Goal: Information Seeking & Learning: Check status

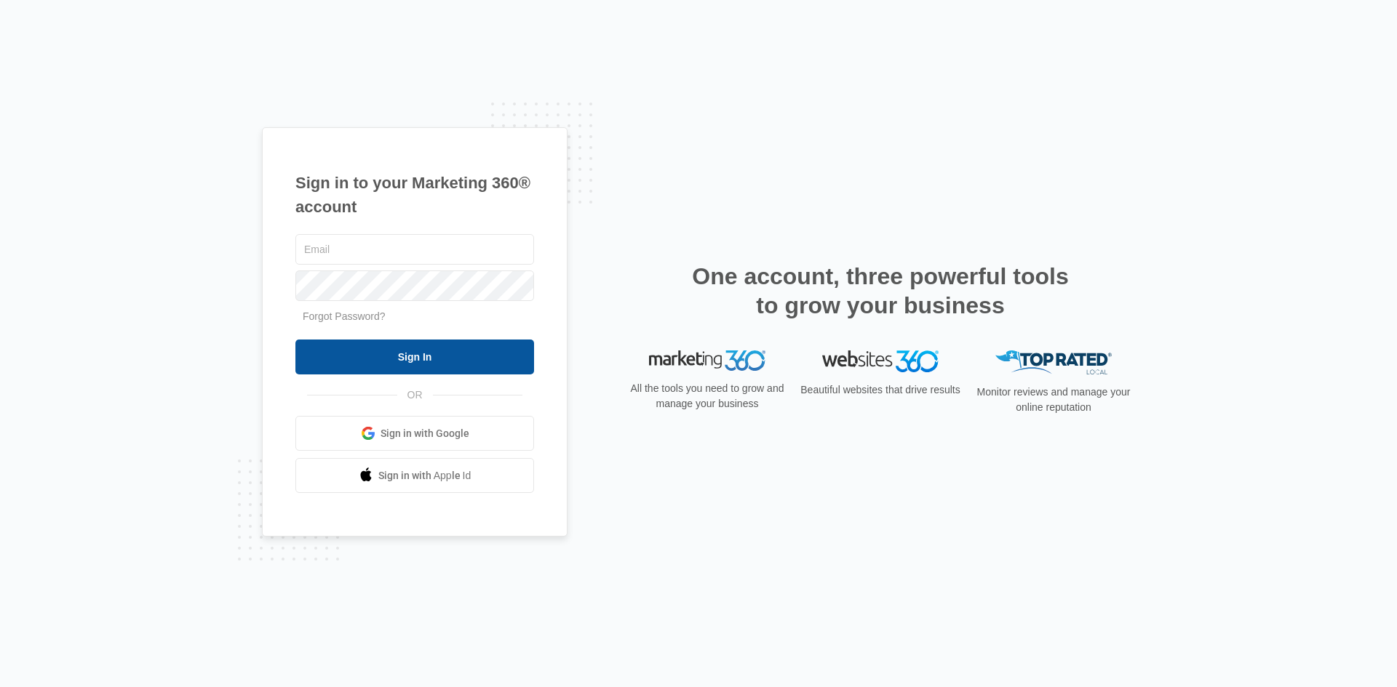
type input "[EMAIL_ADDRESS][DOMAIN_NAME]"
click at [433, 353] on input "Sign In" at bounding box center [414, 357] width 239 height 35
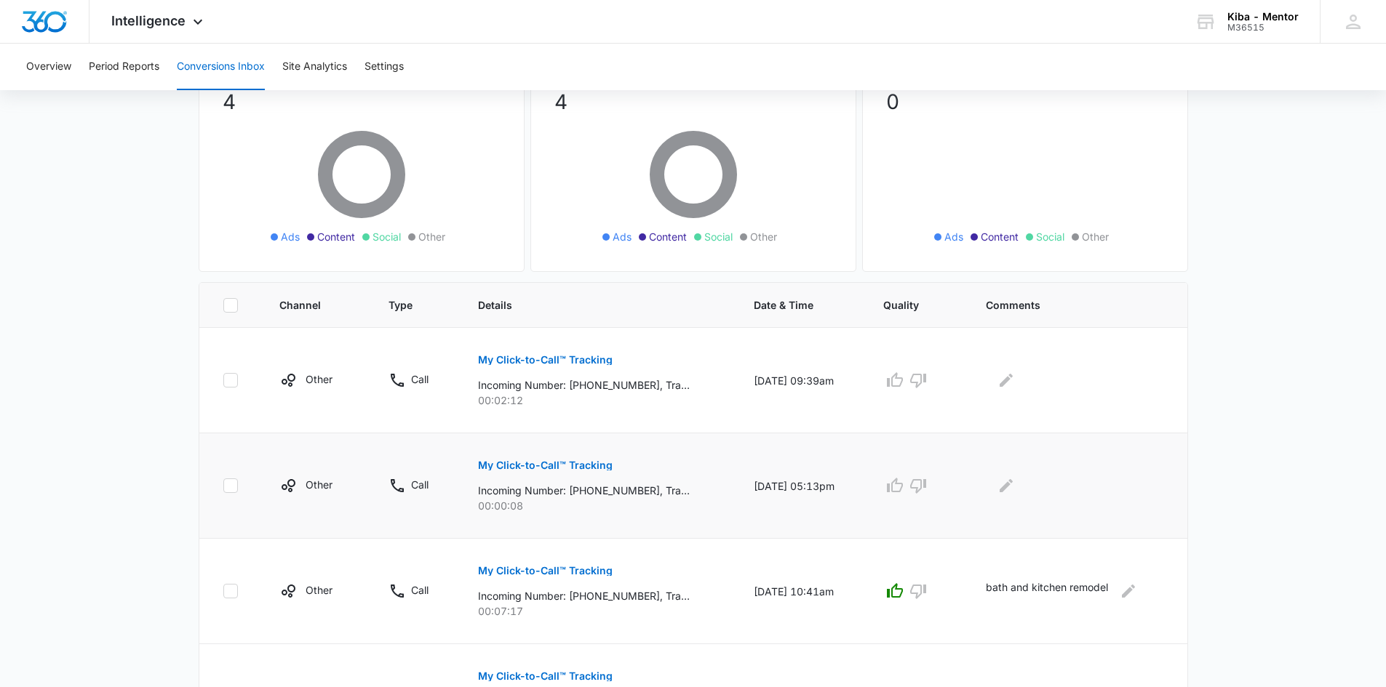
scroll to position [145, 0]
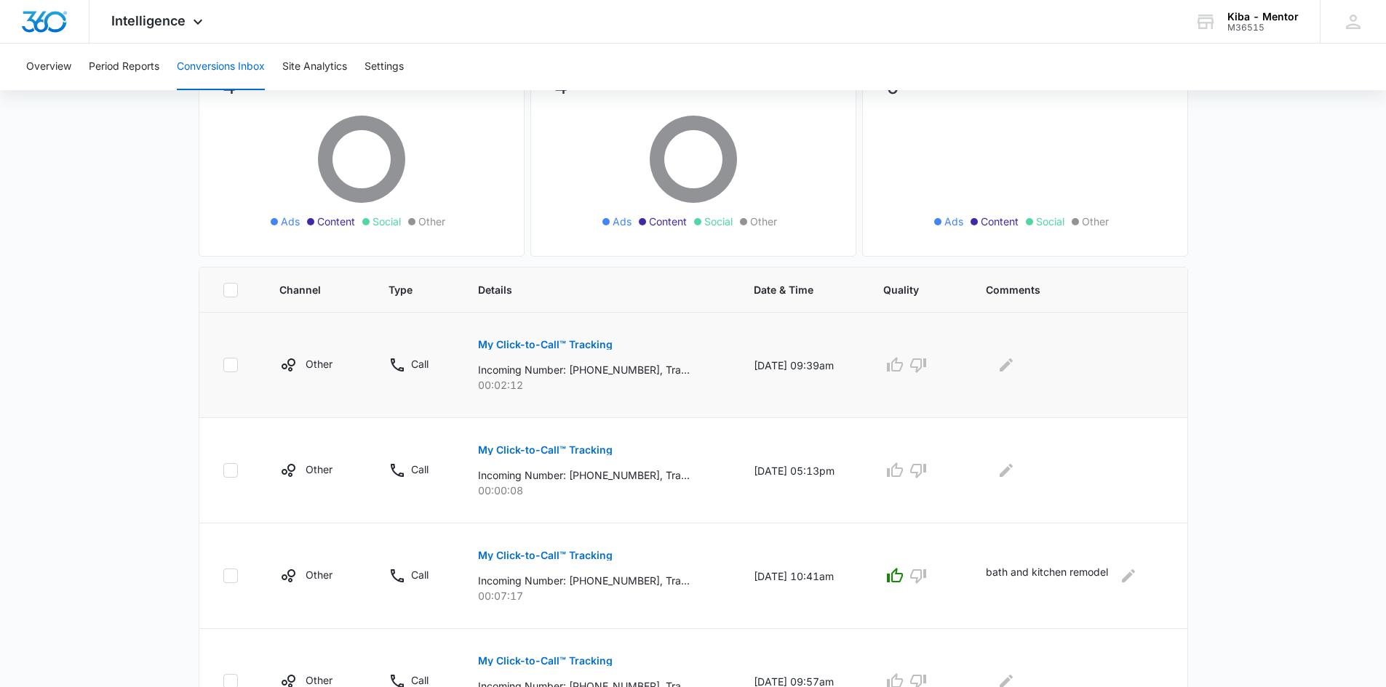
click at [531, 342] on p "My Click-to-Call™ Tracking" at bounding box center [545, 345] width 135 height 10
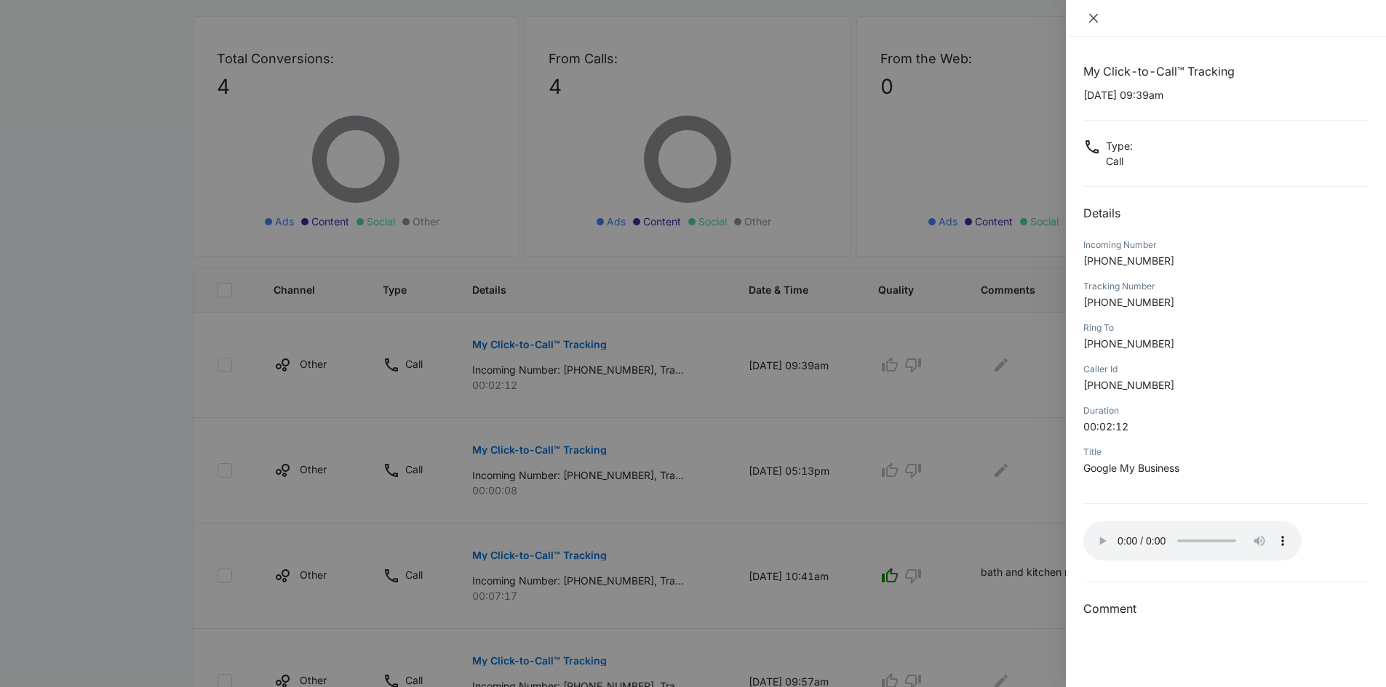
click at [1093, 17] on icon "close" at bounding box center [1093, 18] width 9 height 9
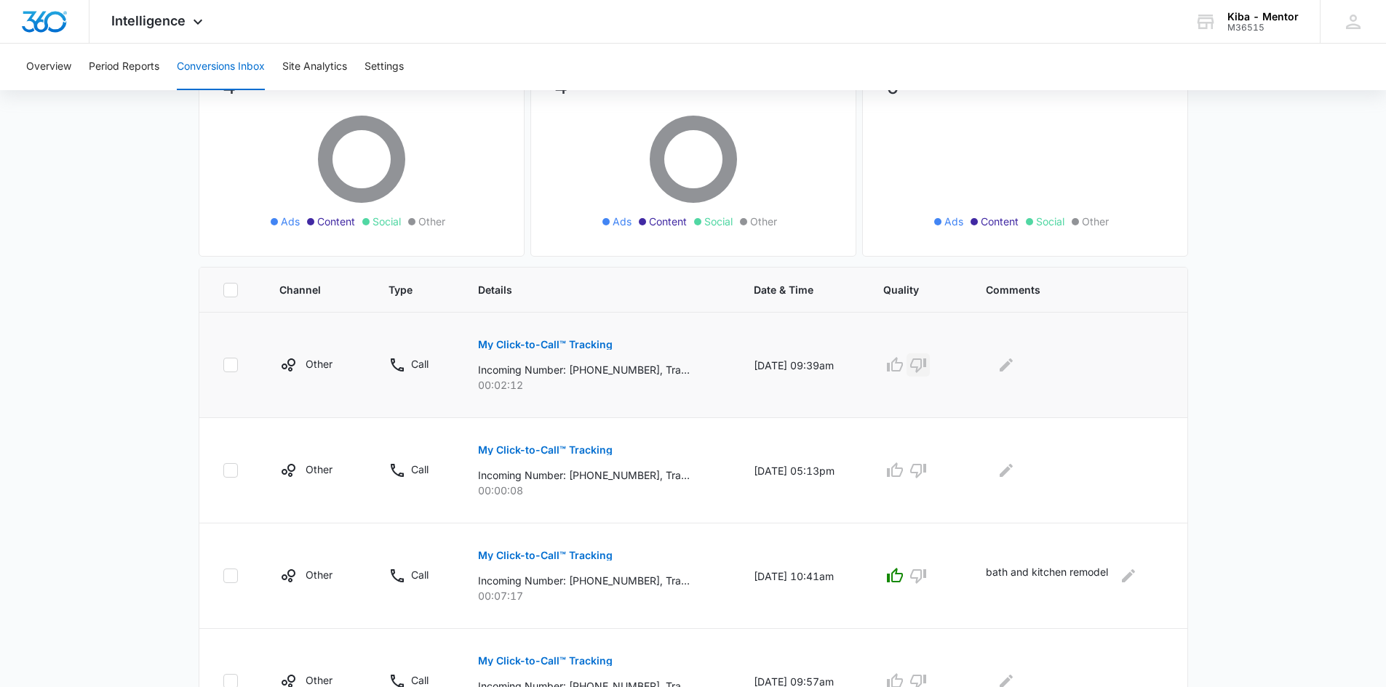
click at [922, 367] on icon "button" at bounding box center [918, 366] width 16 height 15
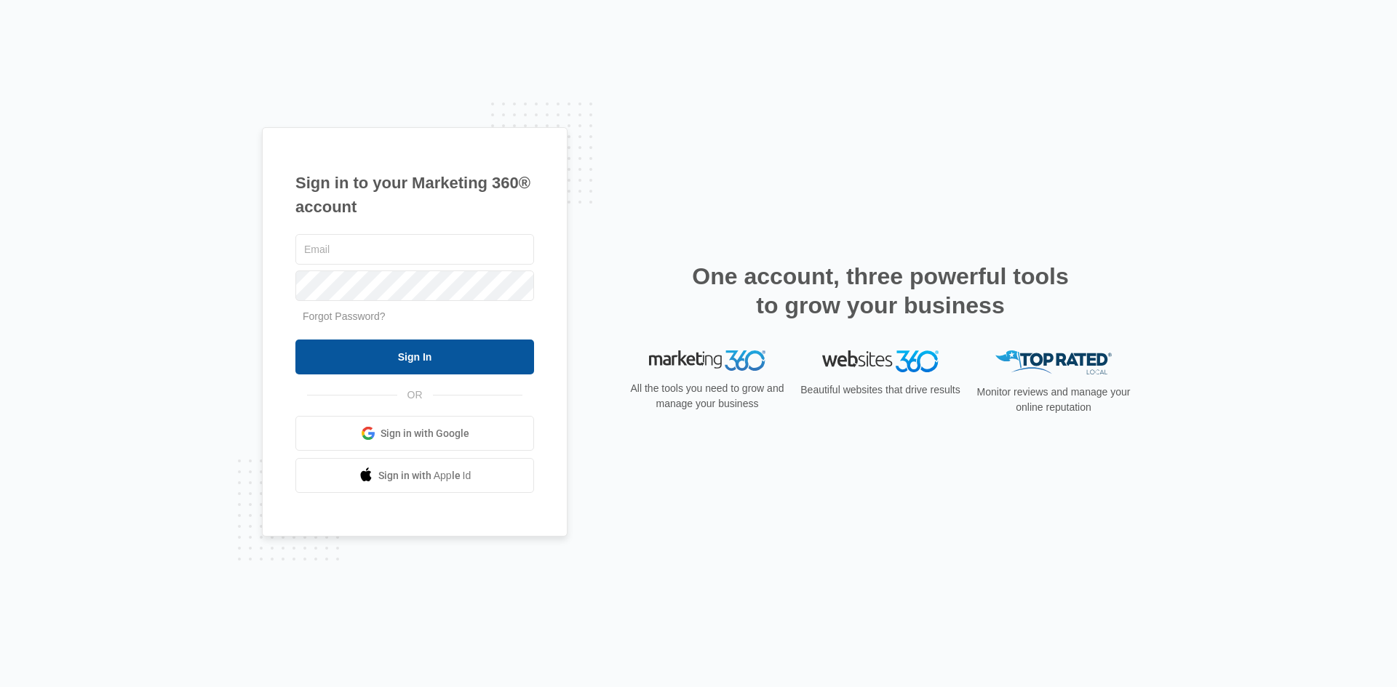
type input "[EMAIL_ADDRESS][DOMAIN_NAME]"
click at [352, 349] on input "Sign In" at bounding box center [414, 357] width 239 height 35
type input "[EMAIL_ADDRESS][DOMAIN_NAME]"
click at [360, 354] on input "Sign In" at bounding box center [414, 357] width 239 height 35
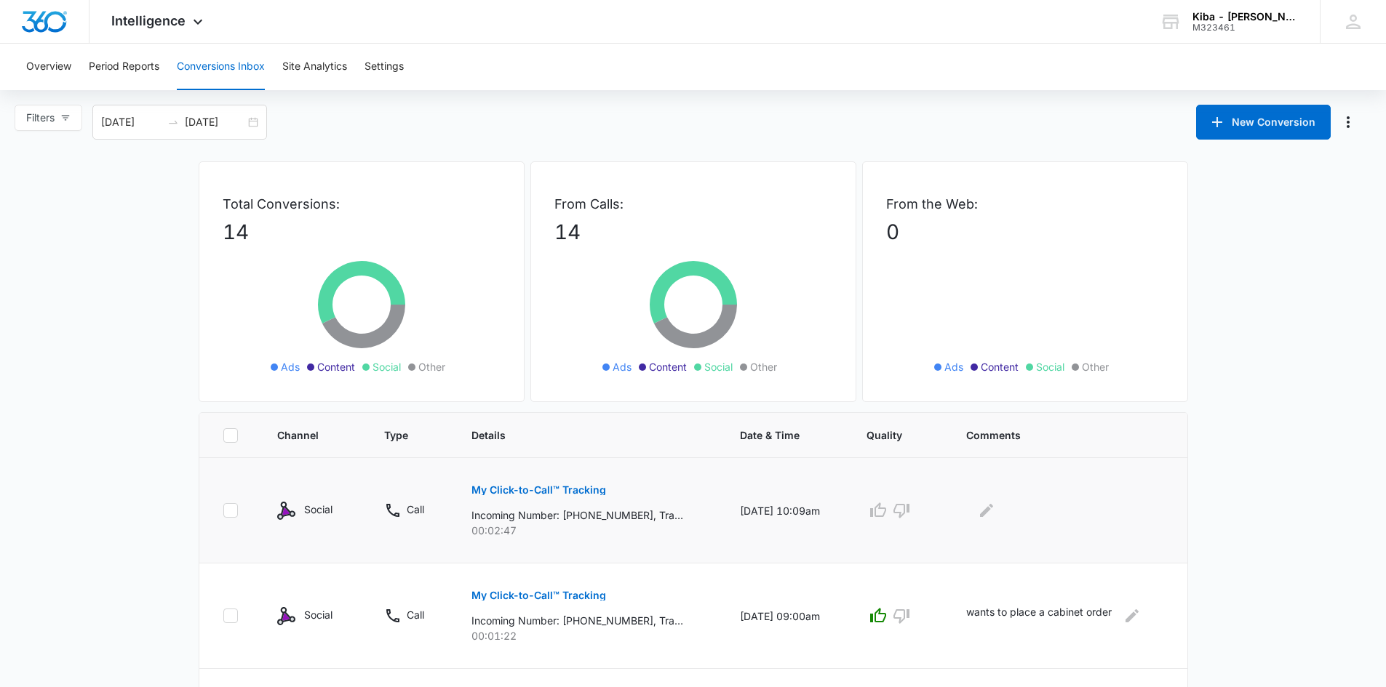
click at [495, 488] on p "My Click-to-Call™ Tracking" at bounding box center [538, 490] width 135 height 10
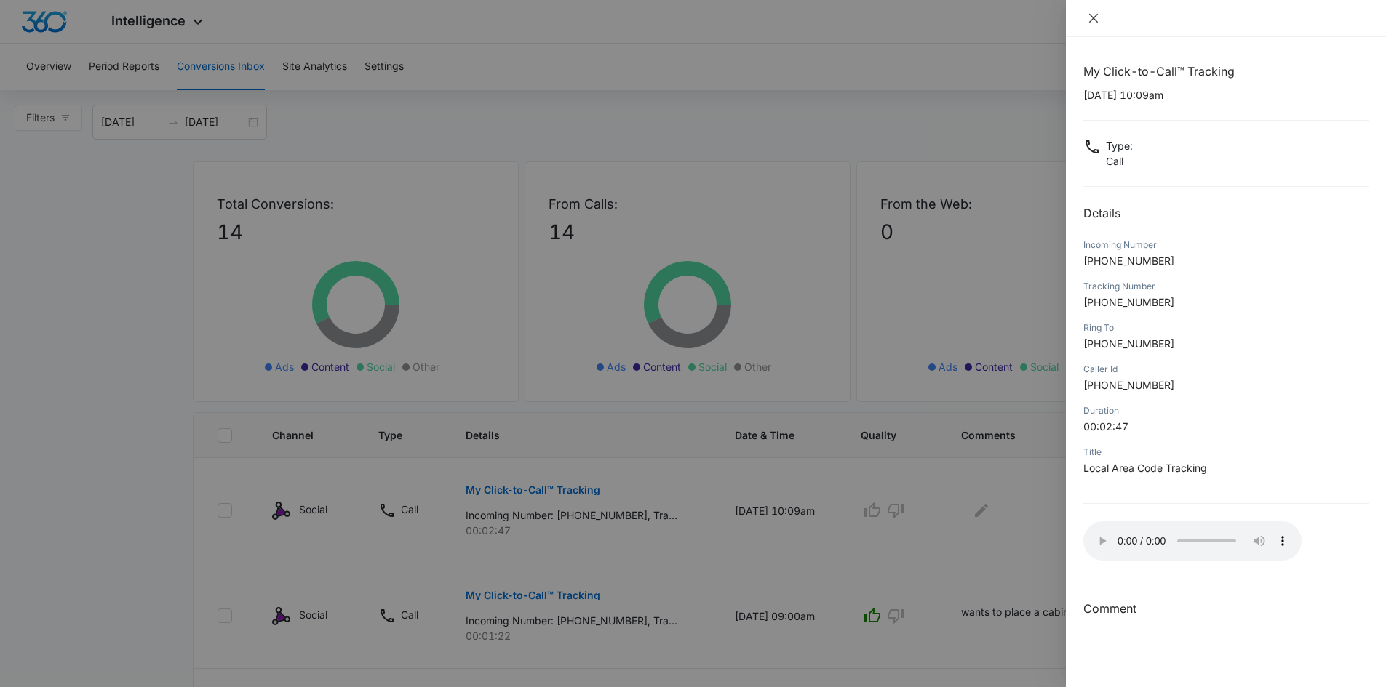
click at [1093, 20] on icon "close" at bounding box center [1094, 18] width 12 height 12
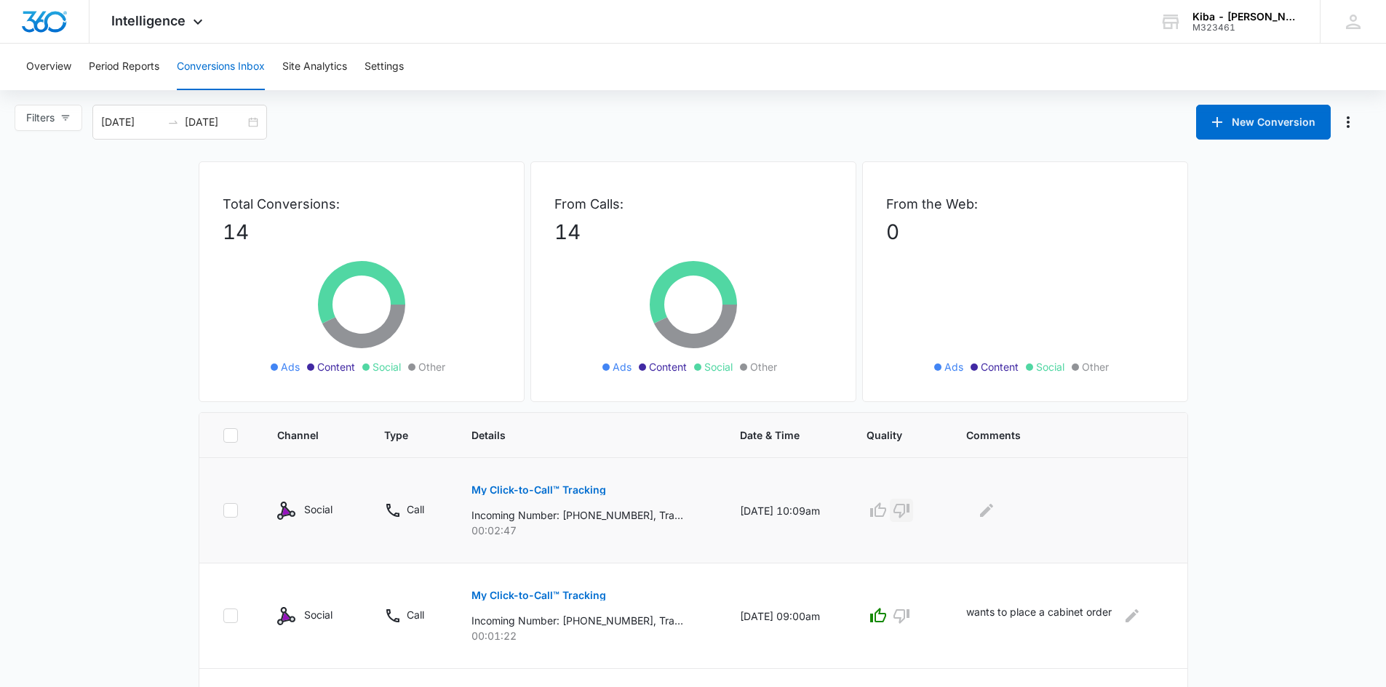
click at [910, 511] on icon "button" at bounding box center [901, 510] width 17 height 17
click at [989, 511] on icon "Edit Comments" at bounding box center [986, 510] width 17 height 17
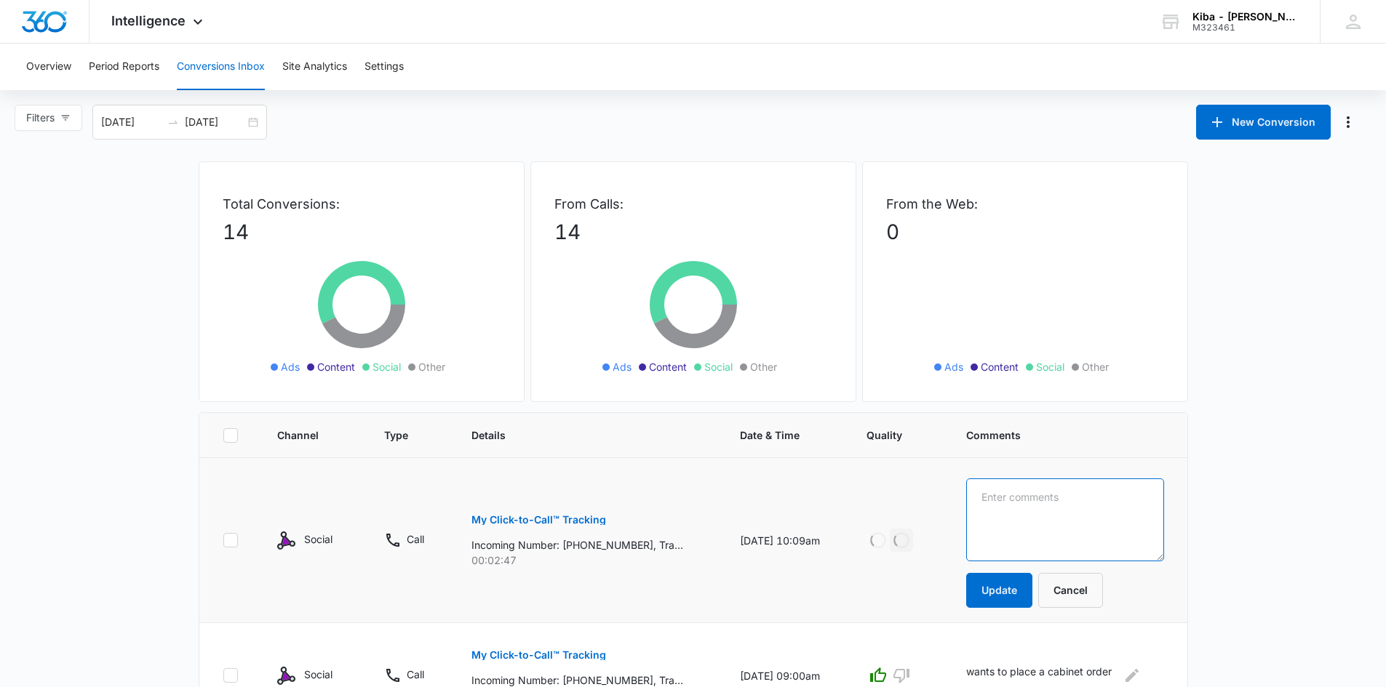
click at [989, 511] on textarea at bounding box center [1064, 520] width 197 height 83
type textarea "sales call"
click at [994, 591] on button "Update" at bounding box center [999, 590] width 66 height 35
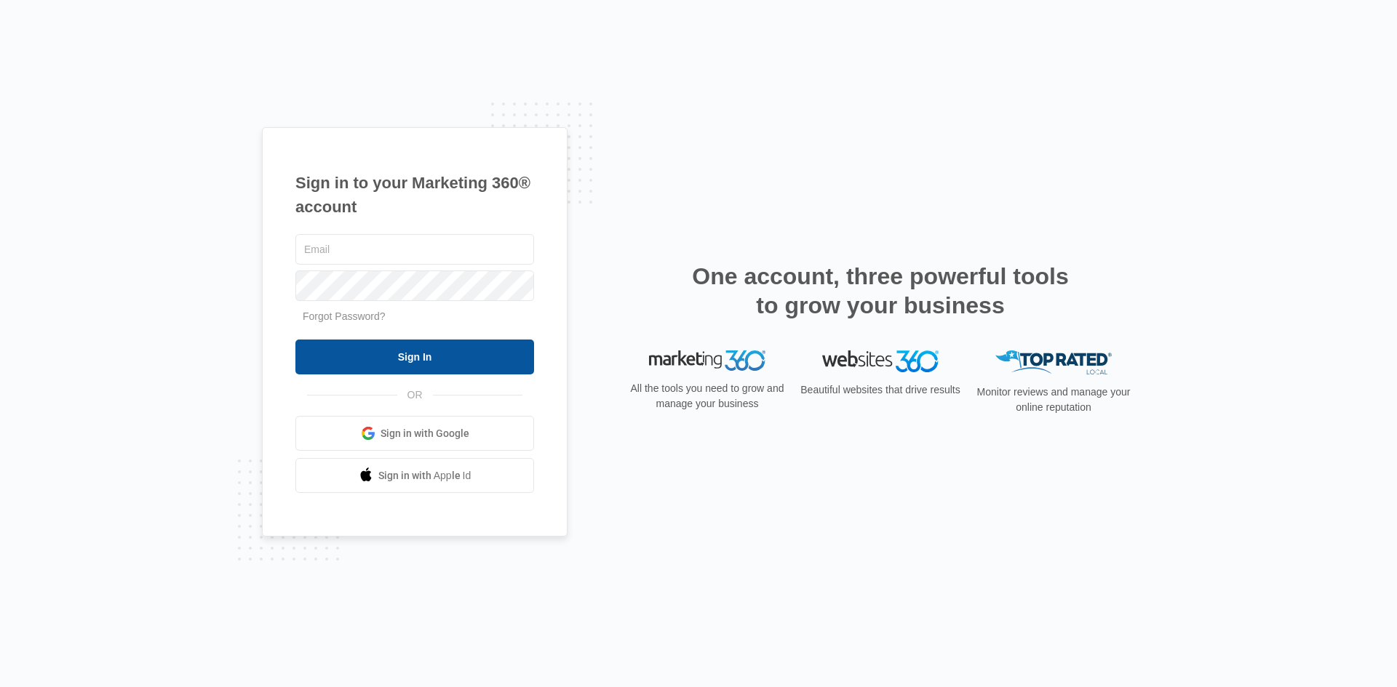
type input "[EMAIL_ADDRESS][DOMAIN_NAME]"
click at [412, 364] on input "Sign In" at bounding box center [414, 357] width 239 height 35
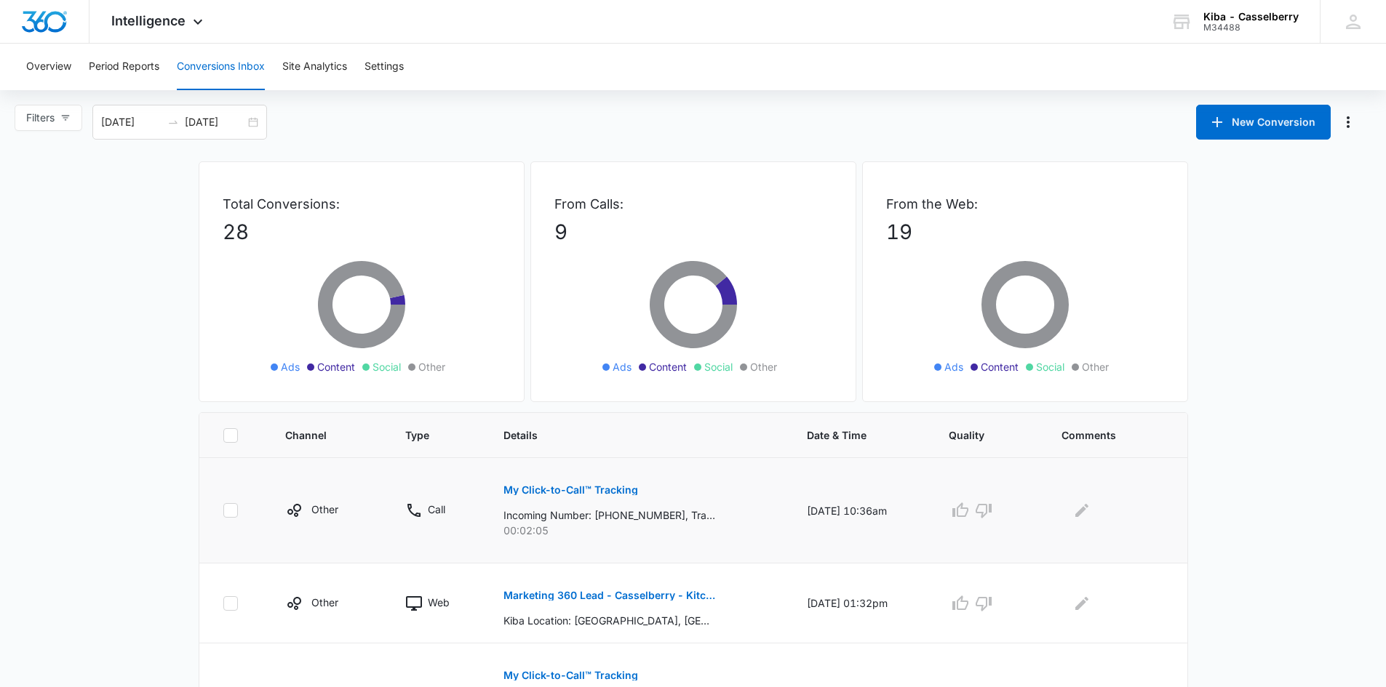
click at [586, 484] on button "My Click-to-Call™ Tracking" at bounding box center [570, 490] width 135 height 35
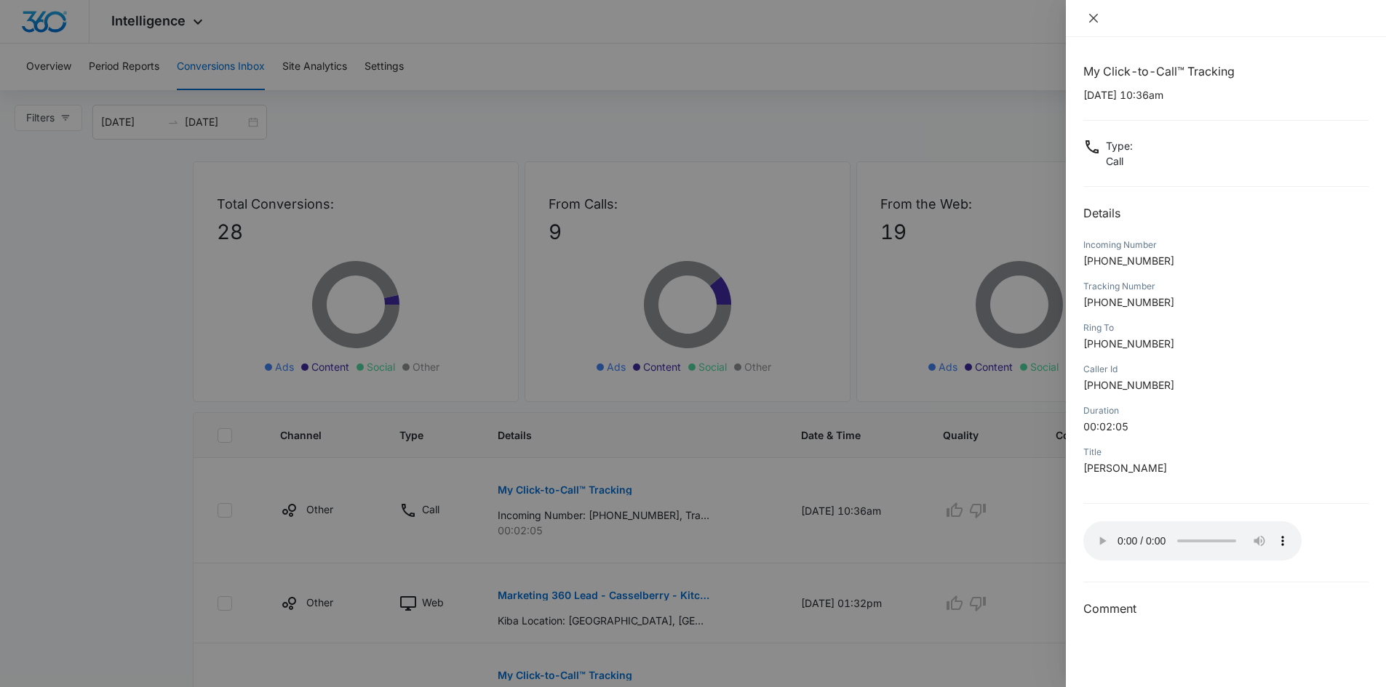
click at [1090, 20] on icon "close" at bounding box center [1093, 18] width 9 height 9
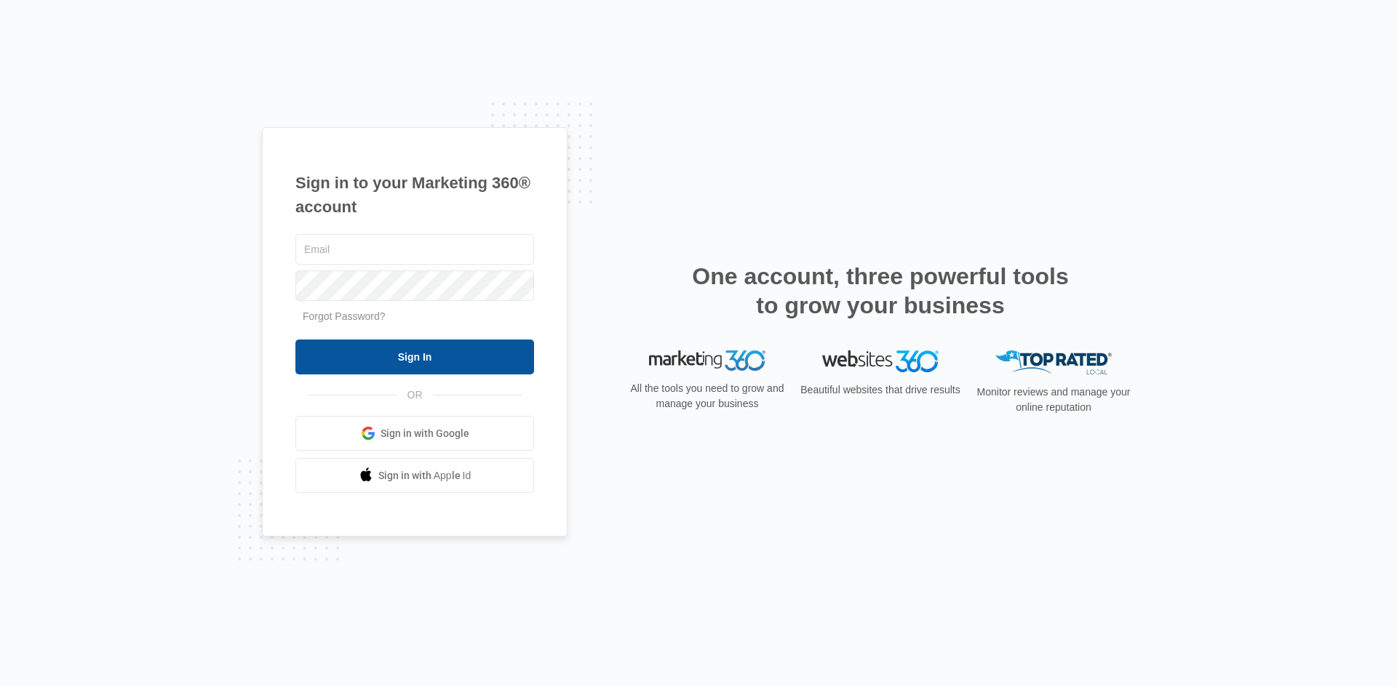
type input "[EMAIL_ADDRESS][DOMAIN_NAME]"
click at [411, 356] on input "Sign In" at bounding box center [414, 357] width 239 height 35
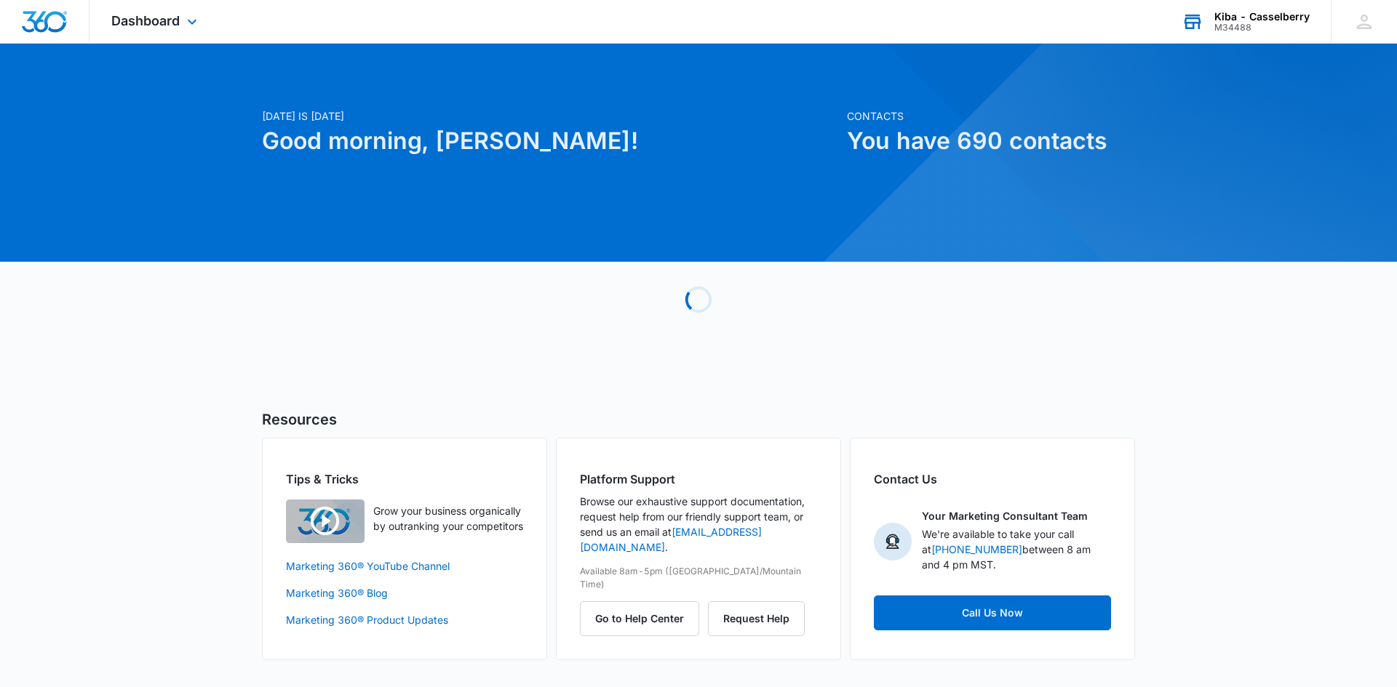
click at [1225, 12] on div "Kiba - Casselberry" at bounding box center [1261, 17] width 95 height 12
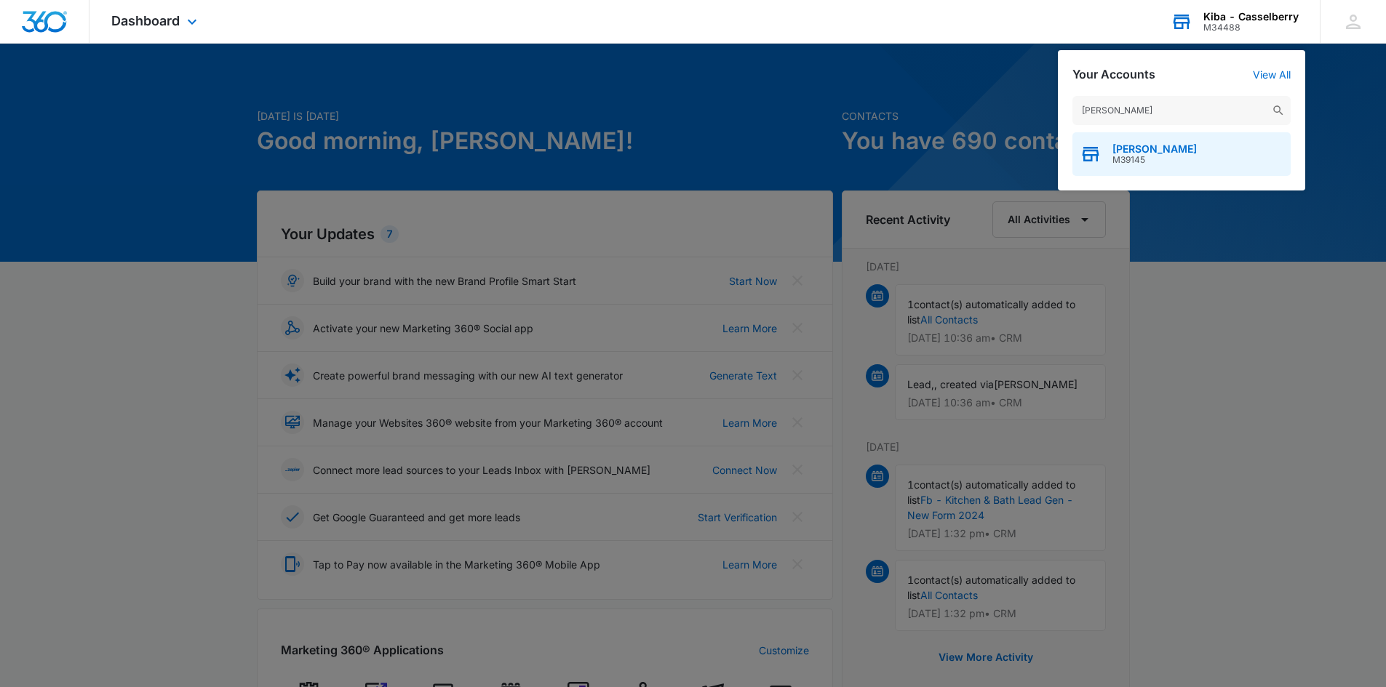
type input "kiba - ramsey"
click at [1104, 161] on div "Kiba - Ramsey M39145" at bounding box center [1181, 154] width 218 height 44
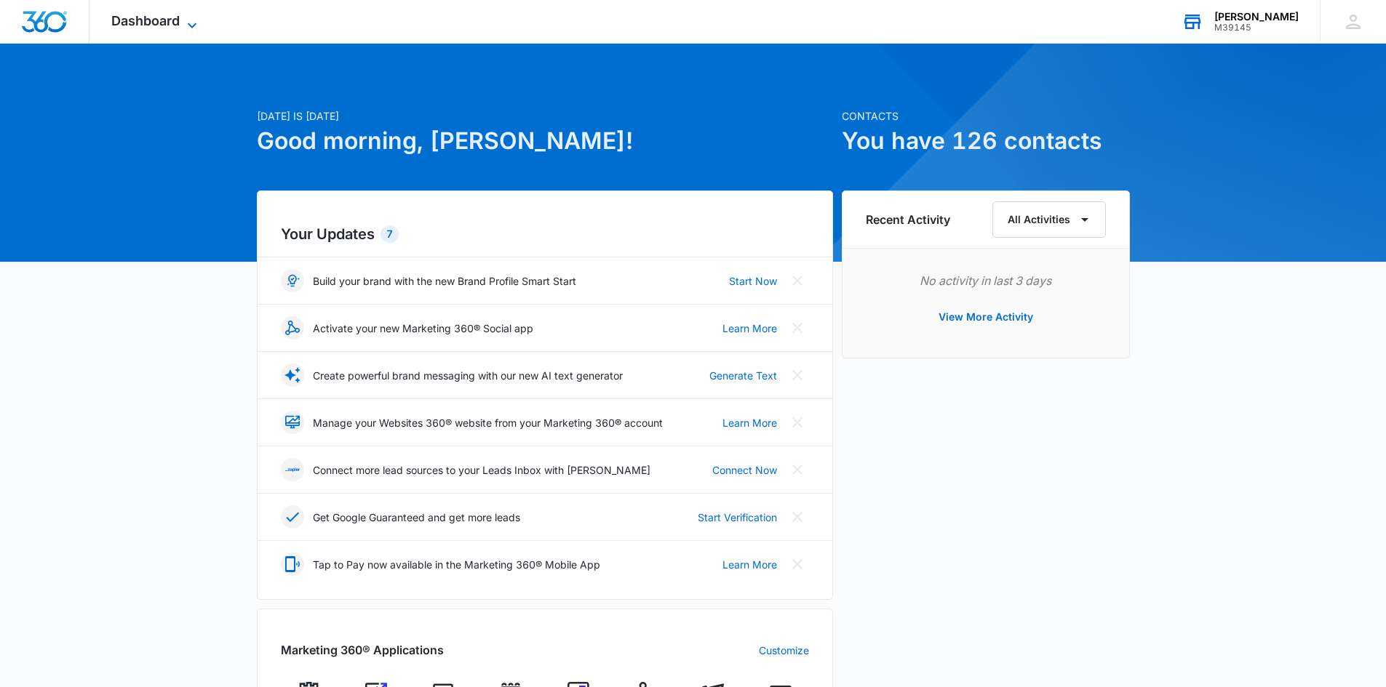
click at [185, 22] on icon at bounding box center [191, 25] width 17 height 17
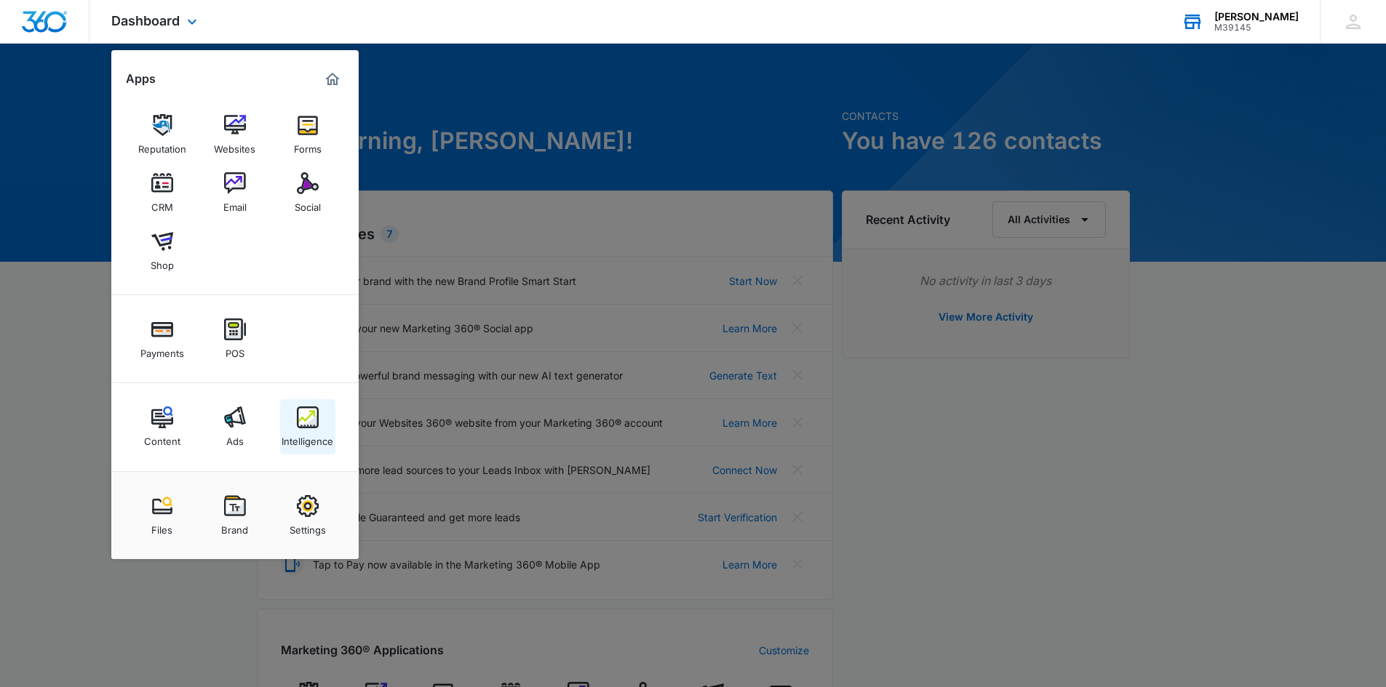
click at [311, 426] on img at bounding box center [308, 418] width 22 height 22
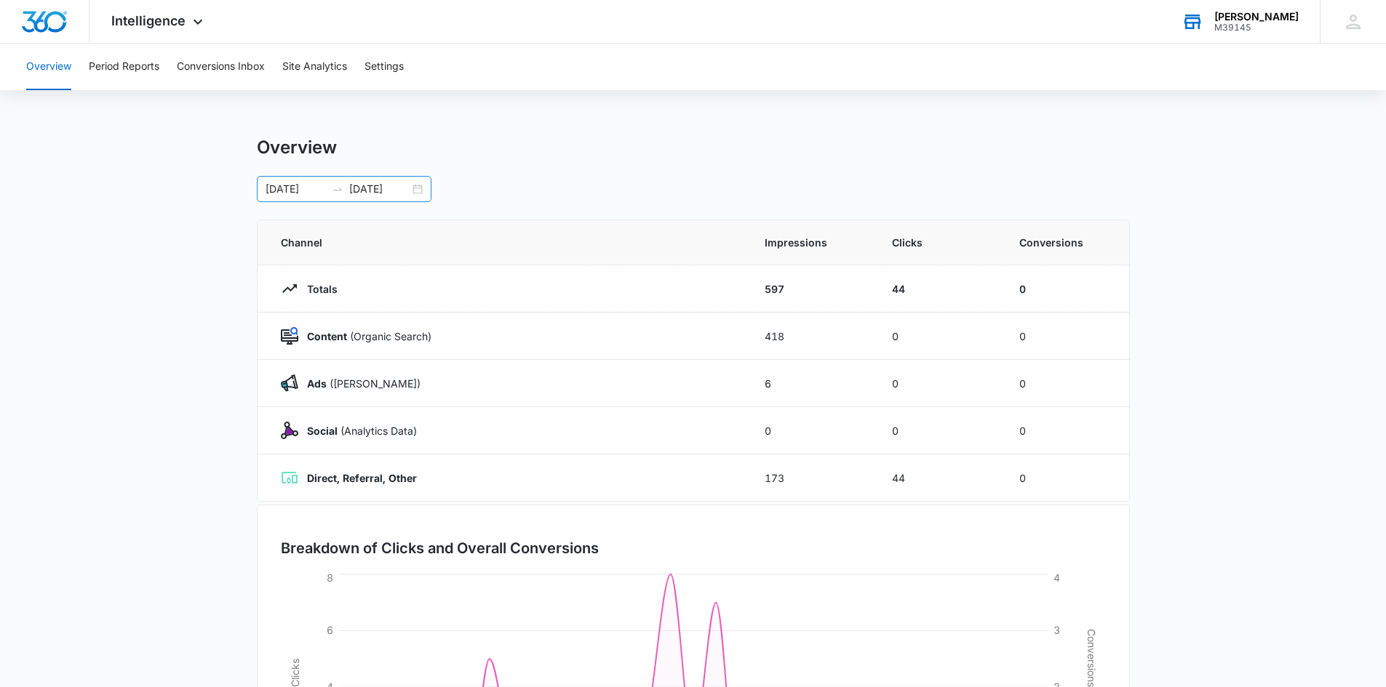
click at [420, 188] on div "[DATE] [DATE]" at bounding box center [344, 189] width 175 height 26
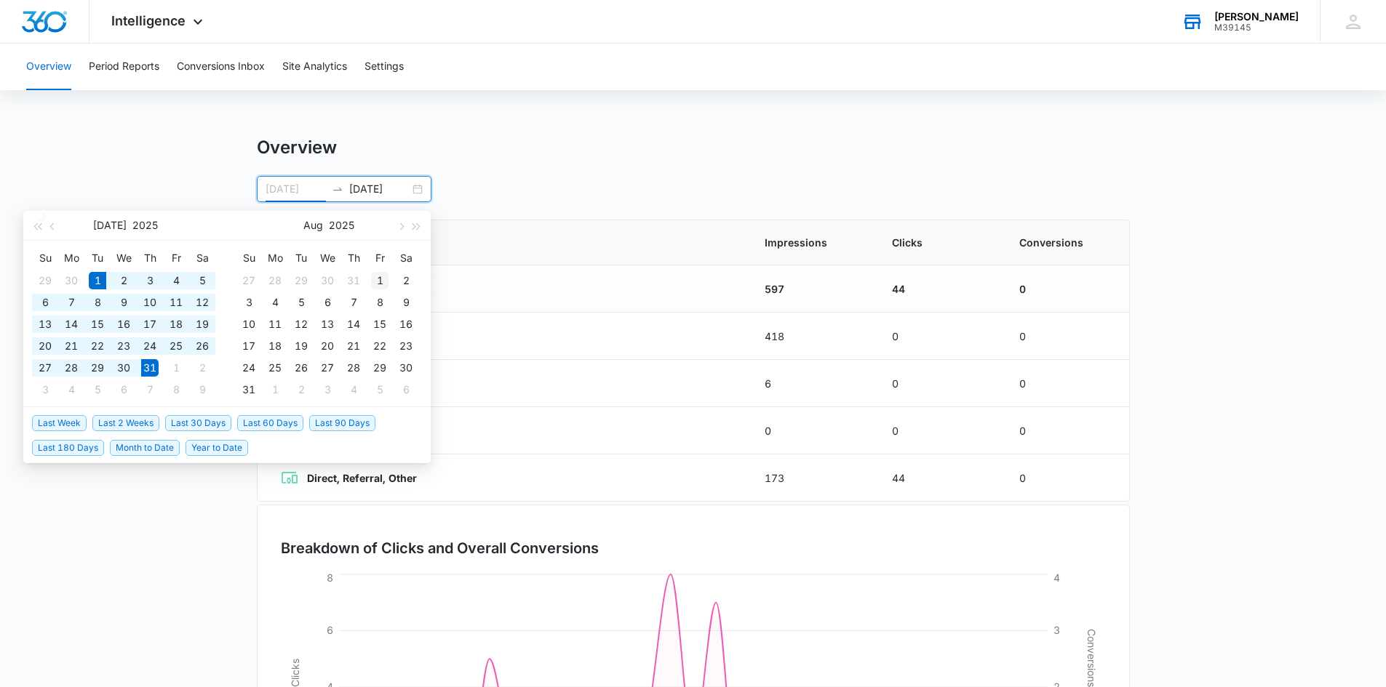
type input "[DATE]"
click at [382, 279] on div "1" at bounding box center [379, 280] width 17 height 17
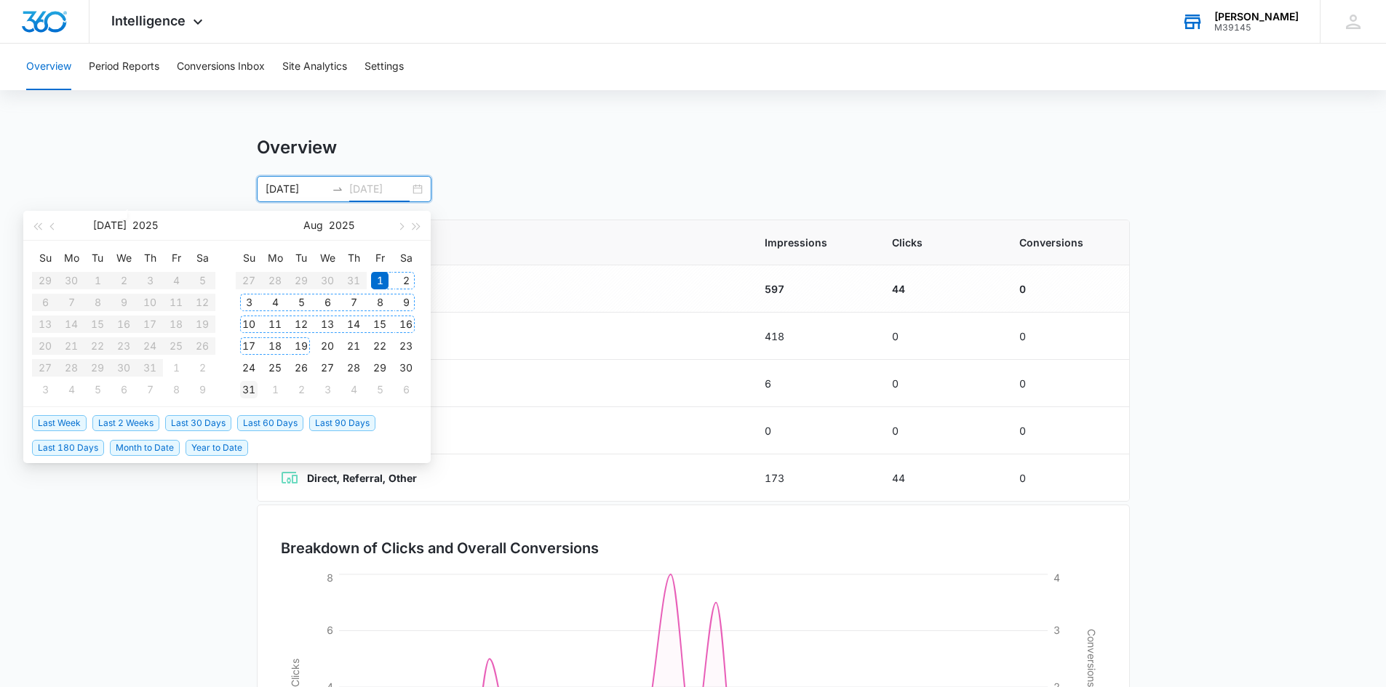
type input "[DATE]"
click at [247, 387] on div "31" at bounding box center [248, 389] width 17 height 17
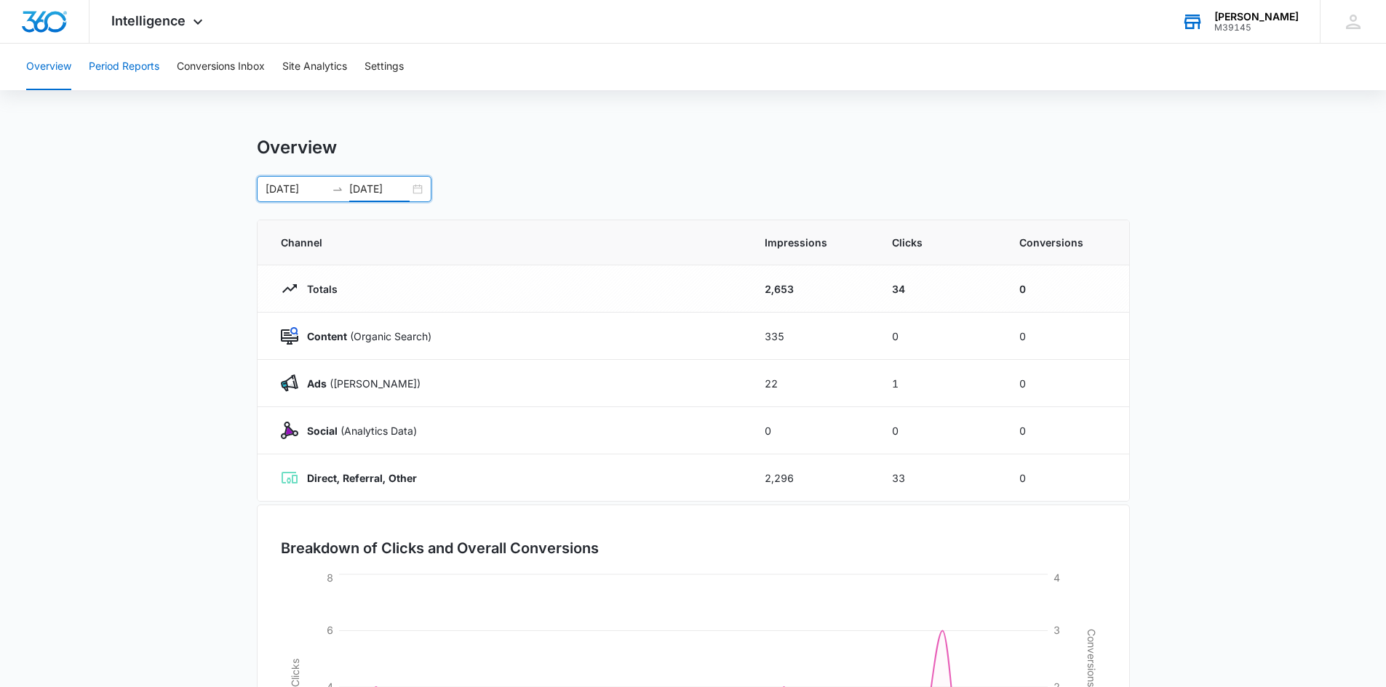
click at [124, 68] on button "Period Reports" at bounding box center [124, 67] width 71 height 47
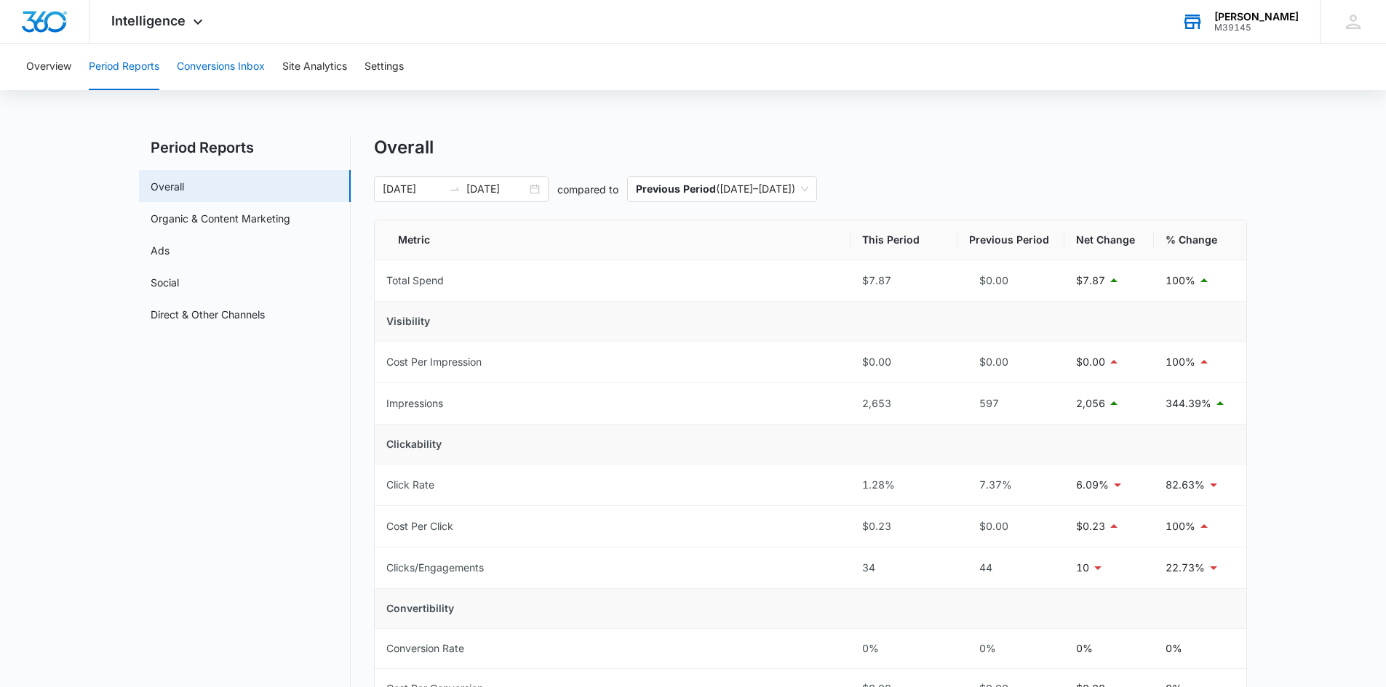
click at [218, 63] on button "Conversions Inbox" at bounding box center [221, 67] width 88 height 47
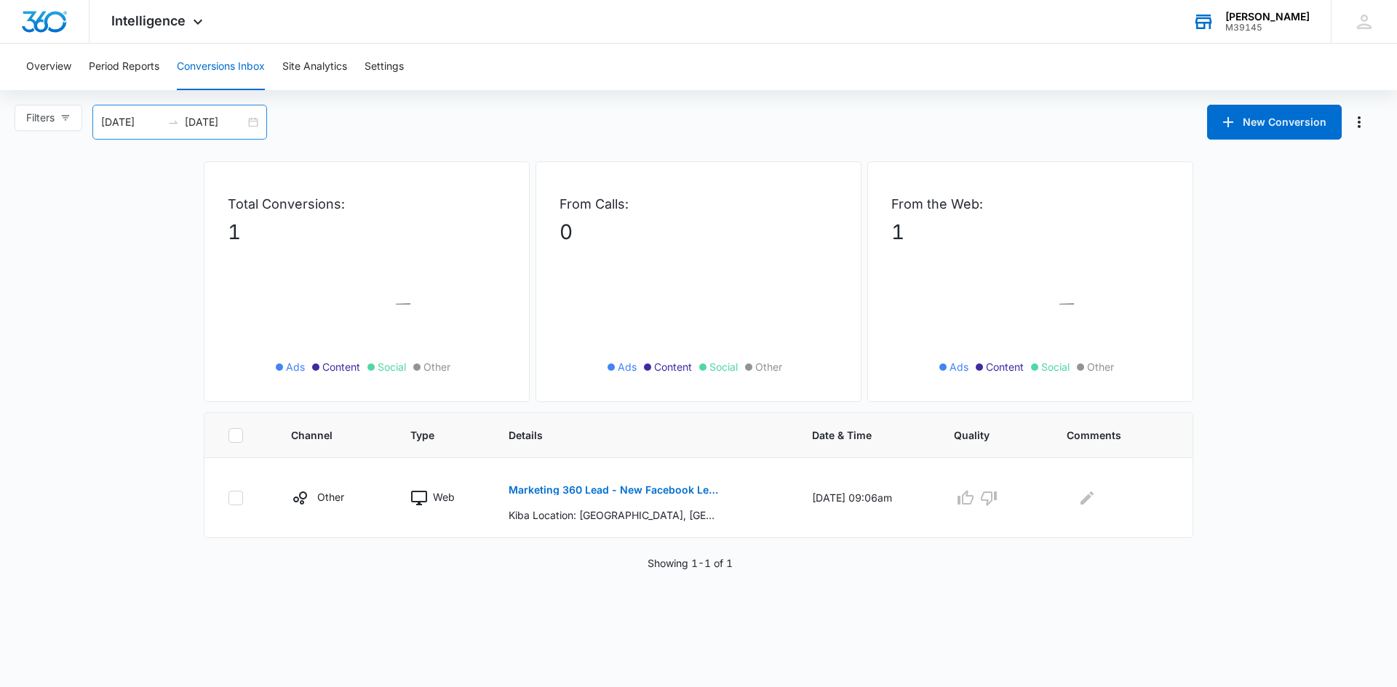
click at [256, 124] on div "[DATE] [DATE]" at bounding box center [179, 122] width 175 height 35
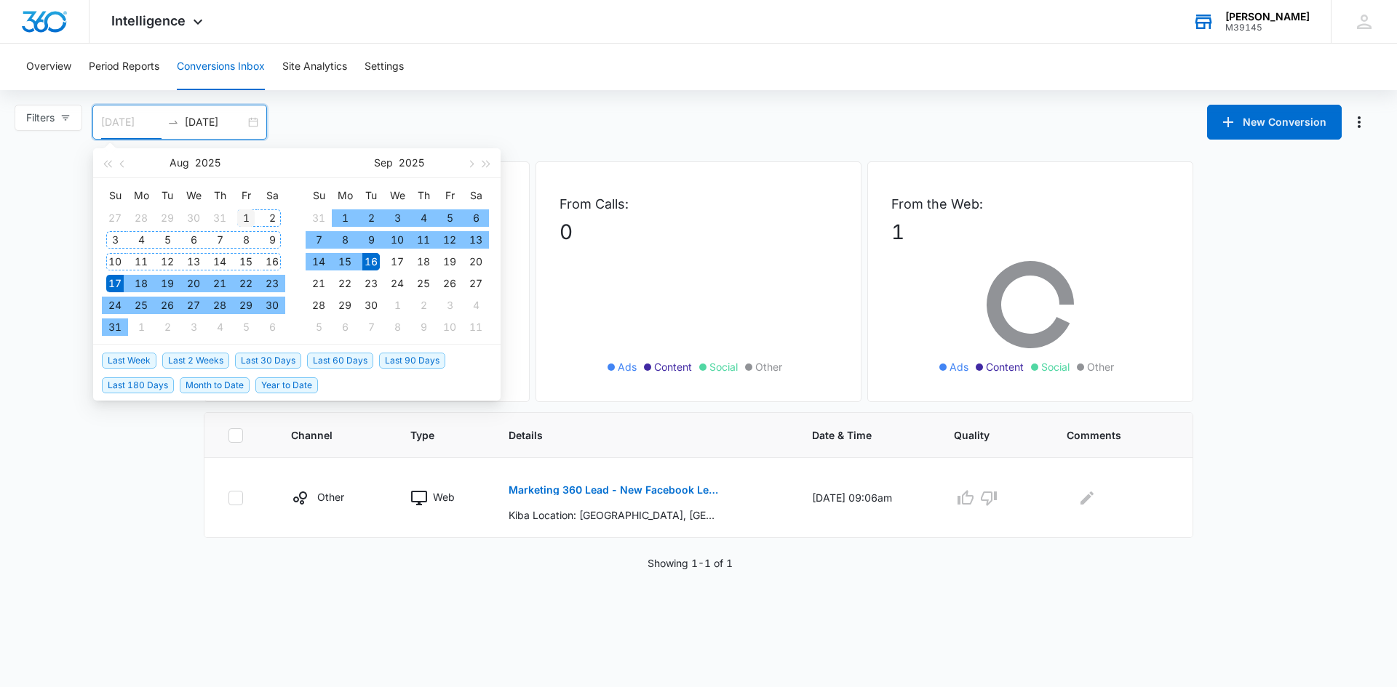
type input "[DATE]"
click at [244, 216] on div "1" at bounding box center [245, 218] width 17 height 17
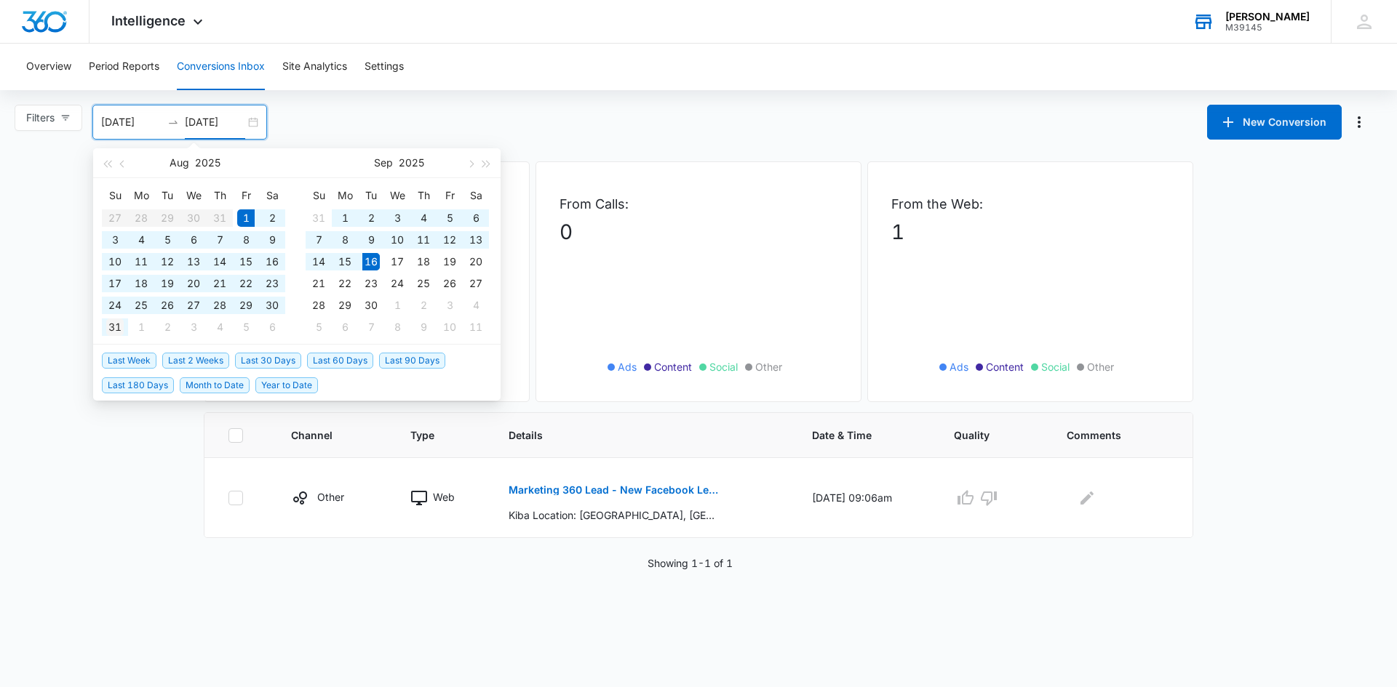
type input "[DATE]"
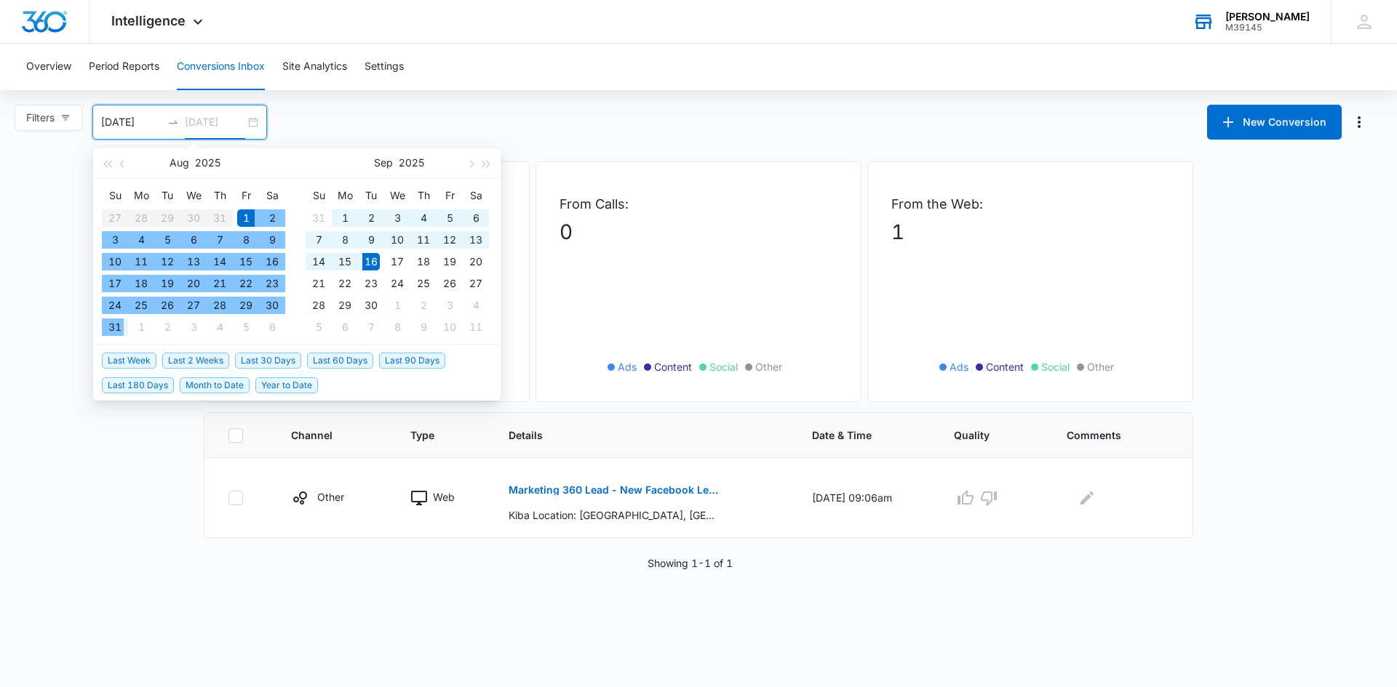
click at [121, 328] on div "31" at bounding box center [114, 327] width 17 height 17
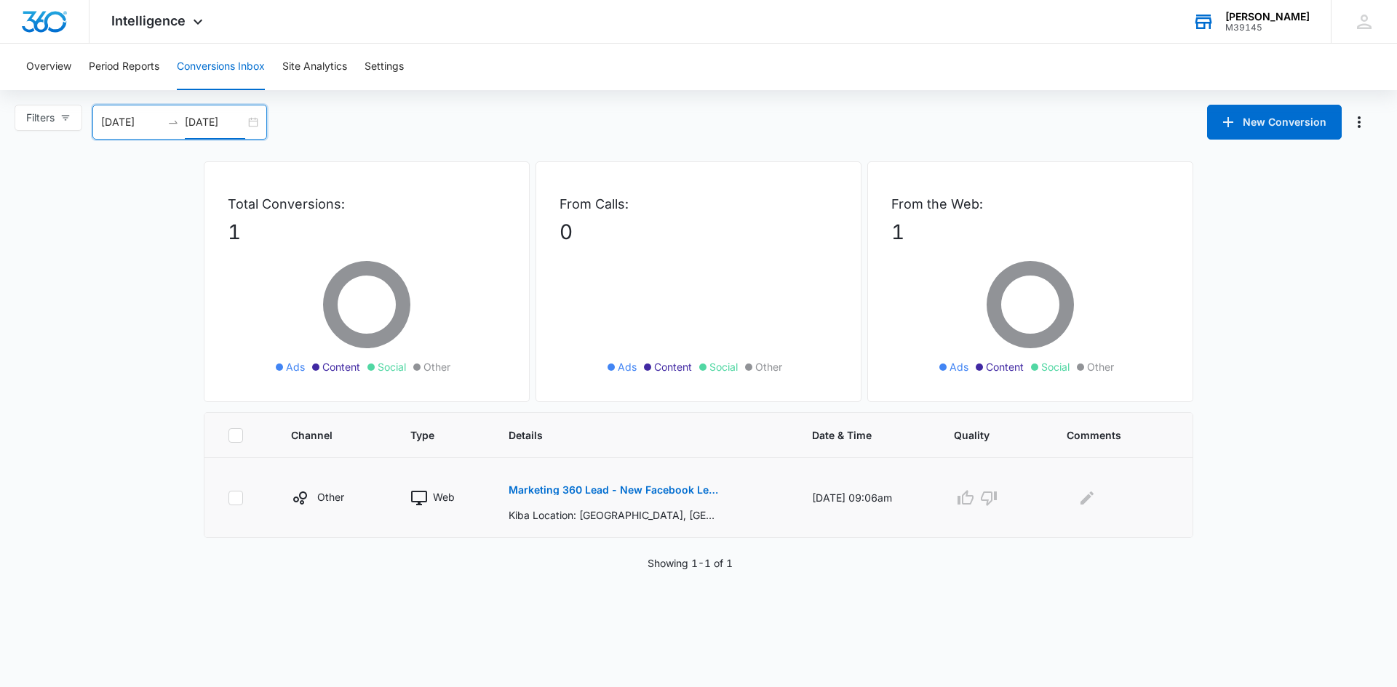
click at [616, 493] on p "Marketing 360 Lead - New Facebook Lead - Ramsey Kitchen & Bath Facebook Lead" at bounding box center [614, 490] width 212 height 10
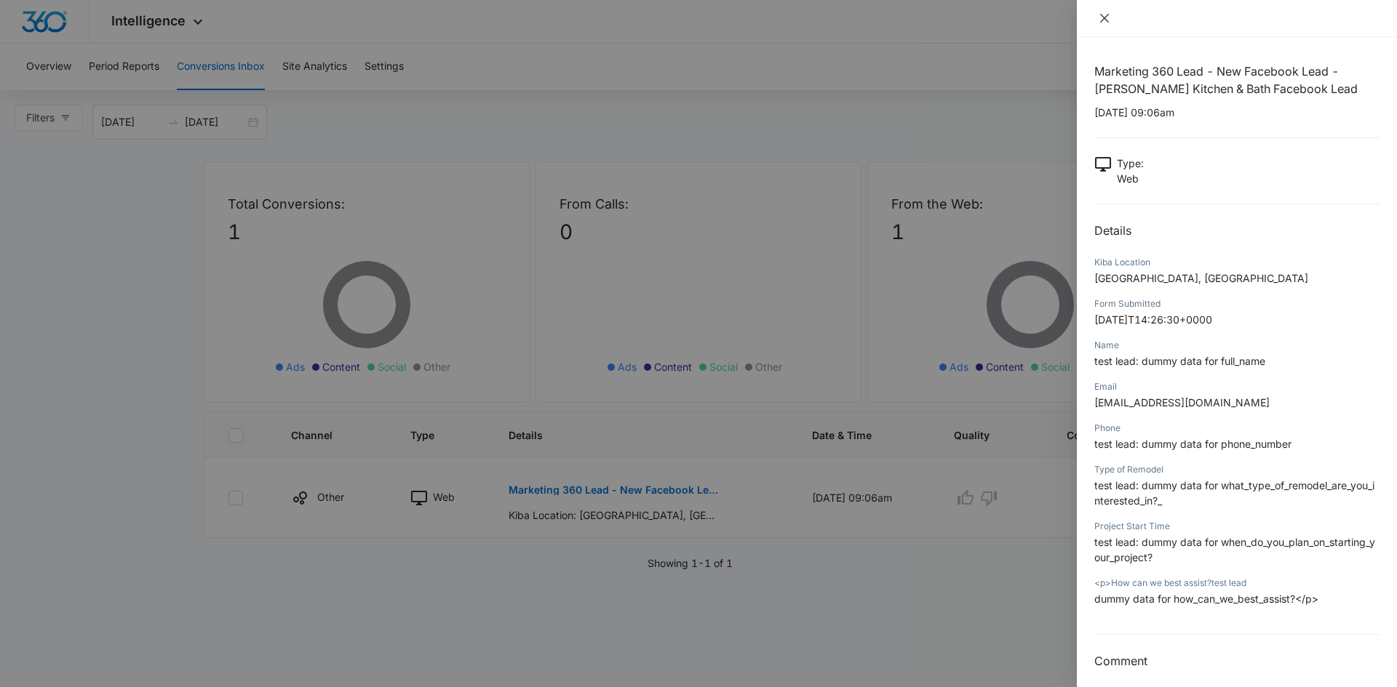
click at [1105, 15] on icon "close" at bounding box center [1104, 18] width 12 height 12
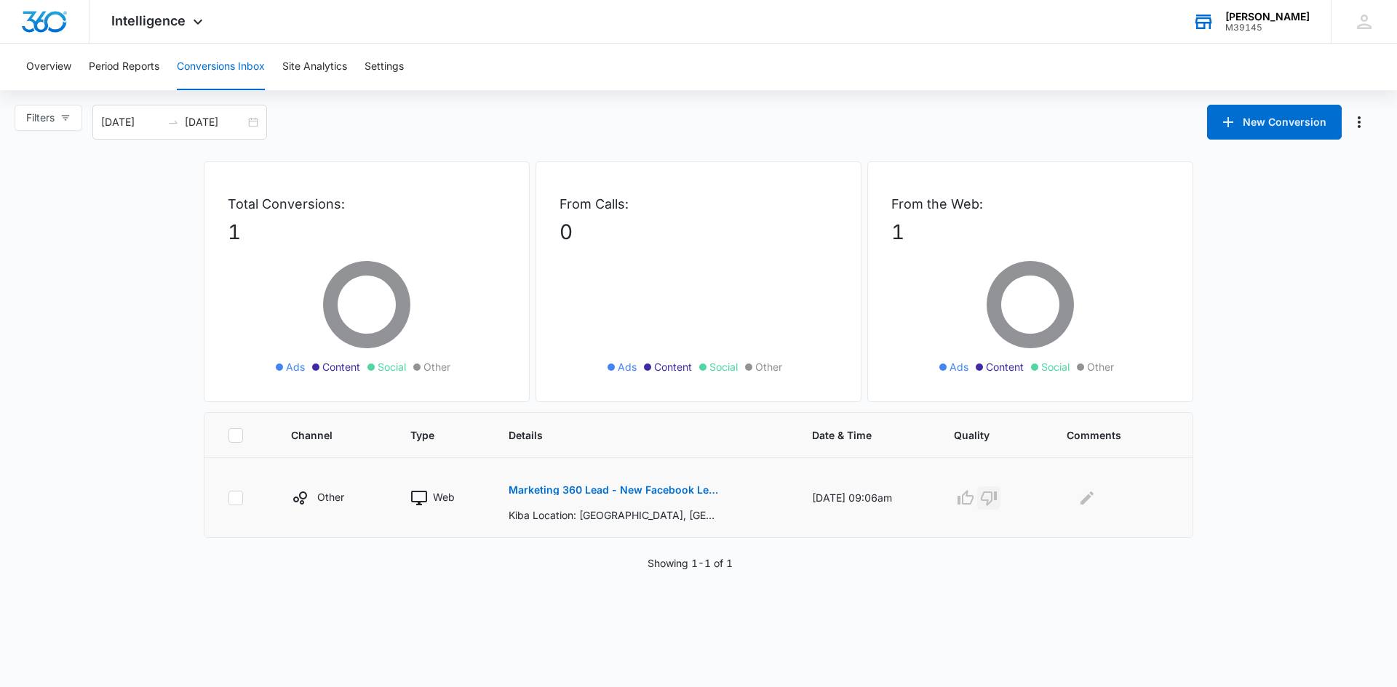
click at [991, 500] on icon "button" at bounding box center [989, 499] width 16 height 15
click at [198, 17] on icon at bounding box center [197, 25] width 17 height 17
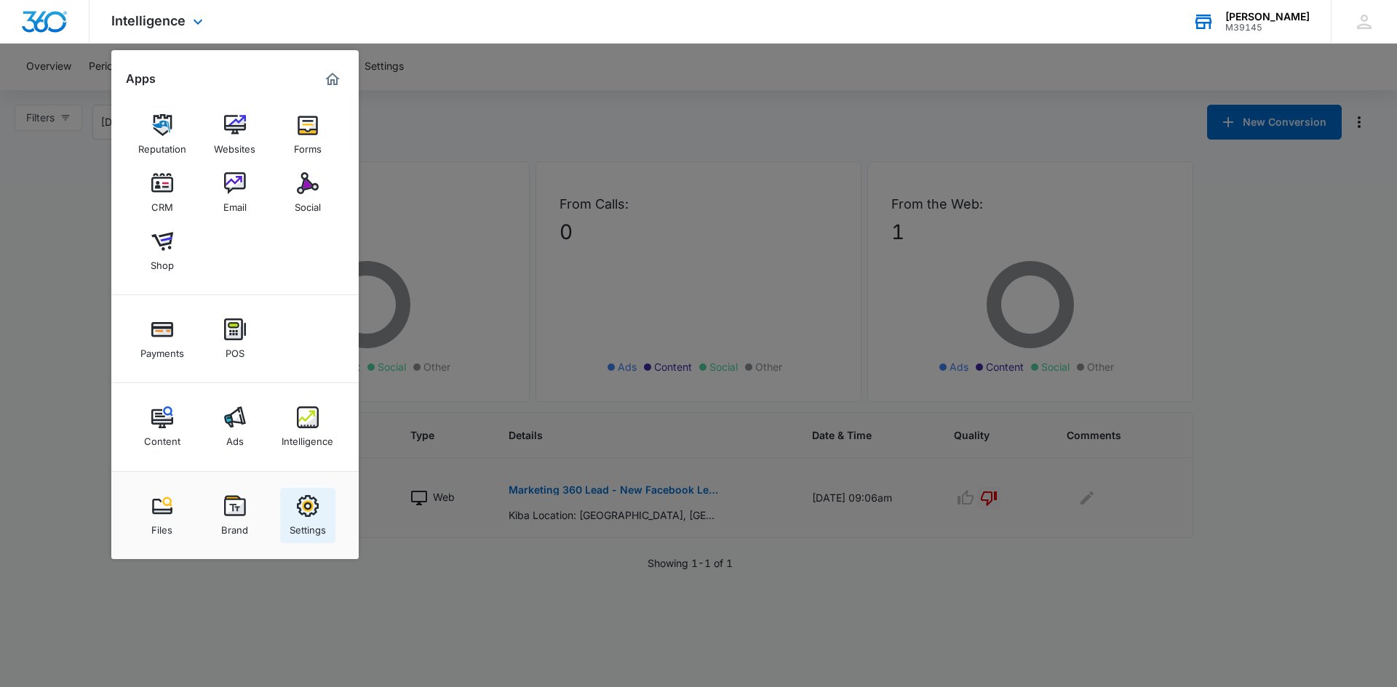
click at [300, 514] on img at bounding box center [308, 506] width 22 height 22
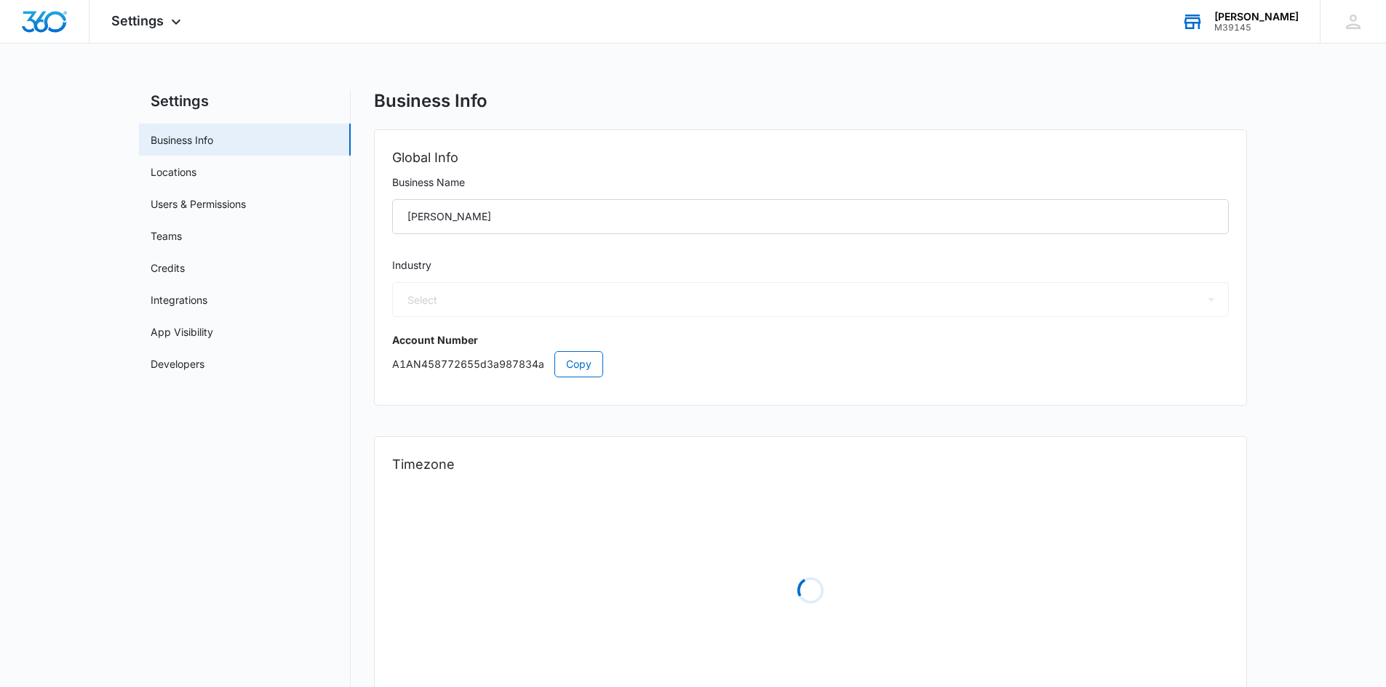
select select "33"
select select "US"
select select "America/[GEOGRAPHIC_DATA]"
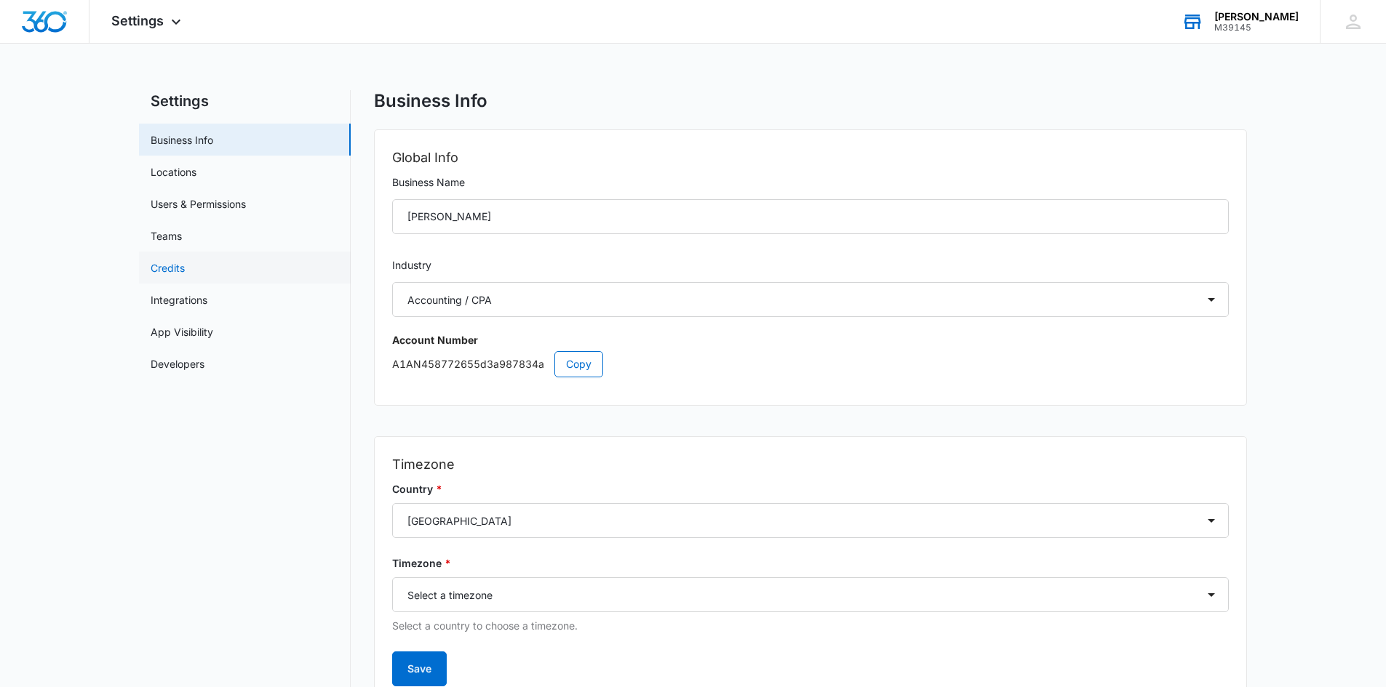
click at [185, 269] on link "Credits" at bounding box center [168, 267] width 34 height 15
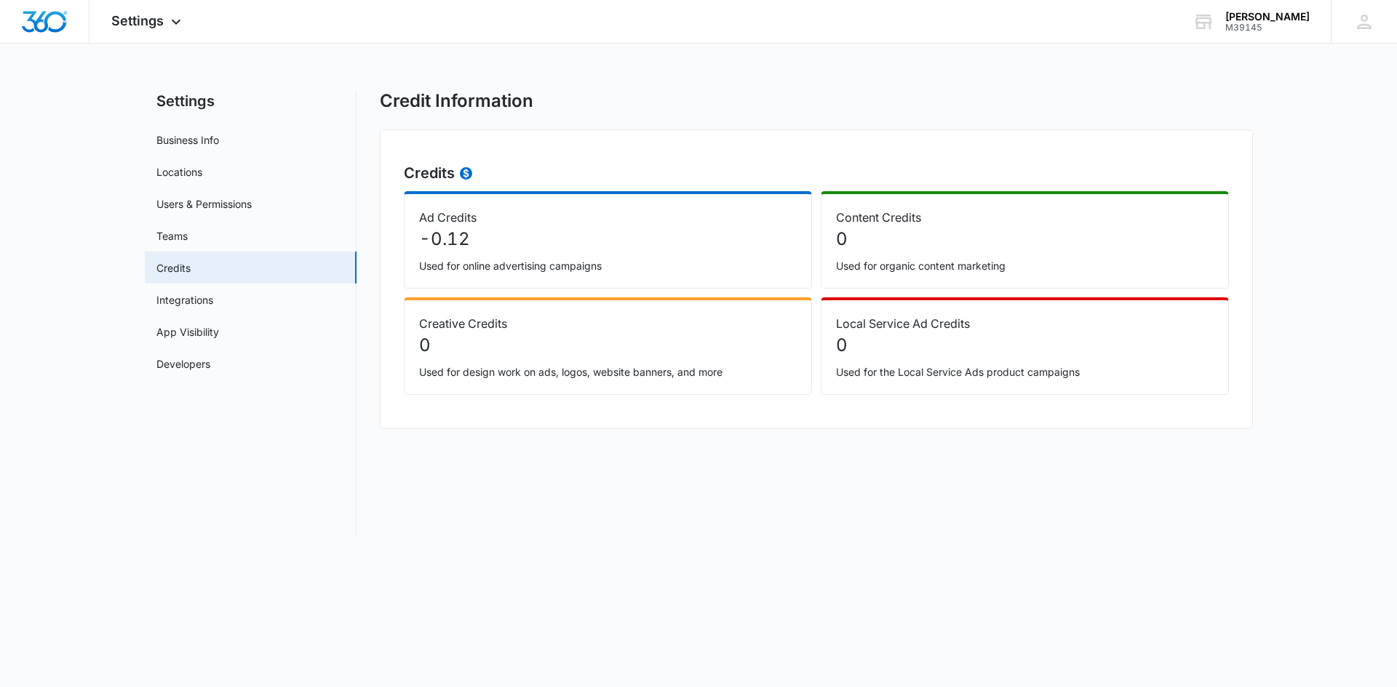
drag, startPoint x: 1245, startPoint y: 20, endPoint x: 1202, endPoint y: 56, distance: 55.7
click at [1245, 20] on div "Kiba - Ramsey" at bounding box center [1267, 17] width 84 height 12
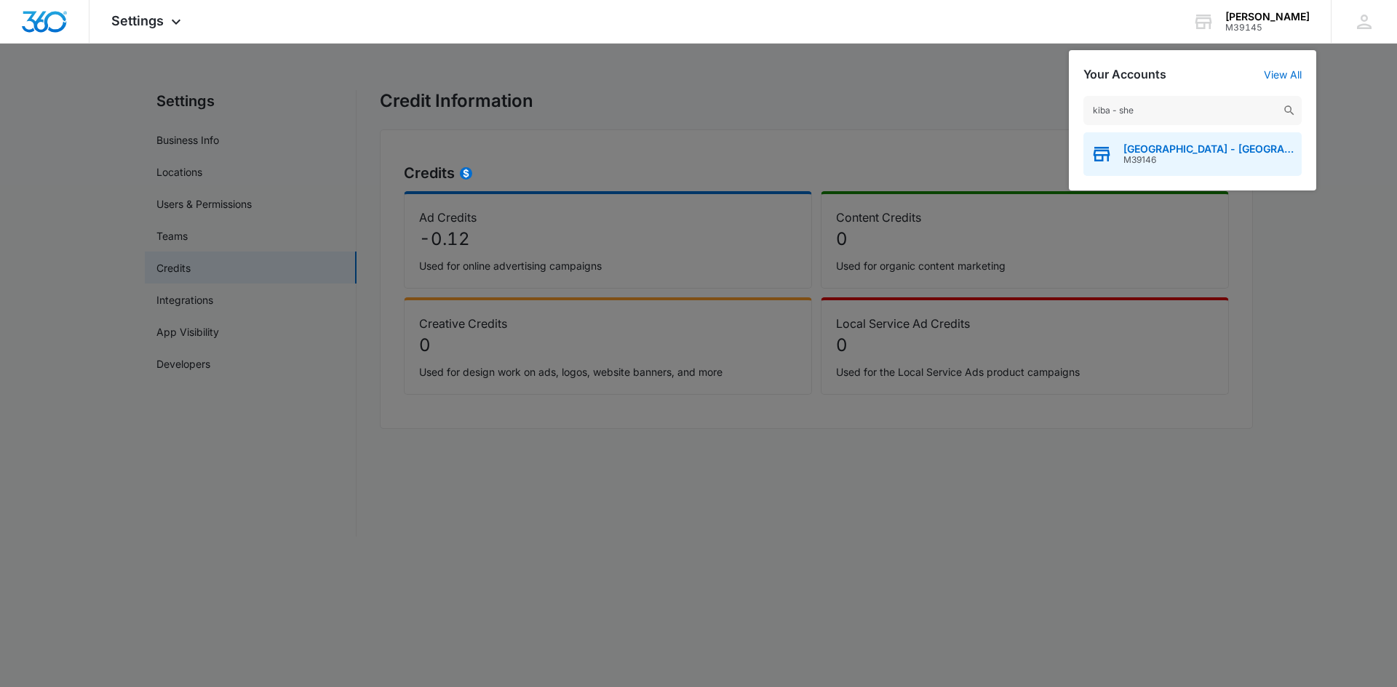
type input "kiba - she"
click at [1138, 163] on span "M39146" at bounding box center [1208, 160] width 171 height 10
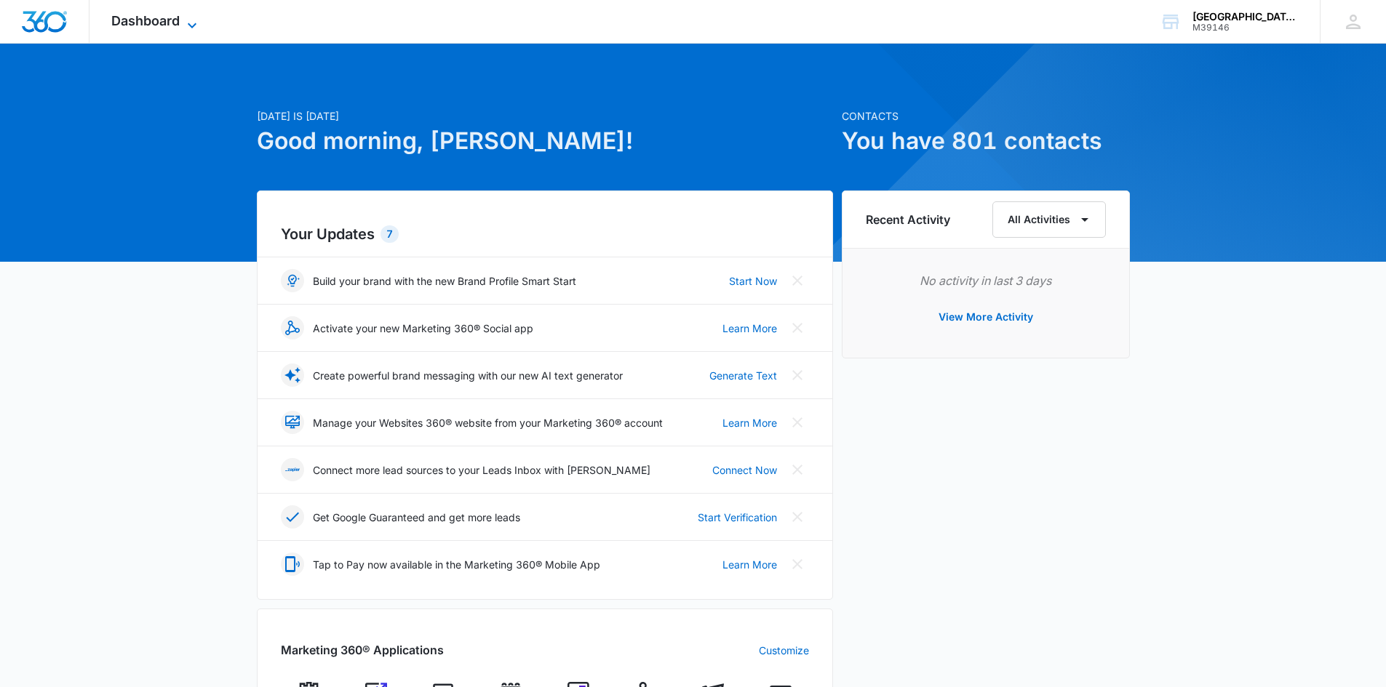
click at [192, 19] on icon at bounding box center [191, 25] width 17 height 17
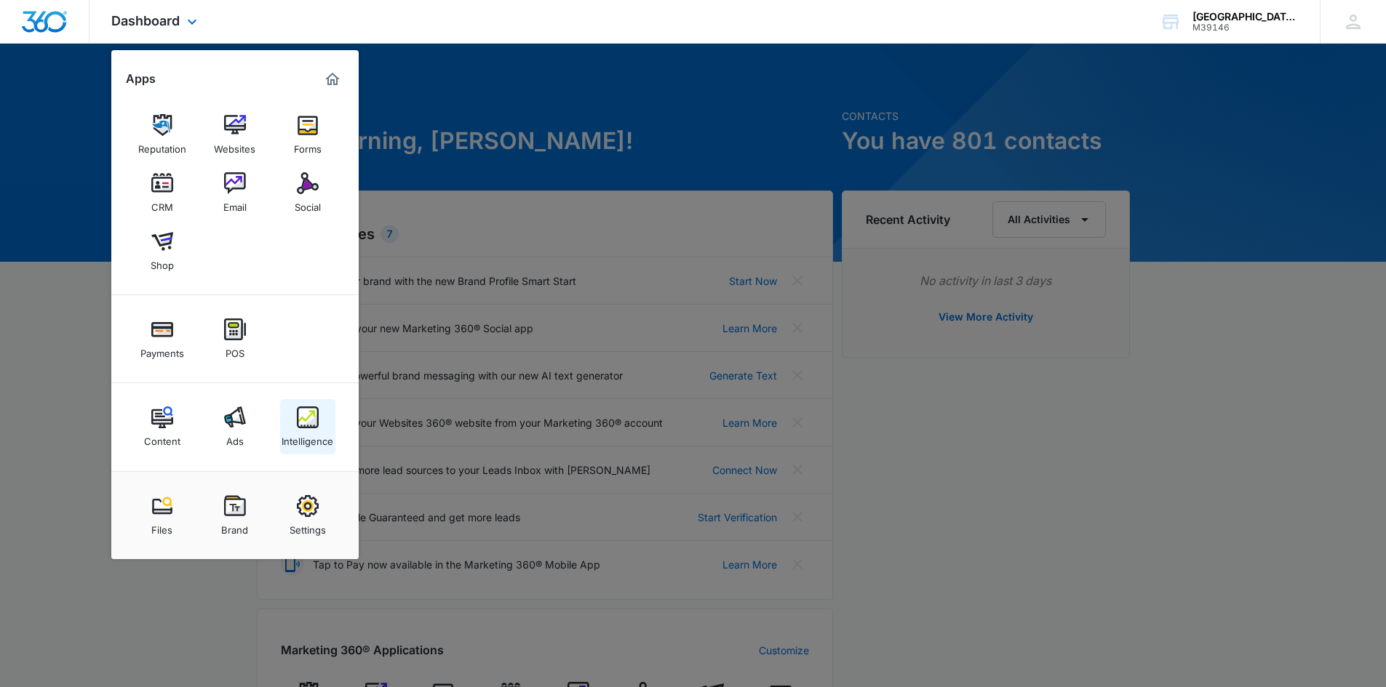
click at [295, 418] on link "Intelligence" at bounding box center [307, 426] width 55 height 55
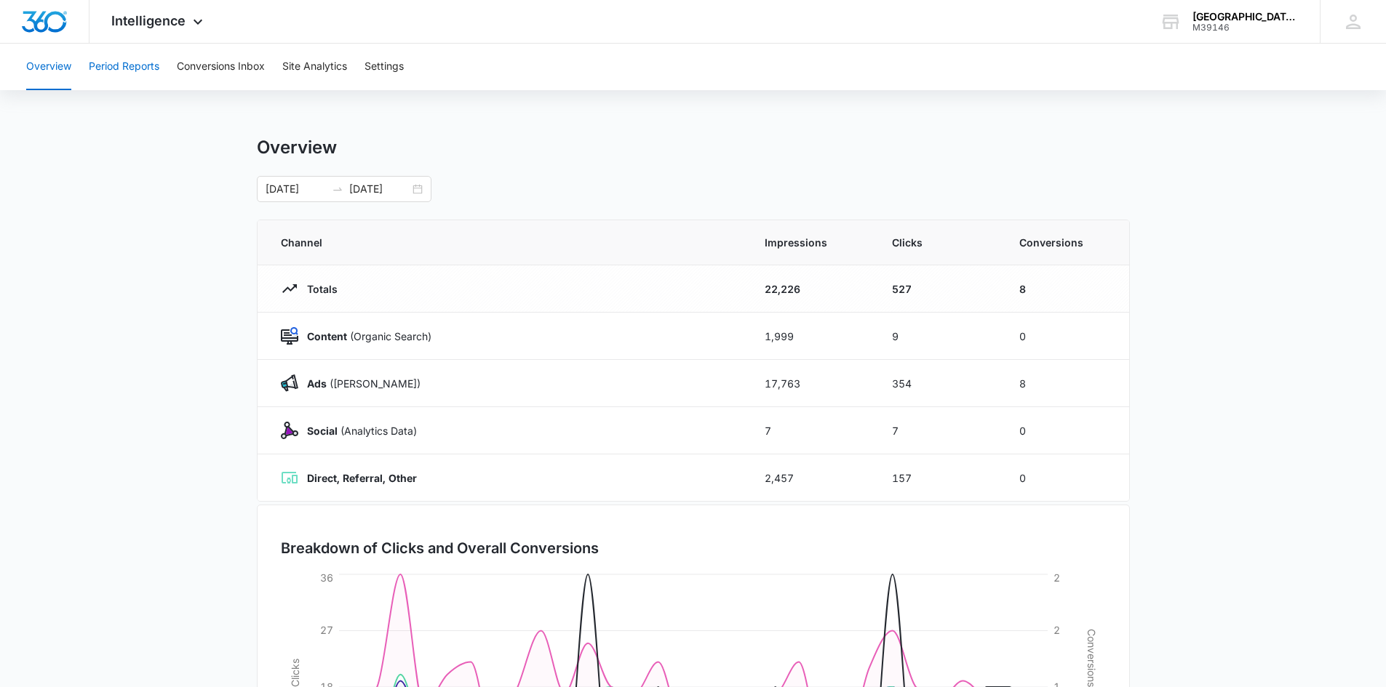
click at [119, 72] on button "Period Reports" at bounding box center [124, 67] width 71 height 47
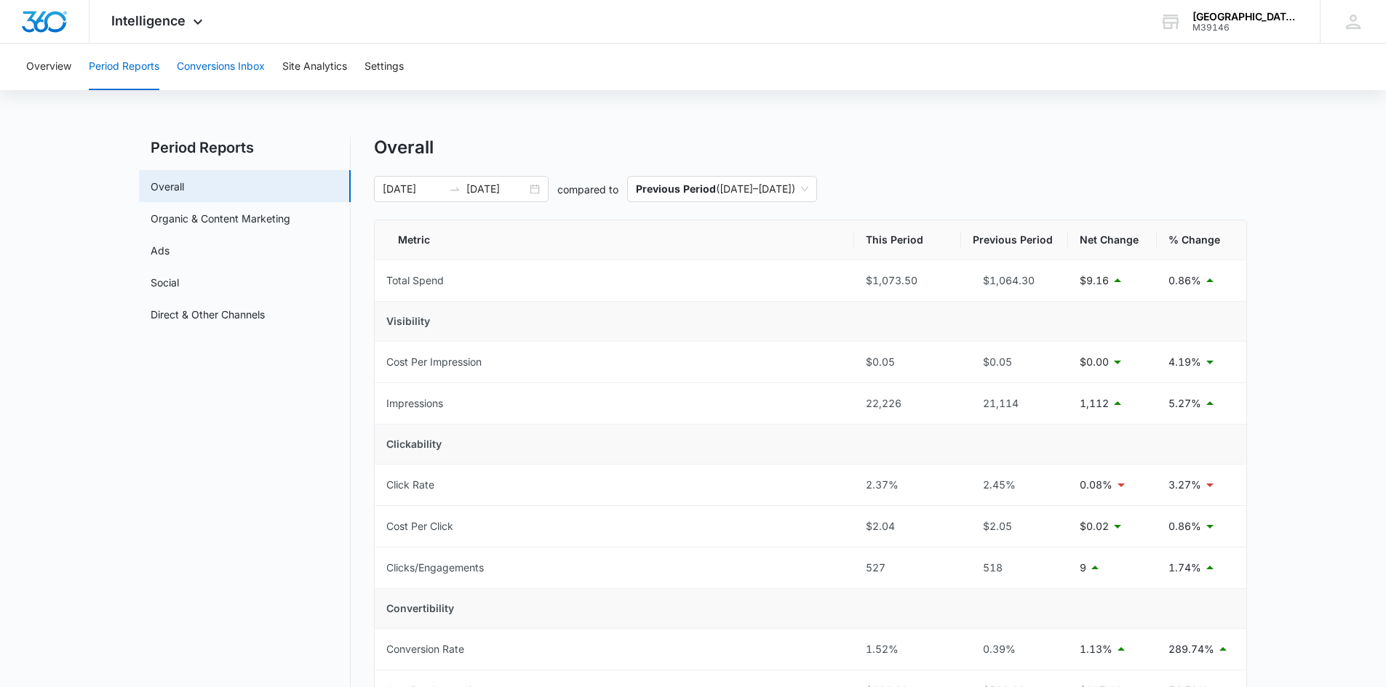
click at [233, 67] on button "Conversions Inbox" at bounding box center [221, 67] width 88 height 47
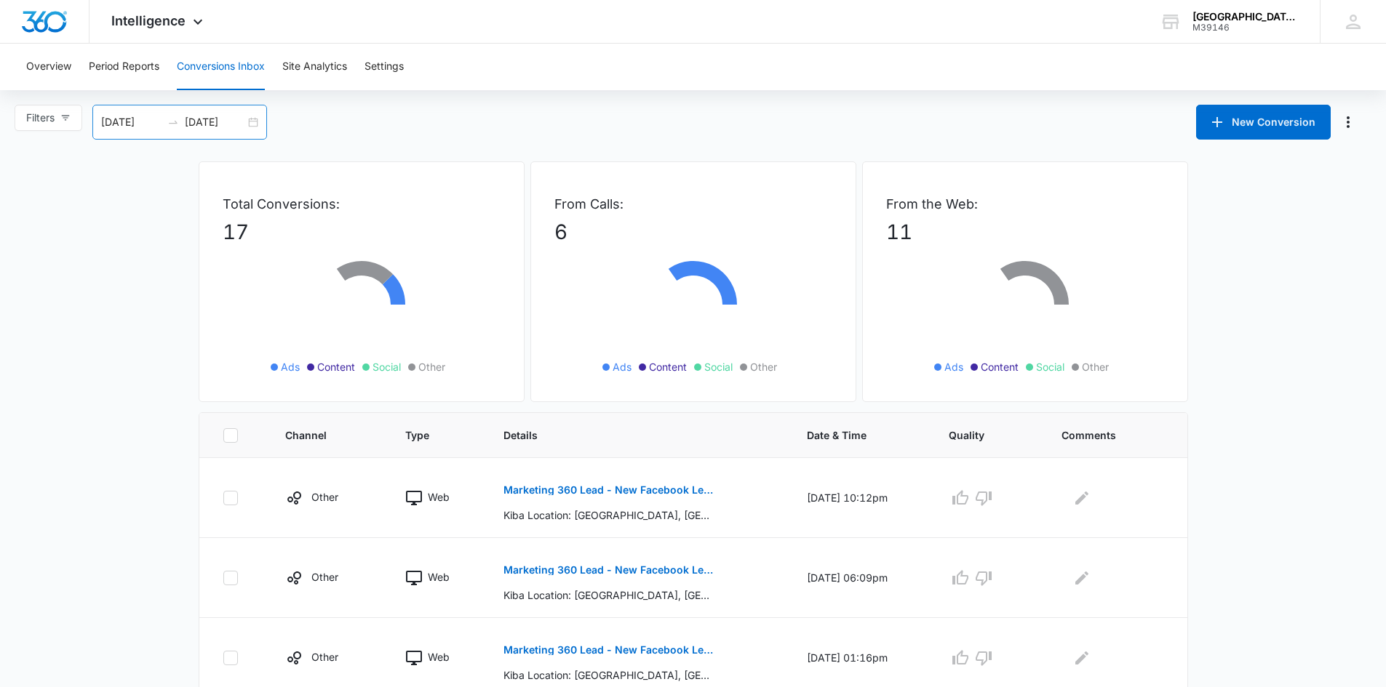
click at [256, 120] on div "[DATE] [DATE]" at bounding box center [179, 122] width 175 height 35
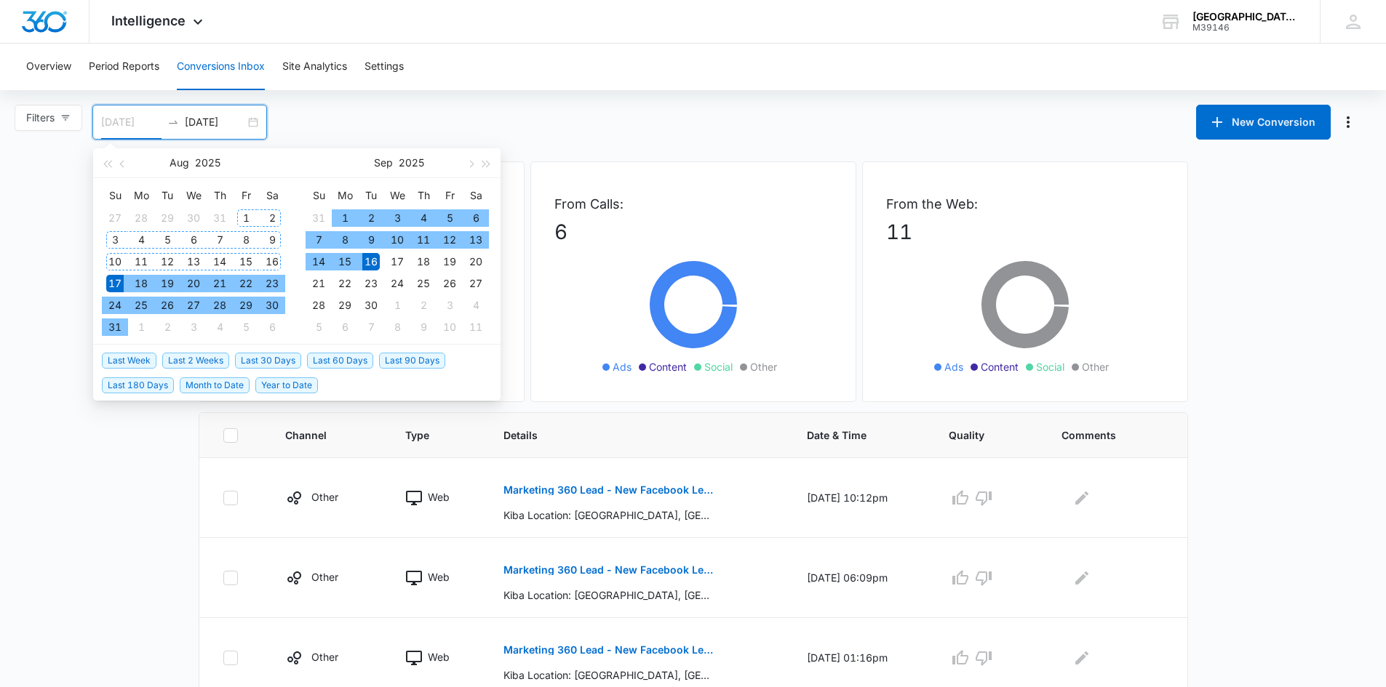
type input "[DATE]"
click at [250, 215] on div "1" at bounding box center [245, 218] width 17 height 17
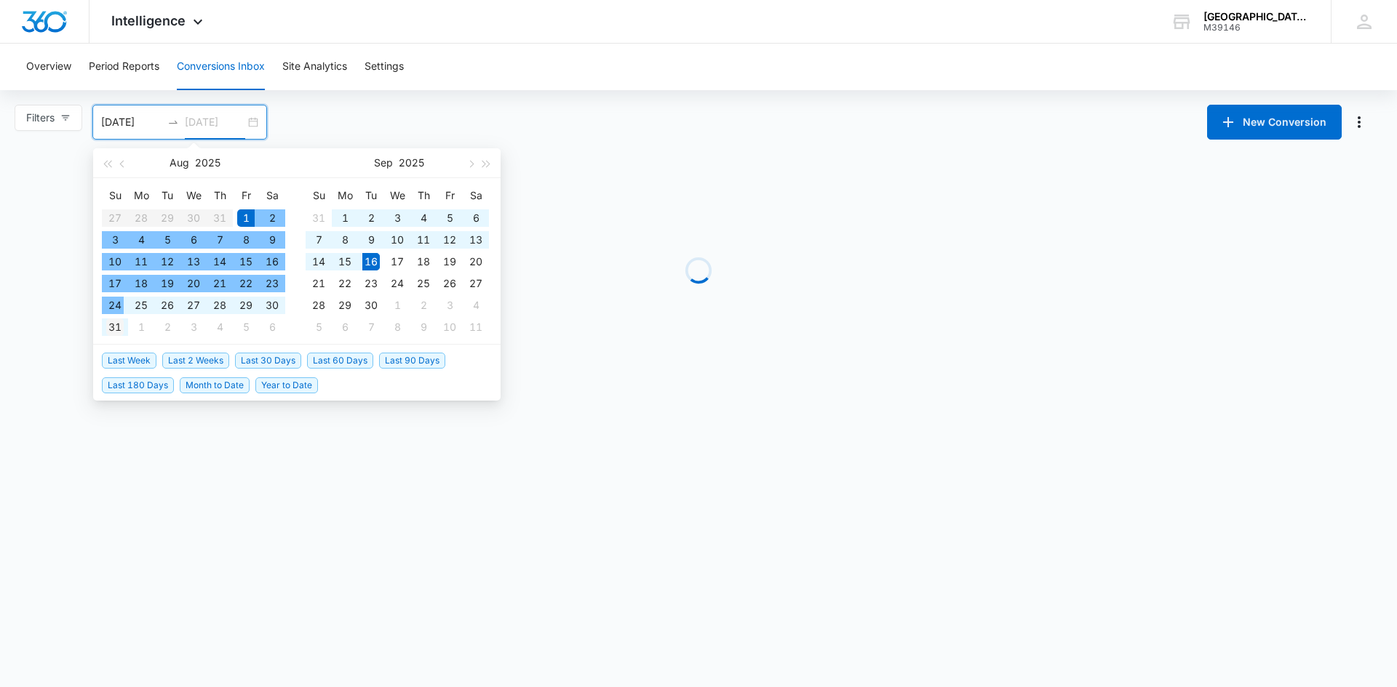
type input "[DATE]"
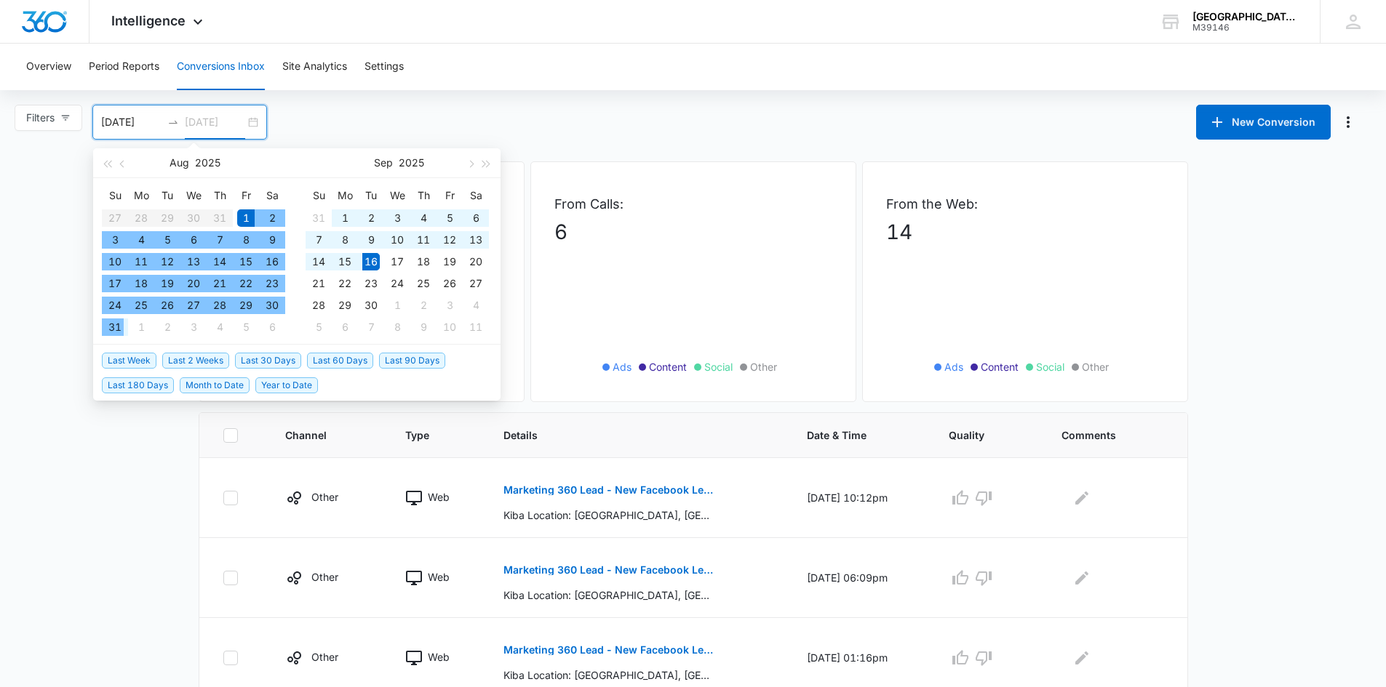
click at [116, 325] on div "31" at bounding box center [114, 327] width 17 height 17
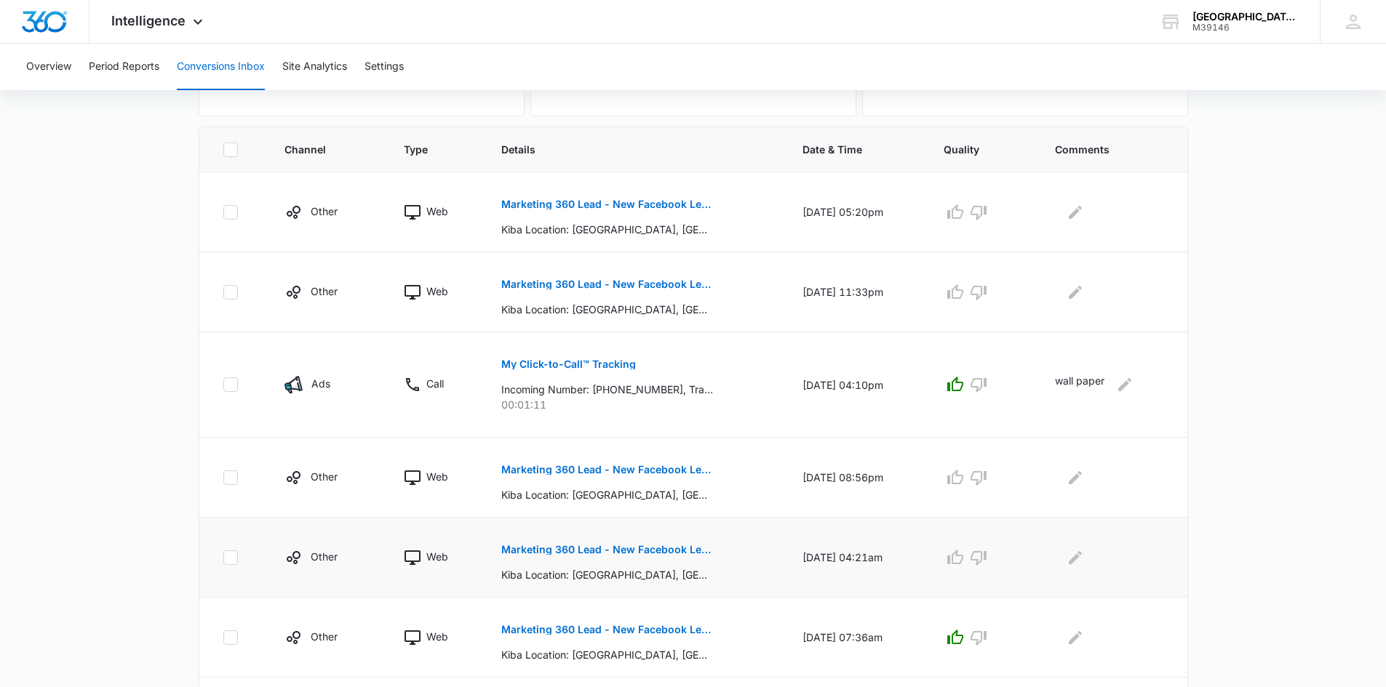
scroll to position [258, 0]
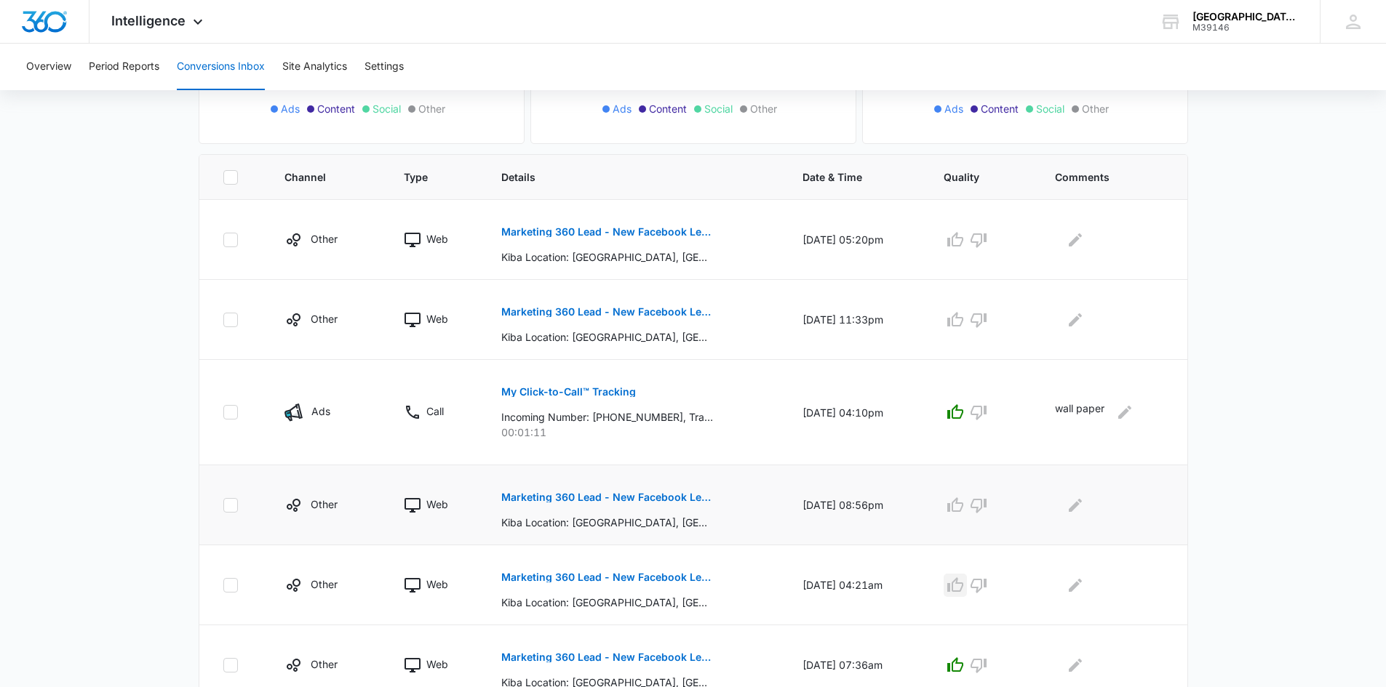
drag, startPoint x: 967, startPoint y: 589, endPoint x: 946, endPoint y: 535, distance: 57.8
click at [964, 586] on icon "button" at bounding box center [954, 585] width 17 height 17
click at [964, 507] on icon "button" at bounding box center [954, 505] width 17 height 17
click at [964, 328] on icon "button" at bounding box center [954, 319] width 17 height 17
click at [964, 239] on icon "button" at bounding box center [954, 239] width 17 height 17
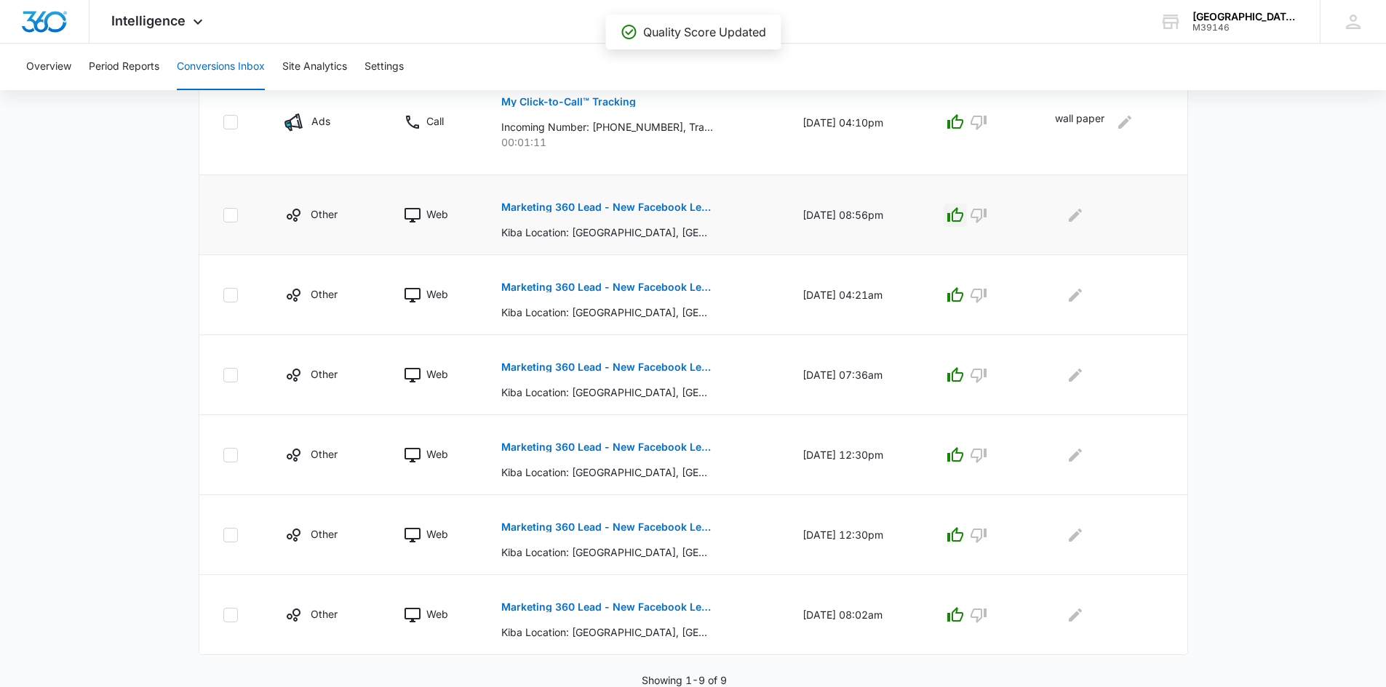
scroll to position [549, 0]
click at [1226, 23] on div "M39146" at bounding box center [1245, 28] width 106 height 10
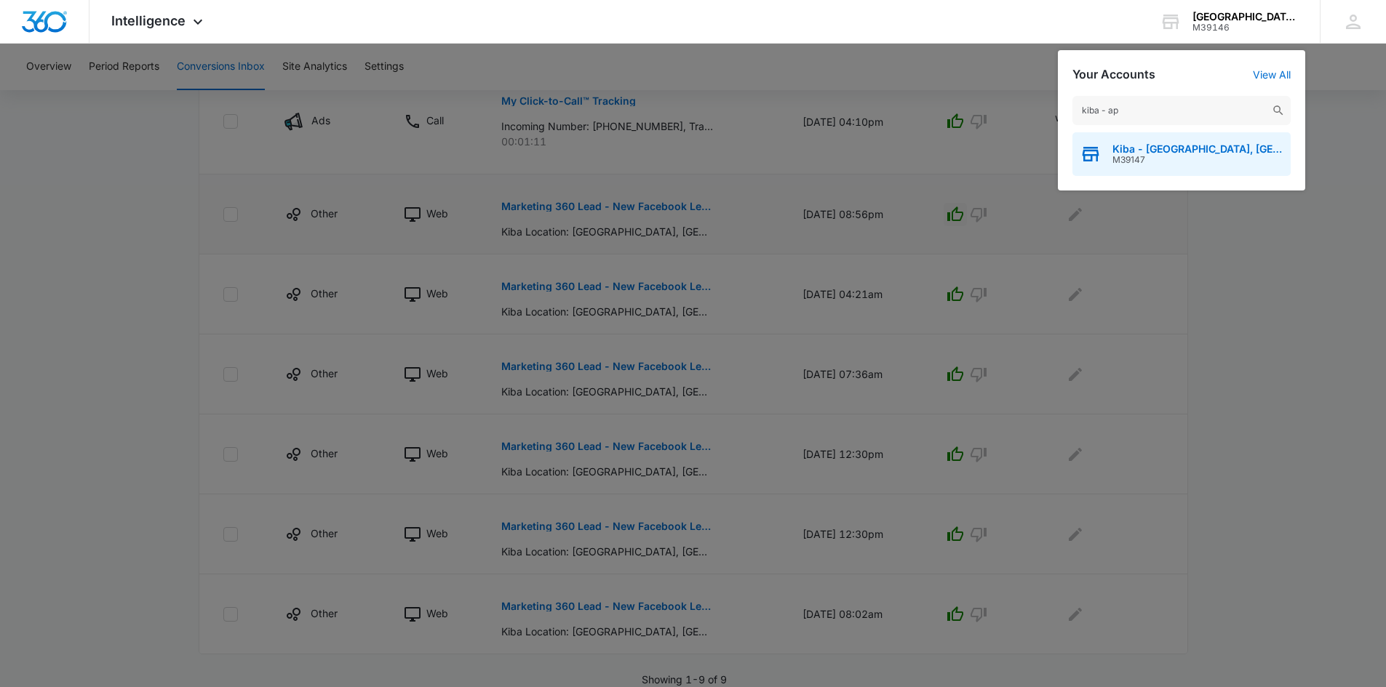
type input "kiba - ap"
click at [1155, 156] on span "M39147" at bounding box center [1197, 160] width 171 height 10
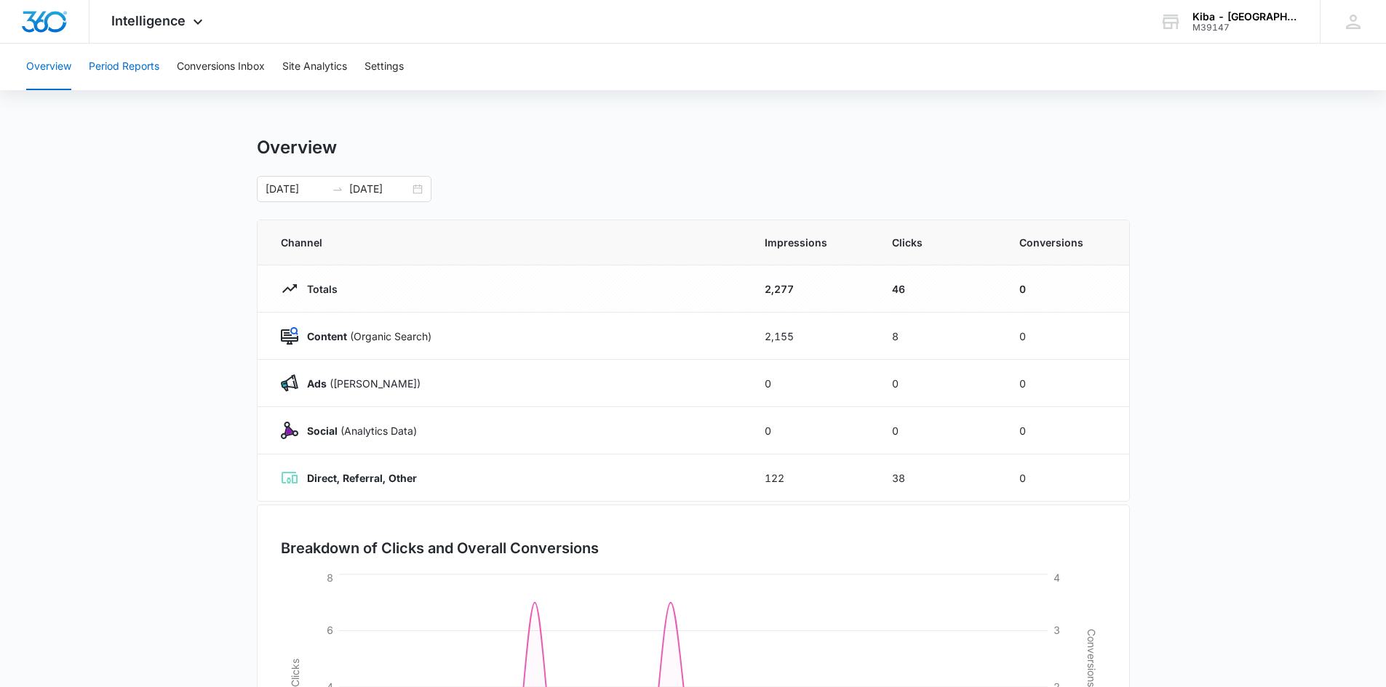
click at [110, 65] on button "Period Reports" at bounding box center [124, 67] width 71 height 47
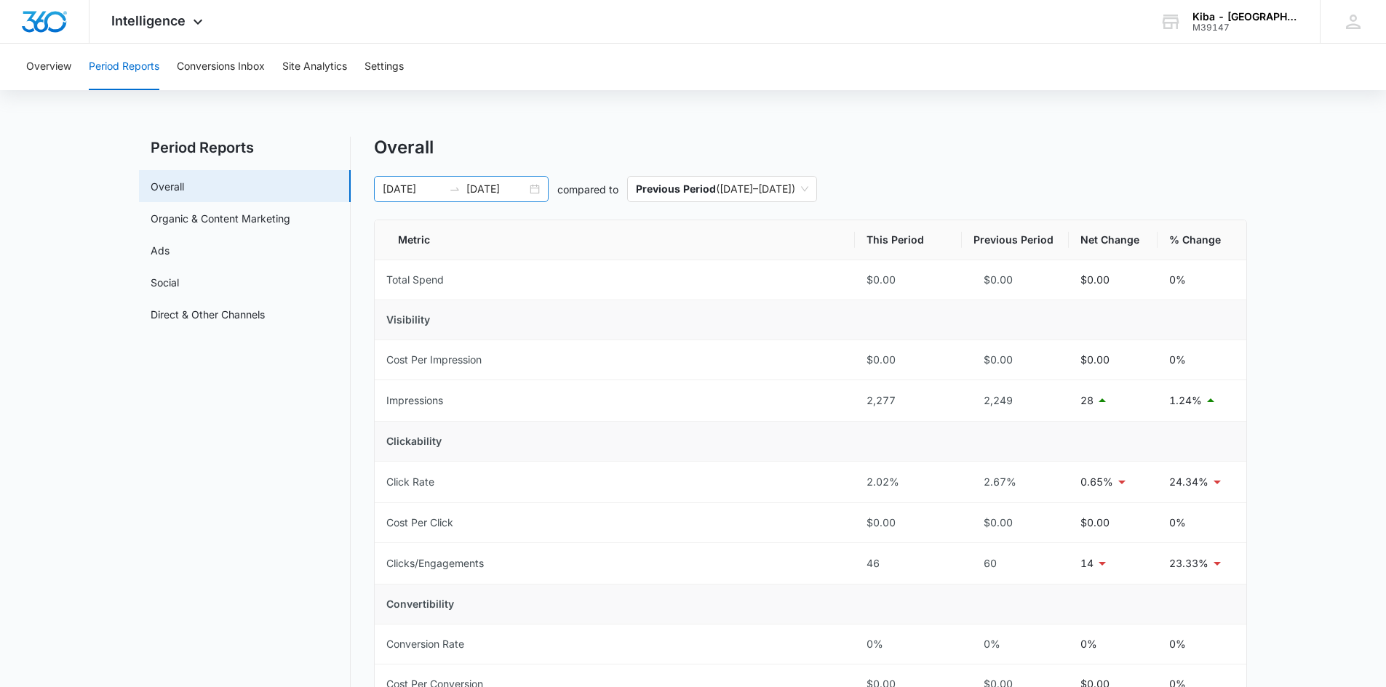
click at [538, 192] on div "07/01/2025 07/31/2025" at bounding box center [461, 189] width 175 height 26
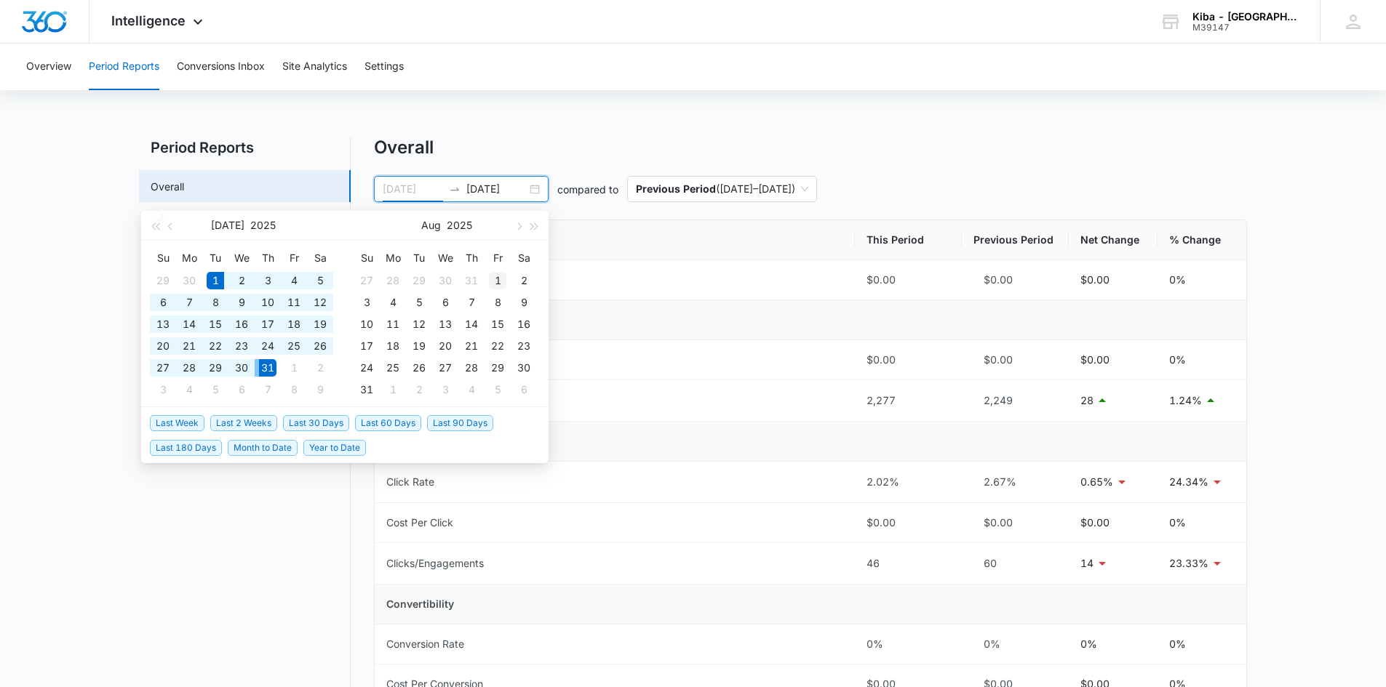
type input "[DATE]"
click at [498, 278] on div "1" at bounding box center [497, 280] width 17 height 17
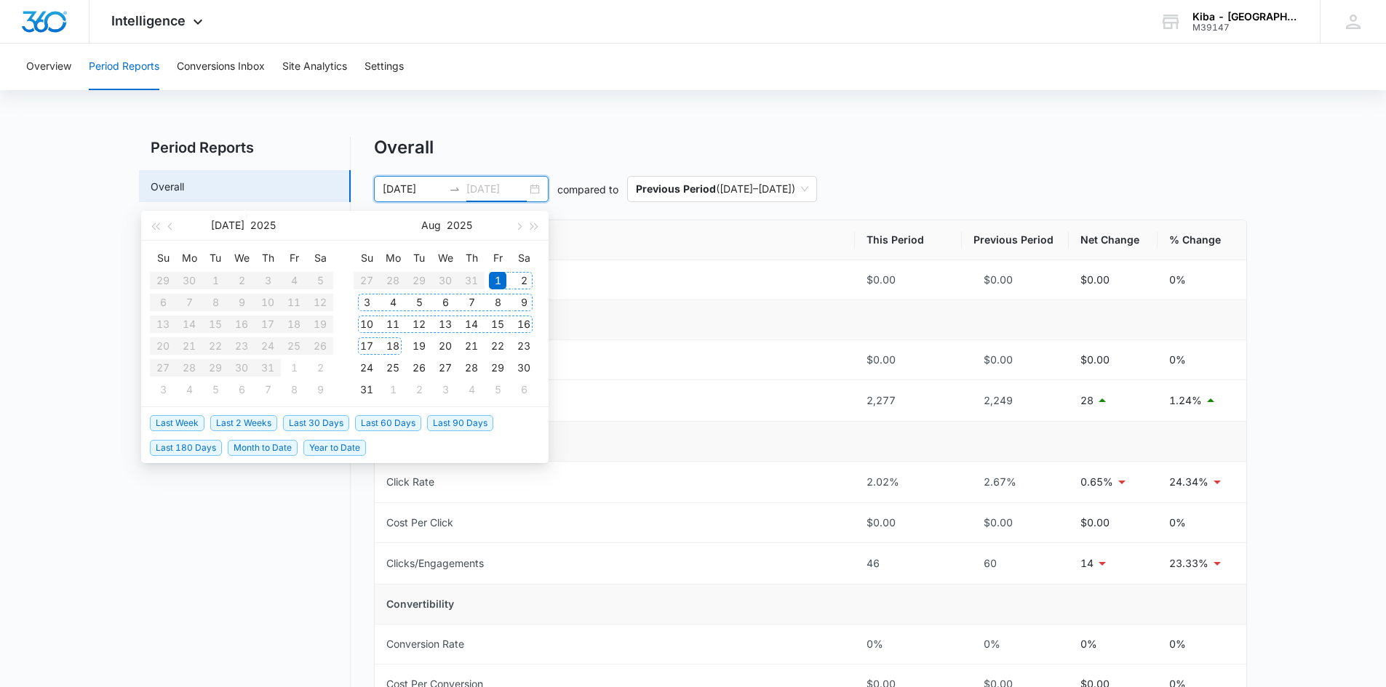
type input "[DATE]"
click at [367, 391] on div "31" at bounding box center [366, 389] width 17 height 17
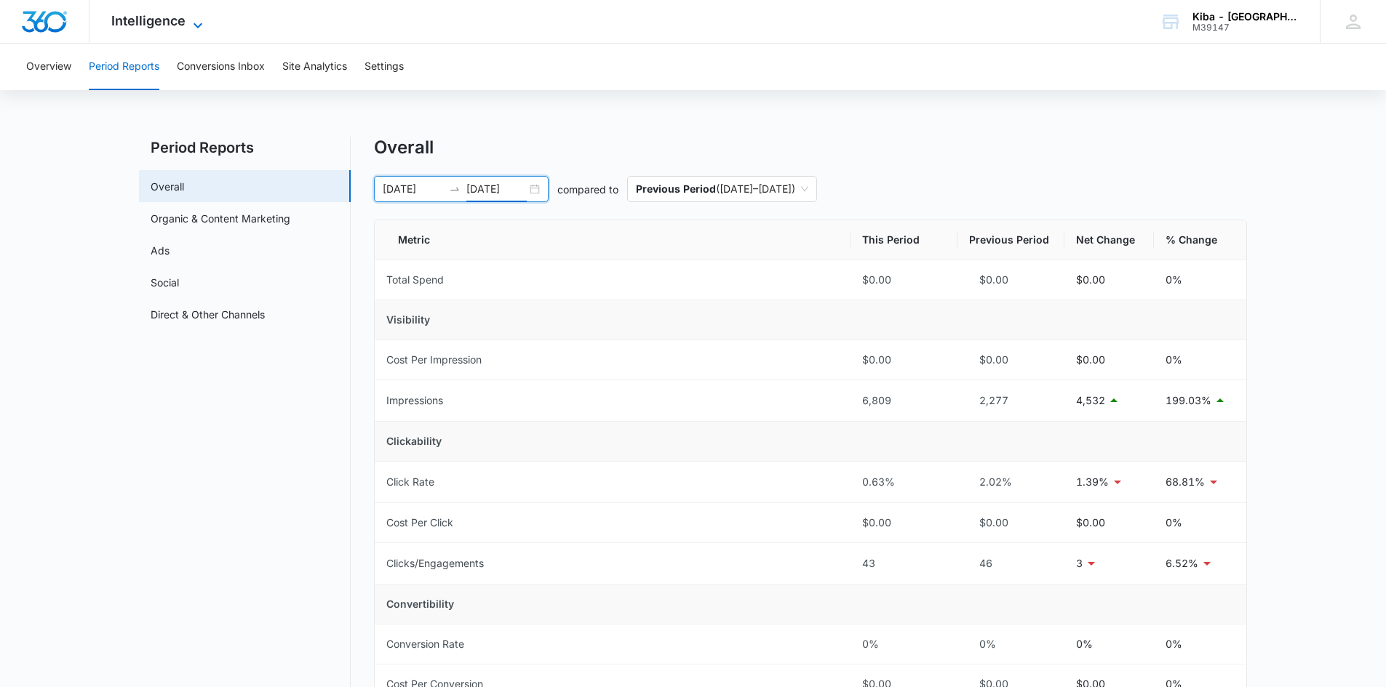
click at [192, 23] on icon at bounding box center [197, 25] width 17 height 17
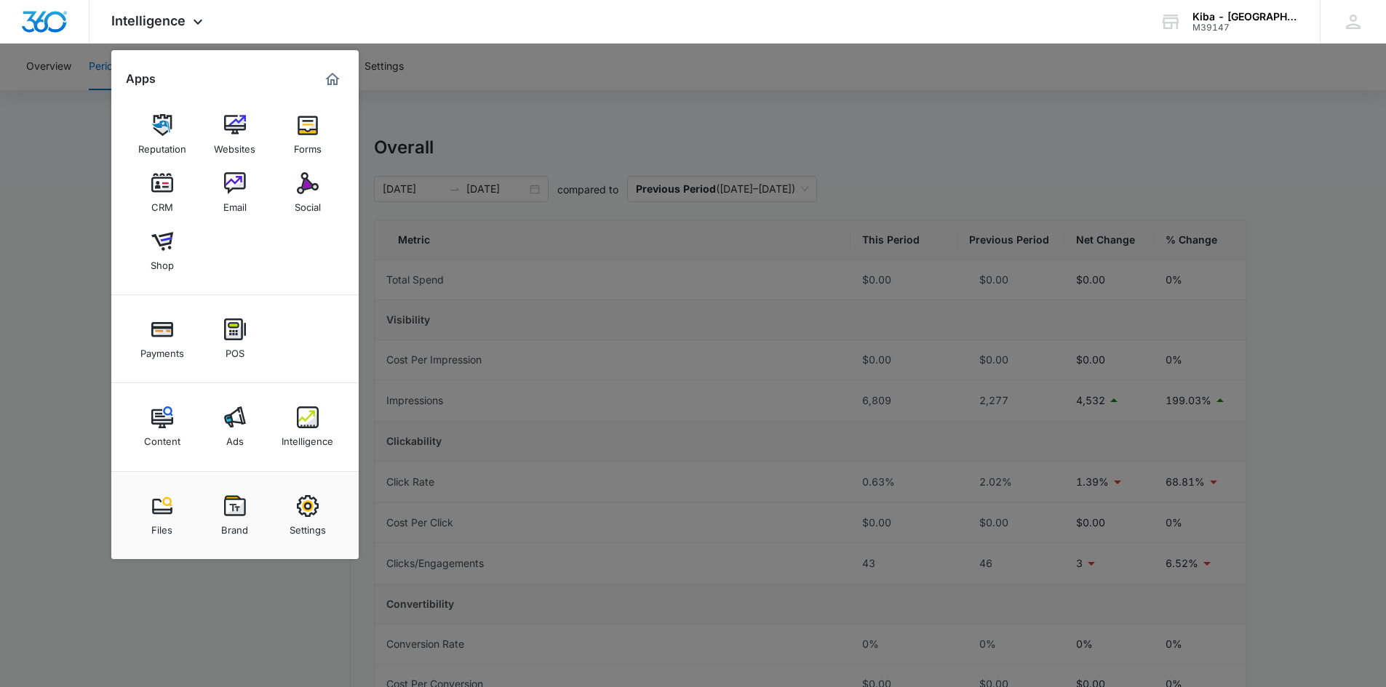
drag, startPoint x: 318, startPoint y: 516, endPoint x: 303, endPoint y: 490, distance: 30.0
click at [319, 514] on link "Settings" at bounding box center [307, 515] width 55 height 55
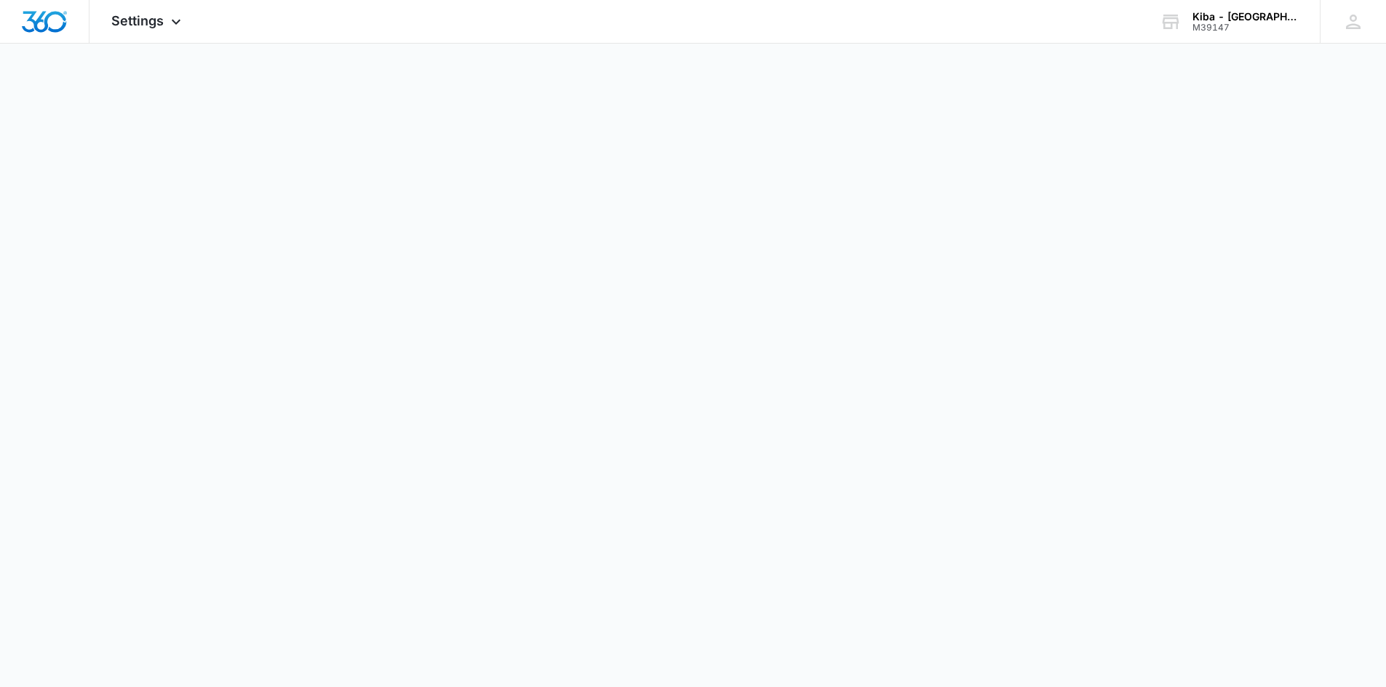
select select "33"
select select "US"
select select "America/[GEOGRAPHIC_DATA]"
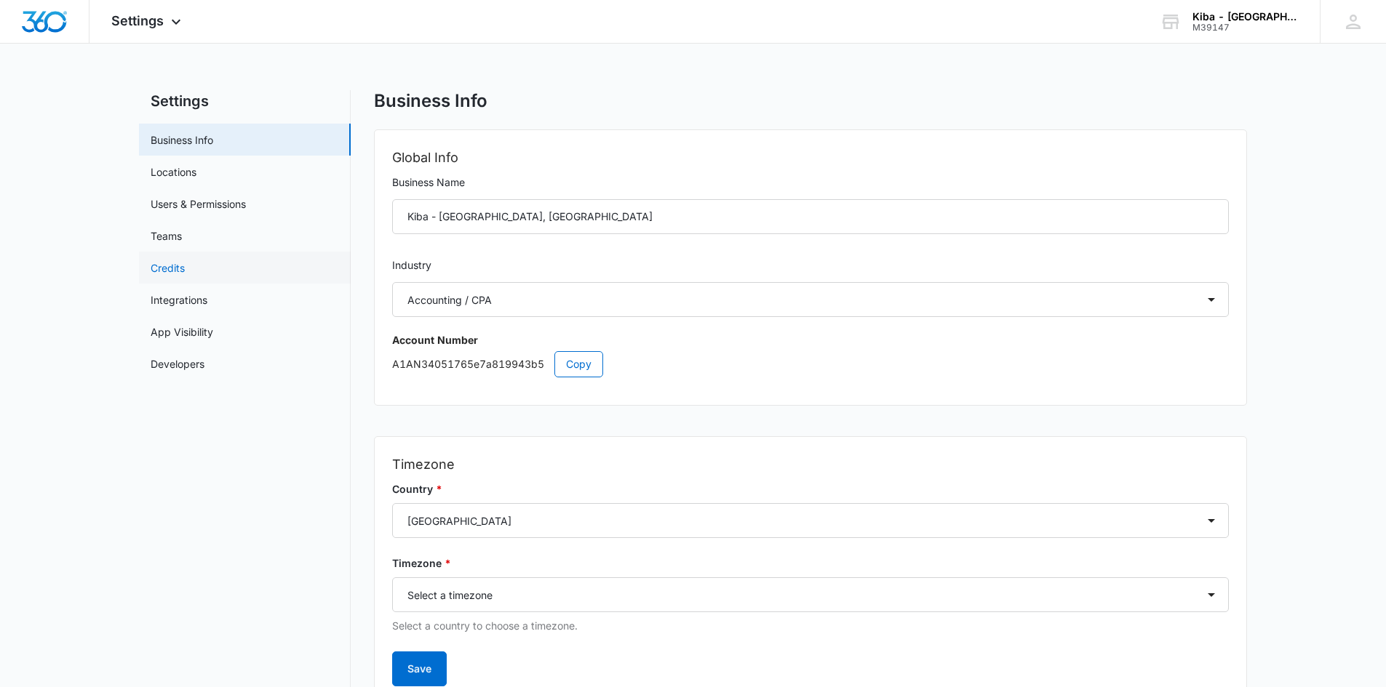
click at [159, 266] on link "Credits" at bounding box center [168, 267] width 34 height 15
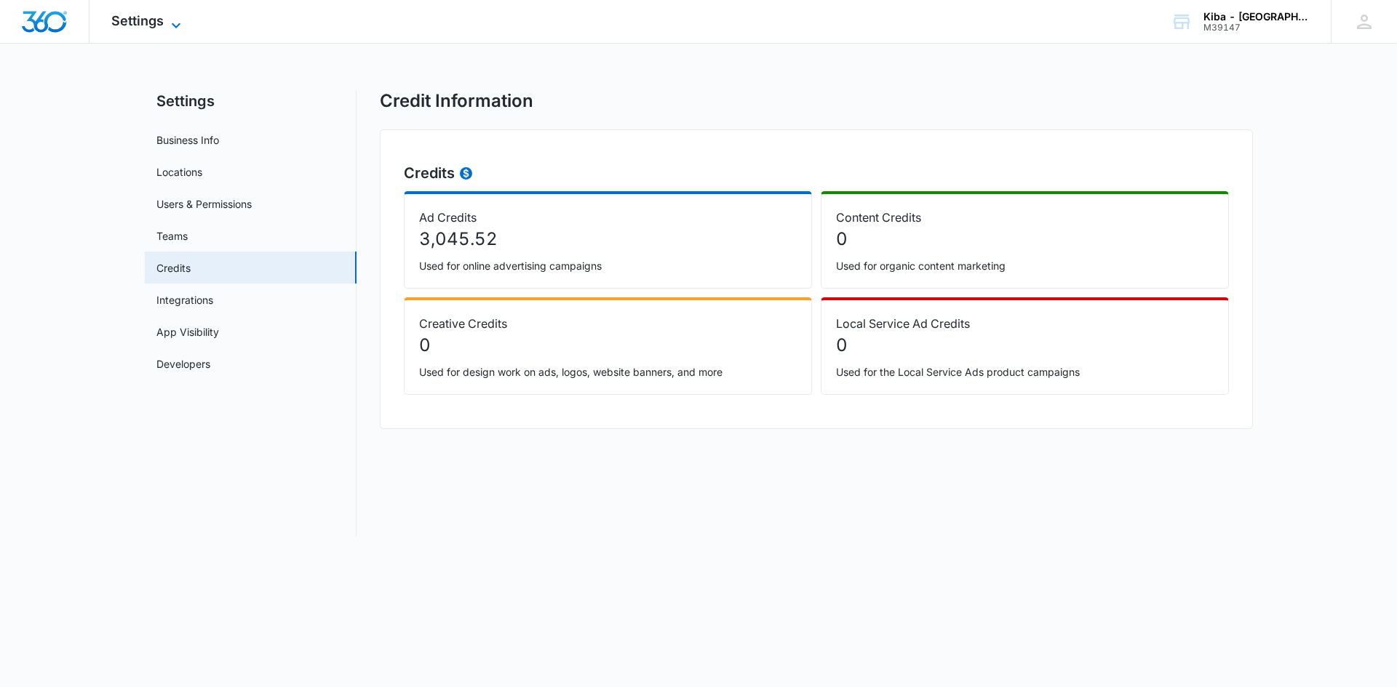
click at [174, 25] on icon at bounding box center [176, 25] width 9 height 5
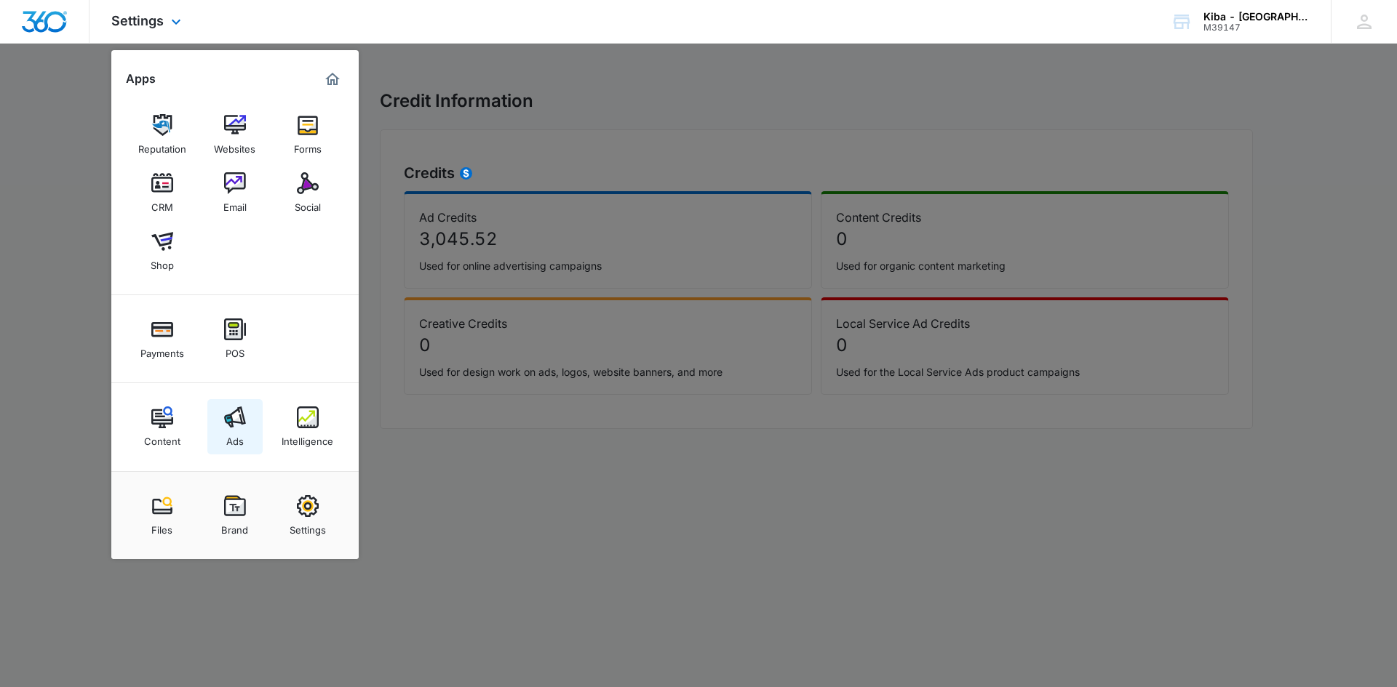
click at [238, 436] on div "Ads" at bounding box center [234, 437] width 17 height 19
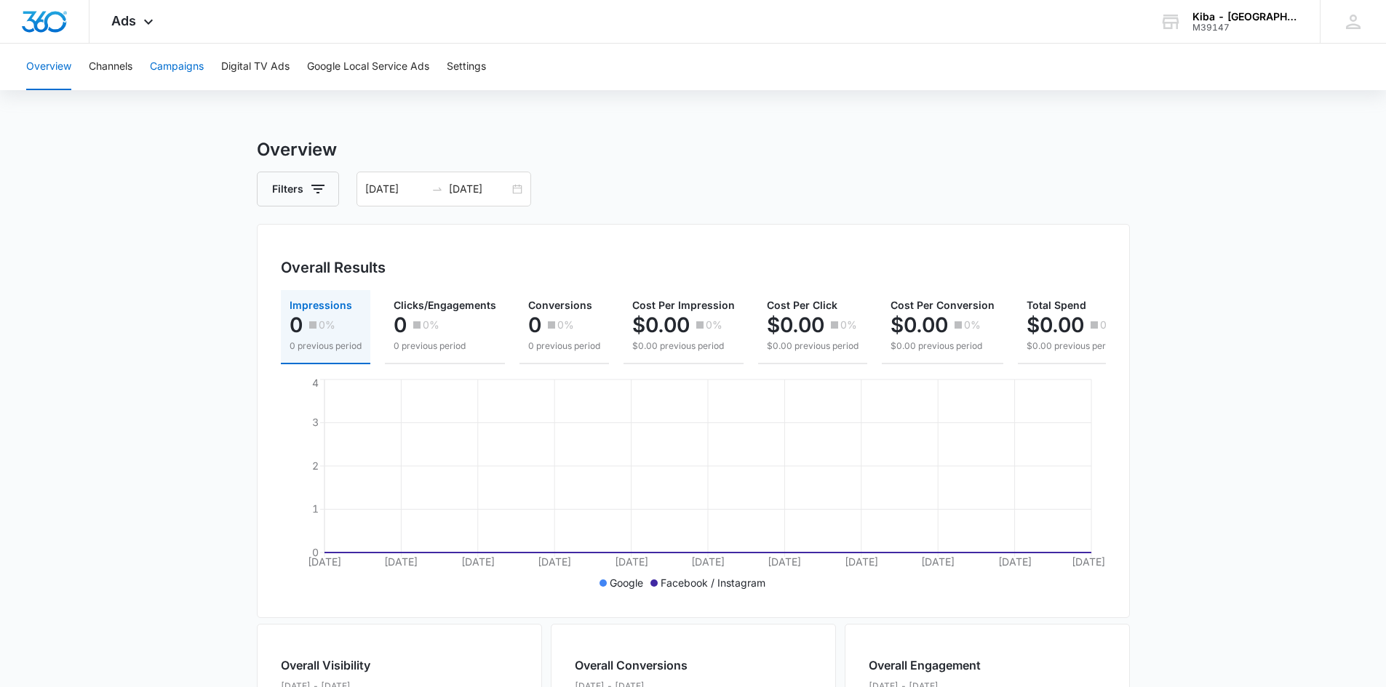
click at [191, 69] on button "Campaigns" at bounding box center [177, 67] width 54 height 47
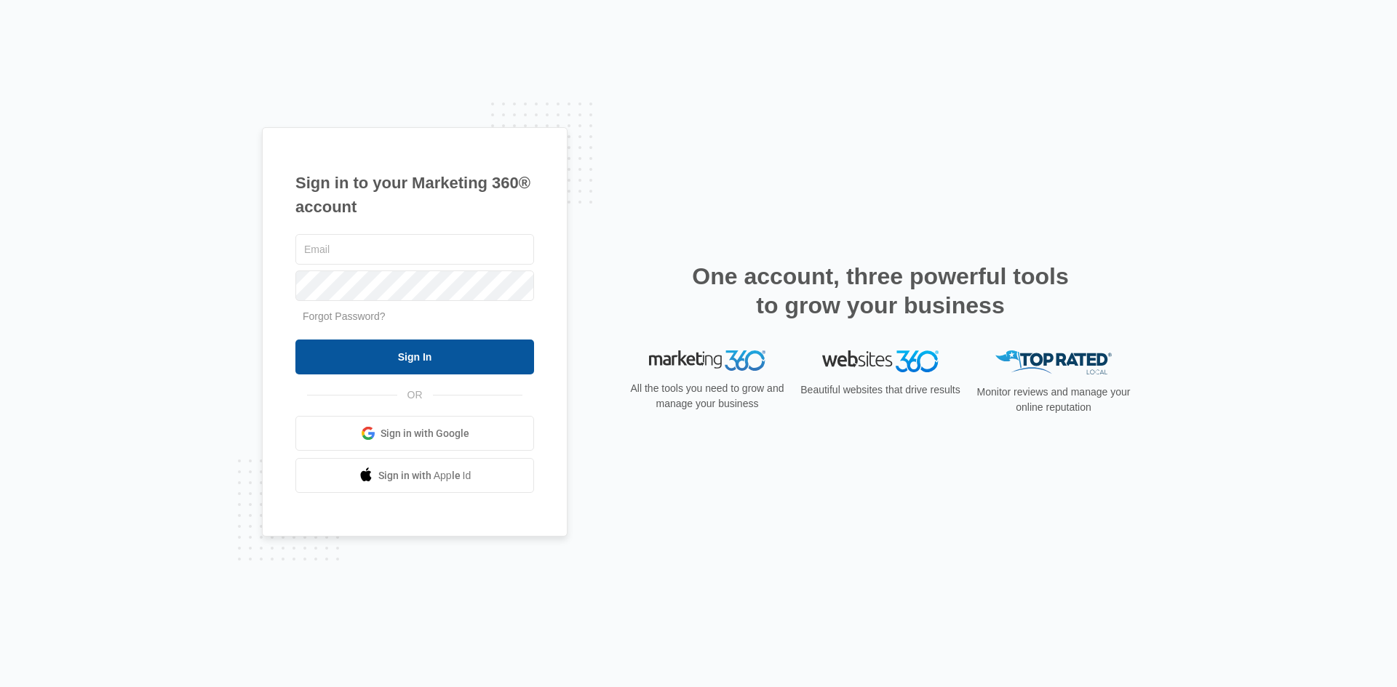
type input "[EMAIL_ADDRESS][DOMAIN_NAME]"
click at [391, 358] on input "Sign In" at bounding box center [414, 357] width 239 height 35
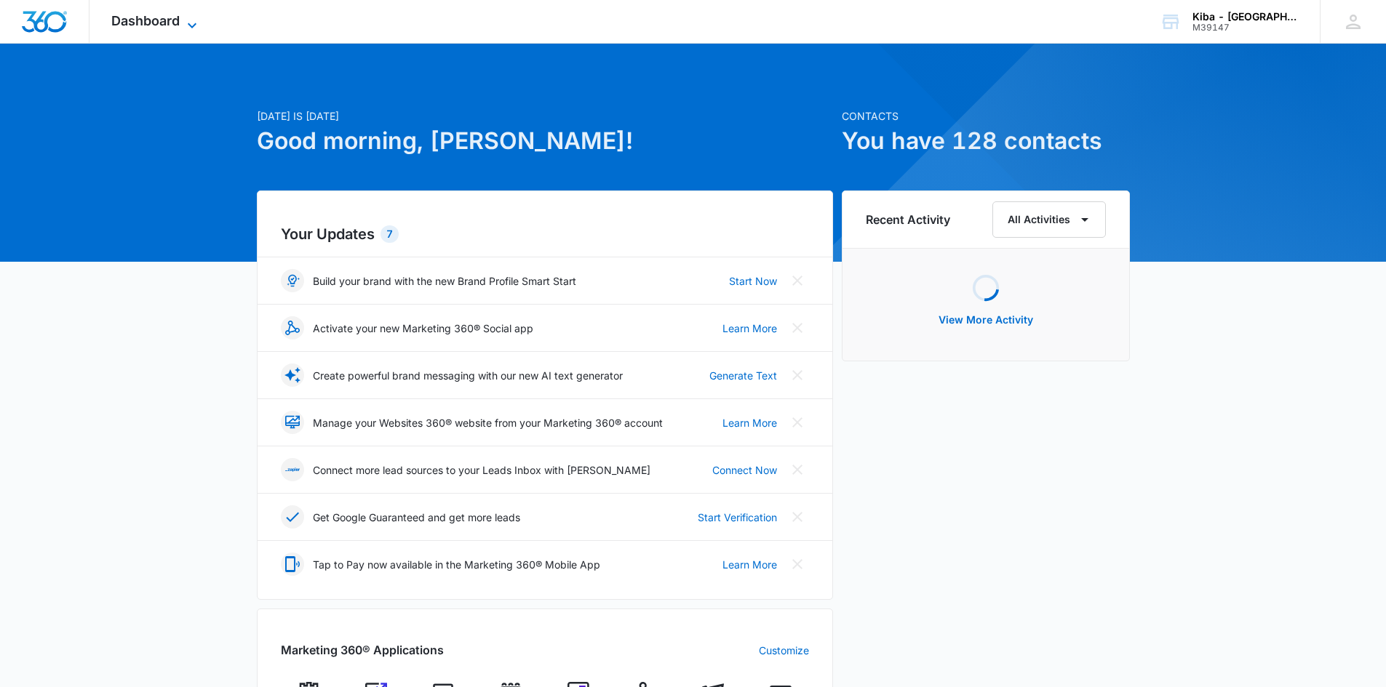
click at [189, 20] on icon at bounding box center [191, 25] width 17 height 17
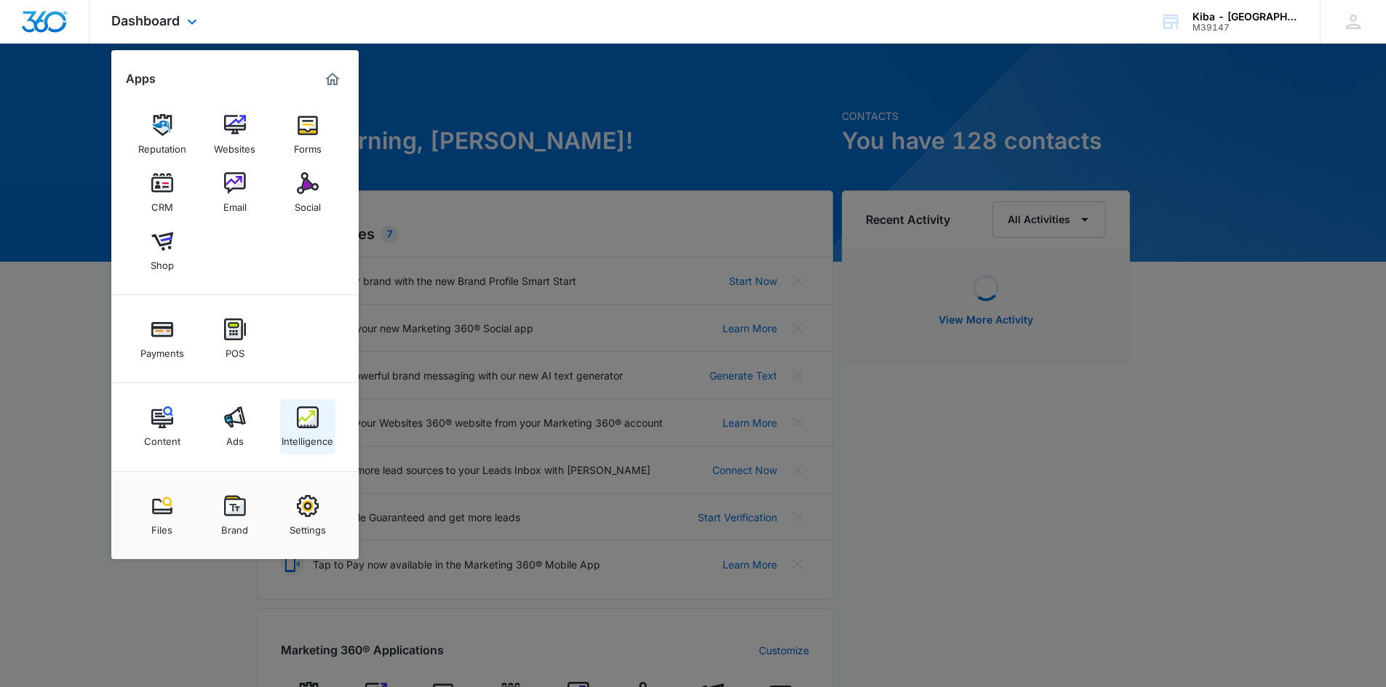
click at [295, 416] on link "Intelligence" at bounding box center [307, 426] width 55 height 55
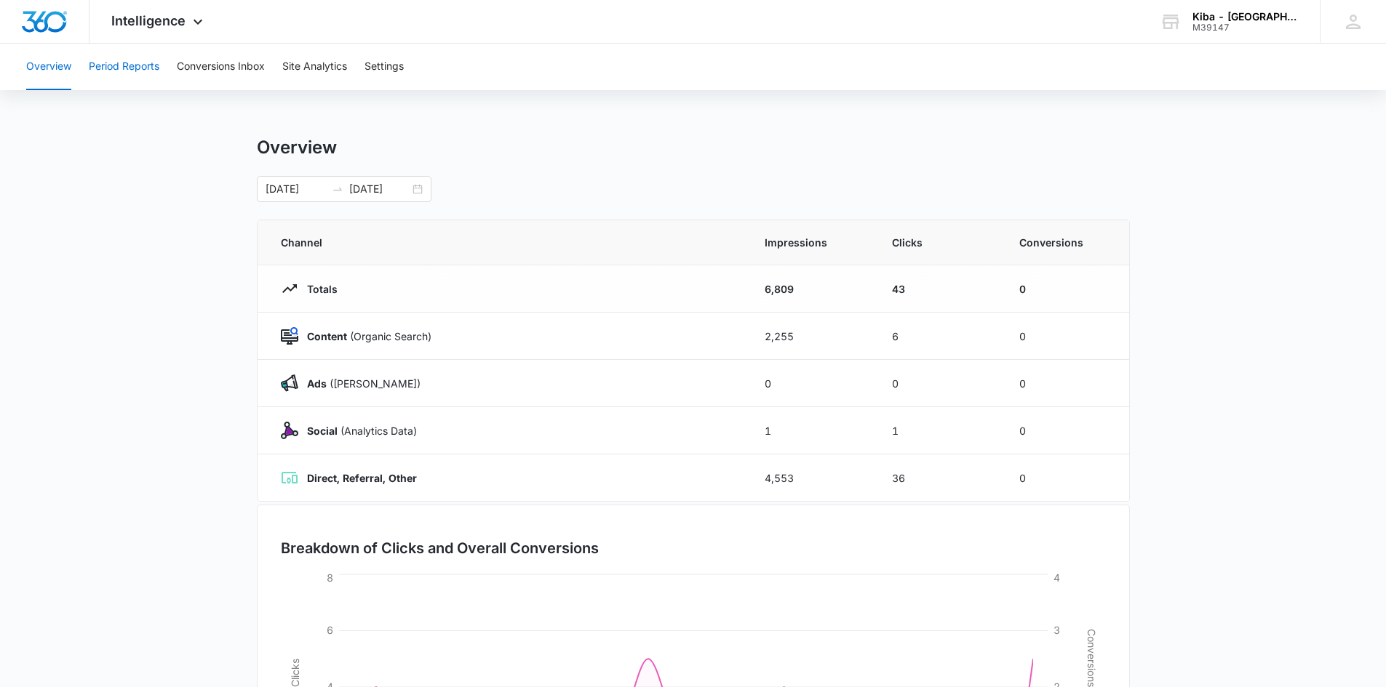
click at [129, 63] on button "Period Reports" at bounding box center [124, 67] width 71 height 47
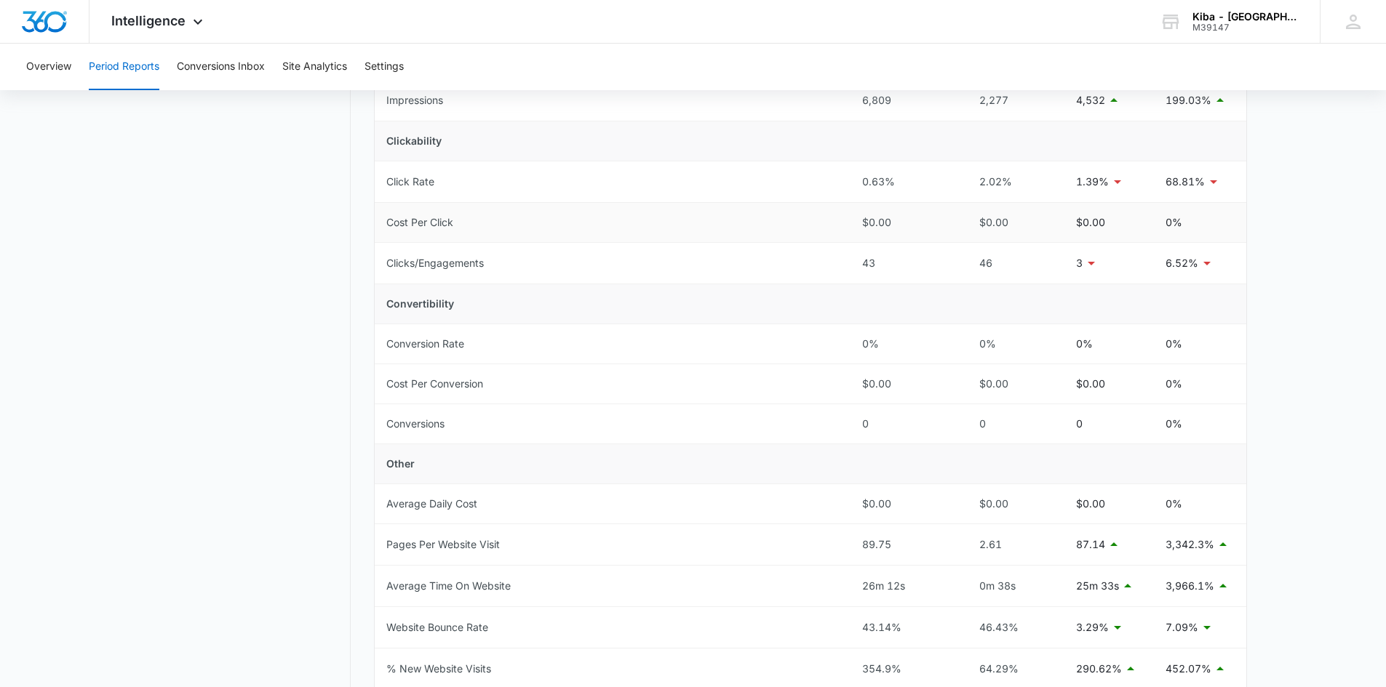
scroll to position [436, 0]
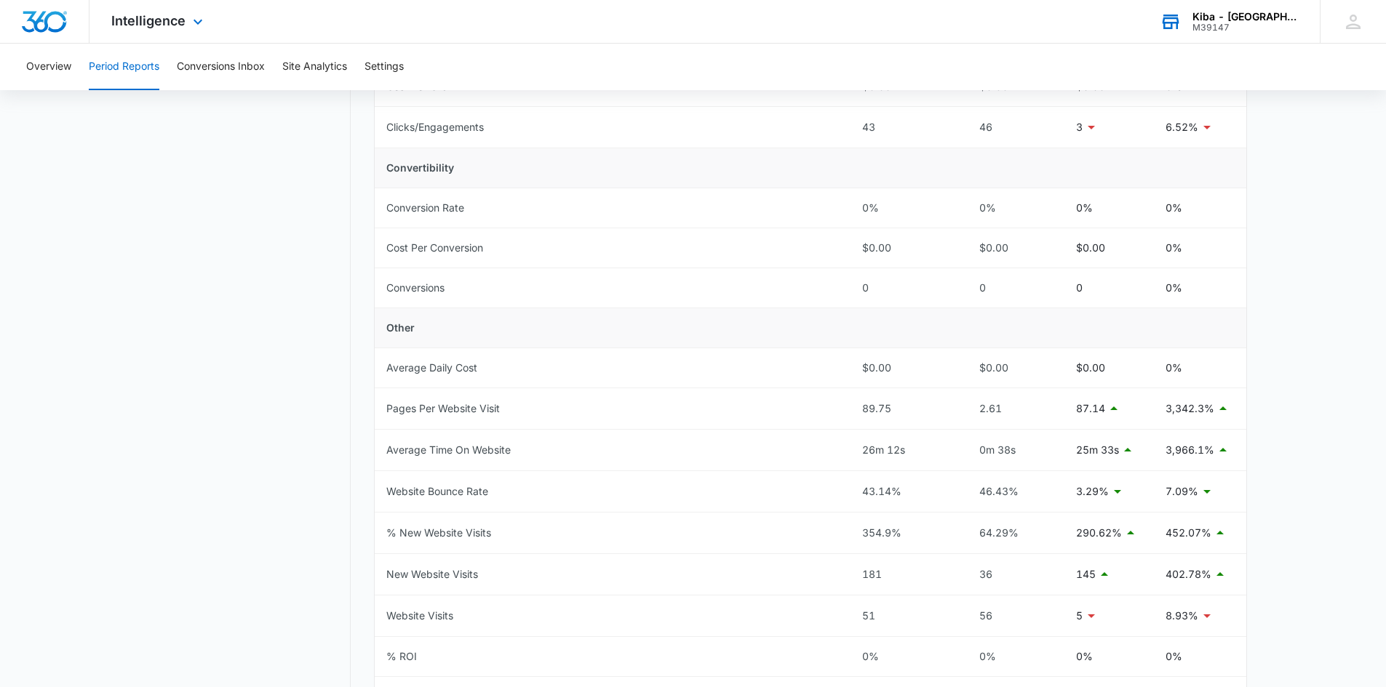
click at [1234, 24] on div "M39147" at bounding box center [1245, 28] width 106 height 10
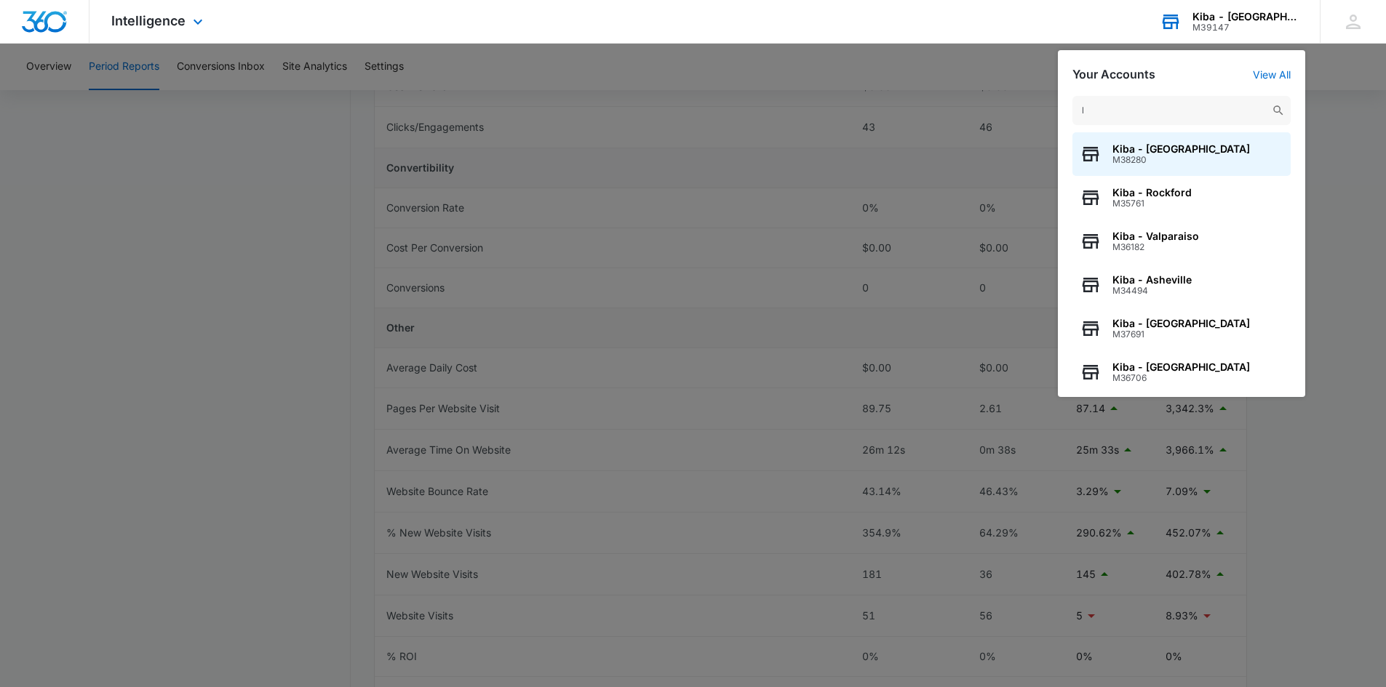
type input "l"
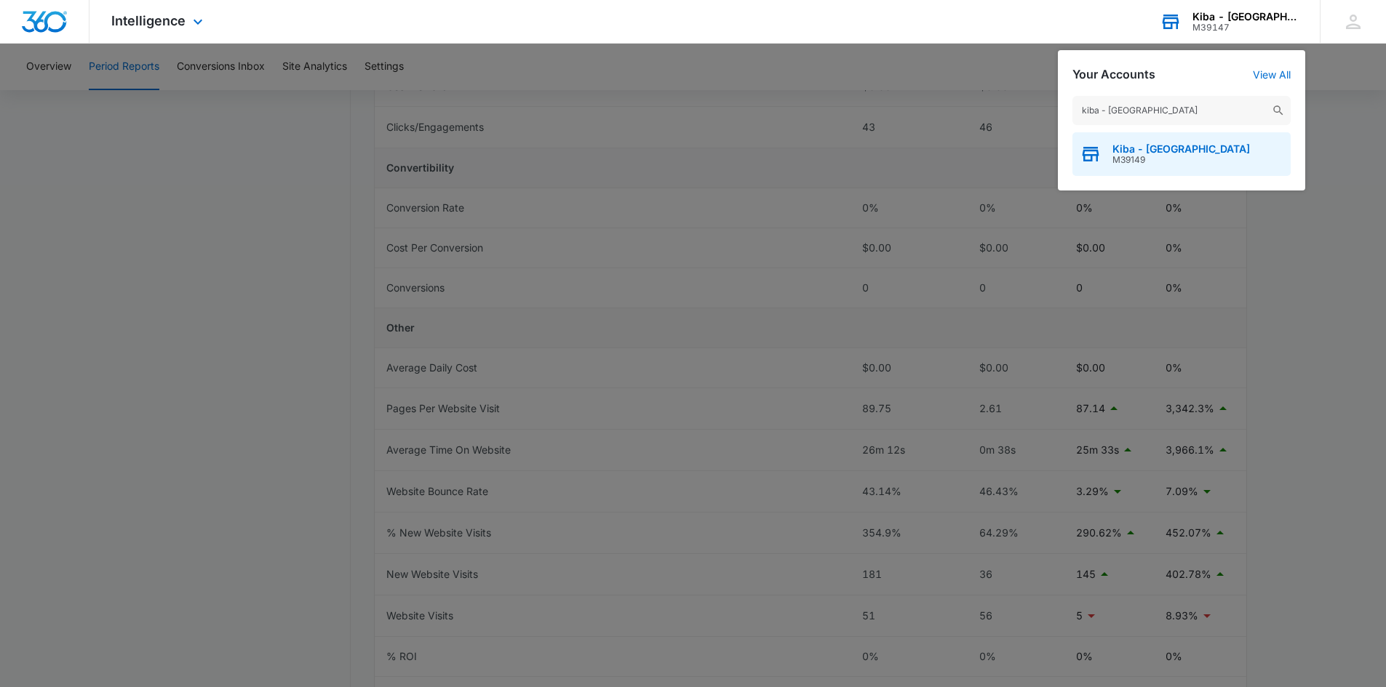
type input "kiba - [GEOGRAPHIC_DATA]"
click at [1146, 160] on span "M39149" at bounding box center [1180, 160] width 137 height 10
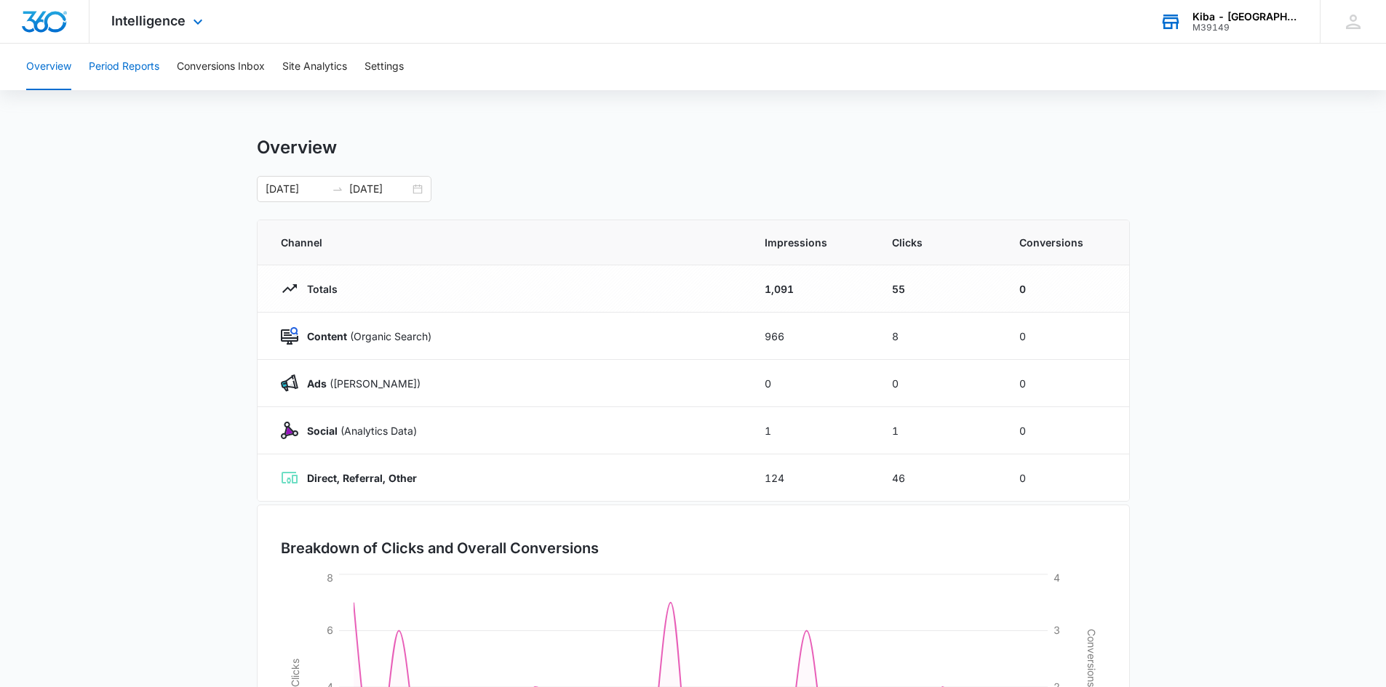
click at [143, 67] on button "Period Reports" at bounding box center [124, 67] width 71 height 47
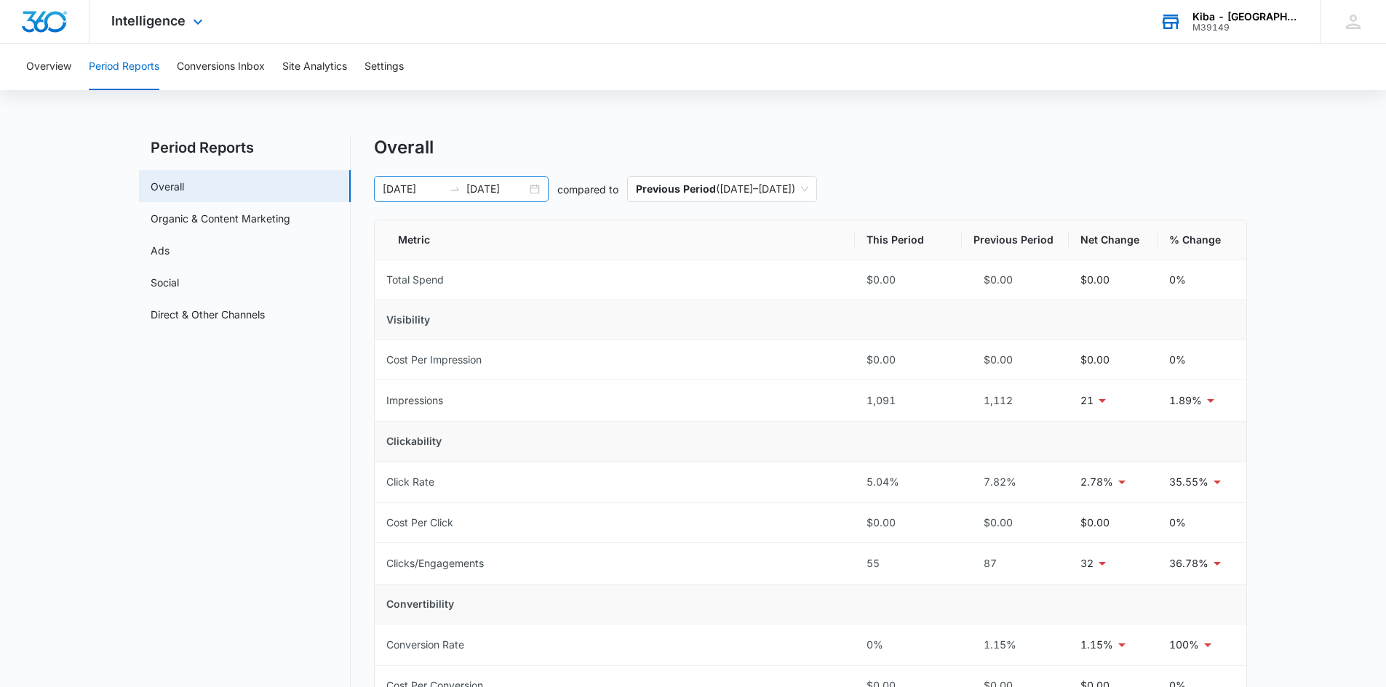
click at [532, 191] on div "07/01/2025 07/31/2025" at bounding box center [461, 189] width 175 height 26
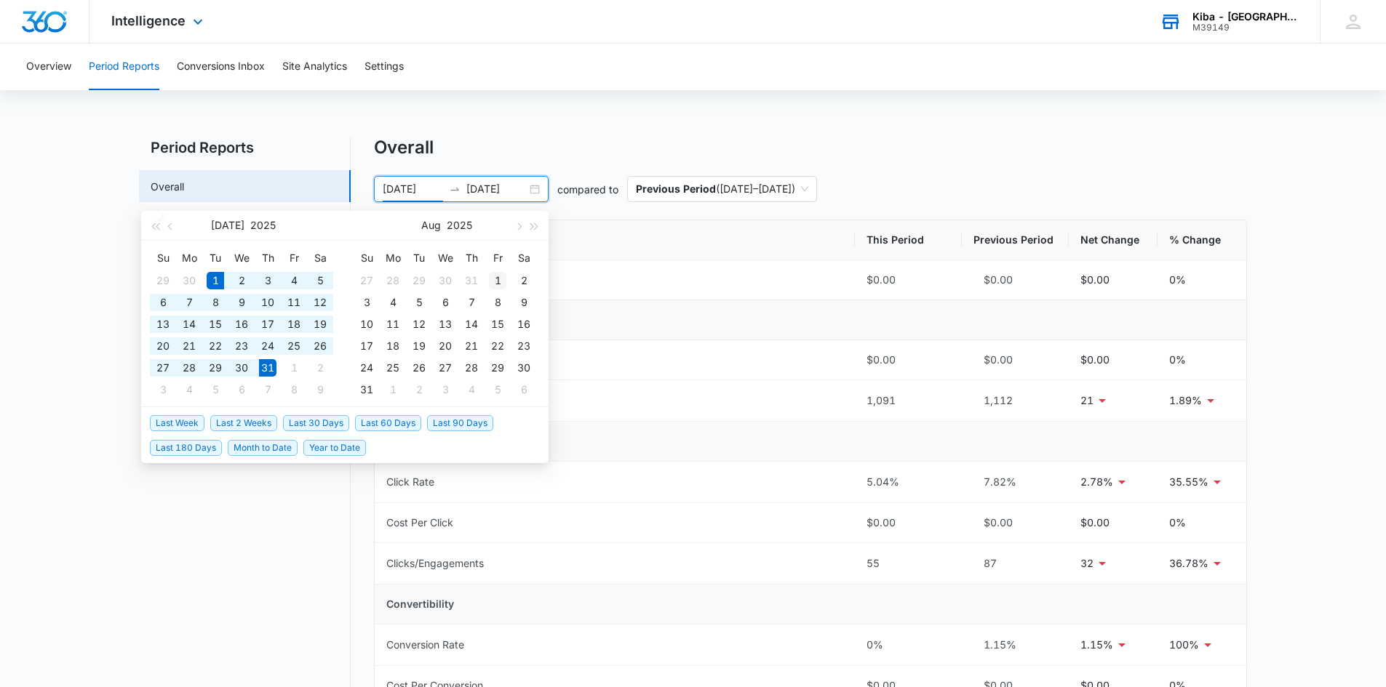
type input "[DATE]"
click at [492, 279] on div "1" at bounding box center [497, 280] width 17 height 17
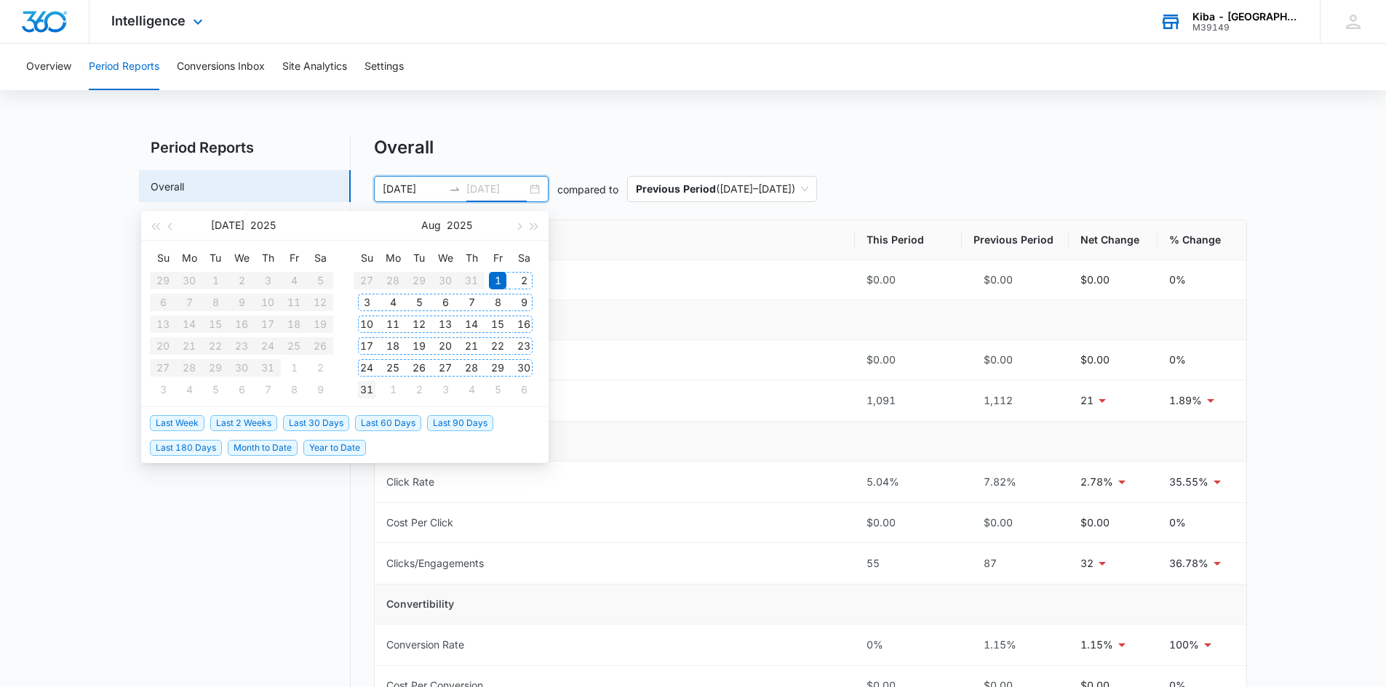
type input "[DATE]"
click at [368, 389] on div "31" at bounding box center [366, 389] width 17 height 17
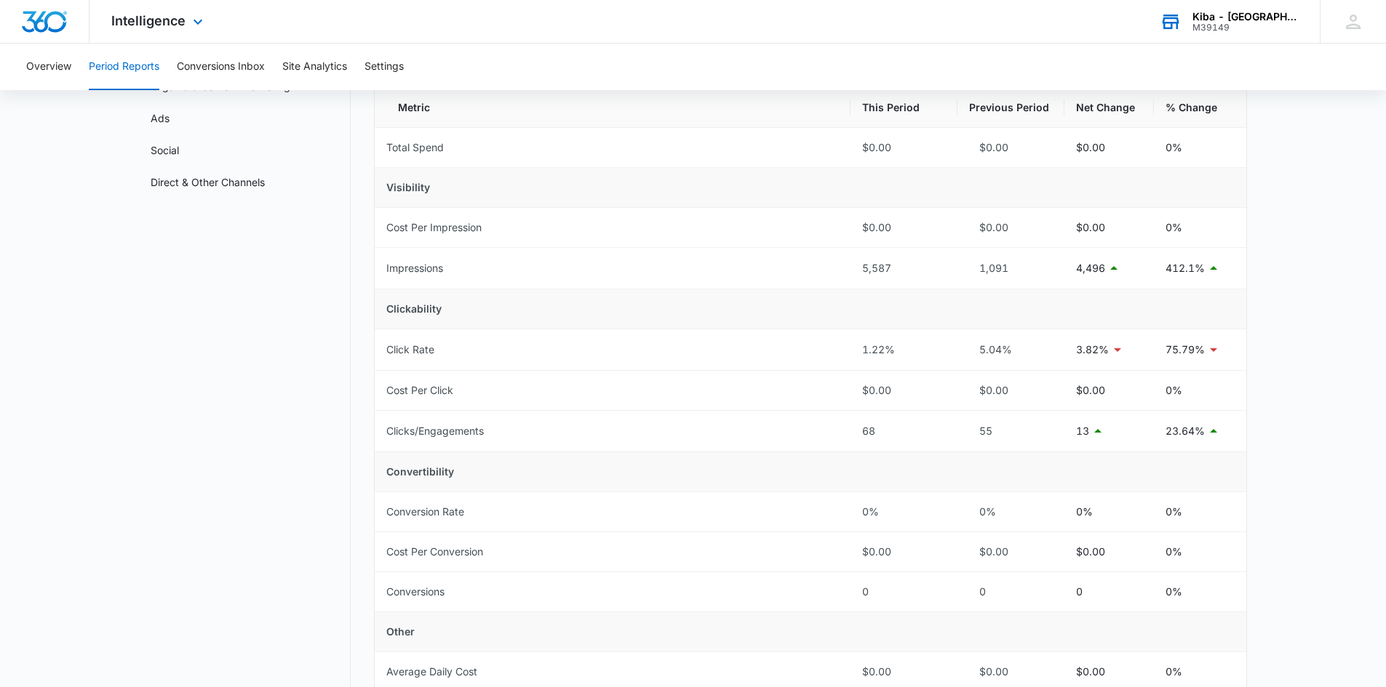
scroll to position [145, 0]
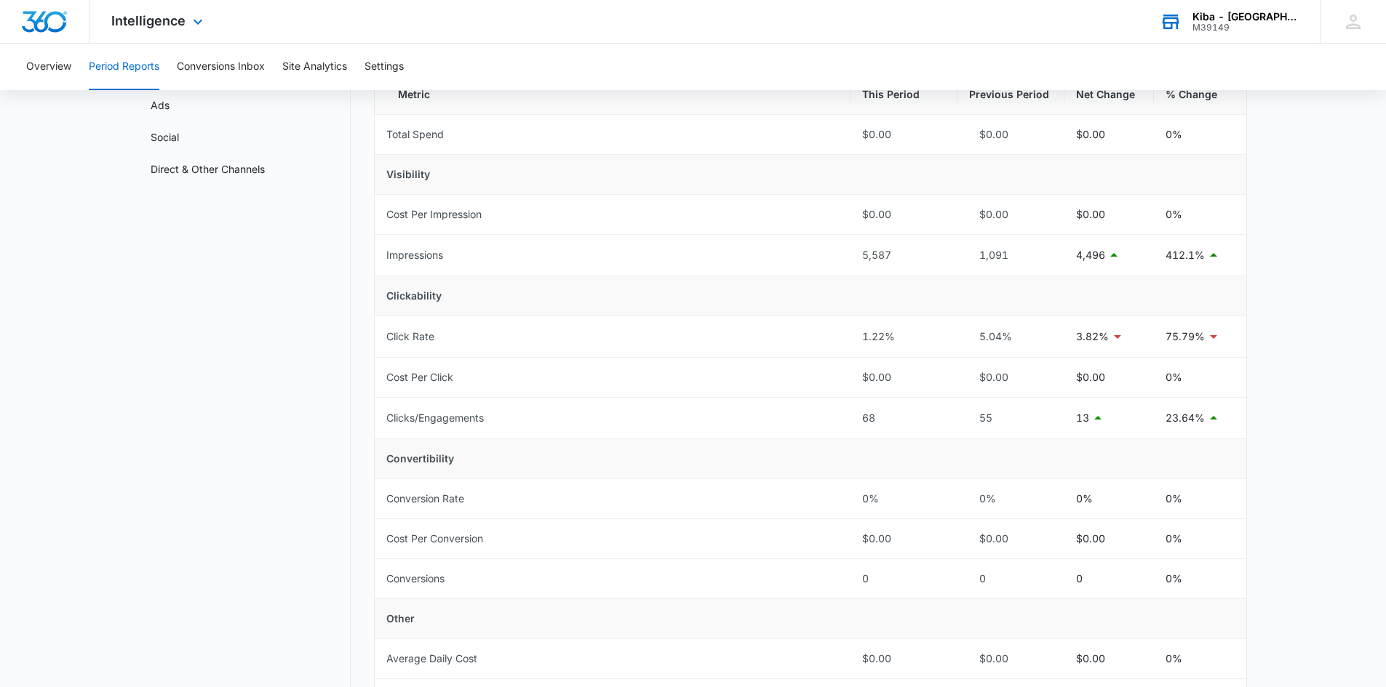
click at [1232, 15] on div "Kiba - [GEOGRAPHIC_DATA]" at bounding box center [1245, 17] width 106 height 12
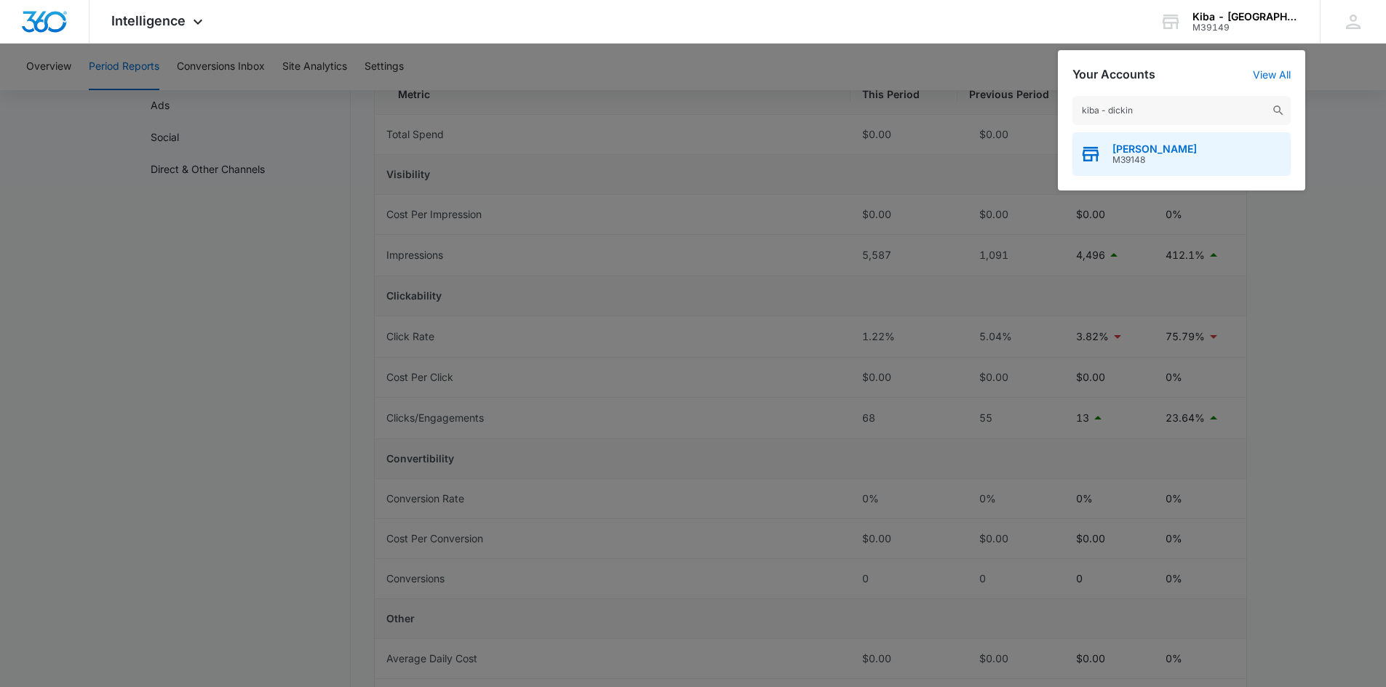
type input "kiba - dickin"
click at [1180, 158] on span "M39148" at bounding box center [1154, 160] width 84 height 10
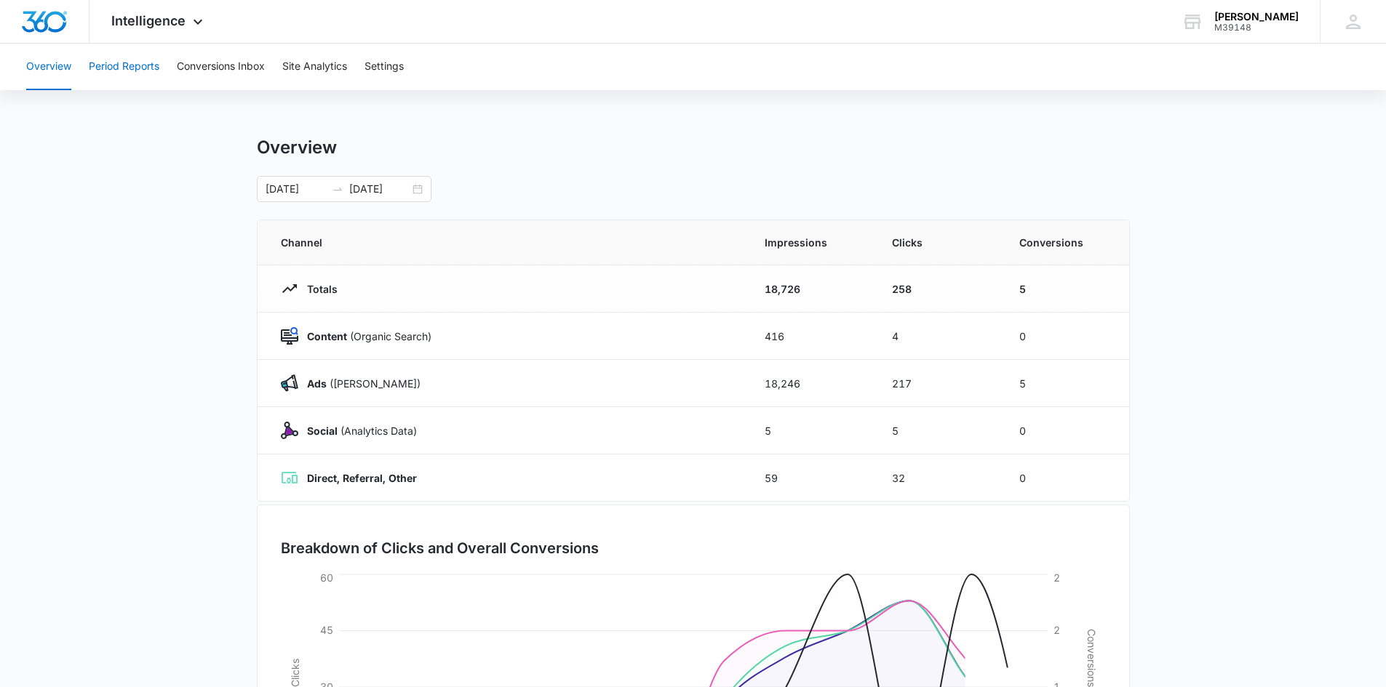
click at [124, 68] on button "Period Reports" at bounding box center [124, 67] width 71 height 47
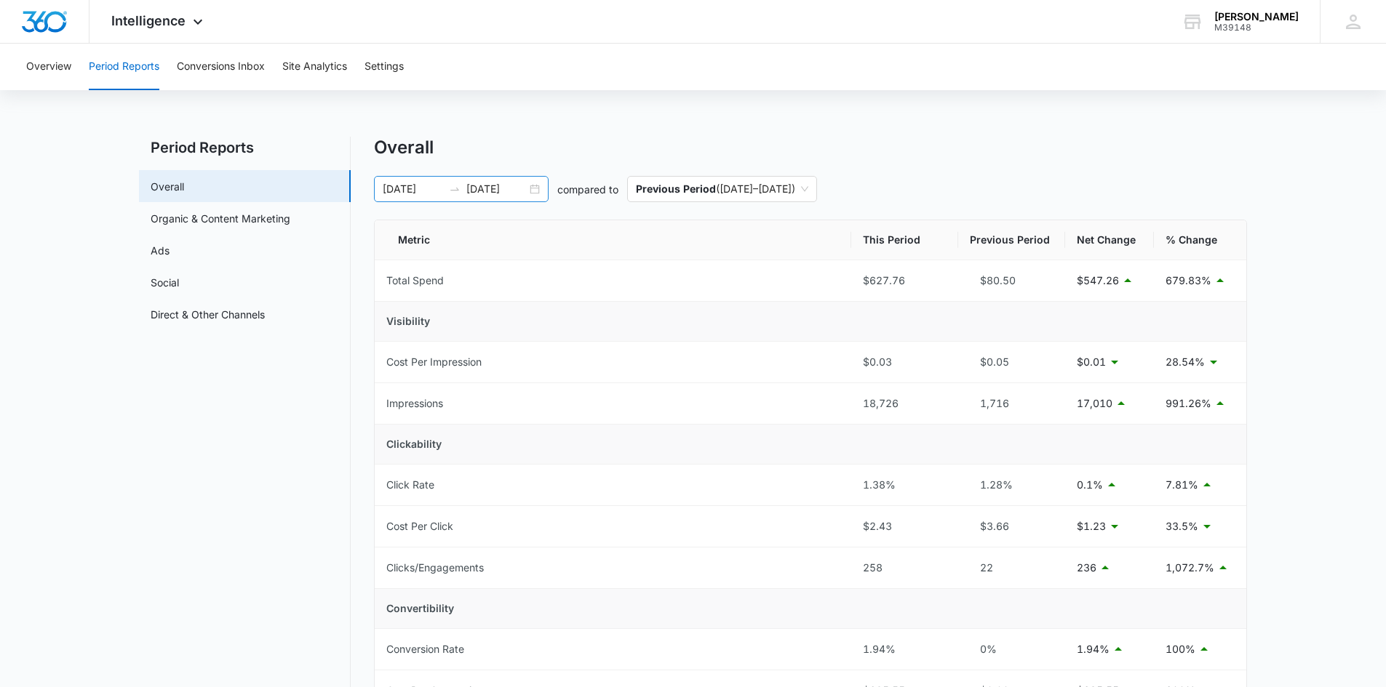
click at [535, 188] on div "[DATE] [DATE]" at bounding box center [461, 189] width 175 height 26
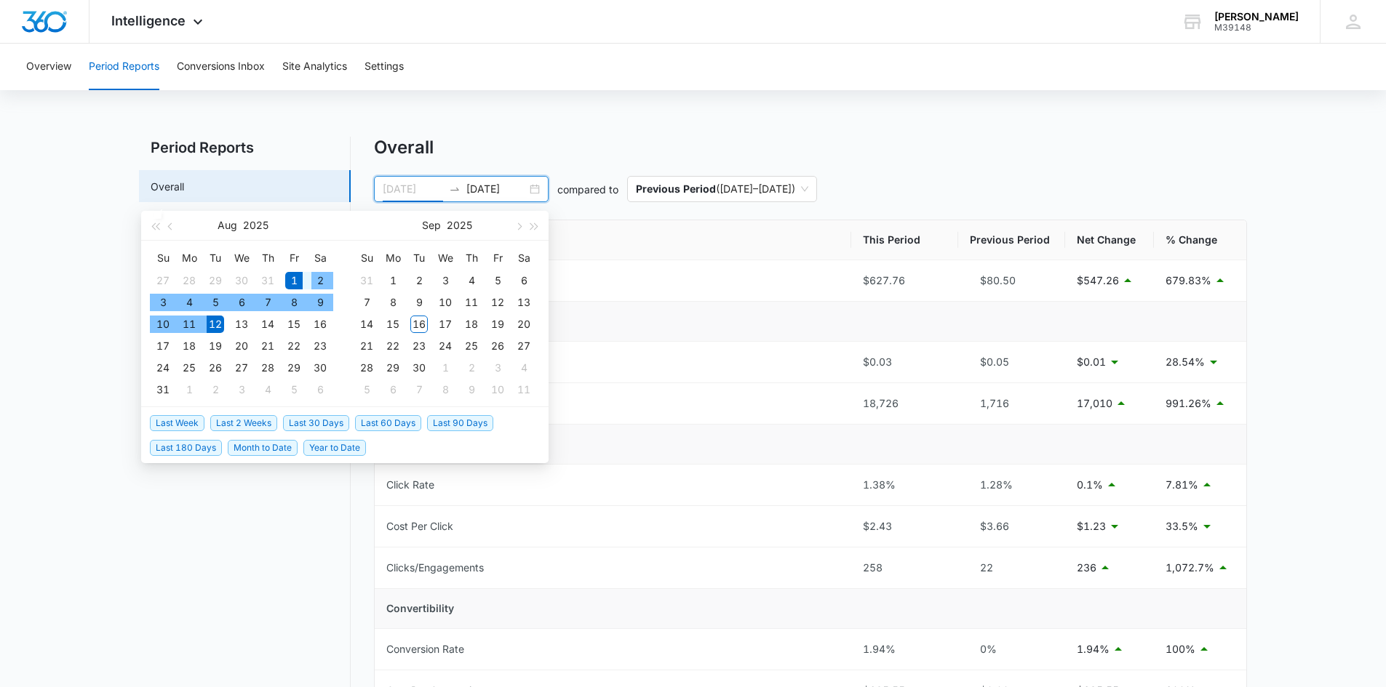
type input "[DATE]"
click at [295, 280] on div "1" at bounding box center [293, 280] width 17 height 17
type input "[DATE]"
click at [162, 388] on div "31" at bounding box center [162, 389] width 17 height 17
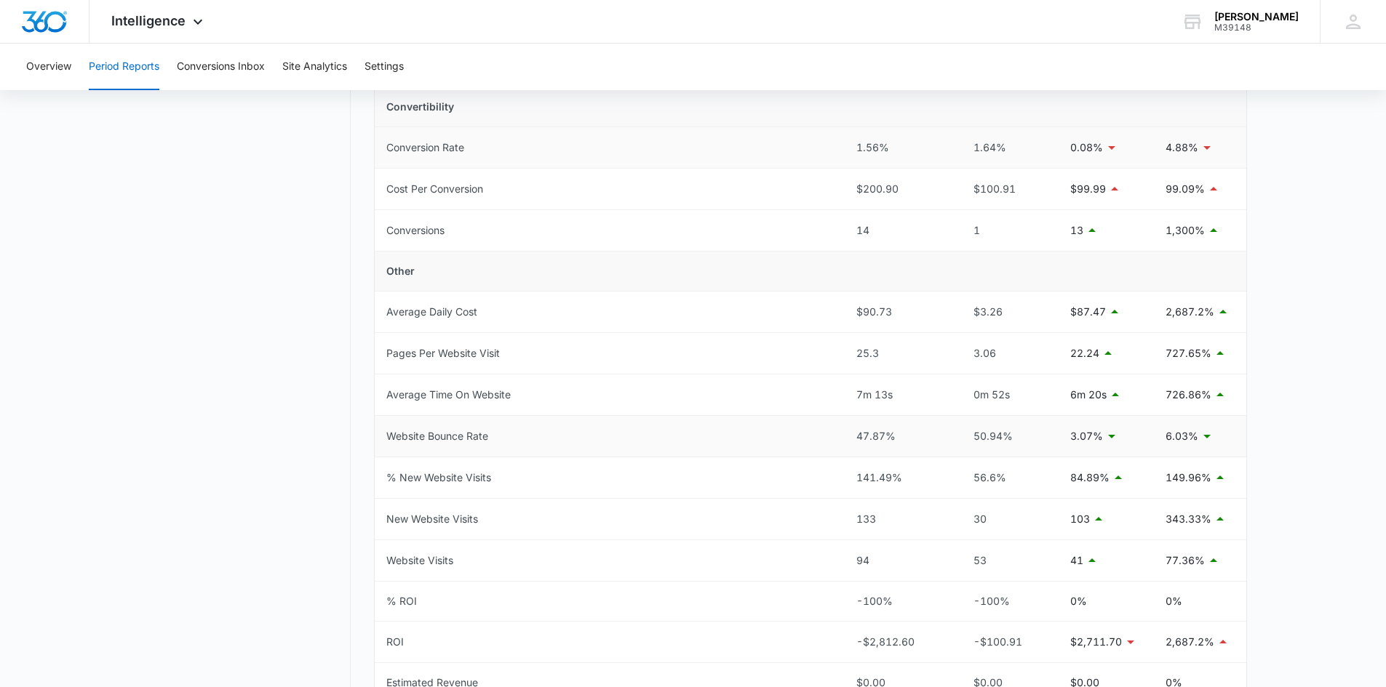
scroll to position [509, 0]
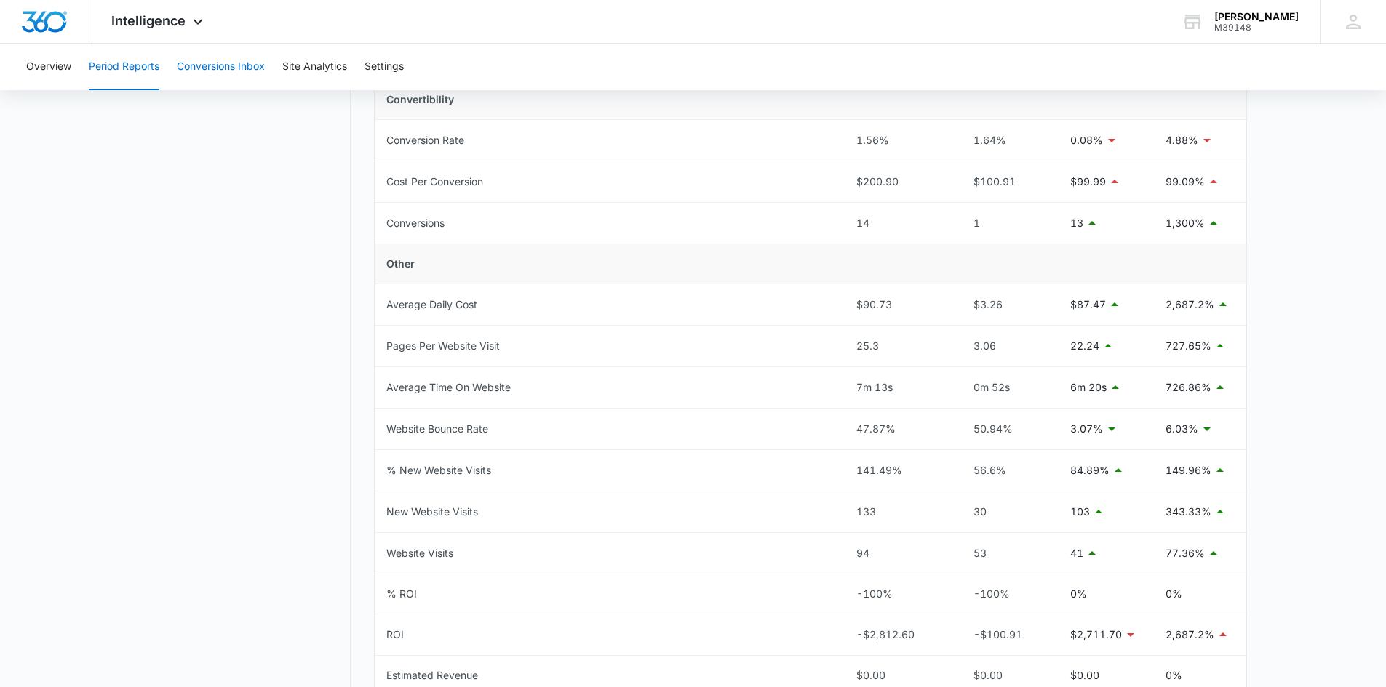
click at [202, 68] on button "Conversions Inbox" at bounding box center [221, 67] width 88 height 47
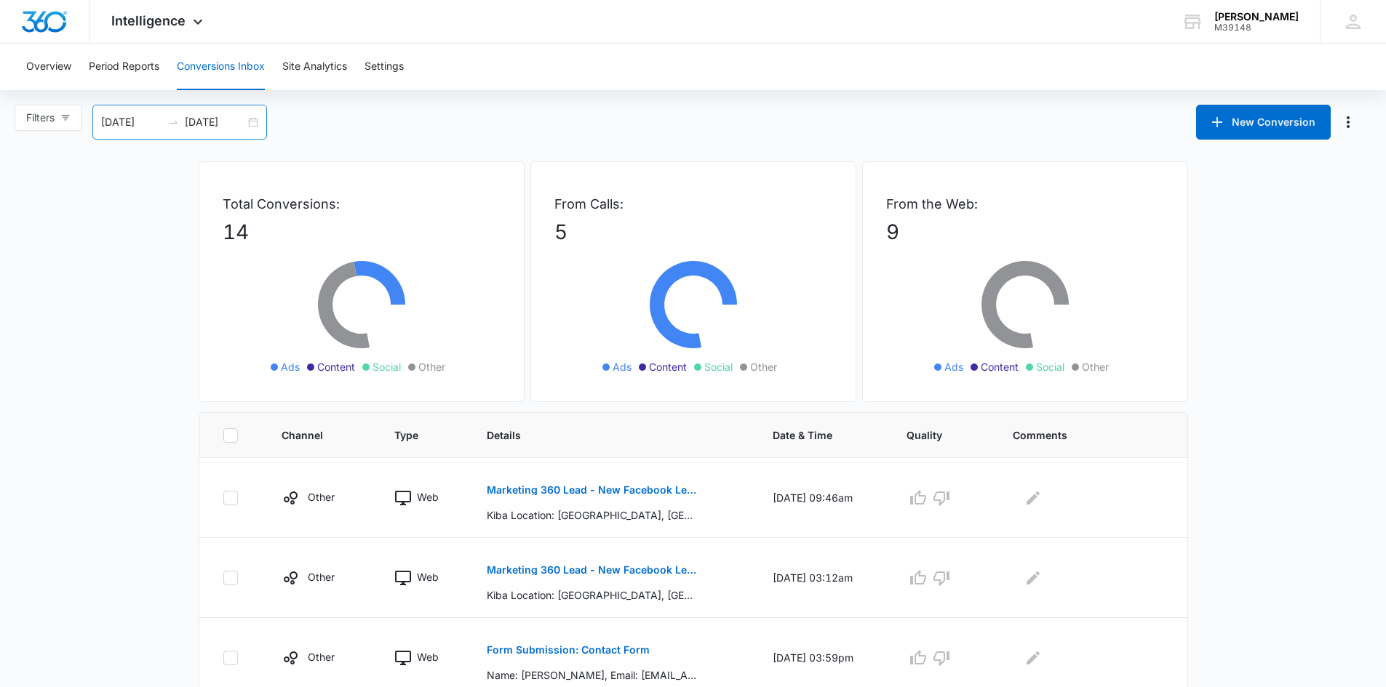
click at [258, 119] on div "[DATE] [DATE]" at bounding box center [179, 122] width 175 height 35
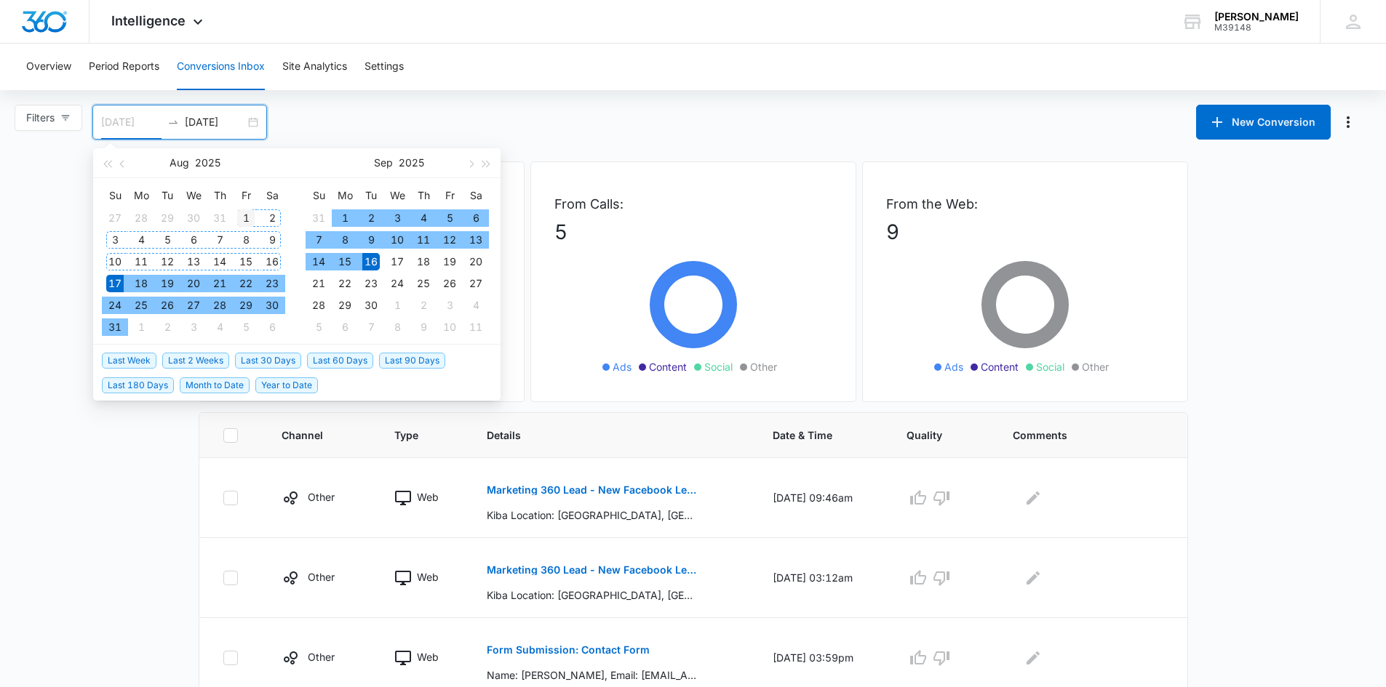
type input "[DATE]"
click at [239, 218] on div "1" at bounding box center [245, 218] width 17 height 17
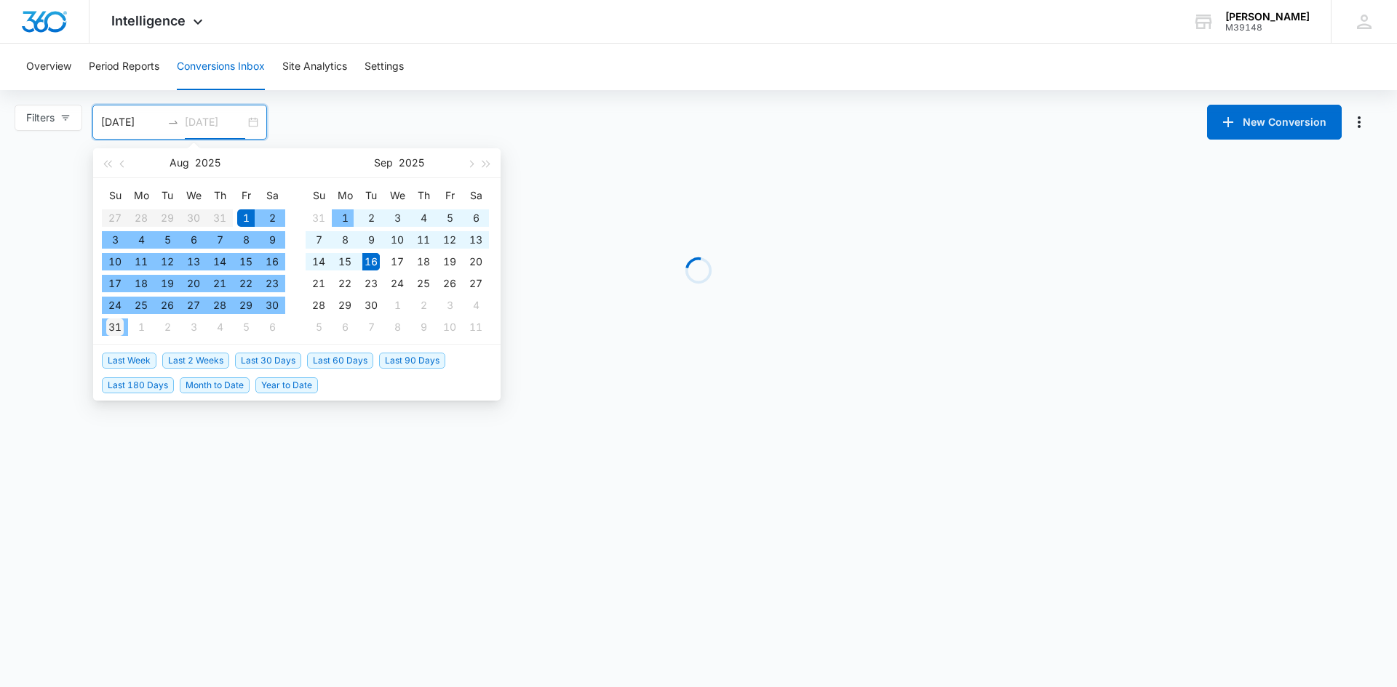
type input "[DATE]"
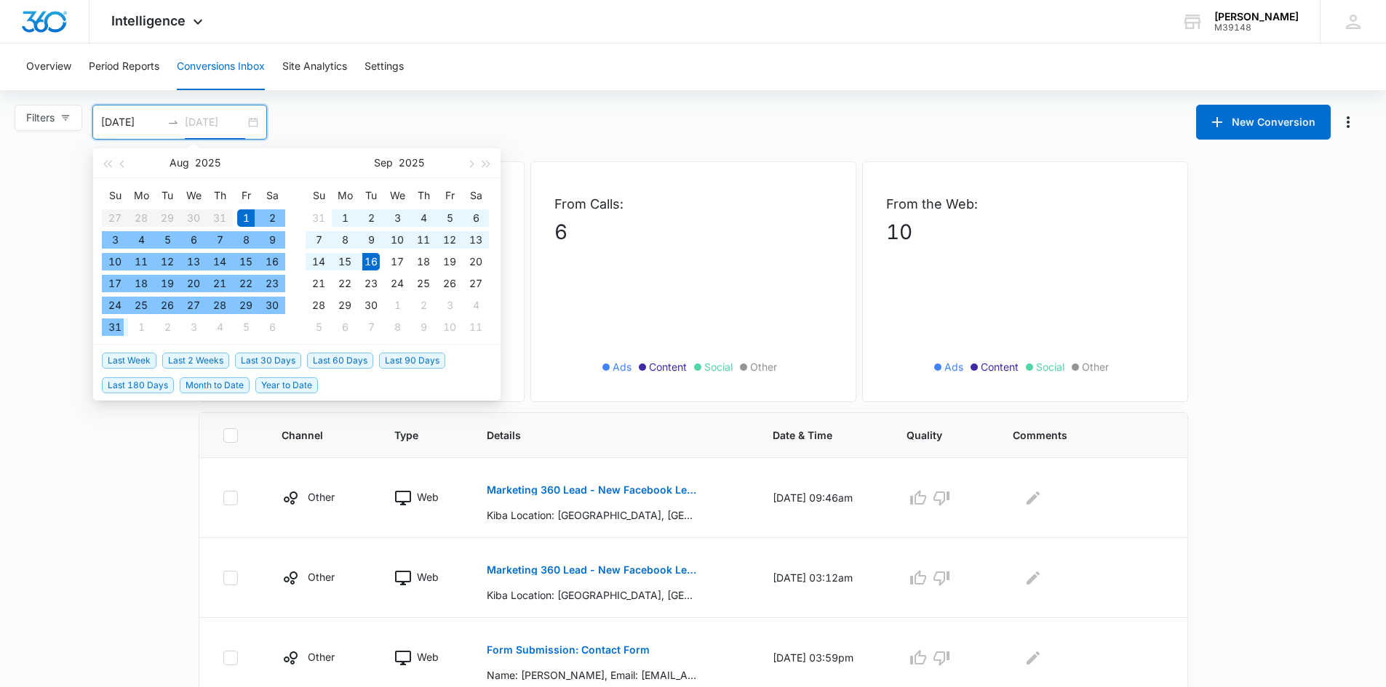
click at [116, 324] on div "31" at bounding box center [114, 327] width 17 height 17
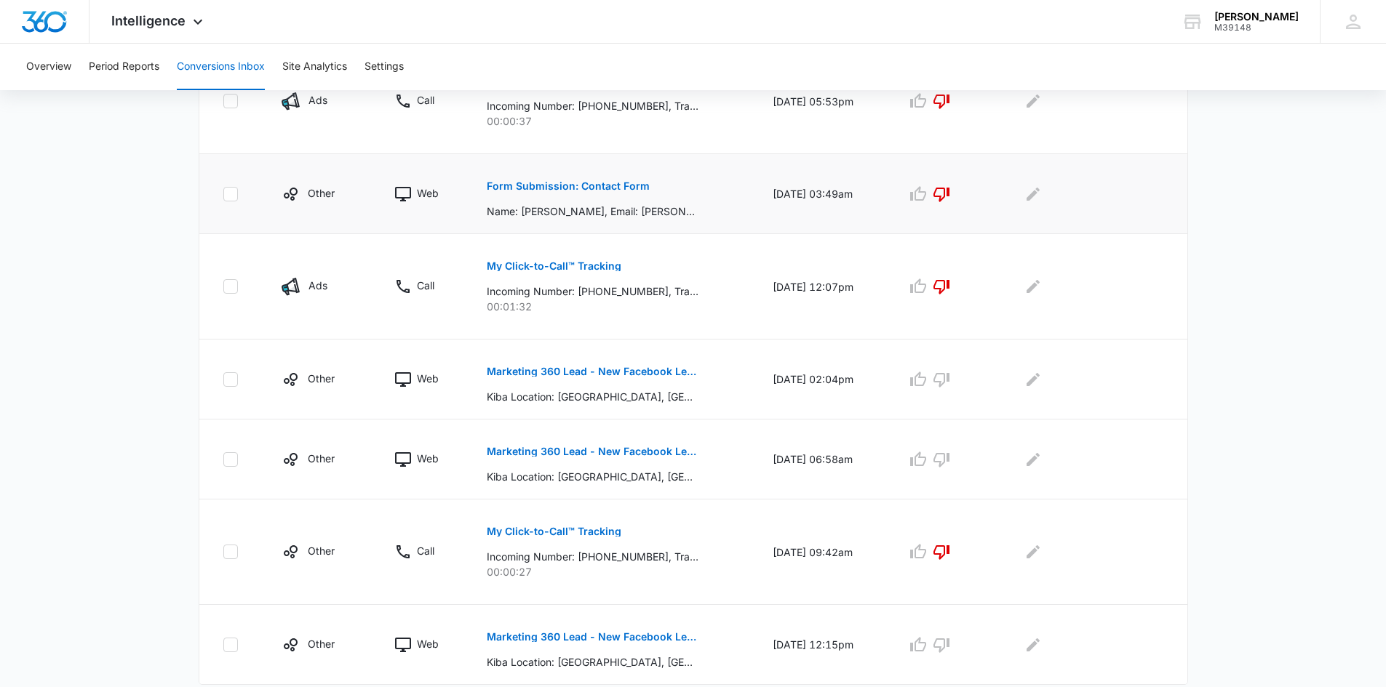
scroll to position [731, 0]
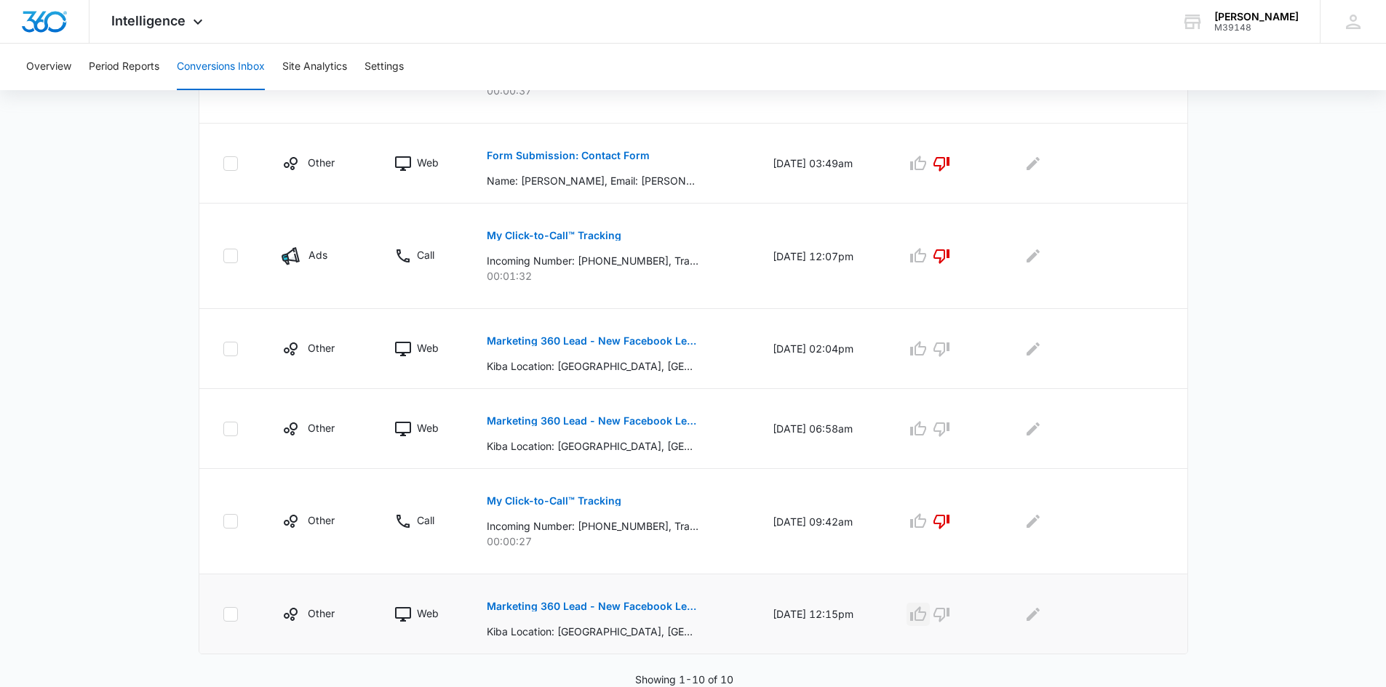
click at [926, 613] on icon "button" at bounding box center [918, 614] width 16 height 15
click at [926, 427] on icon "button" at bounding box center [918, 428] width 16 height 15
click at [928, 339] on button "button" at bounding box center [917, 349] width 23 height 23
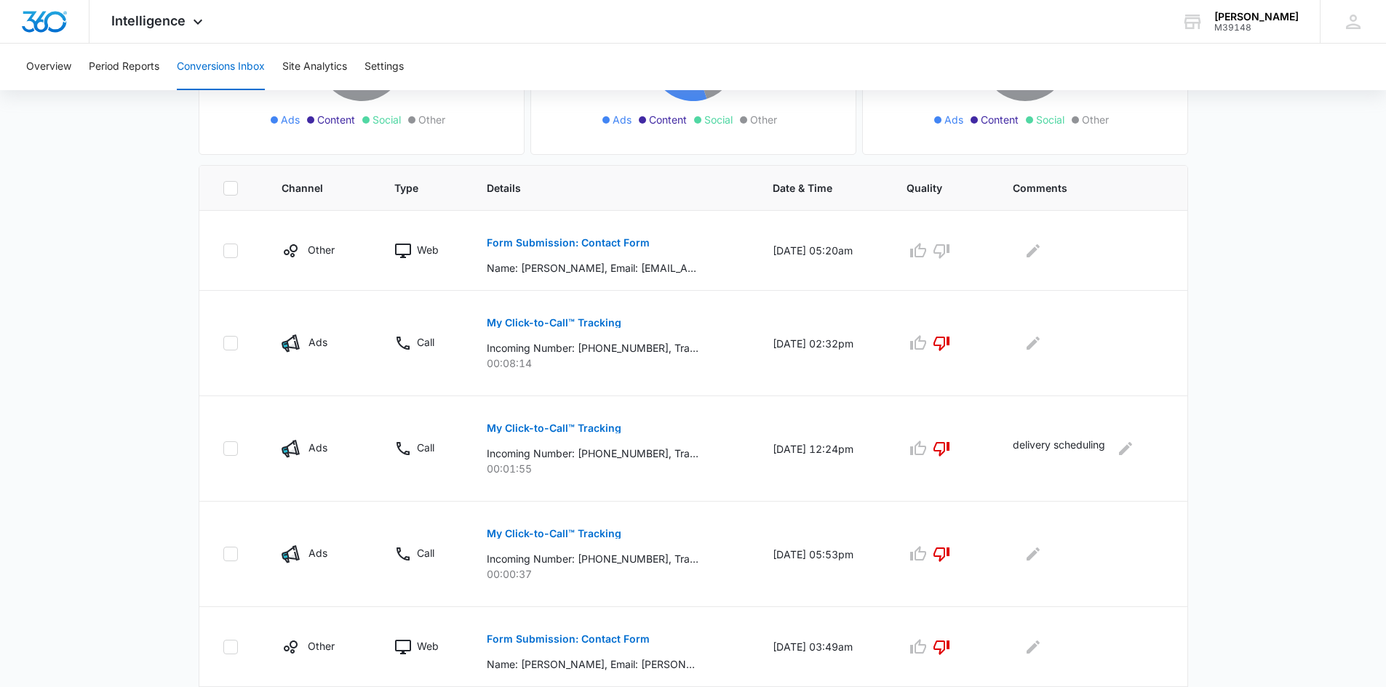
scroll to position [222, 0]
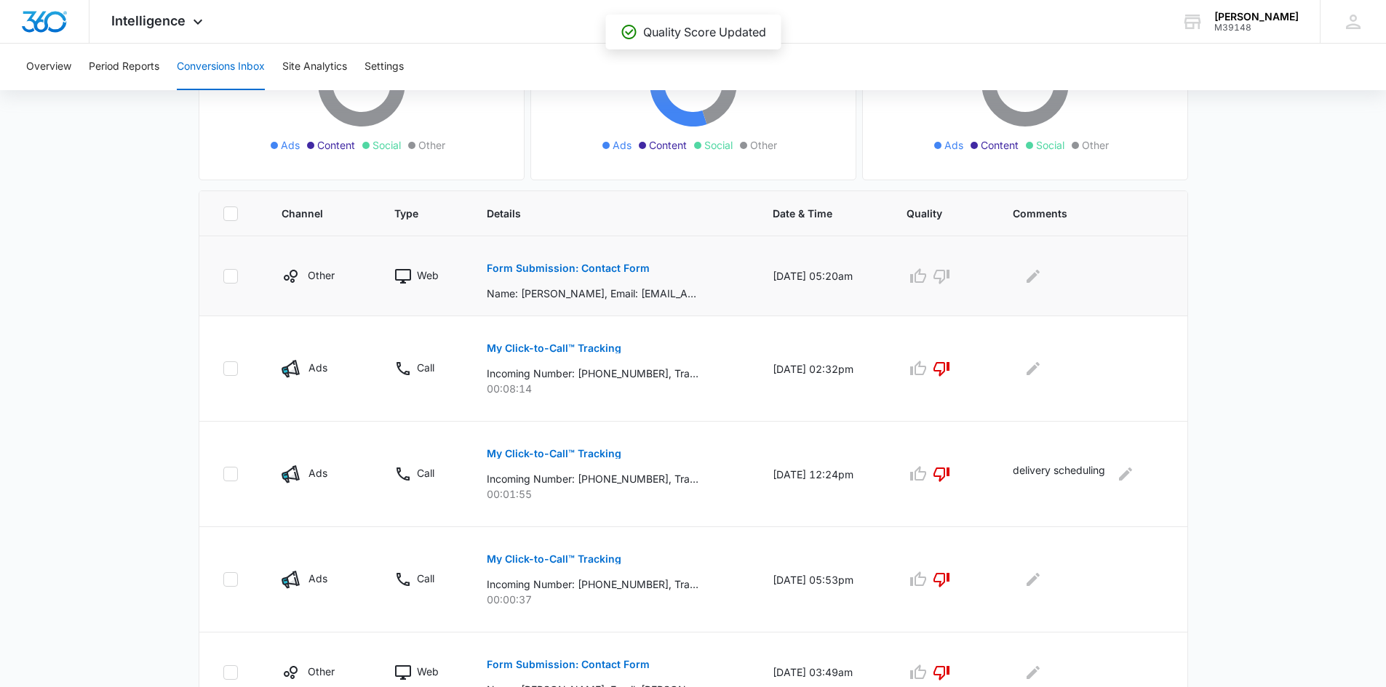
click at [546, 267] on p "Form Submission: Contact Form" at bounding box center [568, 268] width 163 height 10
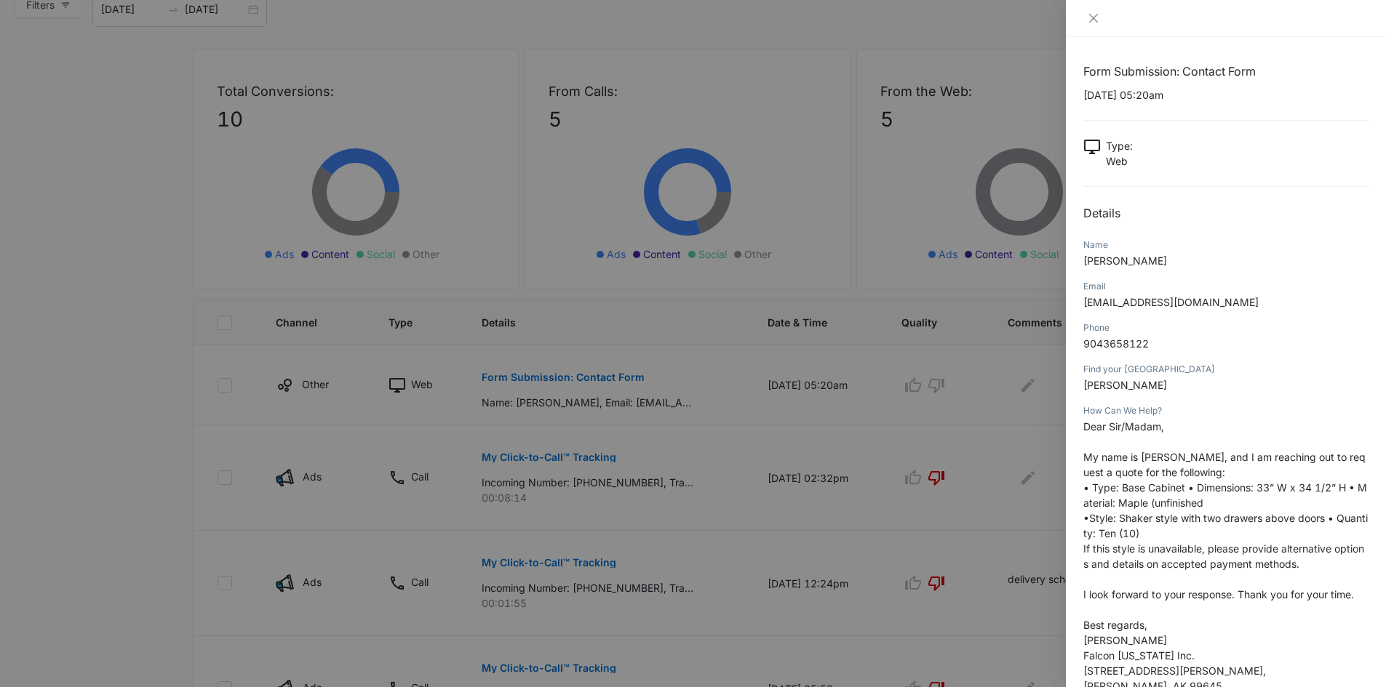
scroll to position [4, 0]
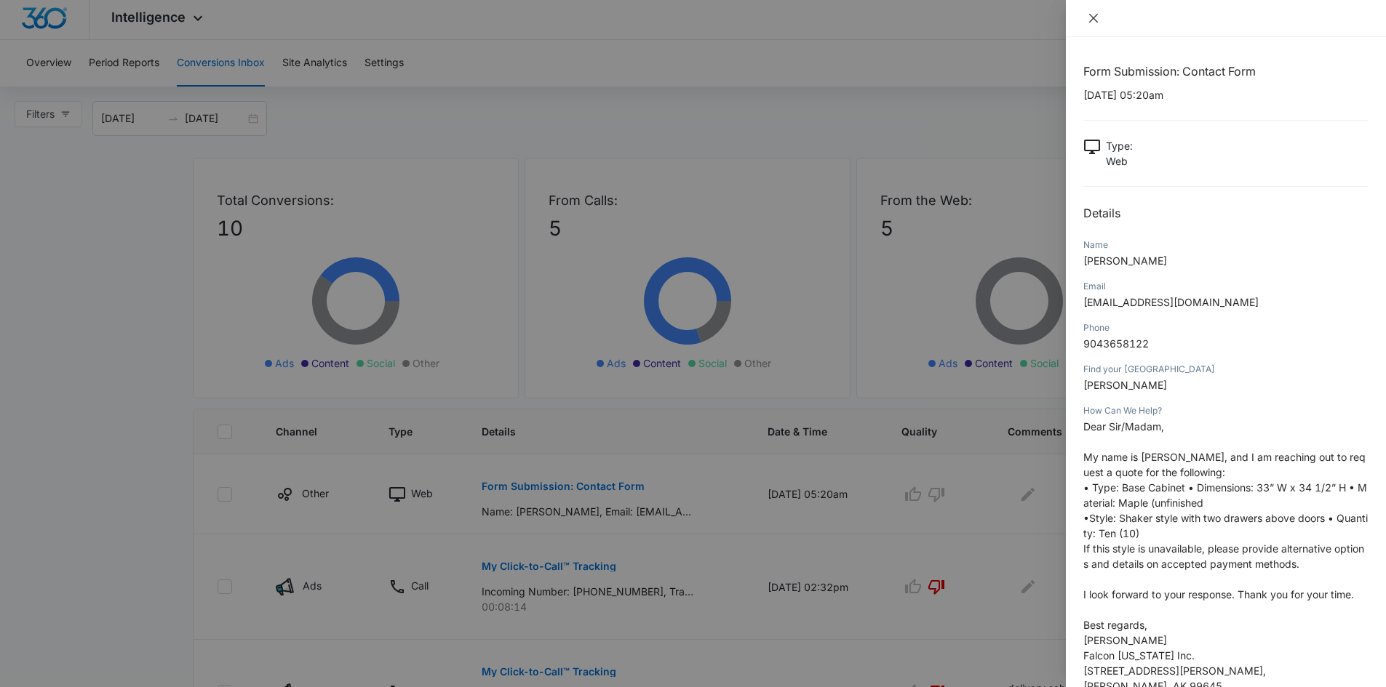
click at [1085, 16] on button "Close" at bounding box center [1093, 18] width 20 height 13
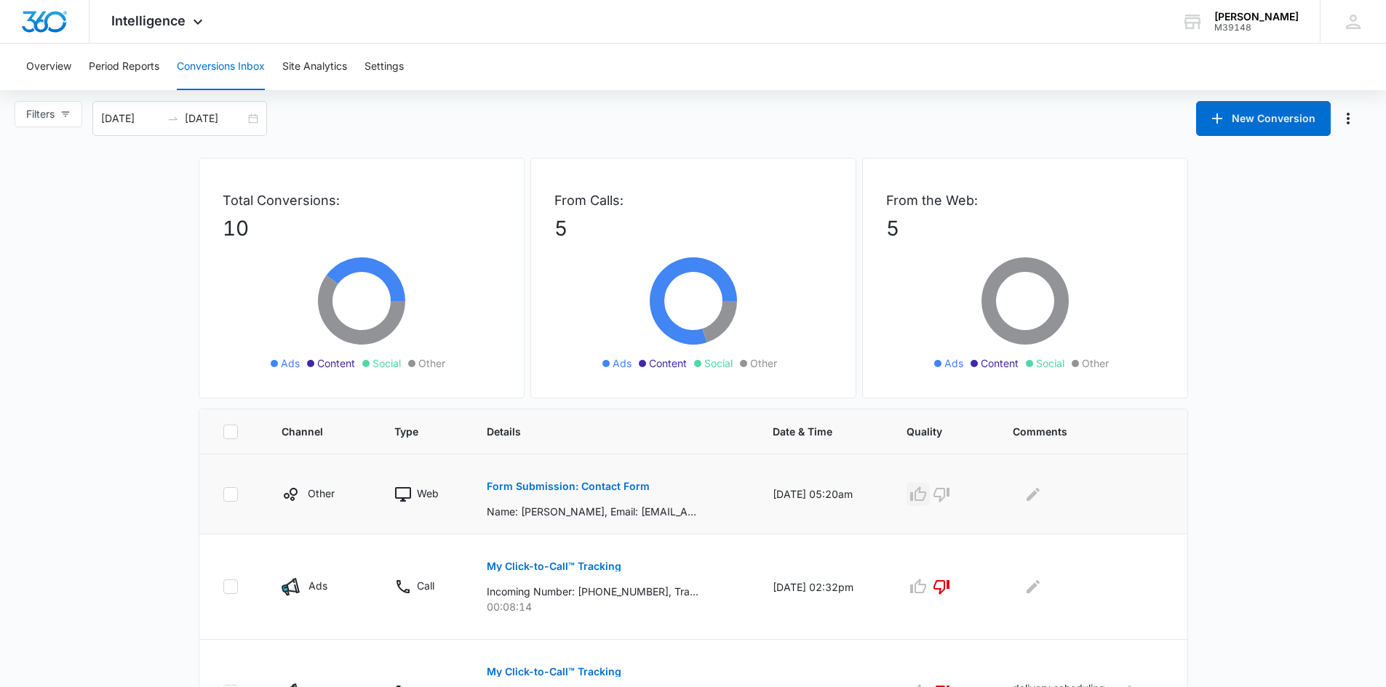
click at [926, 500] on icon "button" at bounding box center [918, 494] width 16 height 15
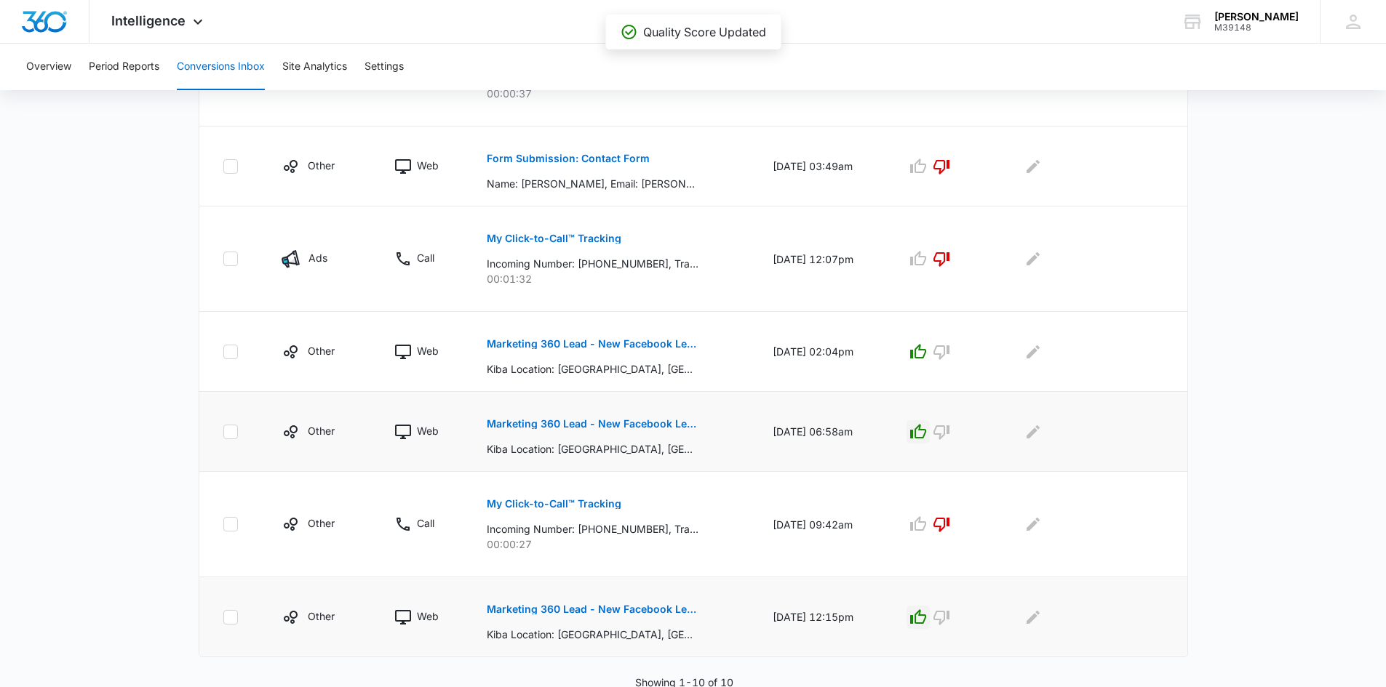
scroll to position [731, 0]
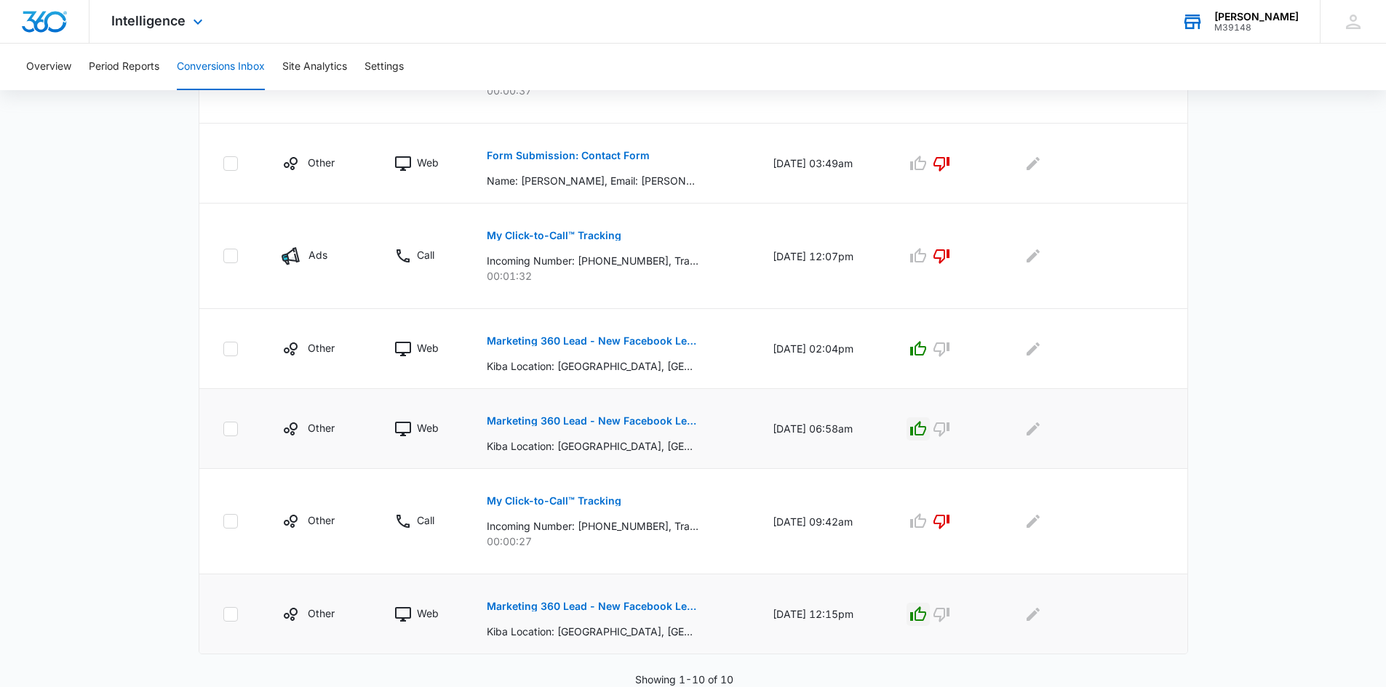
click at [1231, 29] on div "M39148" at bounding box center [1256, 28] width 84 height 10
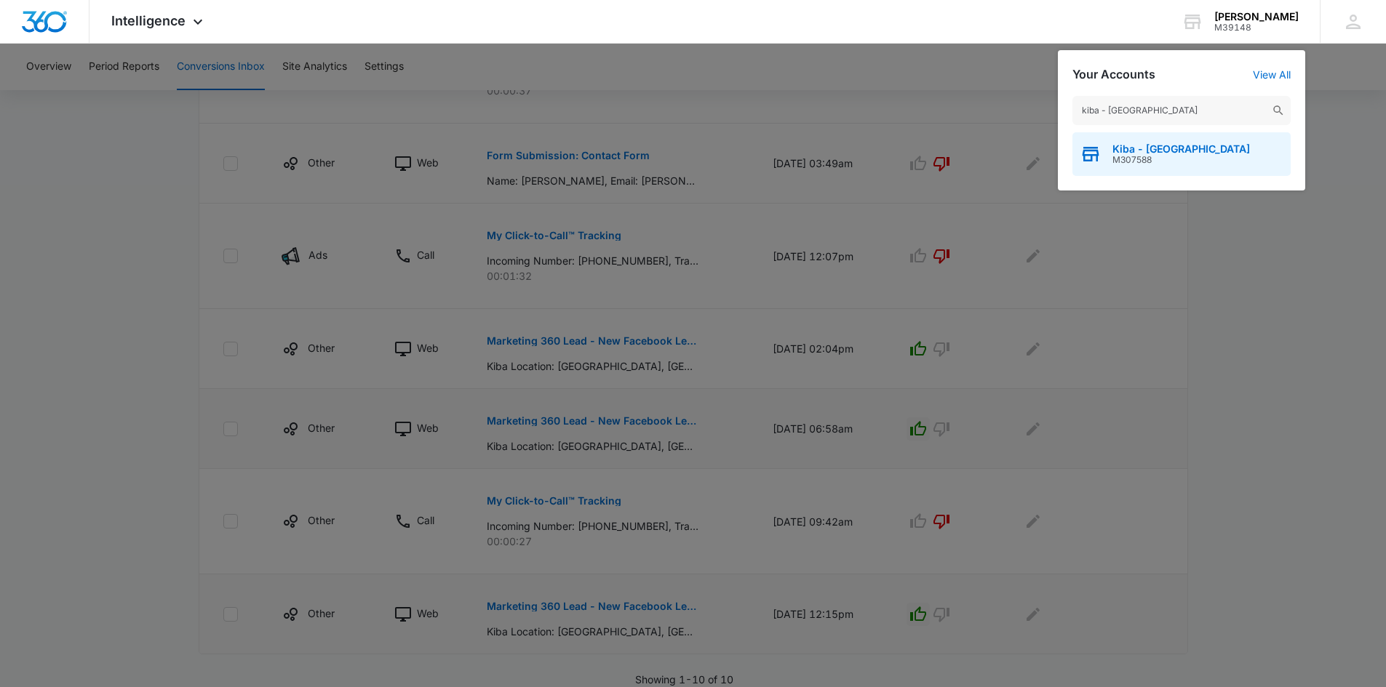
type input "kiba - nashville"
click at [1130, 153] on span "Kiba - Nashville" at bounding box center [1180, 149] width 137 height 12
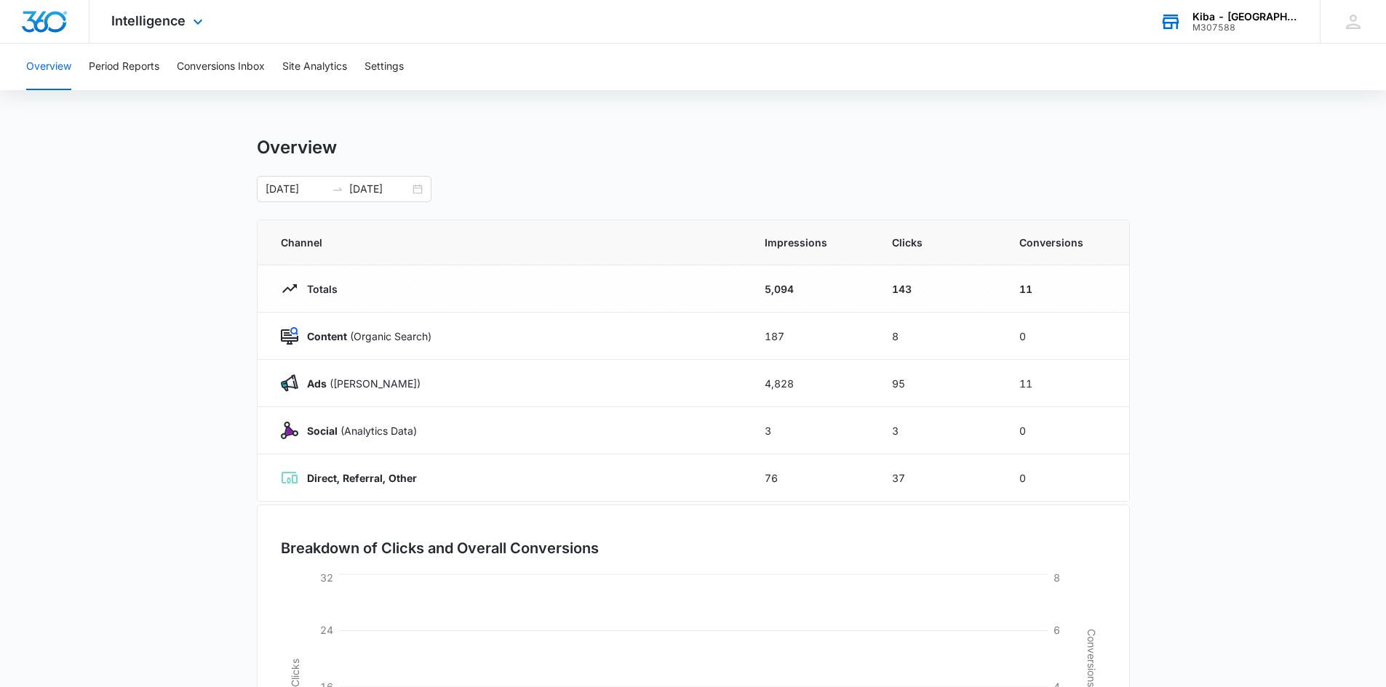
click at [1245, 25] on div "M307588" at bounding box center [1245, 28] width 106 height 10
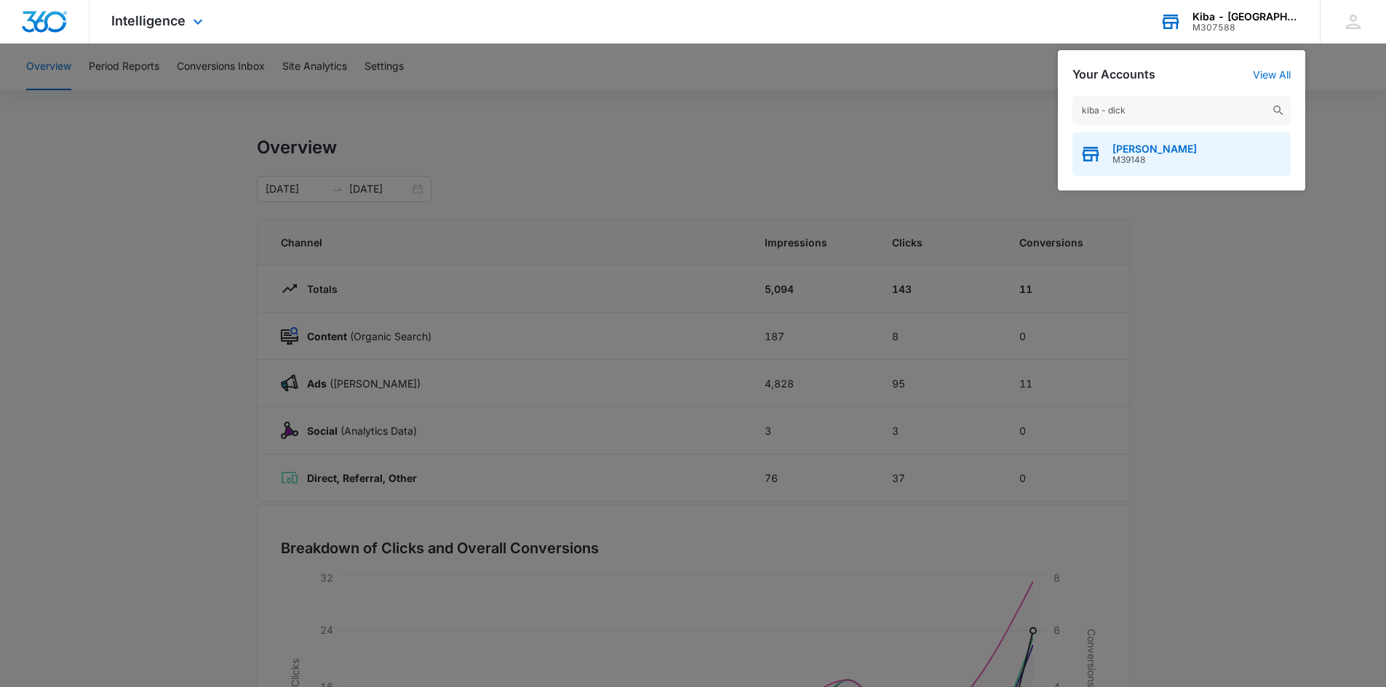
type input "kiba - dick"
click at [1134, 153] on span "Kiba - Dickinson" at bounding box center [1154, 149] width 84 height 12
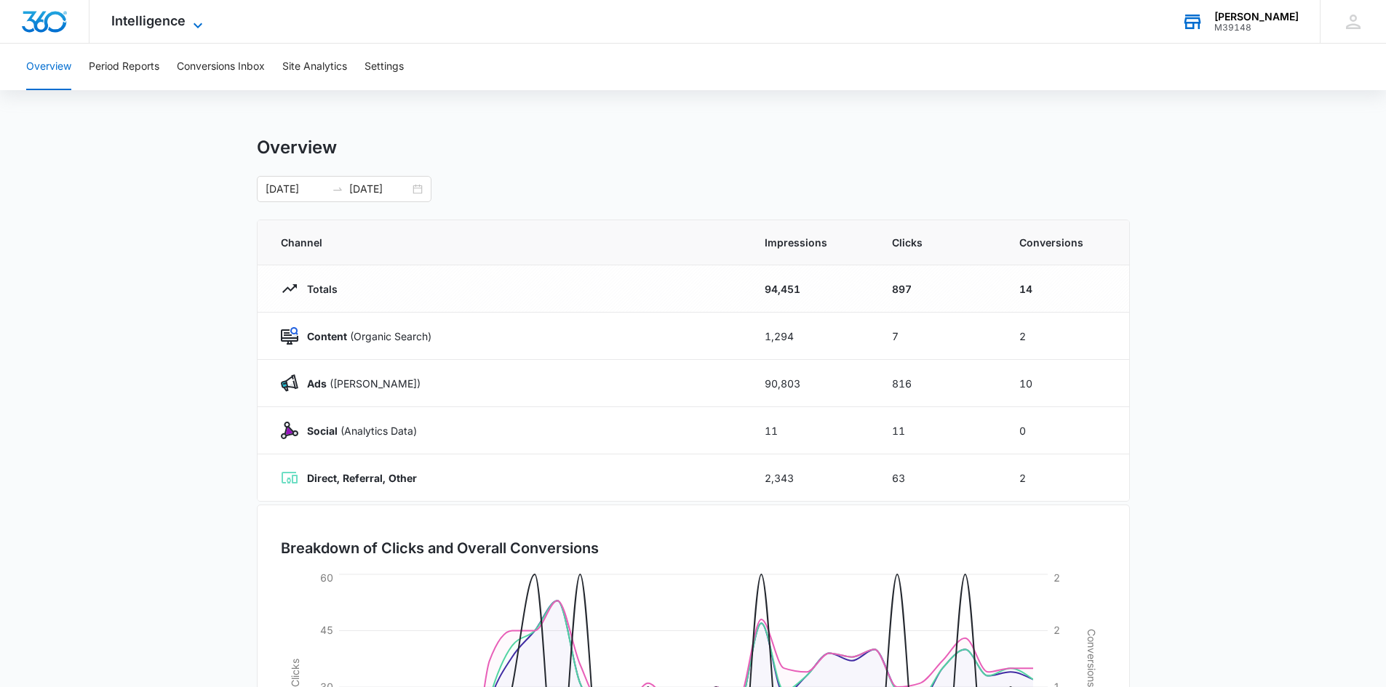
click at [200, 20] on icon at bounding box center [197, 25] width 17 height 17
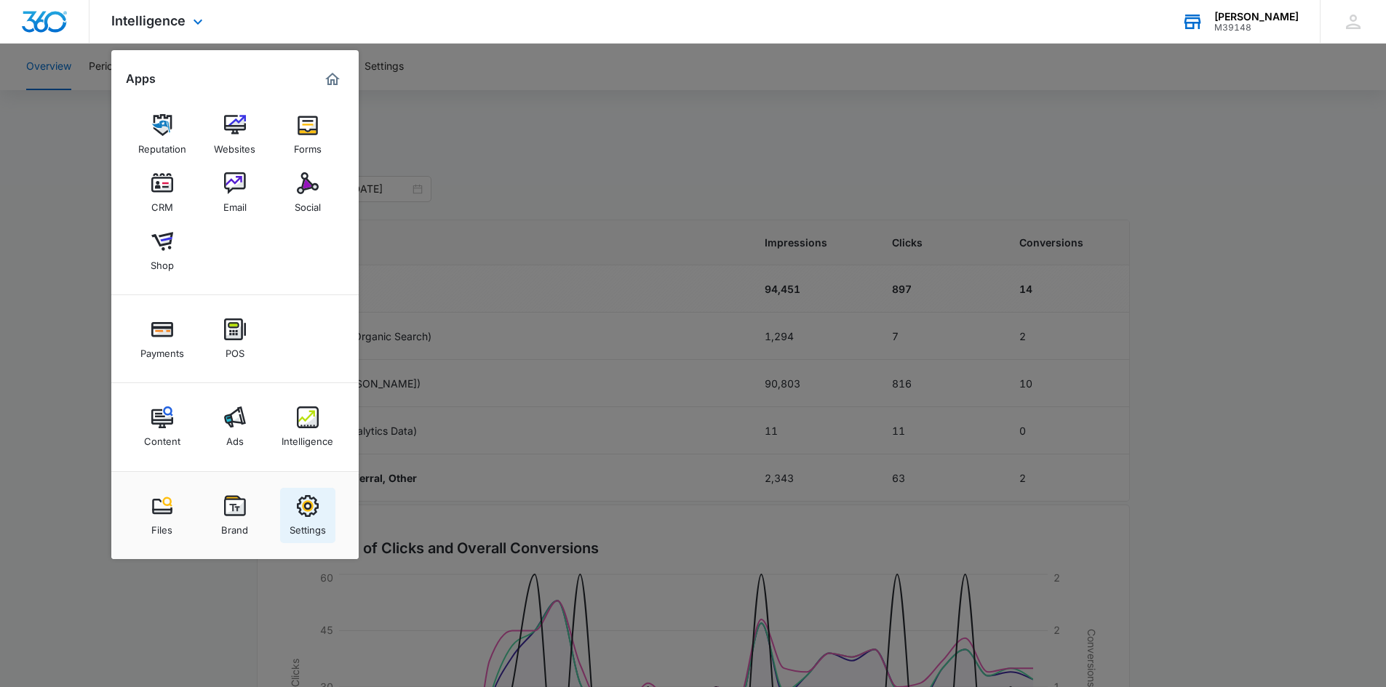
click at [306, 514] on img at bounding box center [308, 506] width 22 height 22
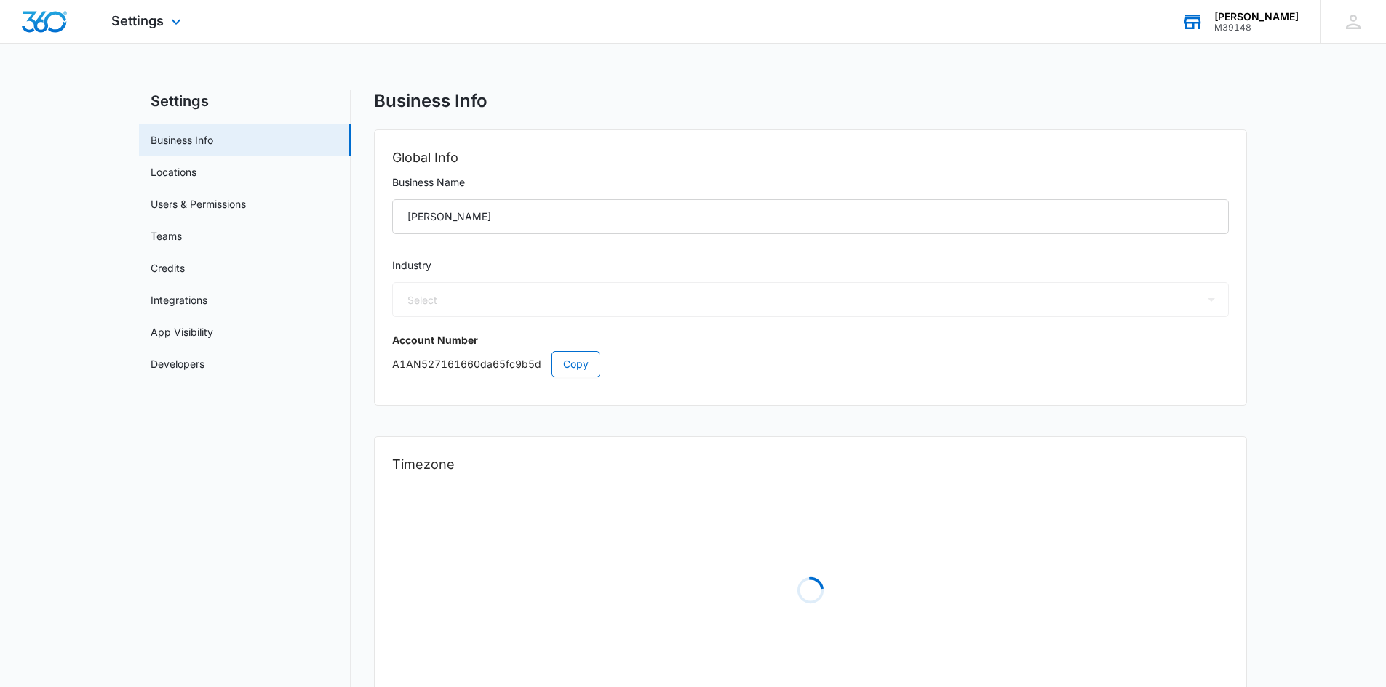
select select "33"
select select "US"
select select "America/[GEOGRAPHIC_DATA]"
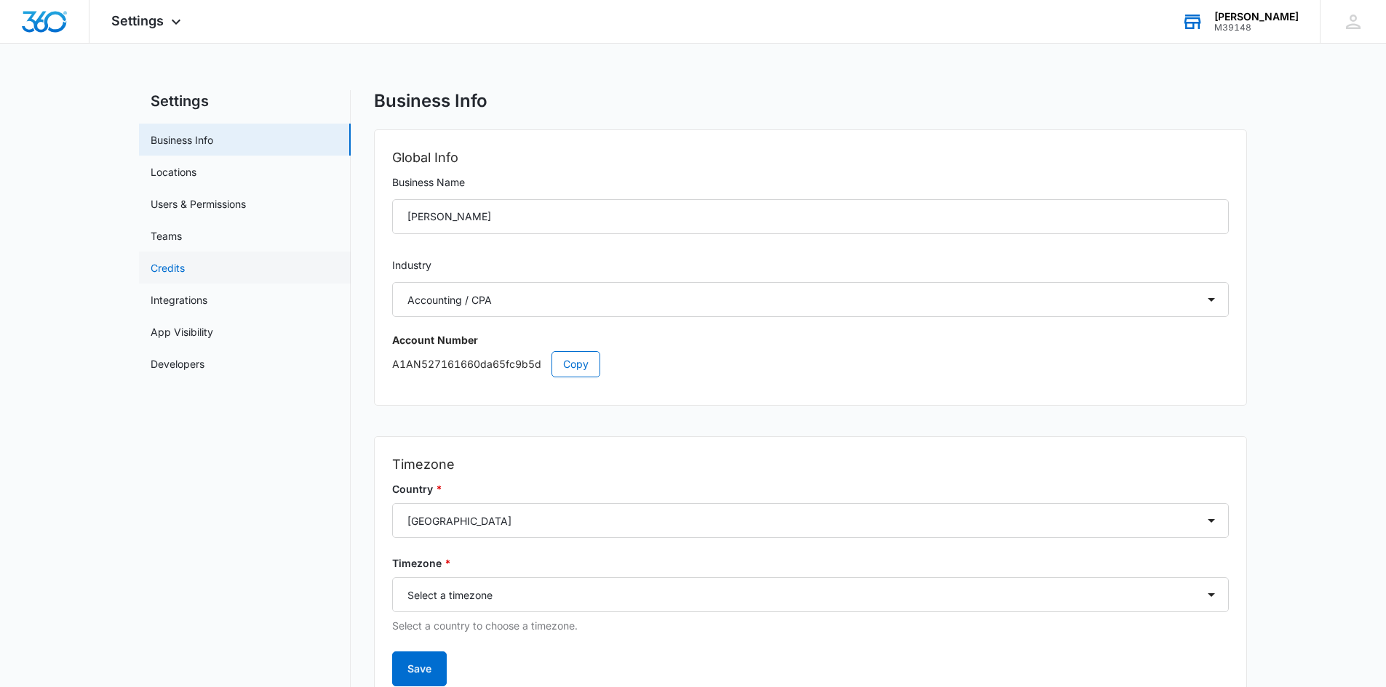
click at [180, 274] on link "Credits" at bounding box center [168, 267] width 34 height 15
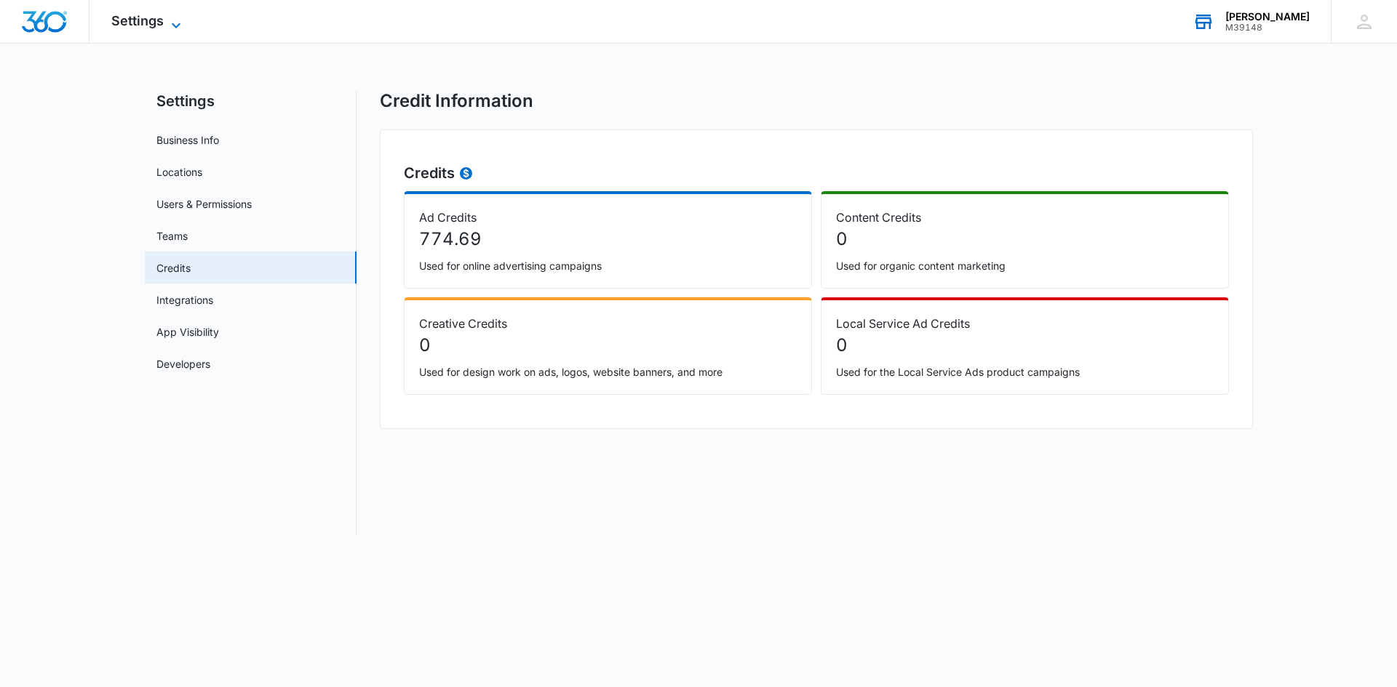
click at [171, 20] on icon at bounding box center [175, 25] width 17 height 17
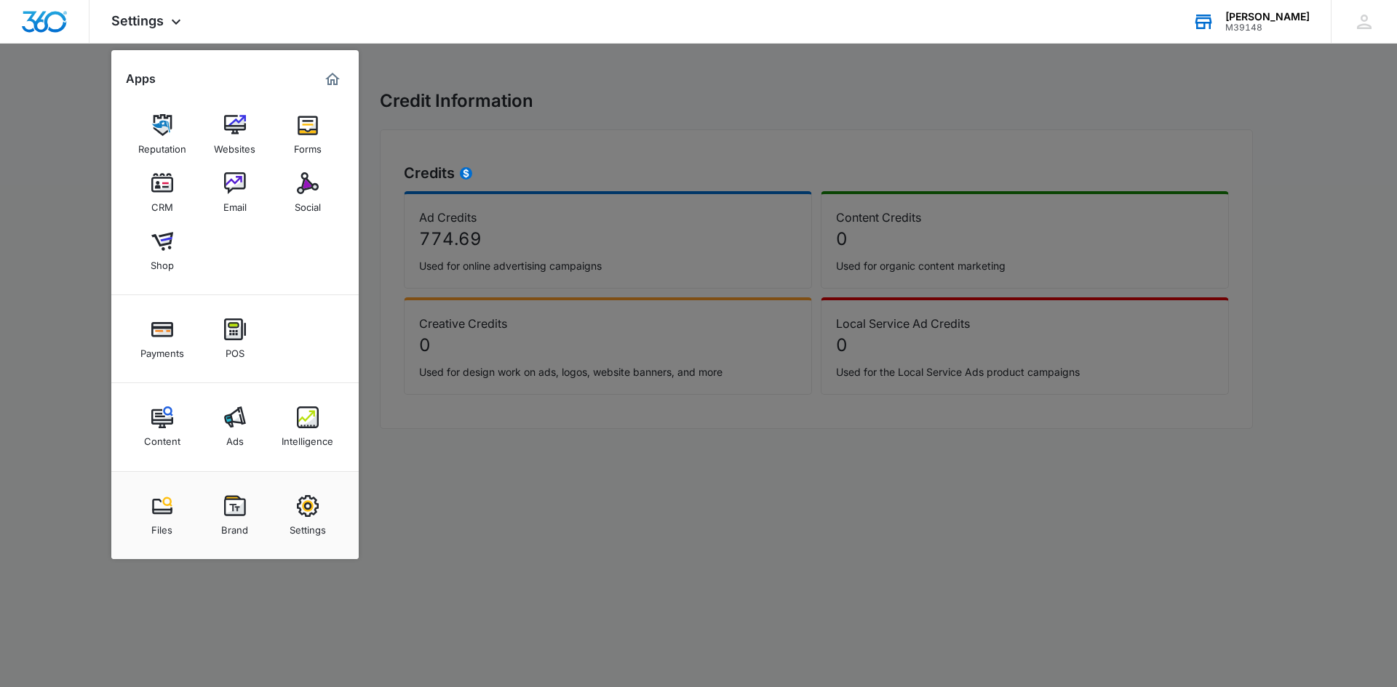
click at [234, 422] on img at bounding box center [235, 418] width 22 height 22
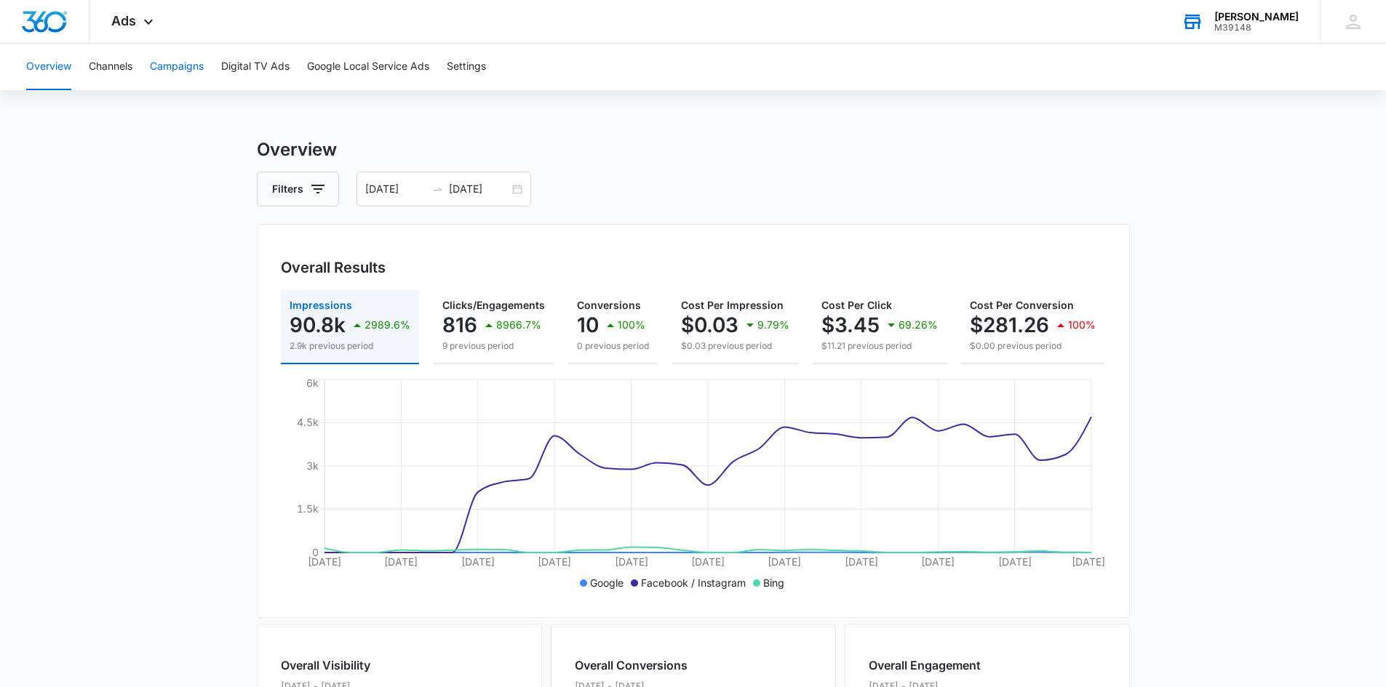
click at [187, 71] on button "Campaigns" at bounding box center [177, 67] width 54 height 47
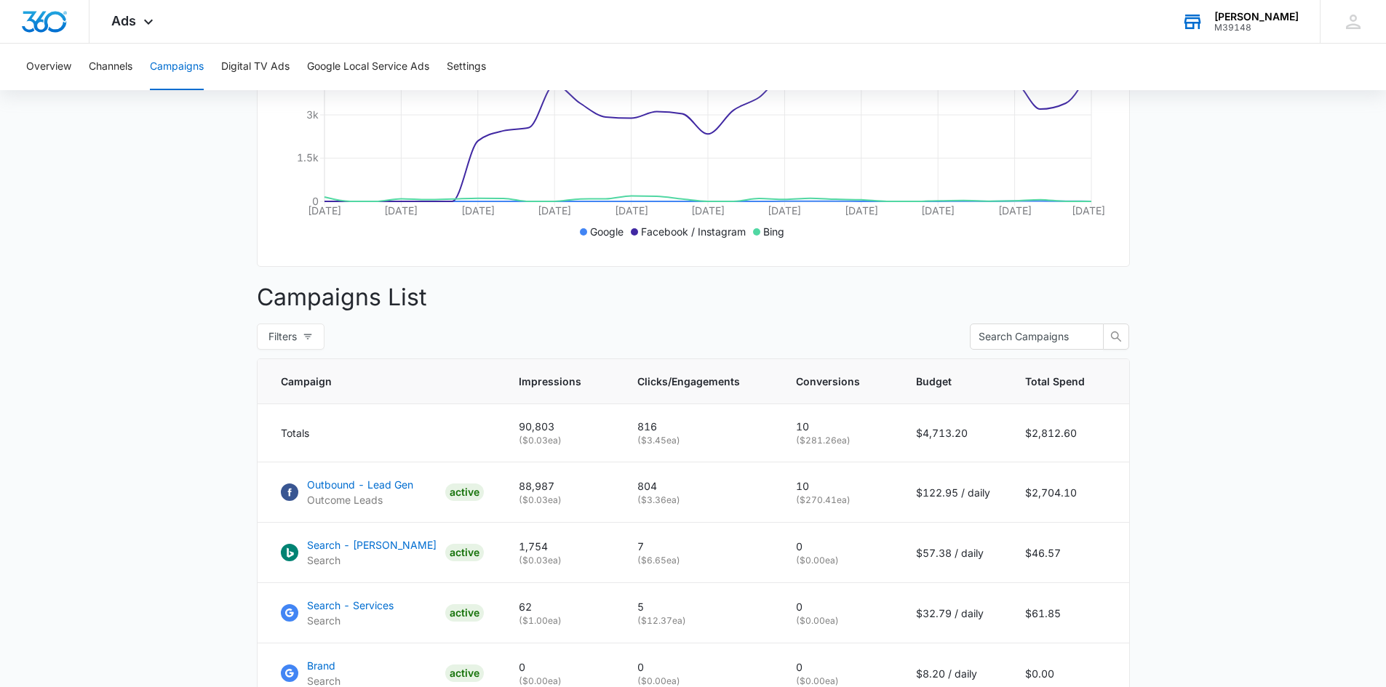
scroll to position [482, 0]
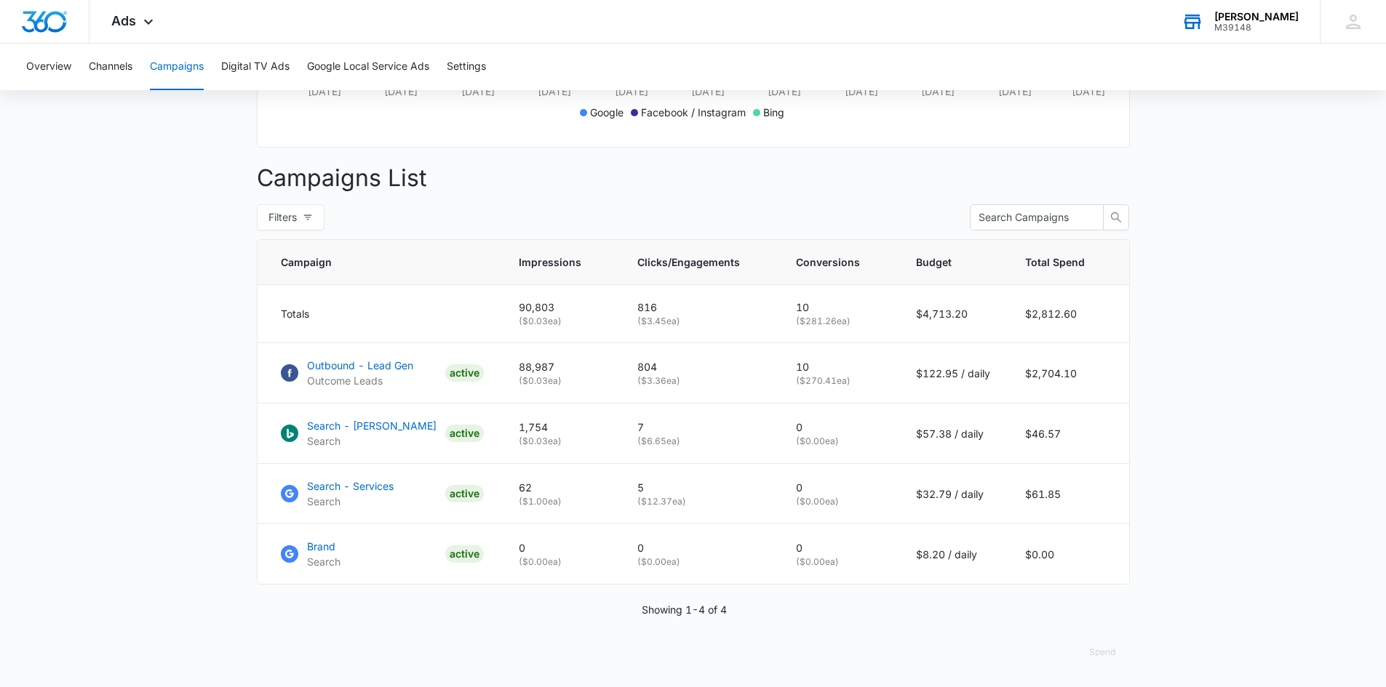
click at [1233, 21] on div "Kiba - Dickinson" at bounding box center [1256, 17] width 84 height 12
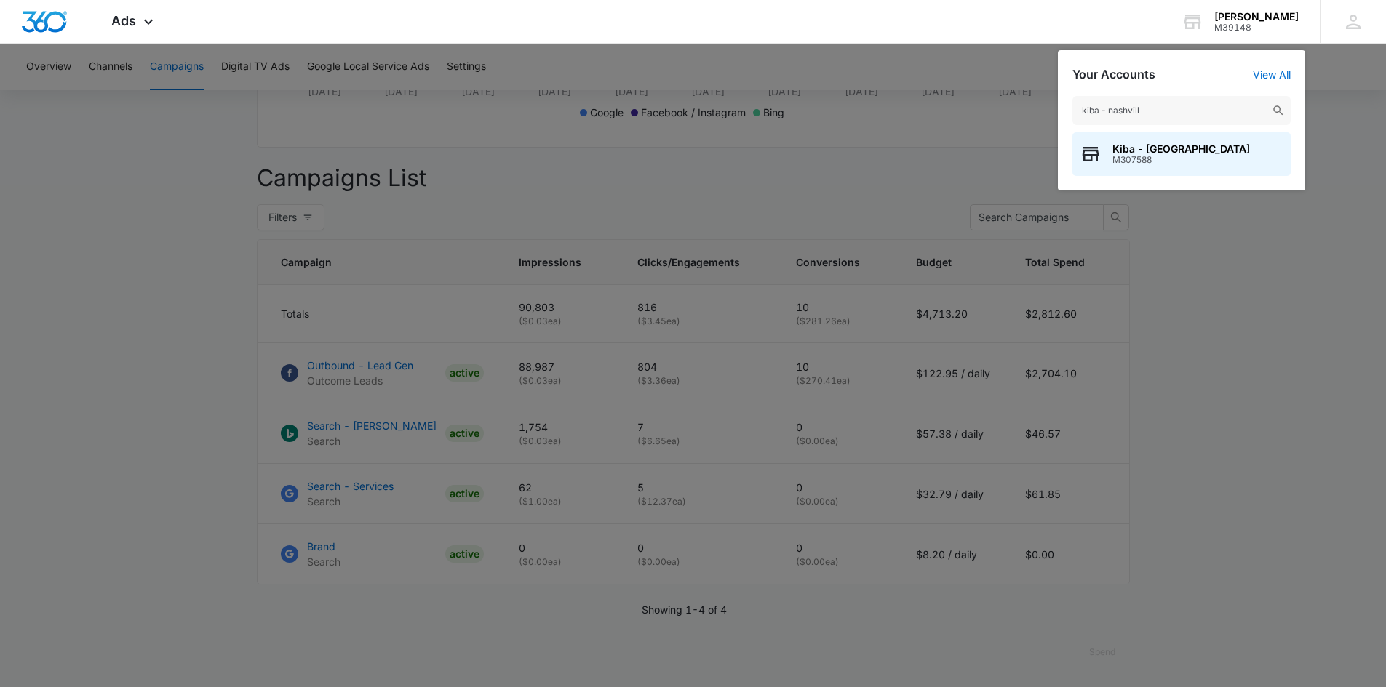
type input "kiba - nashville"
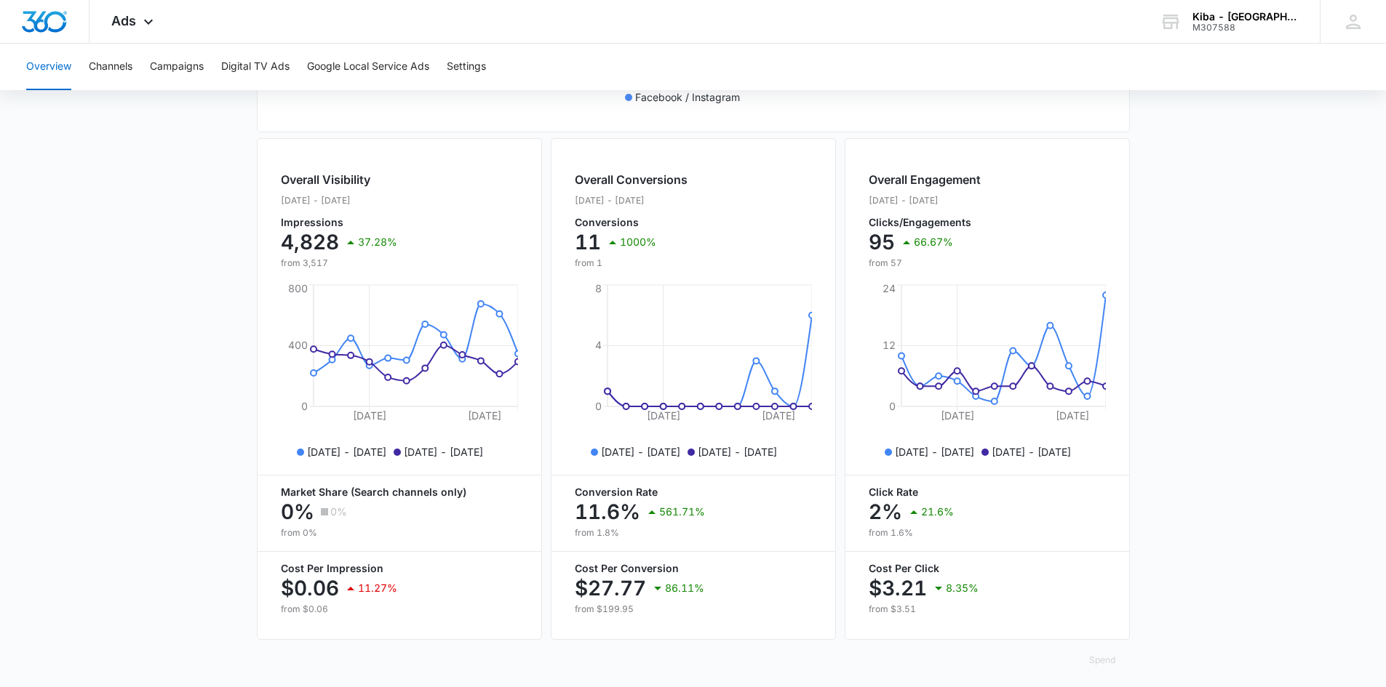
scroll to position [432, 0]
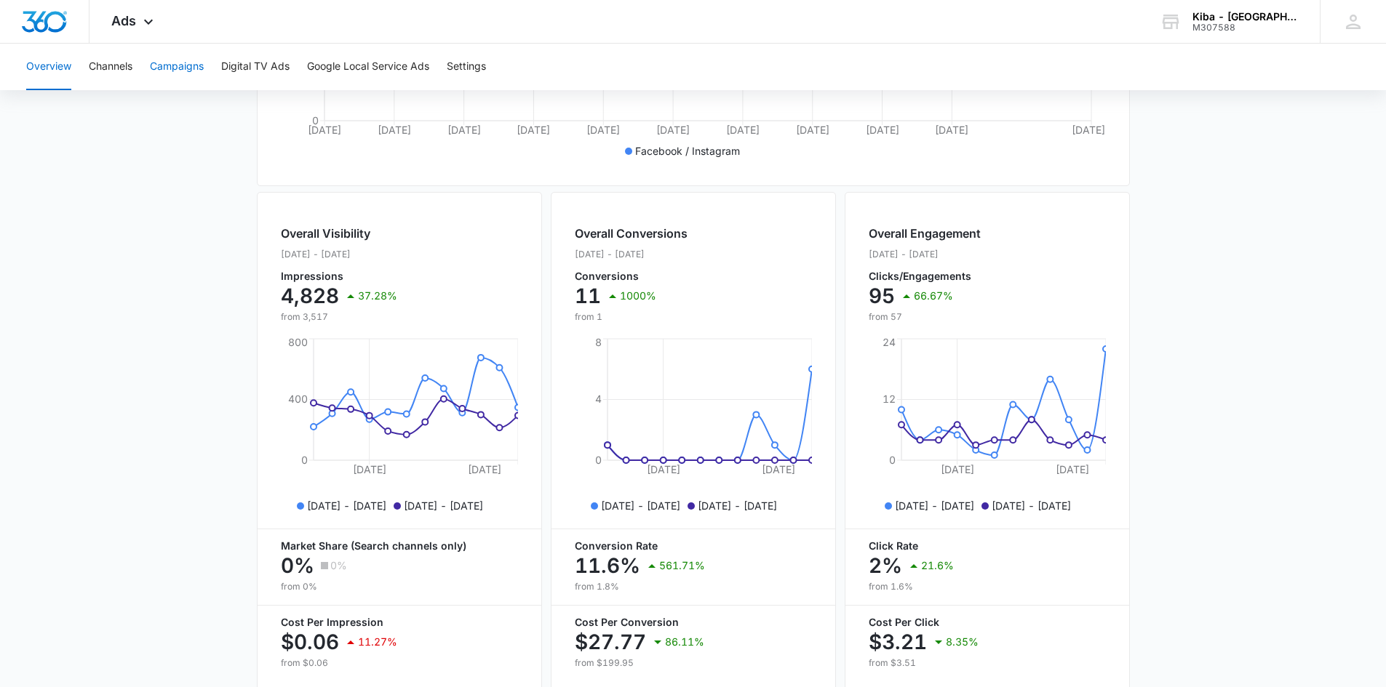
click at [167, 65] on button "Campaigns" at bounding box center [177, 67] width 54 height 47
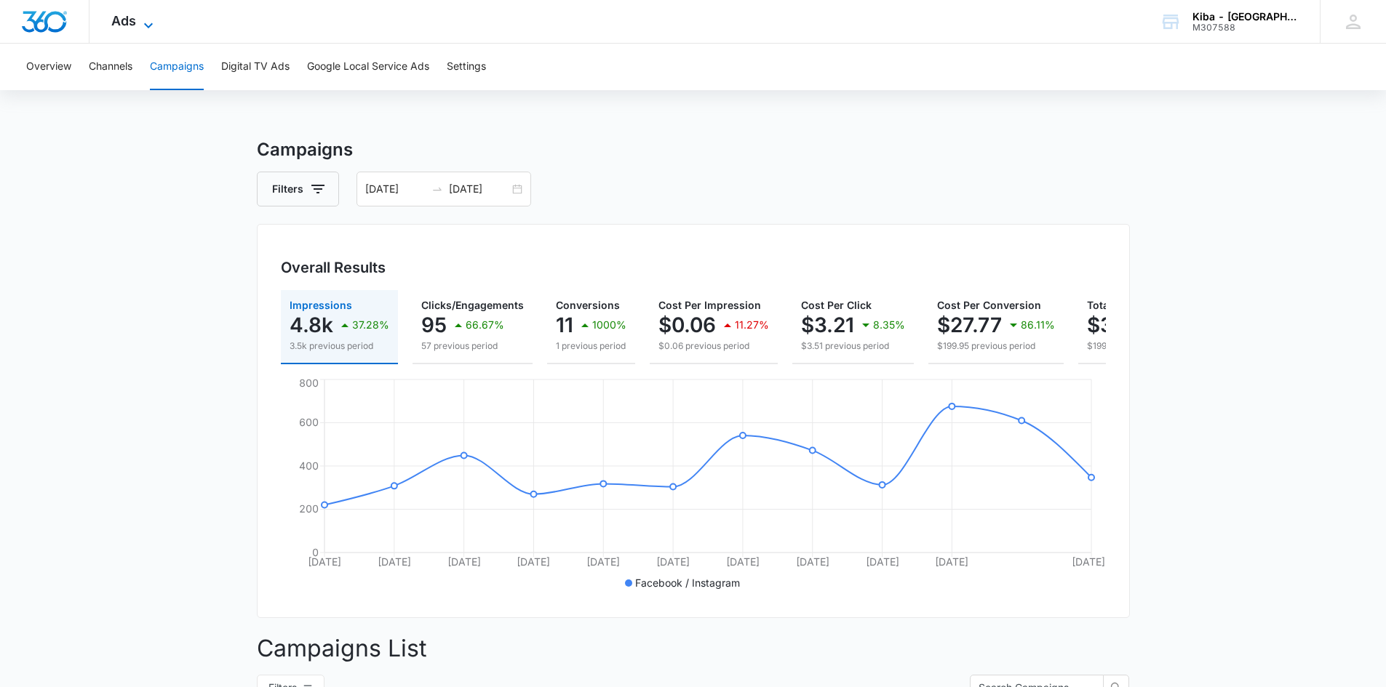
click at [151, 22] on icon at bounding box center [148, 25] width 17 height 17
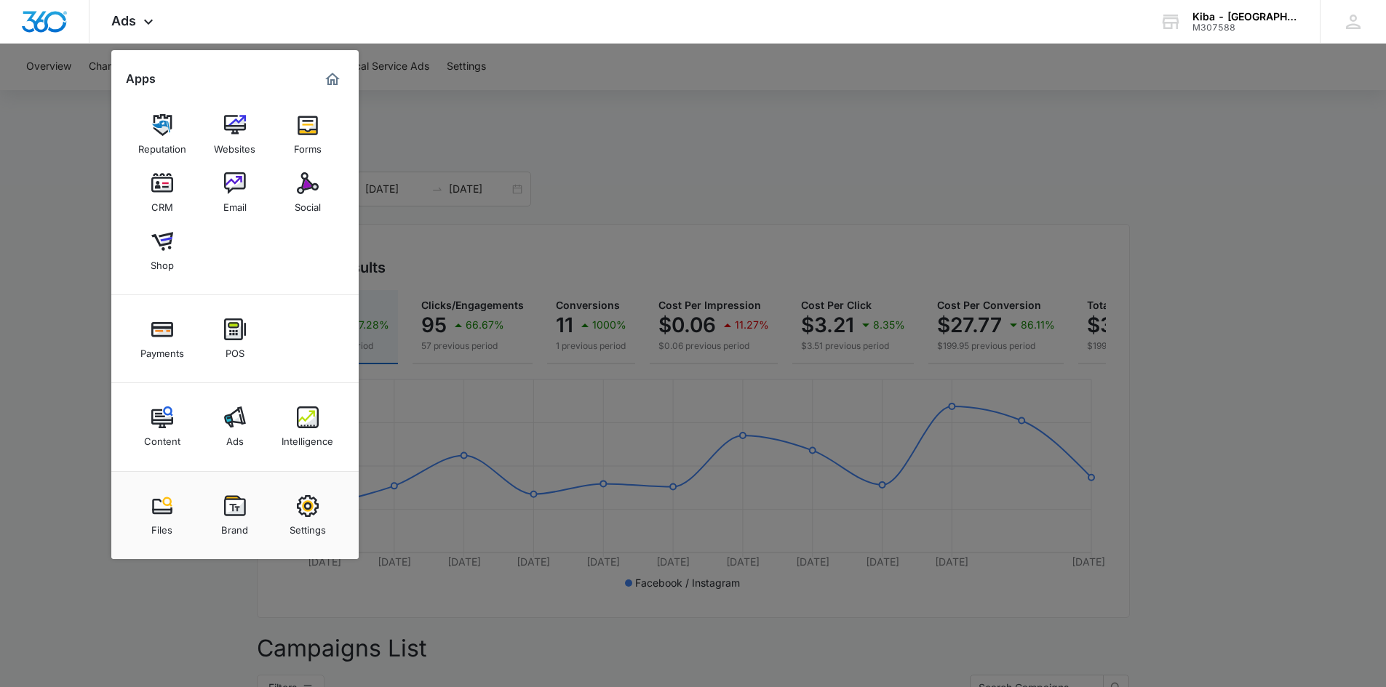
click at [316, 511] on img at bounding box center [308, 506] width 22 height 22
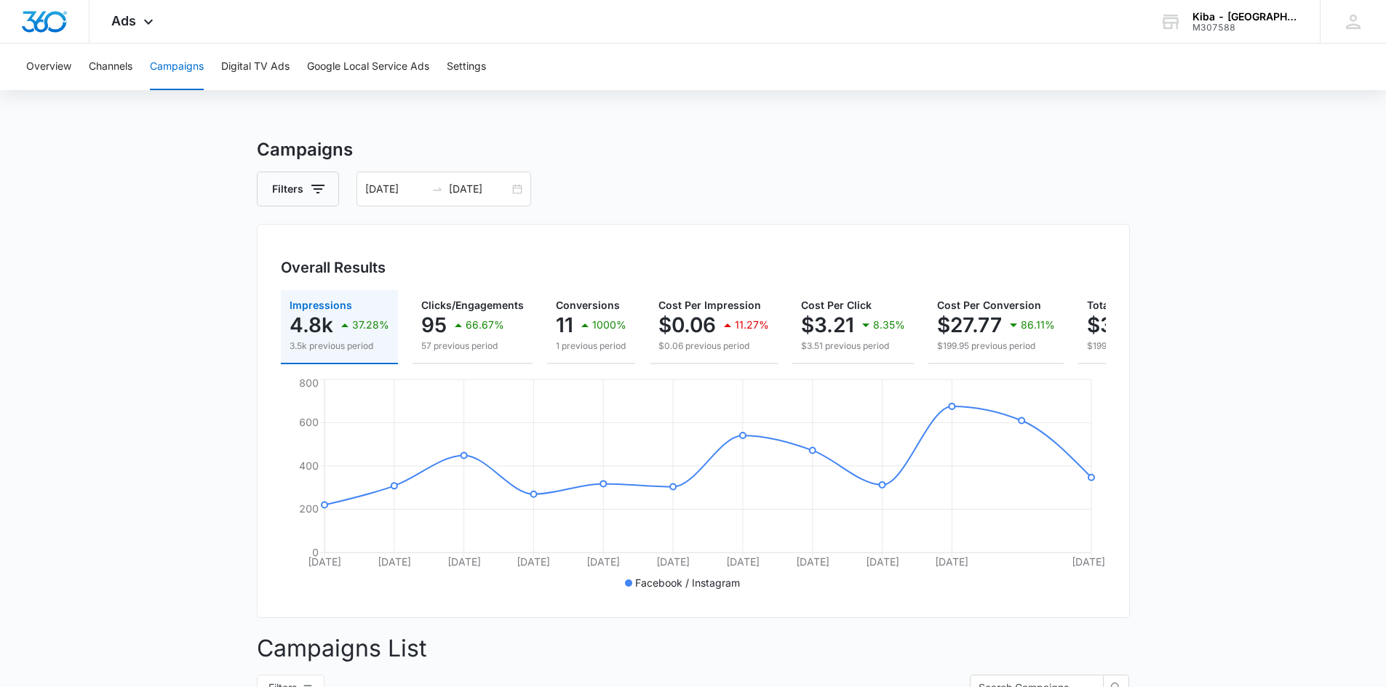
select select "12"
select select "US"
select select "America/[GEOGRAPHIC_DATA]"
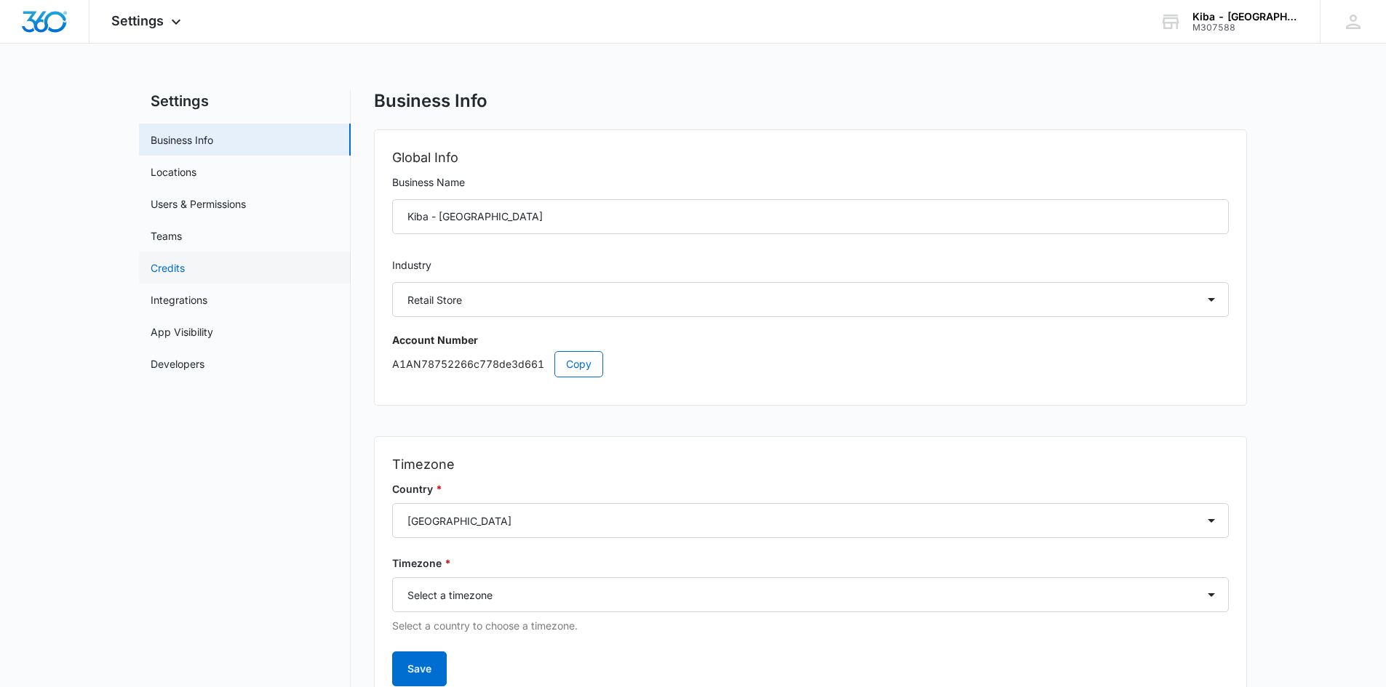
click at [171, 263] on link "Credits" at bounding box center [168, 267] width 34 height 15
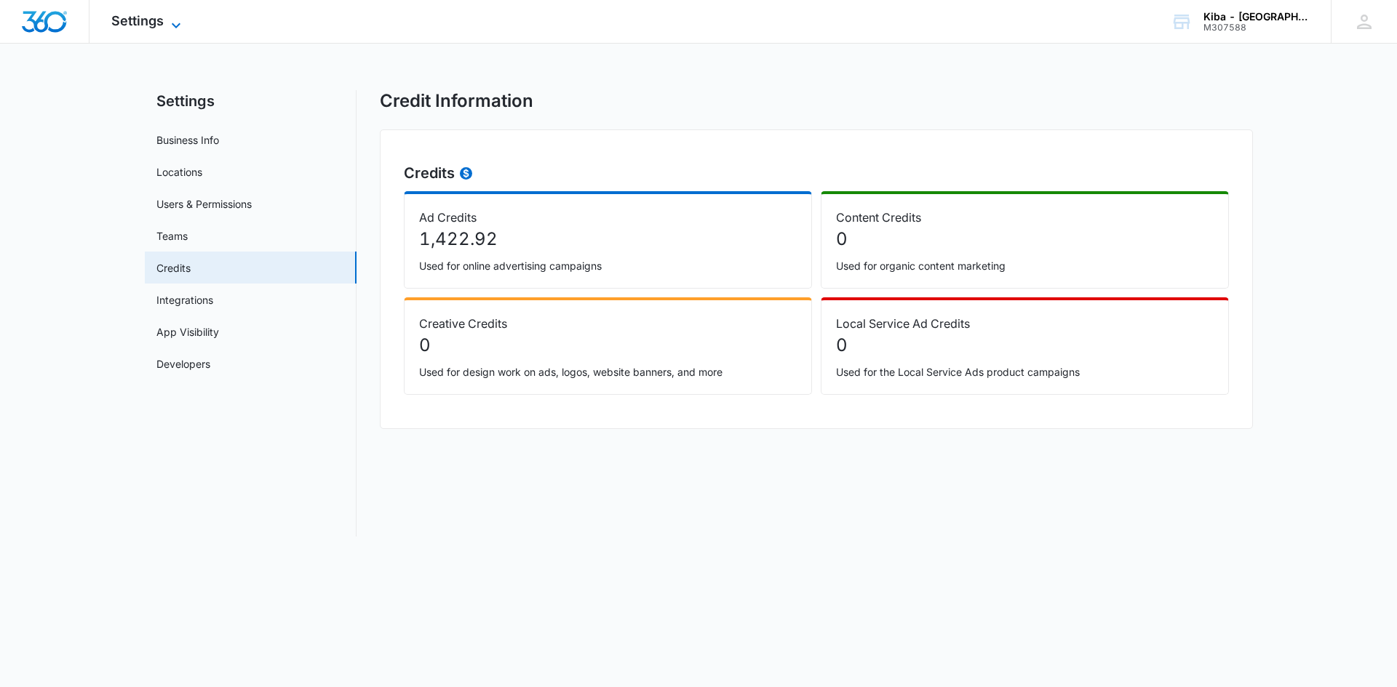
click at [181, 26] on icon at bounding box center [175, 25] width 17 height 17
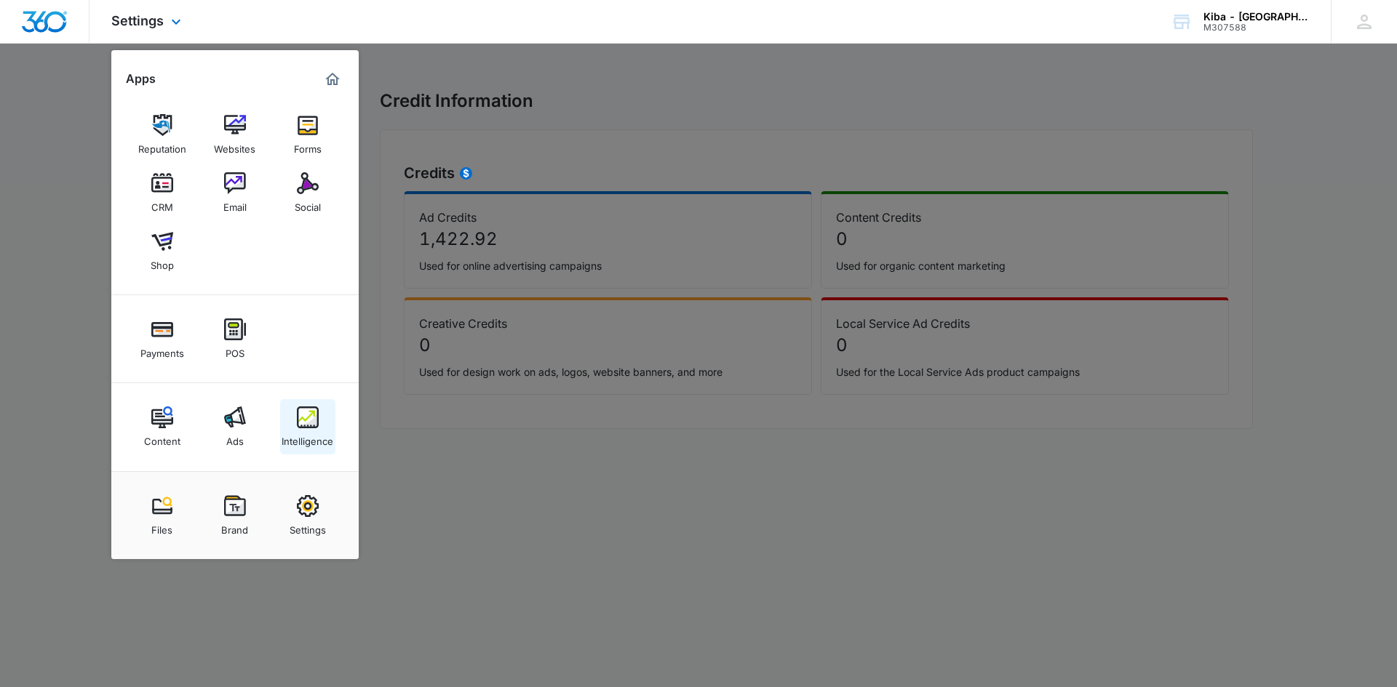
click at [308, 427] on img at bounding box center [308, 418] width 22 height 22
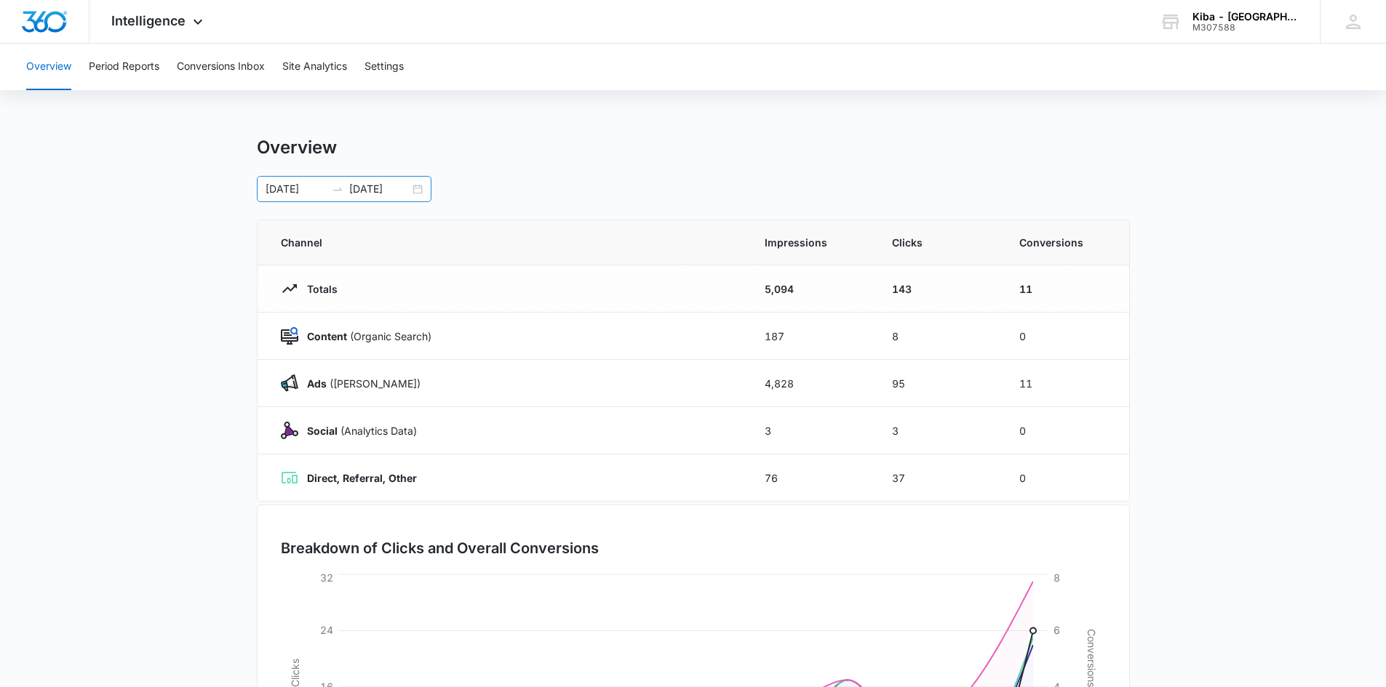
click at [421, 188] on div "[DATE] [DATE]" at bounding box center [344, 189] width 175 height 26
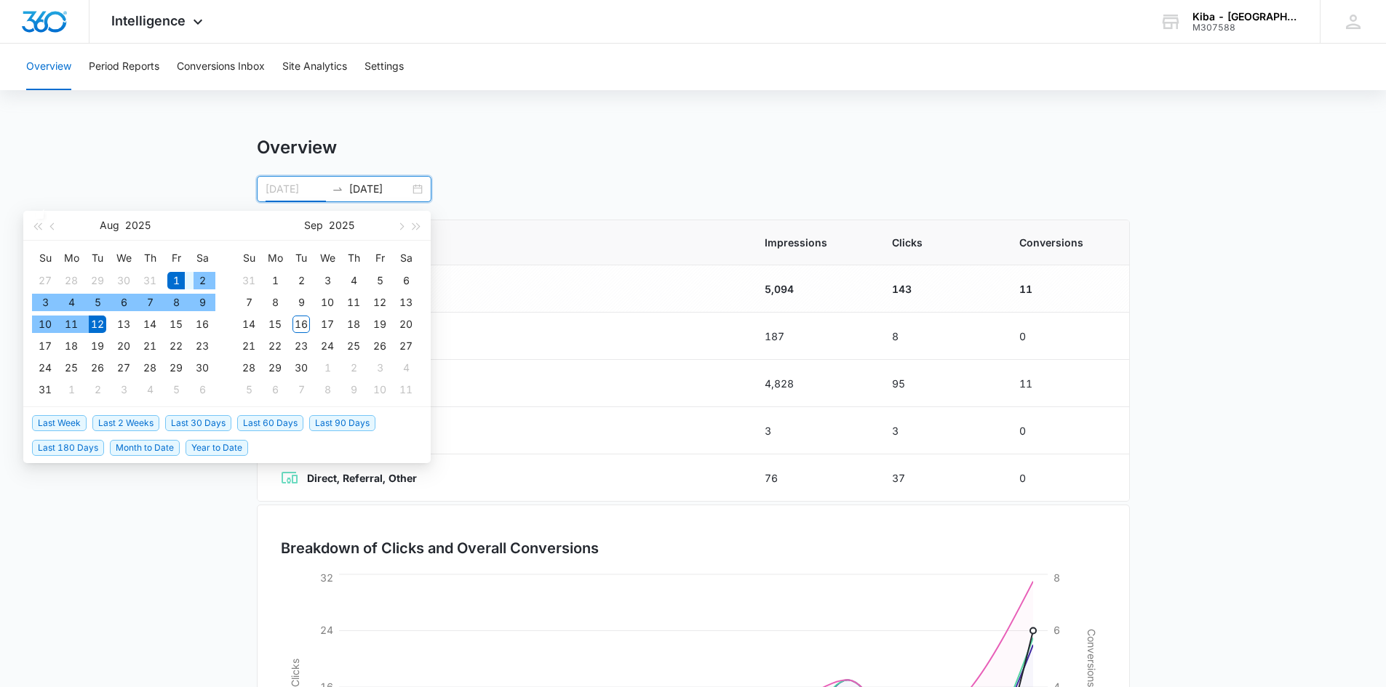
type input "[DATE]"
click at [173, 277] on div "1" at bounding box center [175, 280] width 17 height 17
type input "[DATE]"
click at [47, 387] on div "31" at bounding box center [44, 389] width 17 height 17
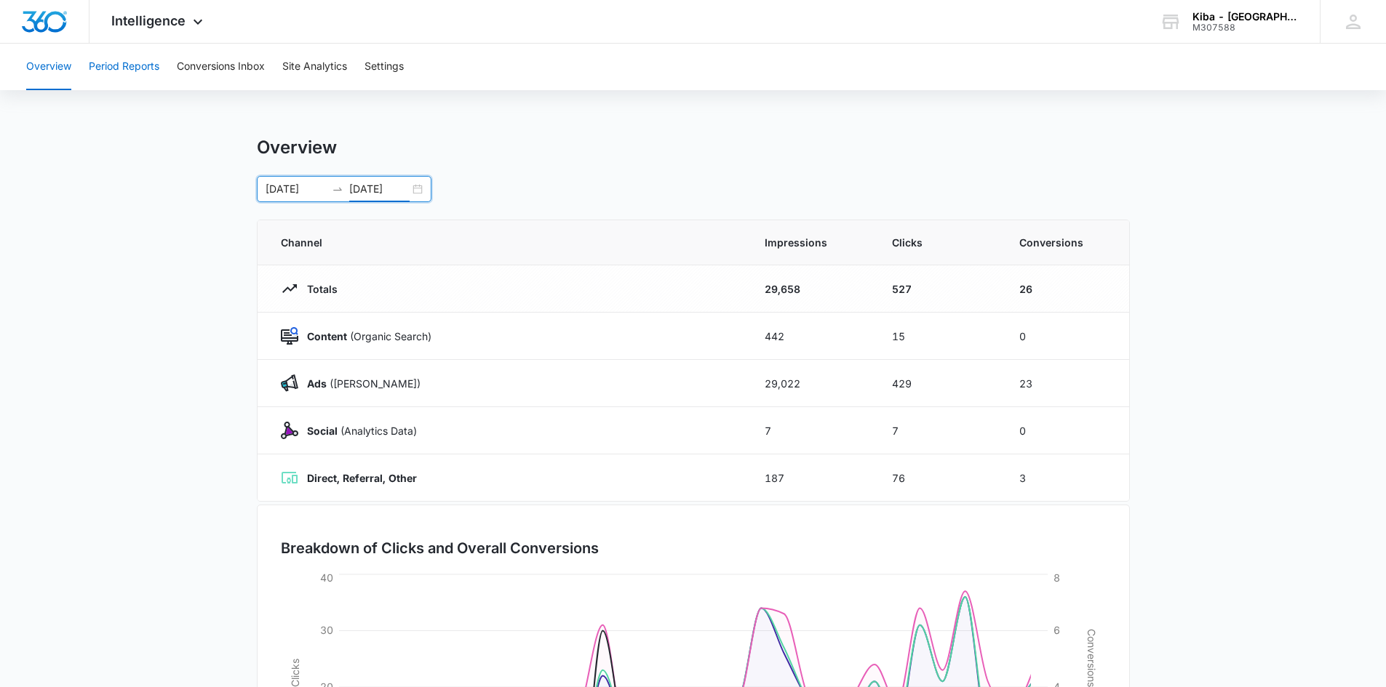
click at [132, 68] on button "Period Reports" at bounding box center [124, 67] width 71 height 47
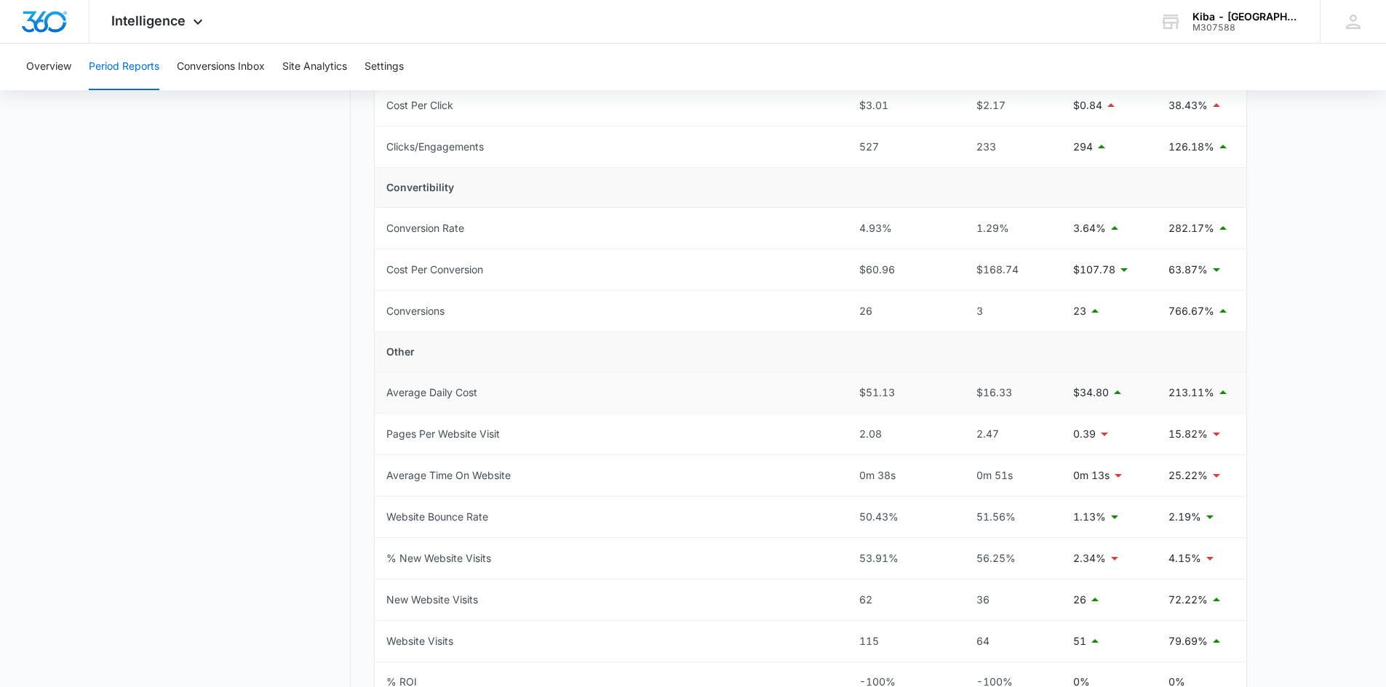
scroll to position [436, 0]
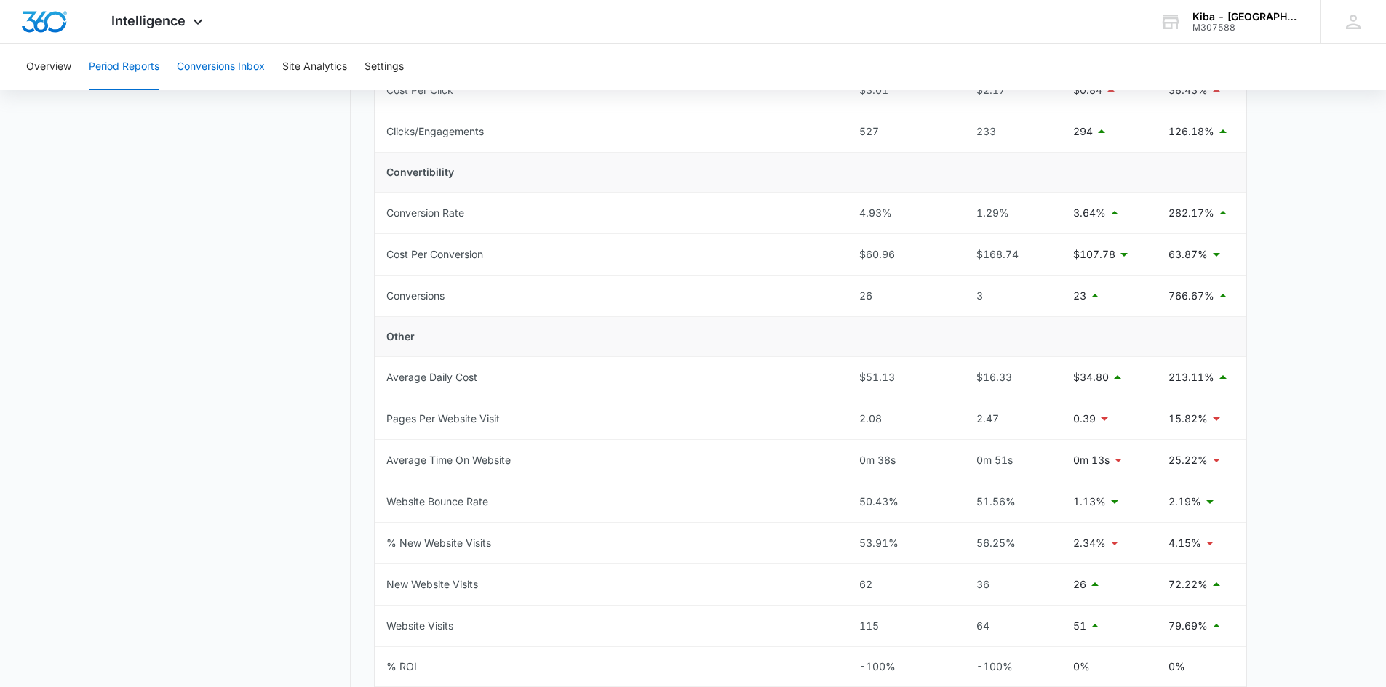
click at [240, 68] on button "Conversions Inbox" at bounding box center [221, 67] width 88 height 47
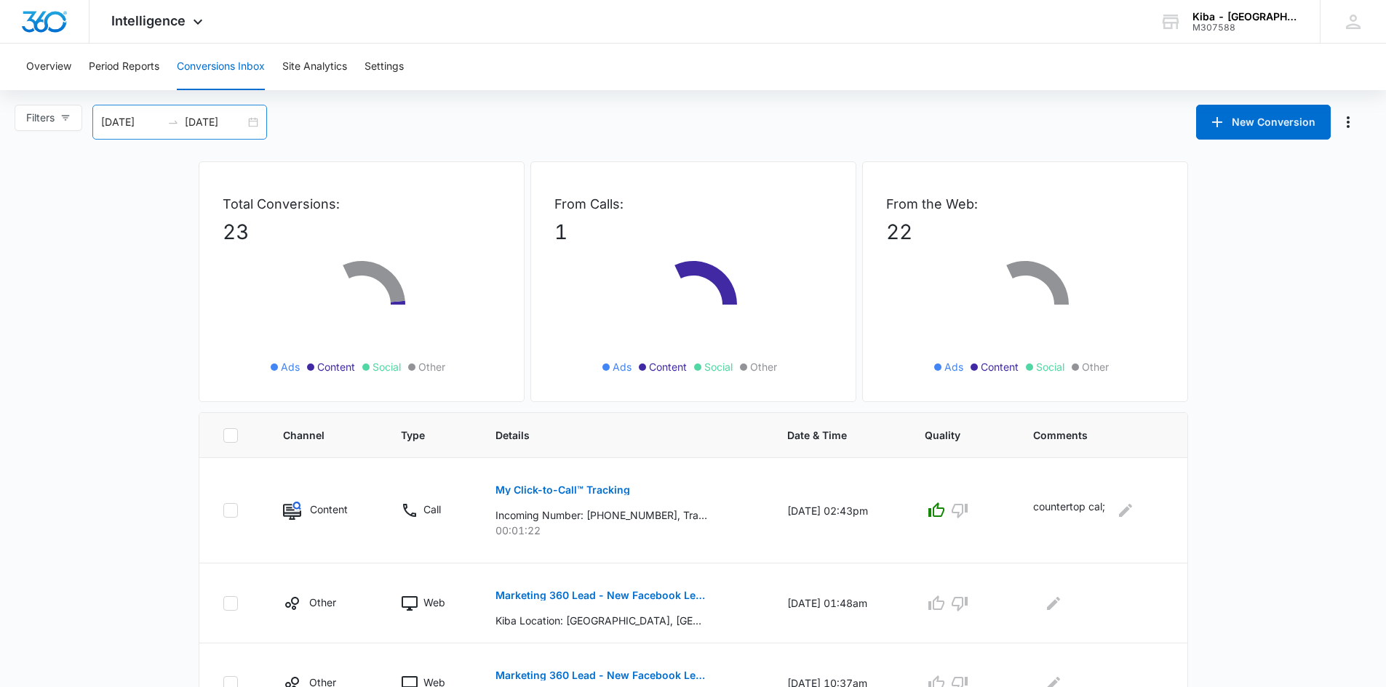
click at [254, 123] on div "[DATE] [DATE]" at bounding box center [179, 122] width 175 height 35
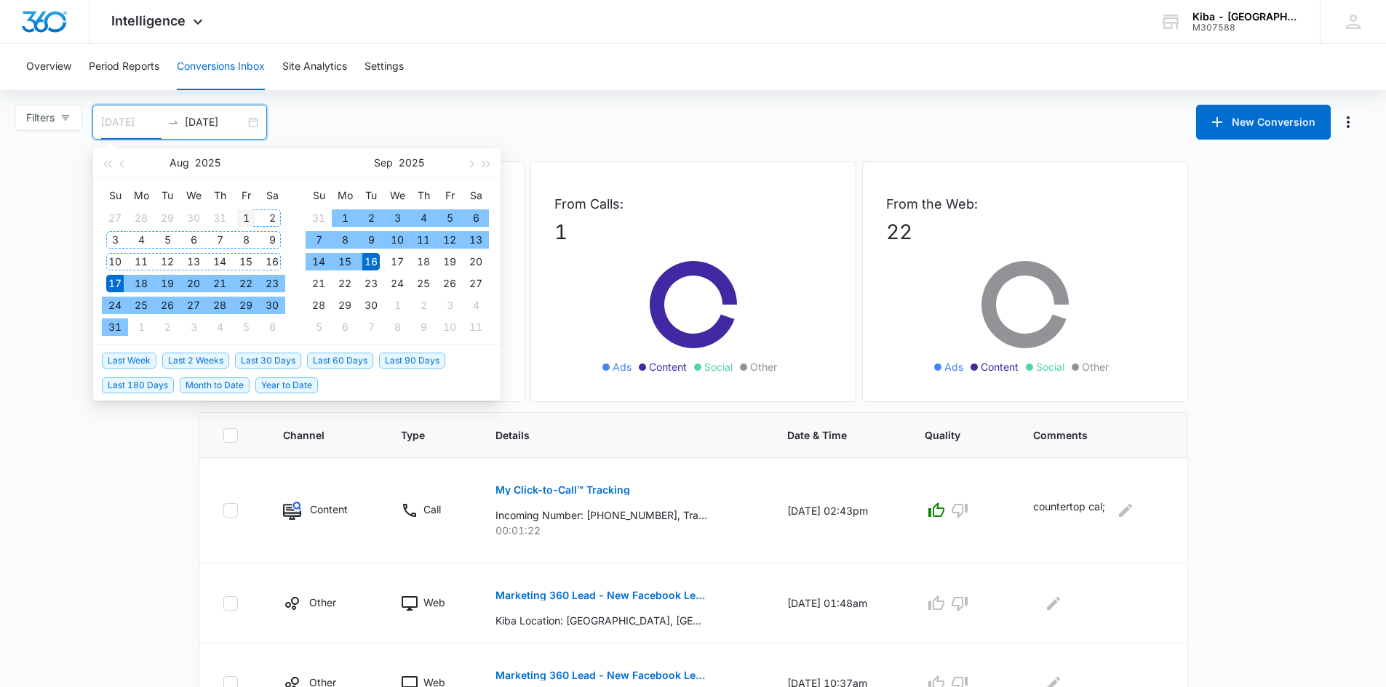
type input "[DATE]"
click at [247, 215] on div "1" at bounding box center [245, 218] width 17 height 17
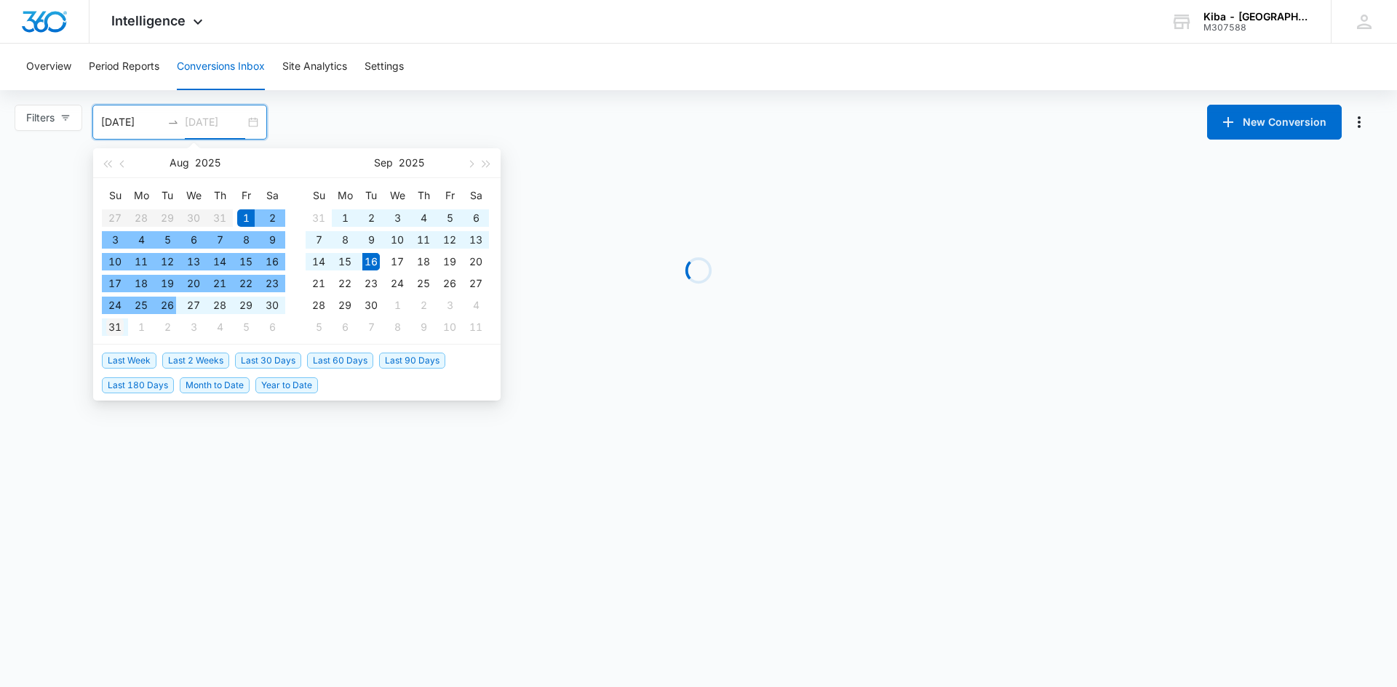
type input "[DATE]"
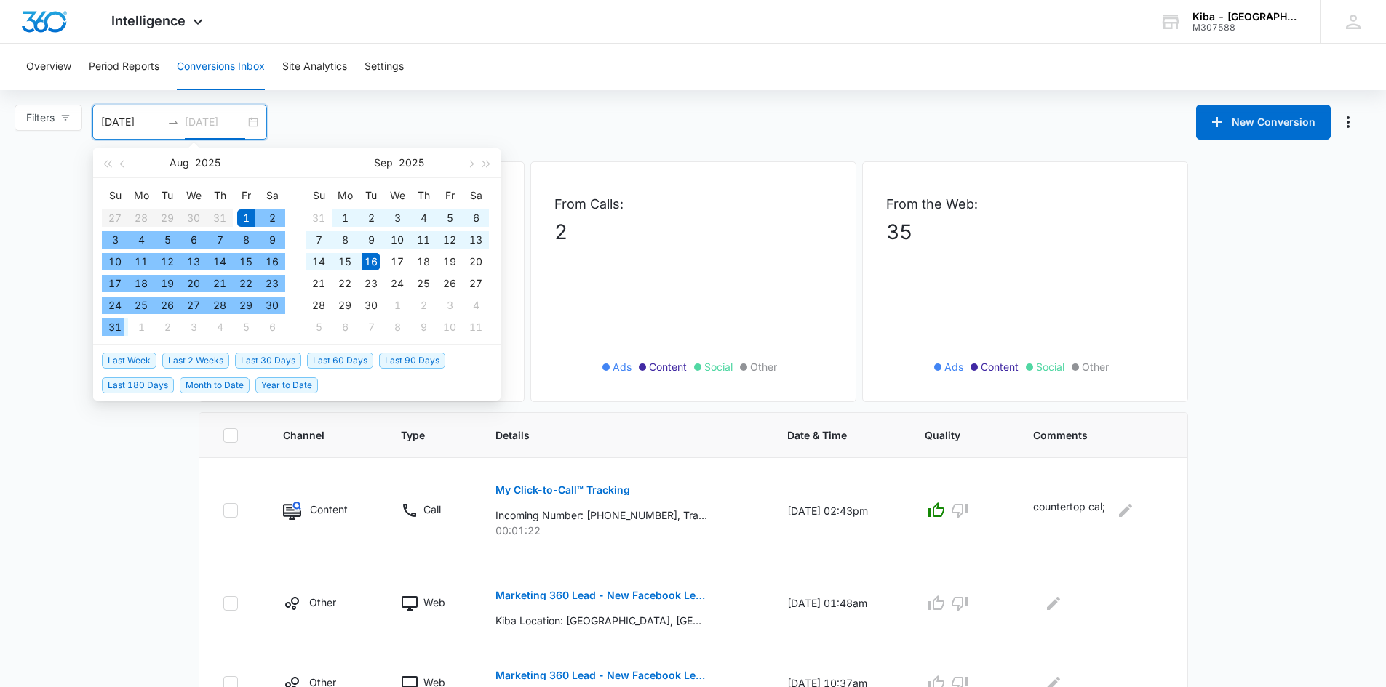
click at [113, 330] on div "31" at bounding box center [114, 327] width 17 height 17
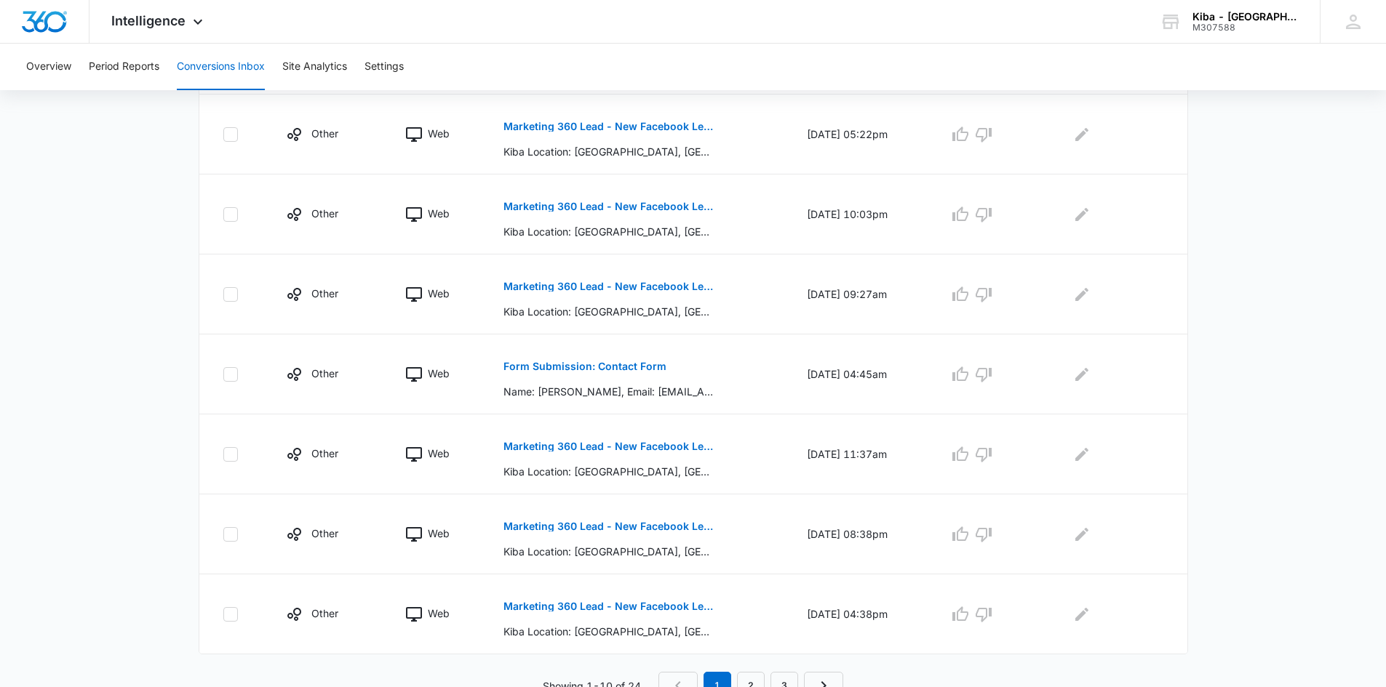
scroll to position [616, 0]
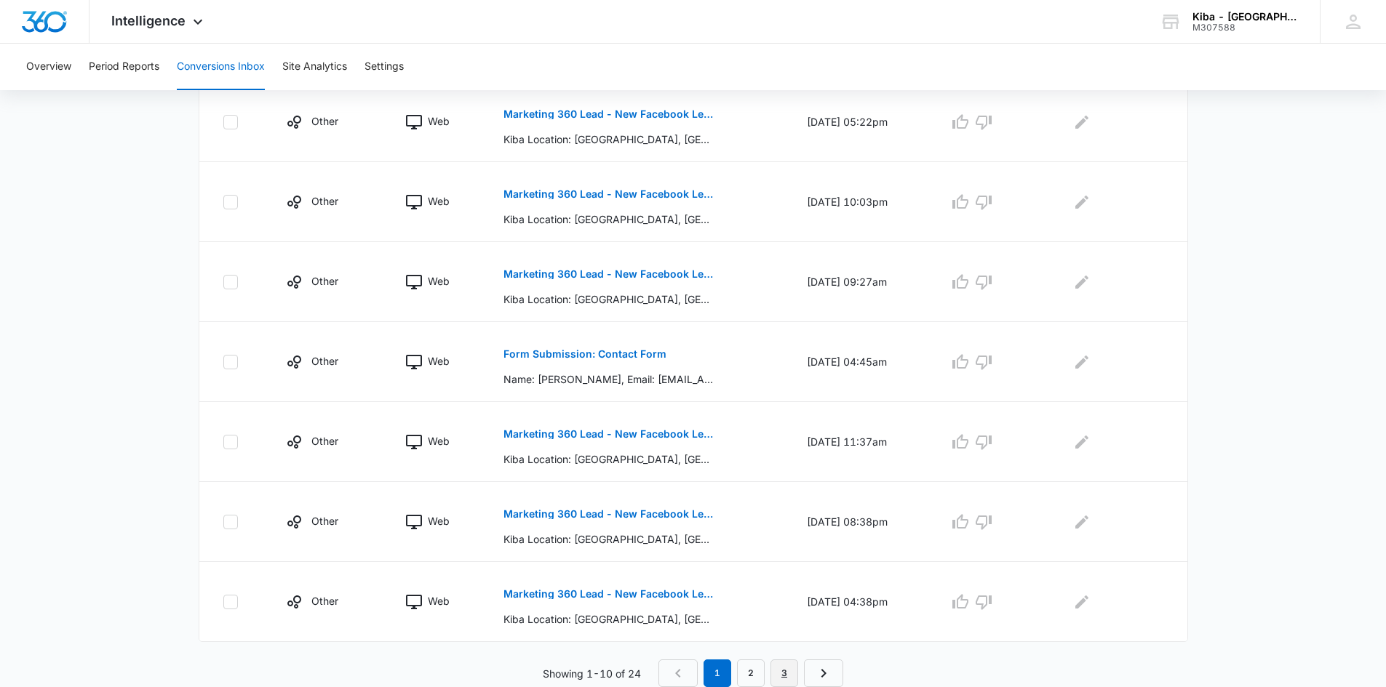
click at [786, 677] on link "3" at bounding box center [784, 674] width 28 height 28
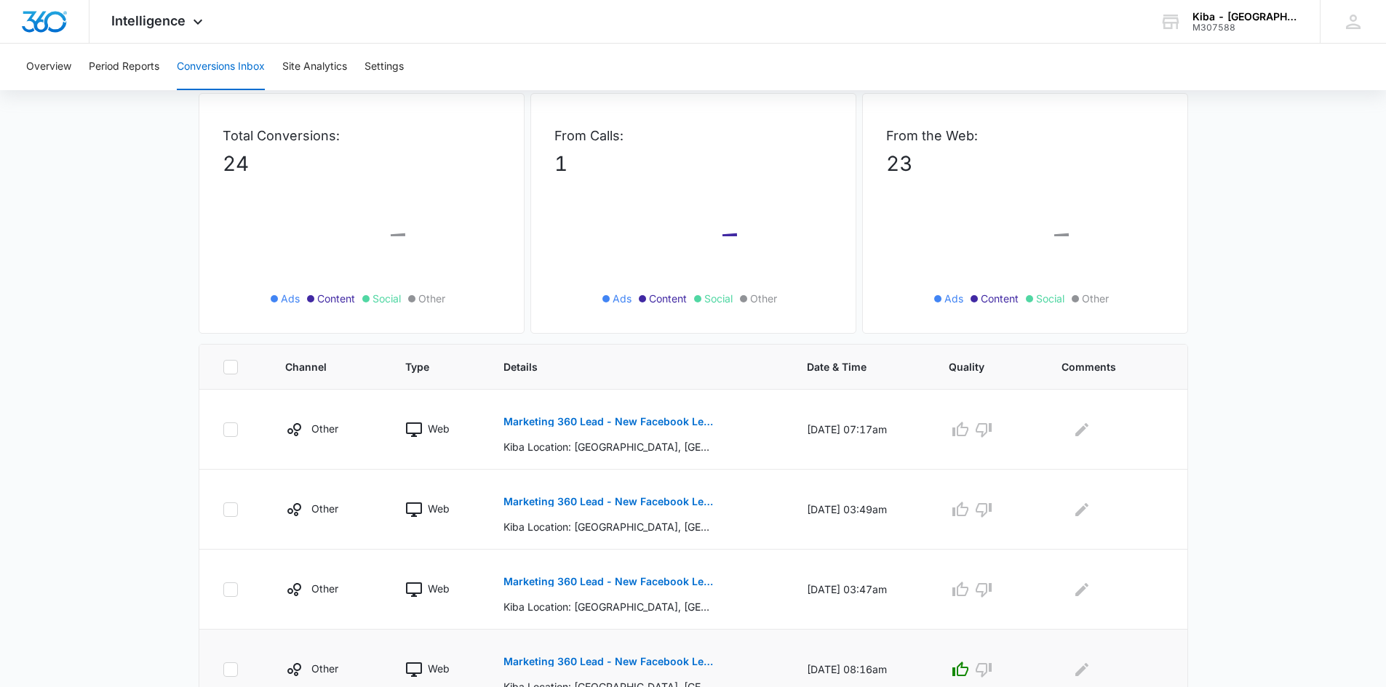
scroll to position [136, 0]
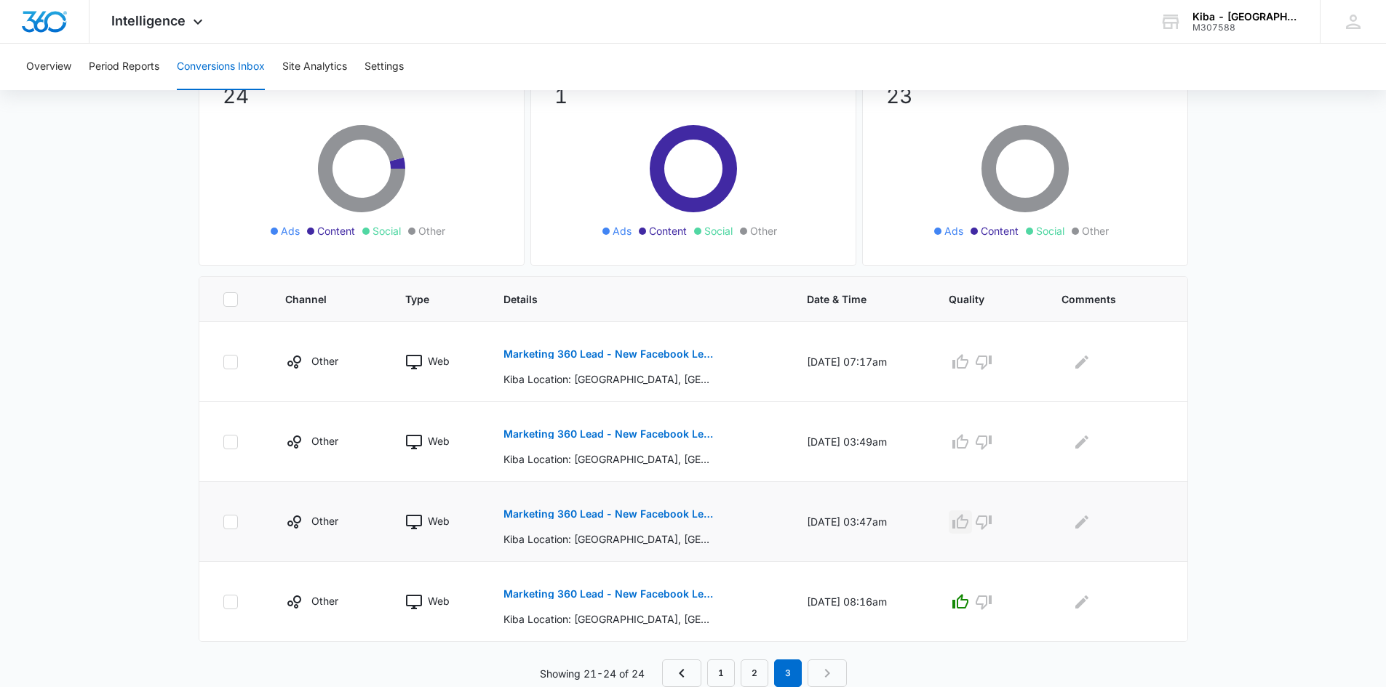
click at [968, 522] on icon "button" at bounding box center [960, 522] width 17 height 17
click at [967, 438] on icon "button" at bounding box center [960, 442] width 17 height 17
click at [968, 355] on icon "button" at bounding box center [960, 361] width 16 height 15
click at [758, 676] on link "2" at bounding box center [755, 674] width 28 height 28
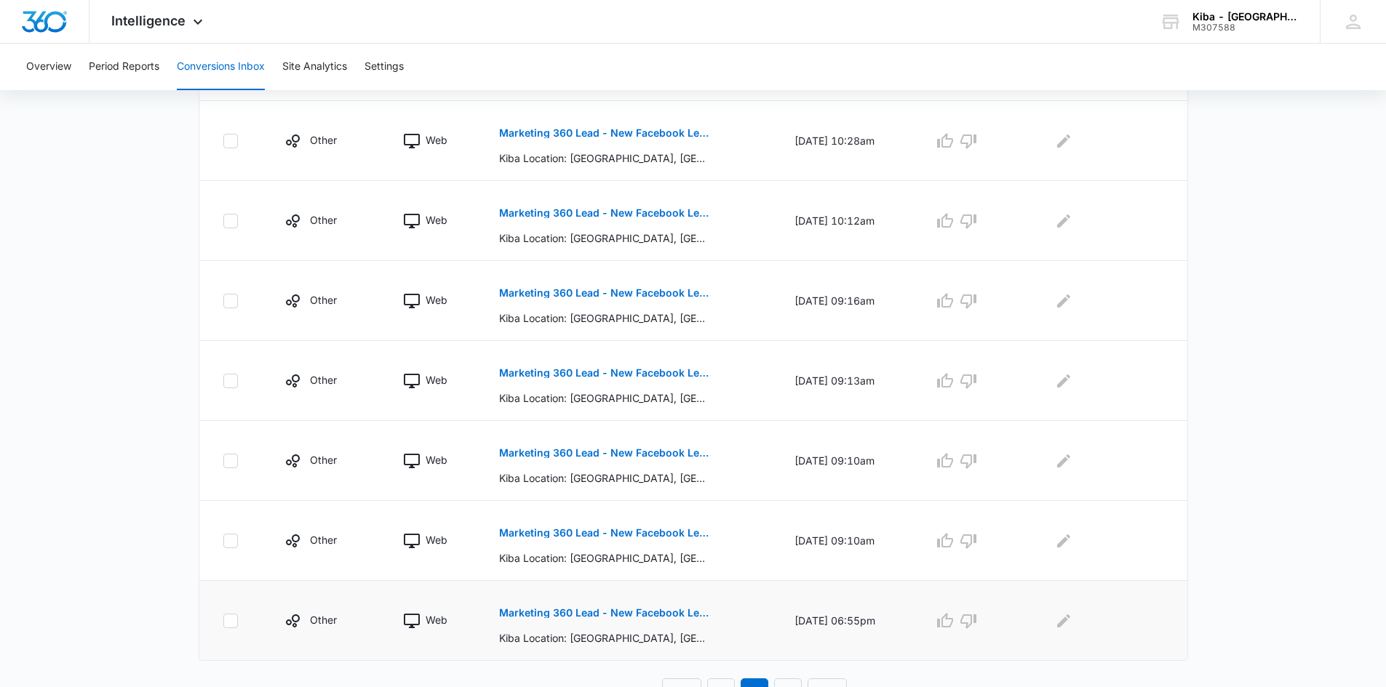
scroll to position [642, 0]
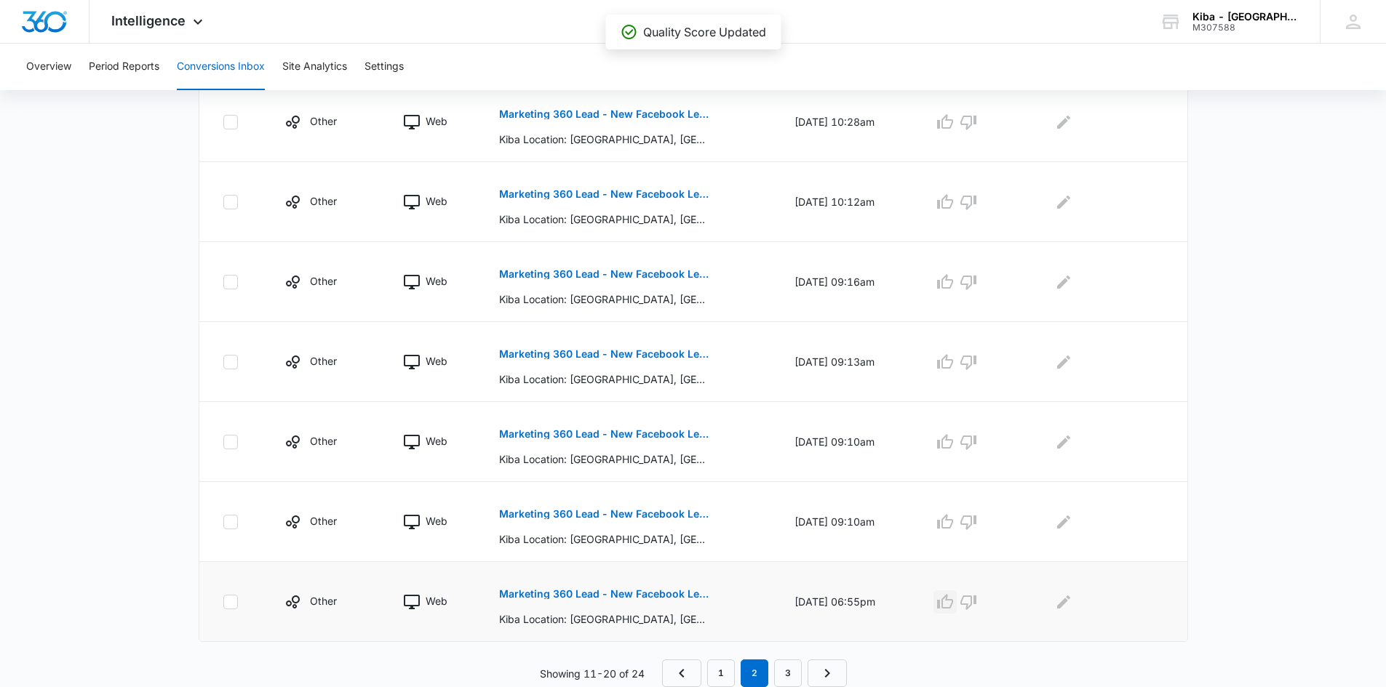
click at [947, 602] on icon "button" at bounding box center [945, 601] width 16 height 15
click at [949, 527] on icon "button" at bounding box center [945, 521] width 16 height 15
click at [954, 439] on icon "button" at bounding box center [944, 442] width 17 height 17
click at [953, 367] on icon "button" at bounding box center [945, 361] width 16 height 15
click at [953, 280] on icon "button" at bounding box center [945, 281] width 16 height 15
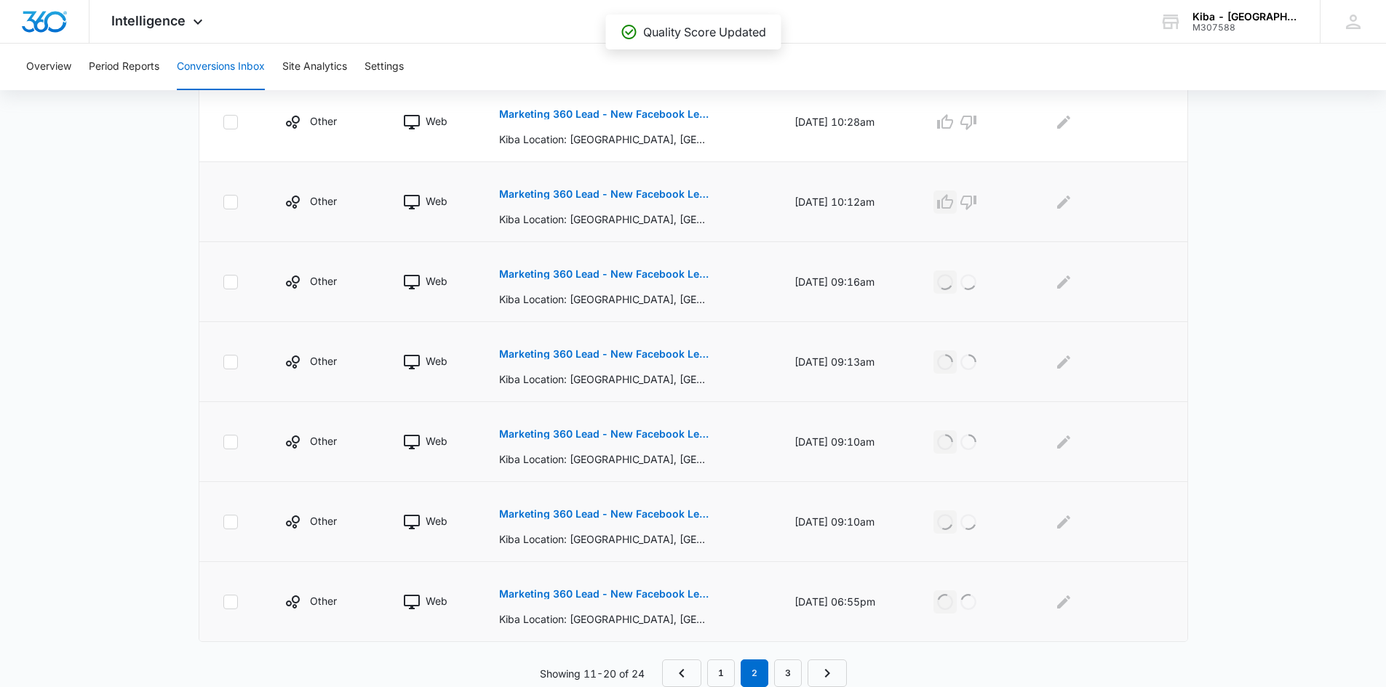
click at [953, 207] on icon "button" at bounding box center [945, 201] width 16 height 15
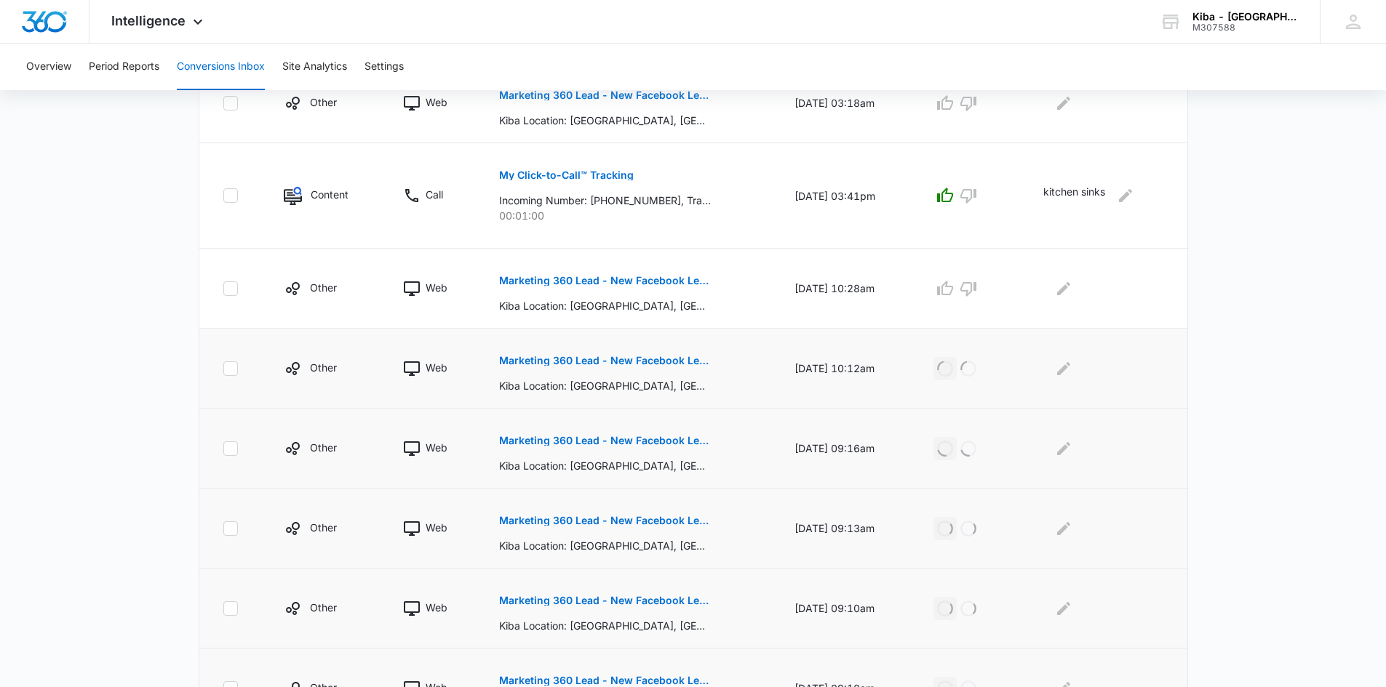
scroll to position [423, 0]
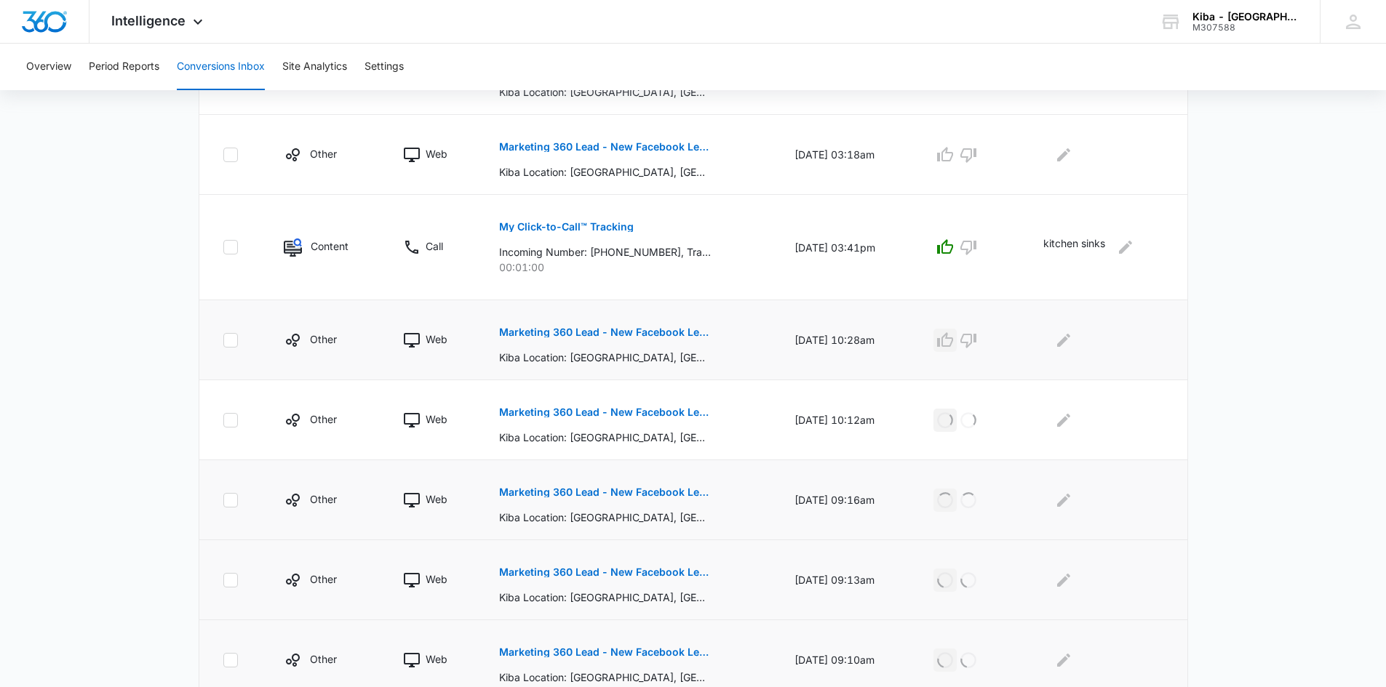
click at [953, 338] on icon "button" at bounding box center [945, 339] width 16 height 15
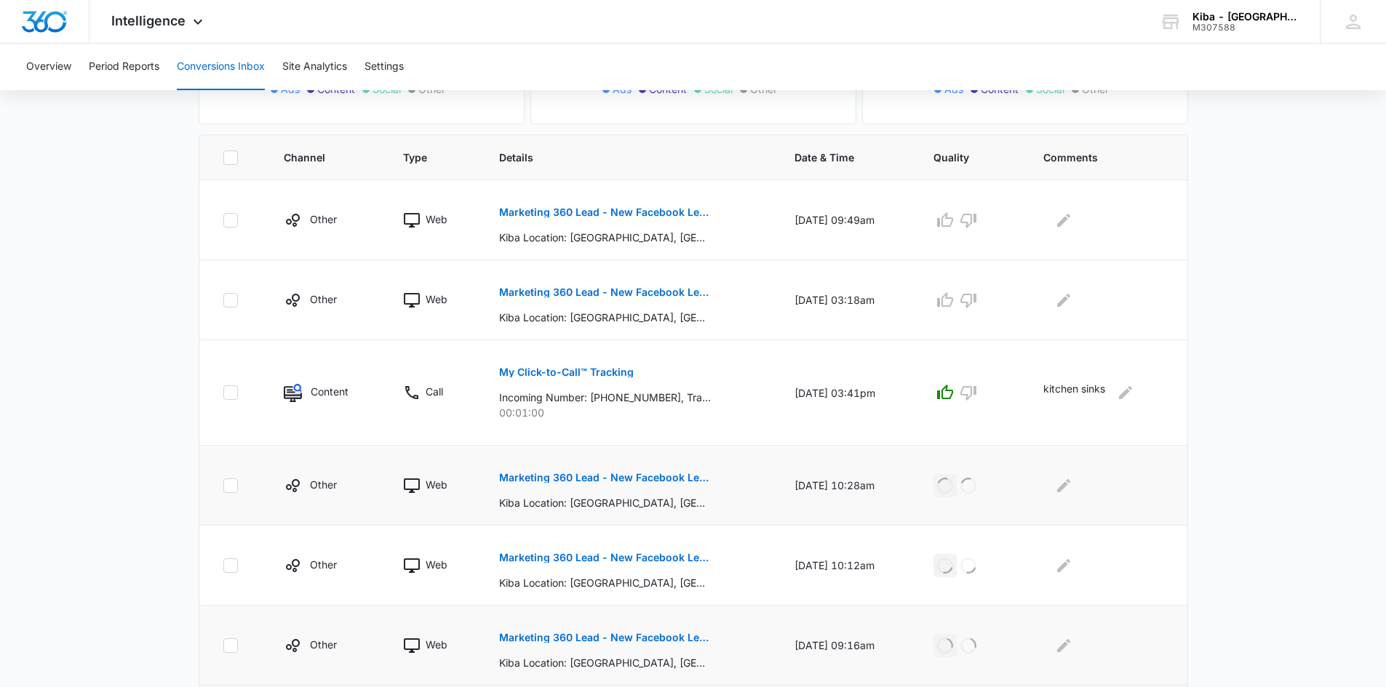
scroll to position [205, 0]
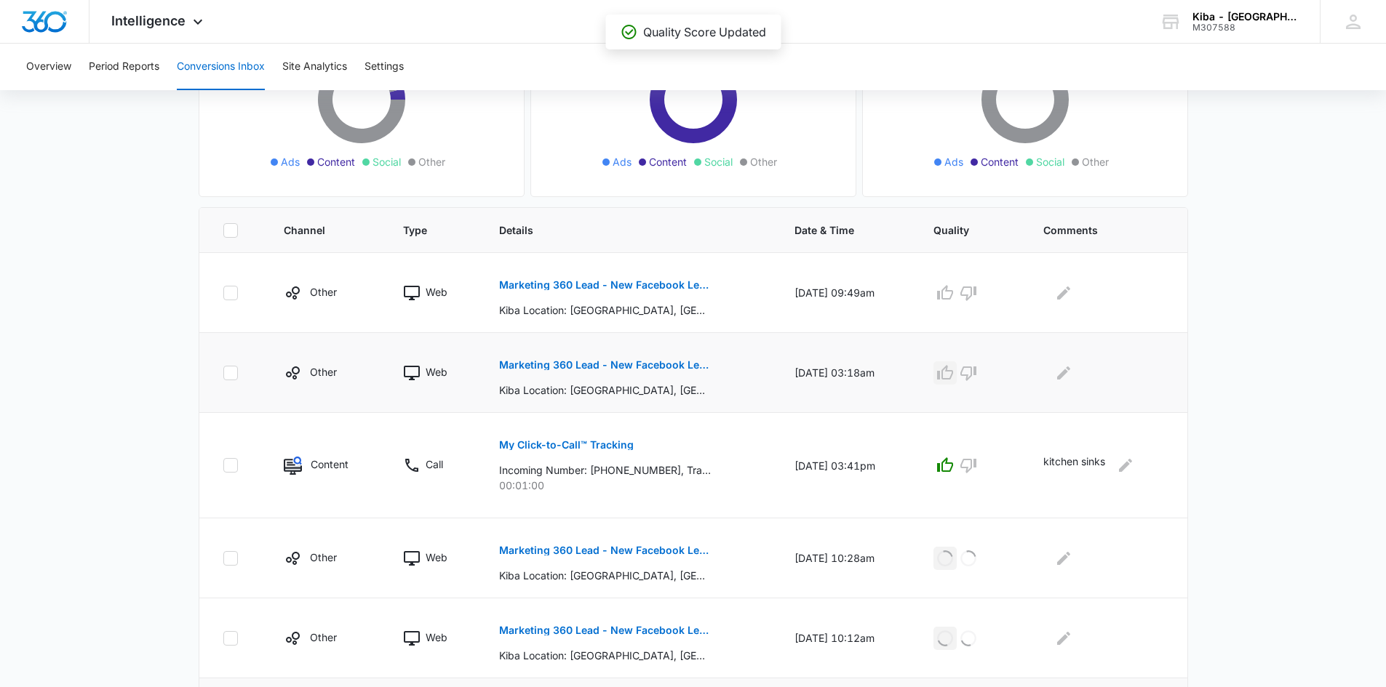
click at [949, 369] on icon "button" at bounding box center [944, 372] width 17 height 17
click at [951, 291] on icon "button" at bounding box center [944, 292] width 17 height 17
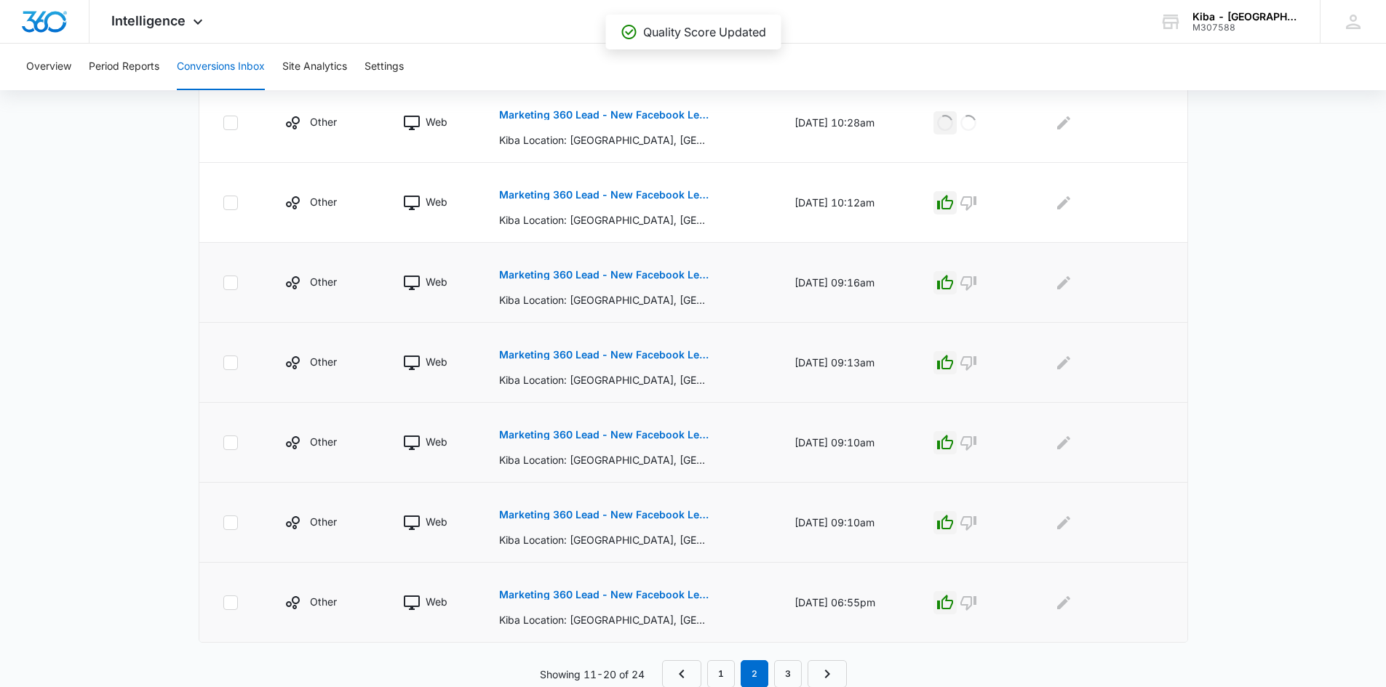
scroll to position [642, 0]
click at [717, 674] on link "1" at bounding box center [721, 674] width 28 height 28
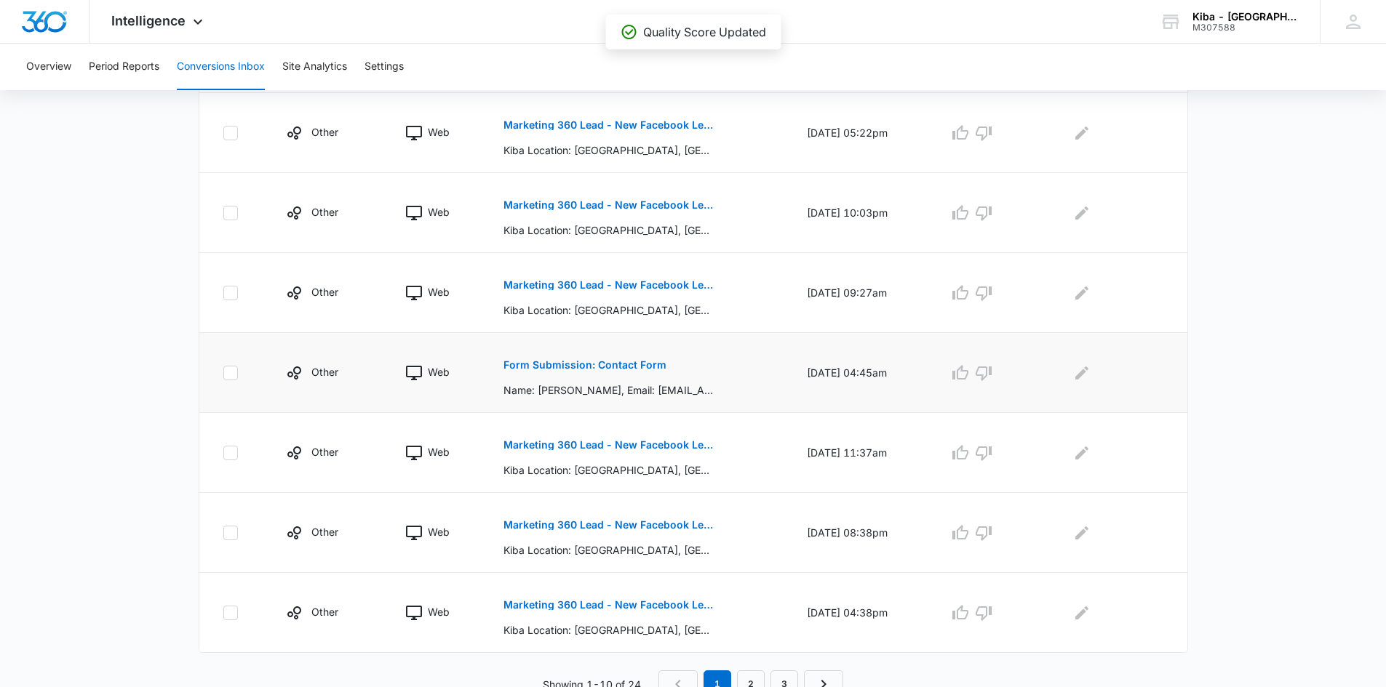
scroll to position [616, 0]
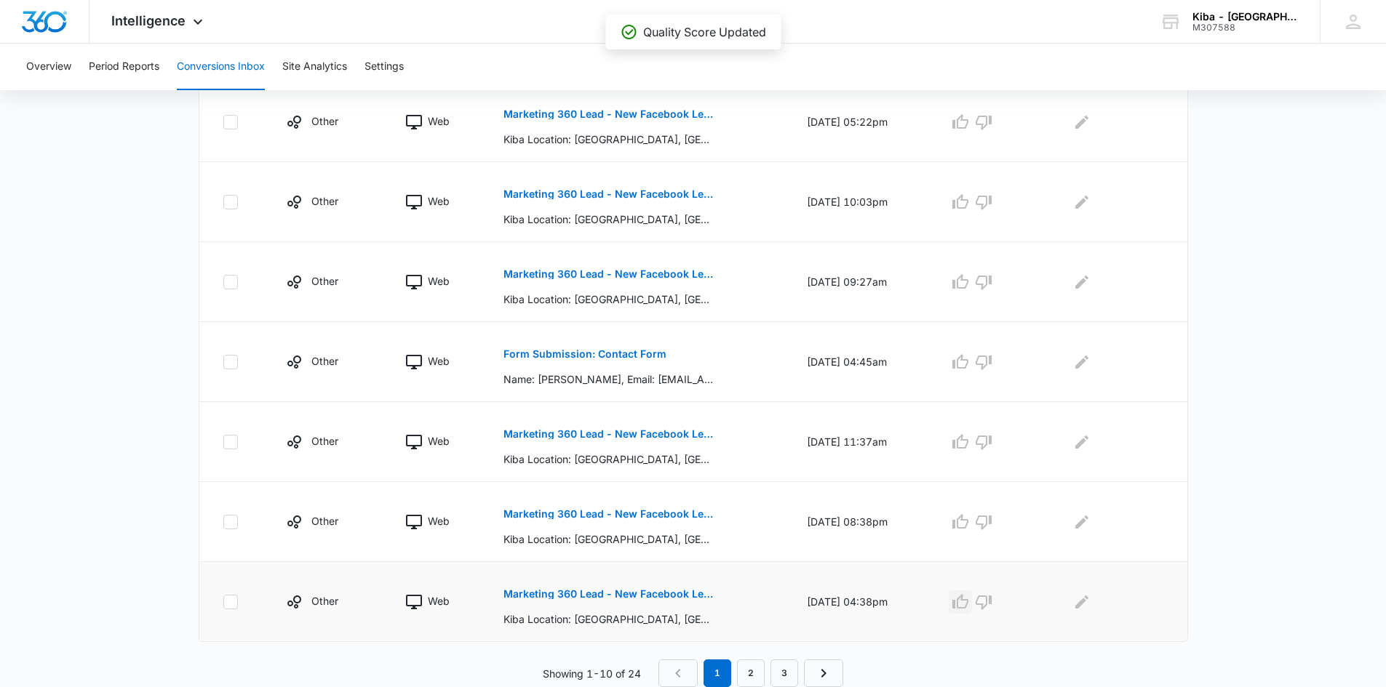
click at [968, 600] on icon "button" at bounding box center [960, 602] width 17 height 17
click at [963, 517] on icon "button" at bounding box center [960, 522] width 17 height 17
click at [967, 447] on icon "button" at bounding box center [960, 441] width 16 height 15
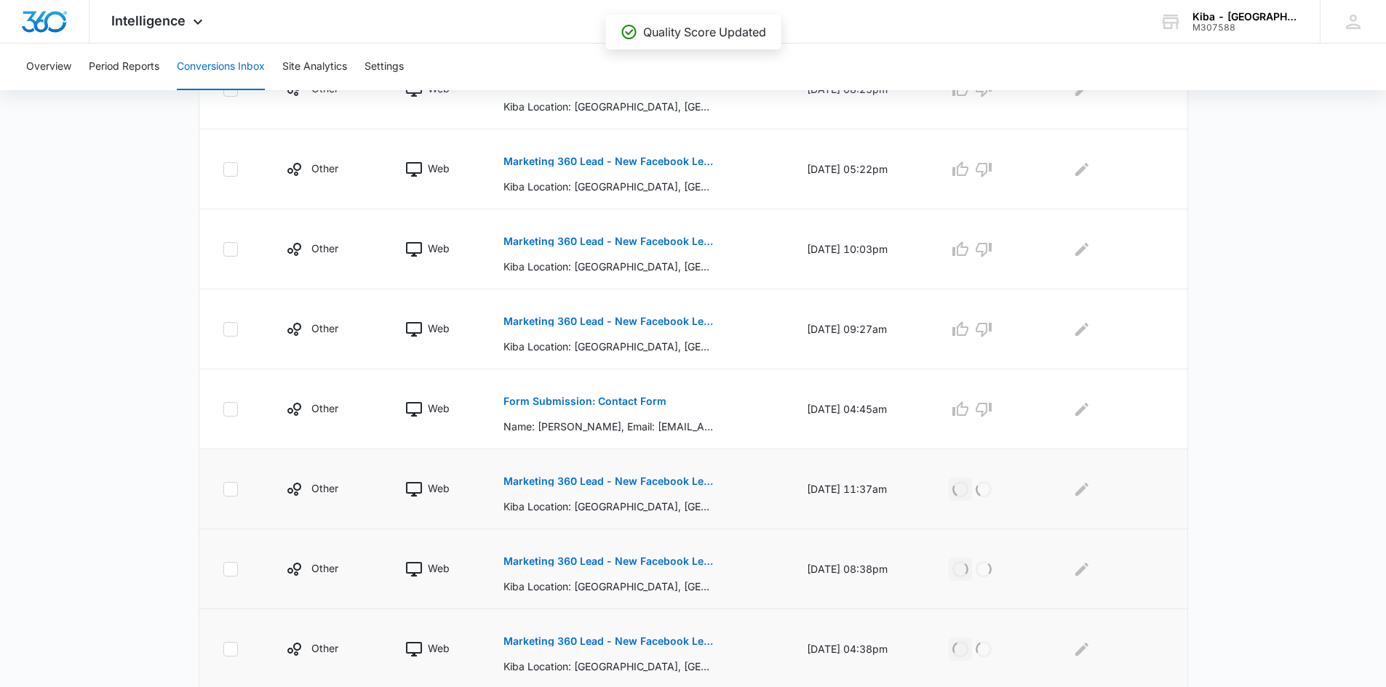
scroll to position [543, 0]
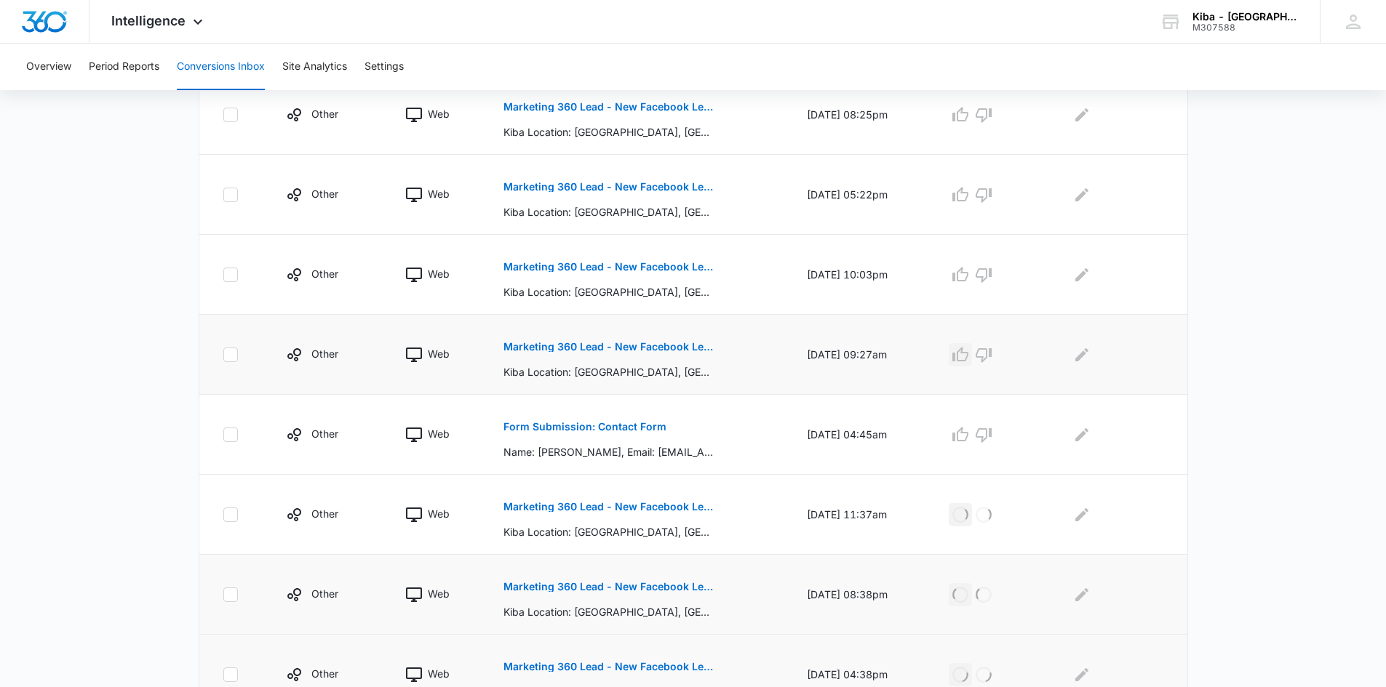
click at [969, 358] on icon "button" at bounding box center [960, 354] width 17 height 17
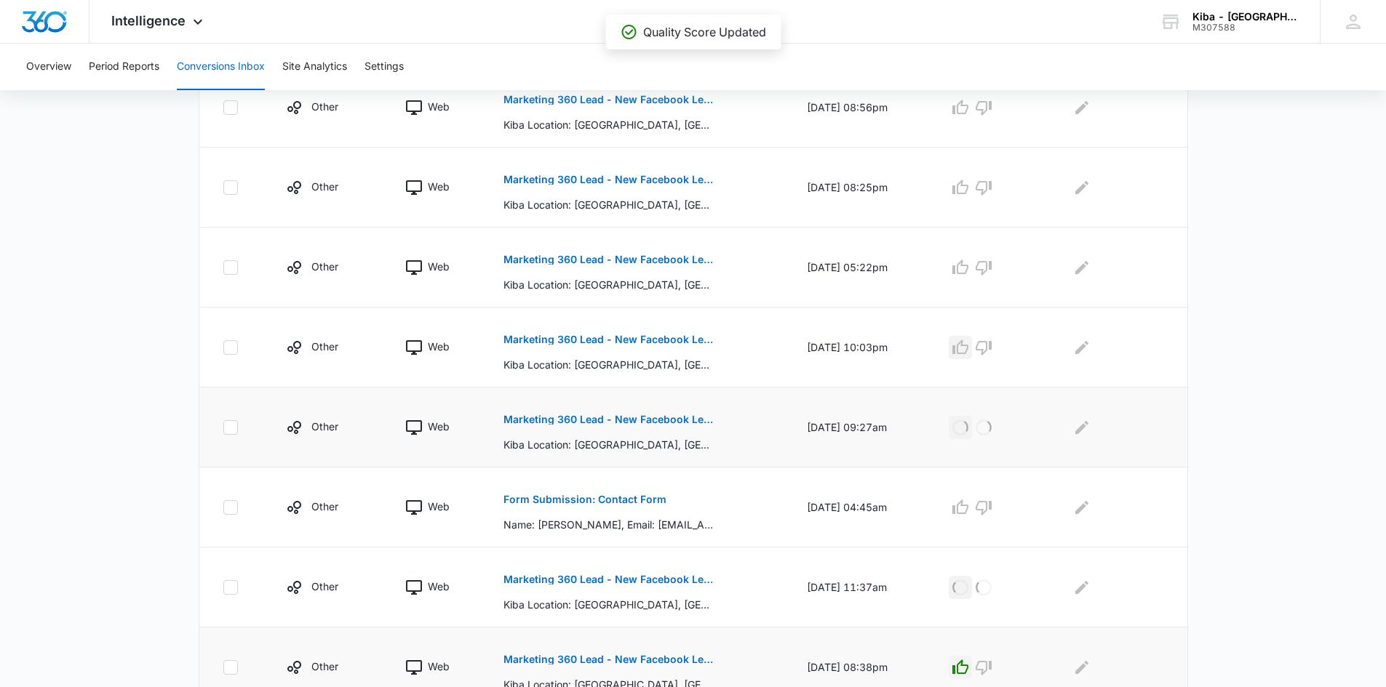
click at [972, 357] on button "button" at bounding box center [960, 347] width 23 height 23
click at [968, 266] on icon "button" at bounding box center [960, 267] width 16 height 15
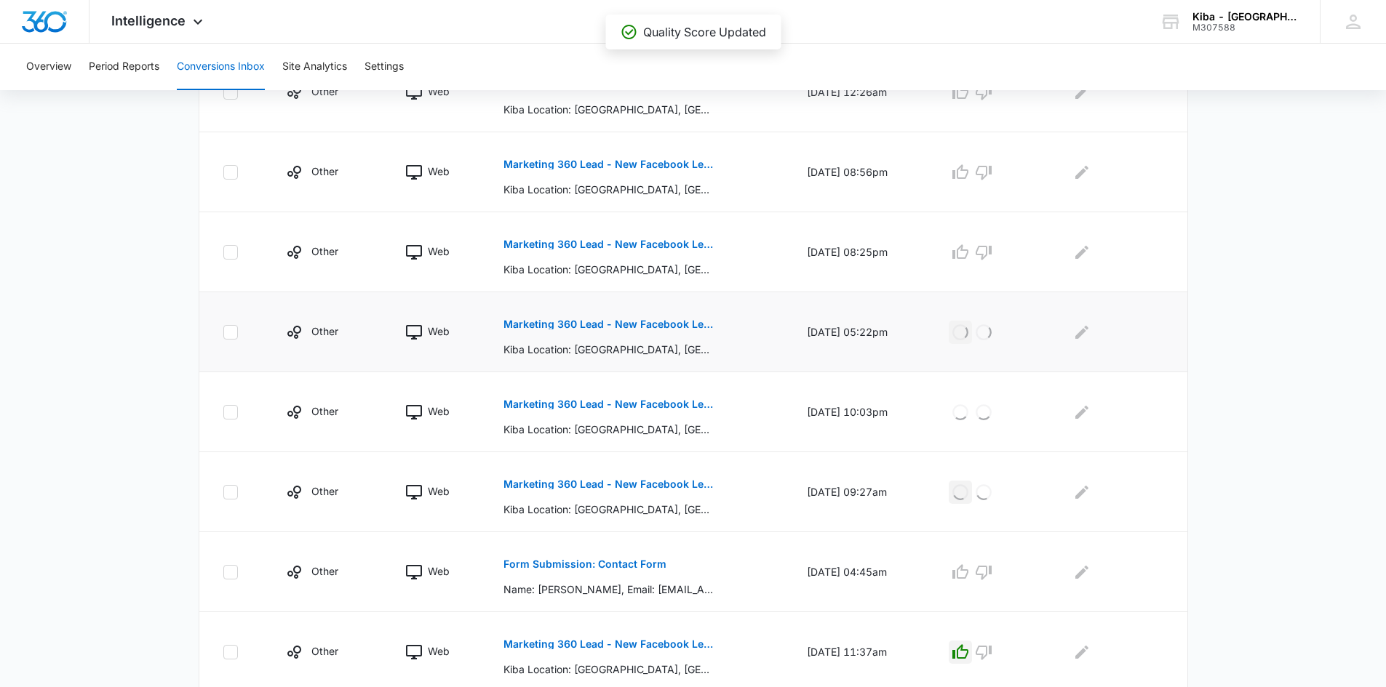
scroll to position [325, 0]
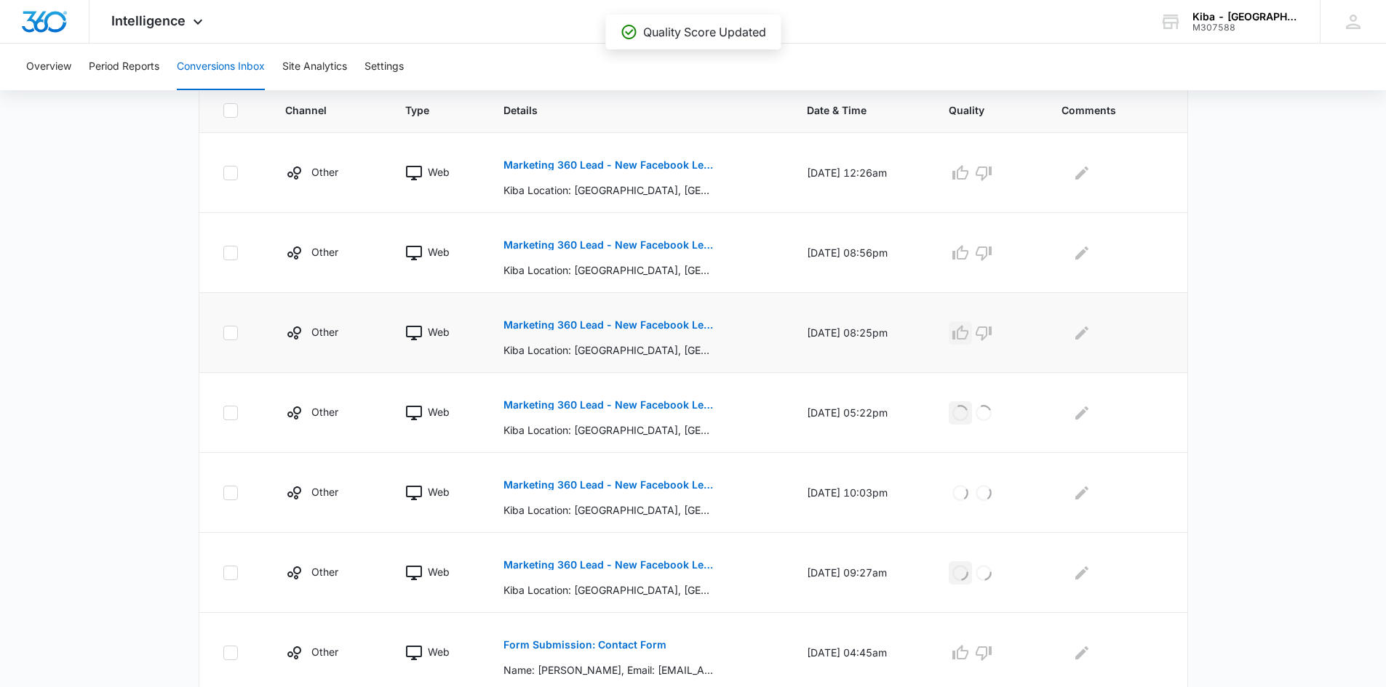
click at [968, 330] on icon "button" at bounding box center [960, 332] width 16 height 15
click at [967, 249] on icon "button" at bounding box center [960, 252] width 17 height 17
click at [968, 170] on icon "button" at bounding box center [960, 172] width 16 height 15
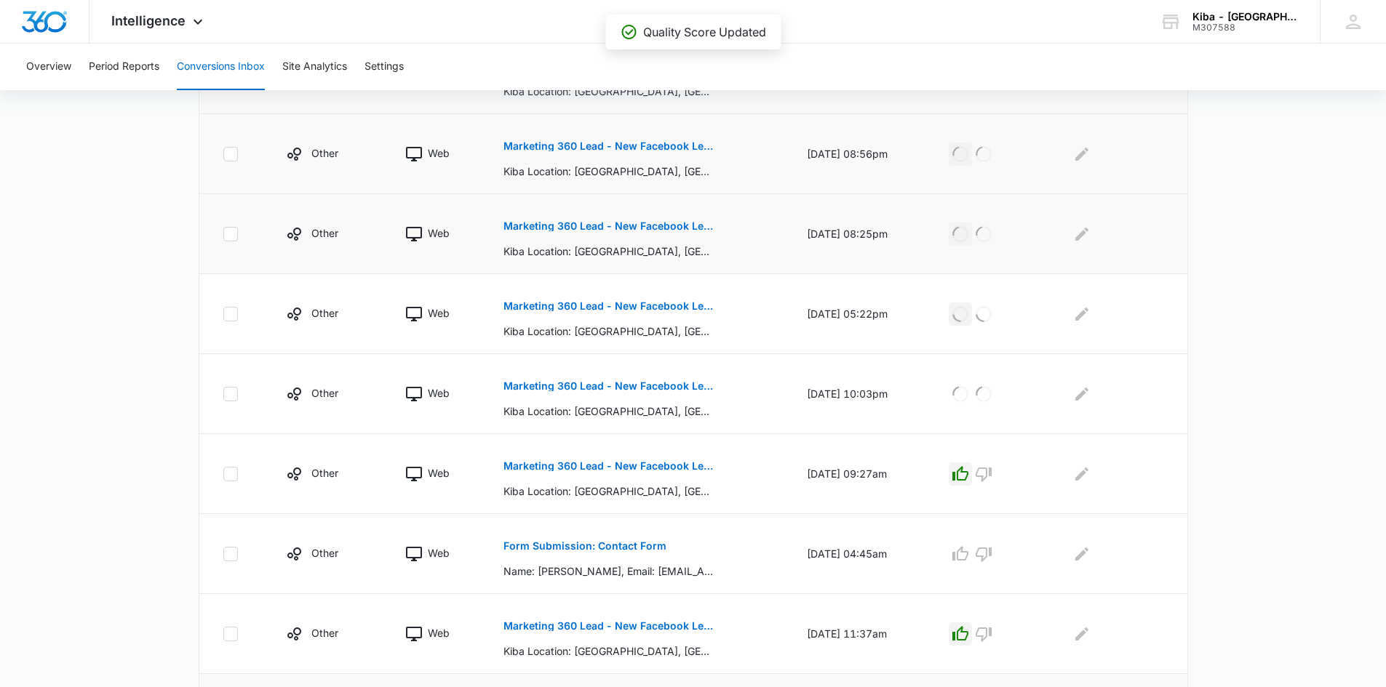
scroll to position [543, 0]
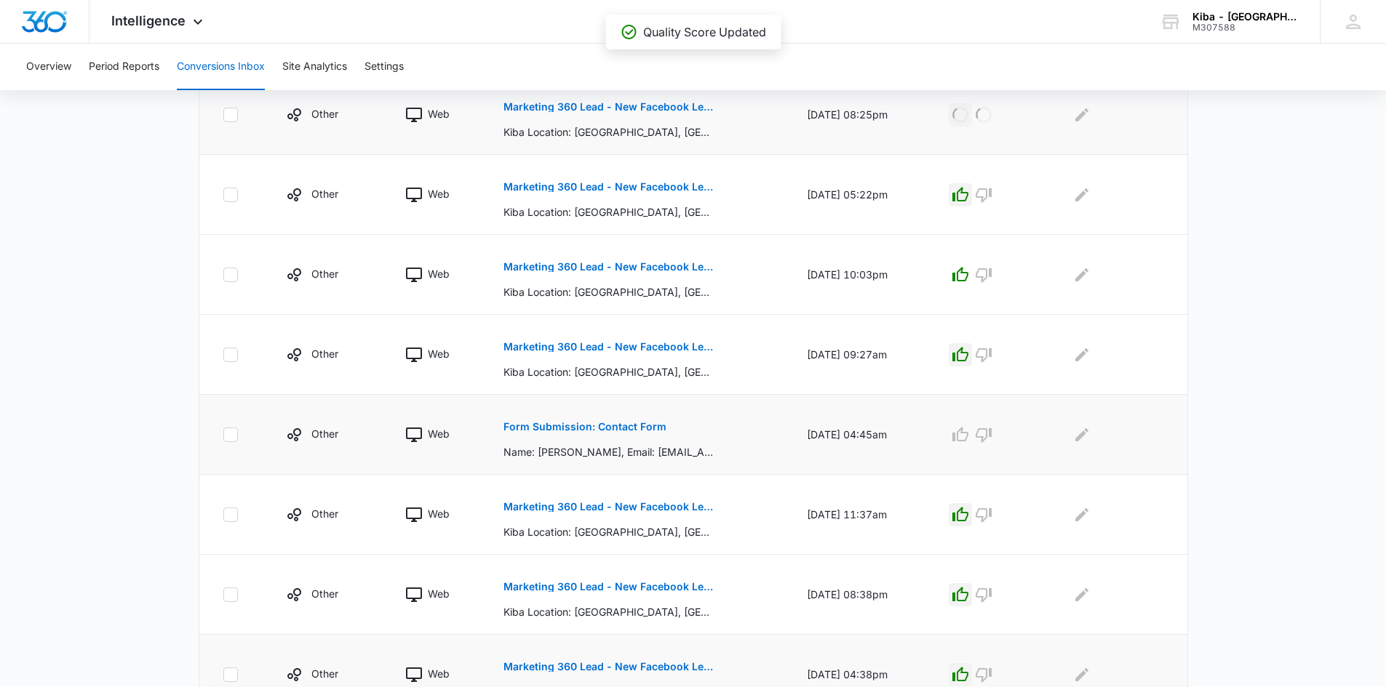
click at [585, 428] on p "Form Submission: Contact Form" at bounding box center [584, 427] width 163 height 10
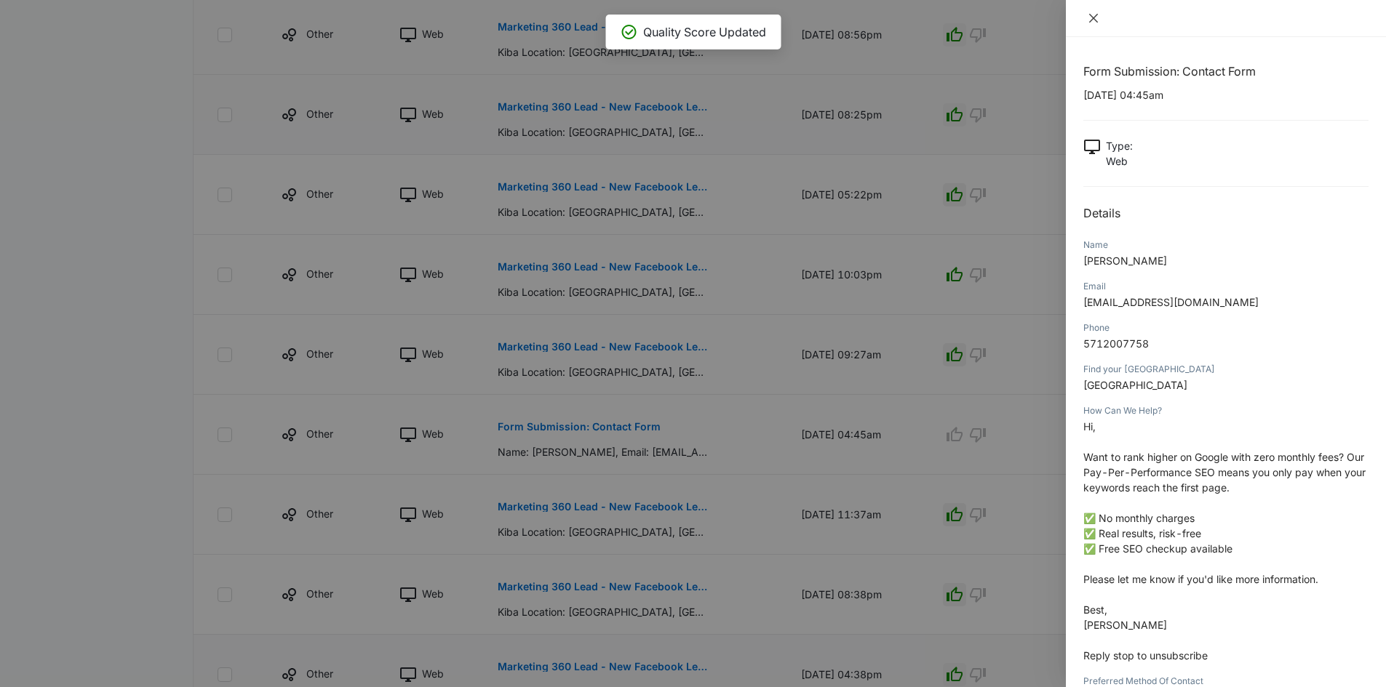
click at [1089, 15] on icon "close" at bounding box center [1094, 18] width 12 height 12
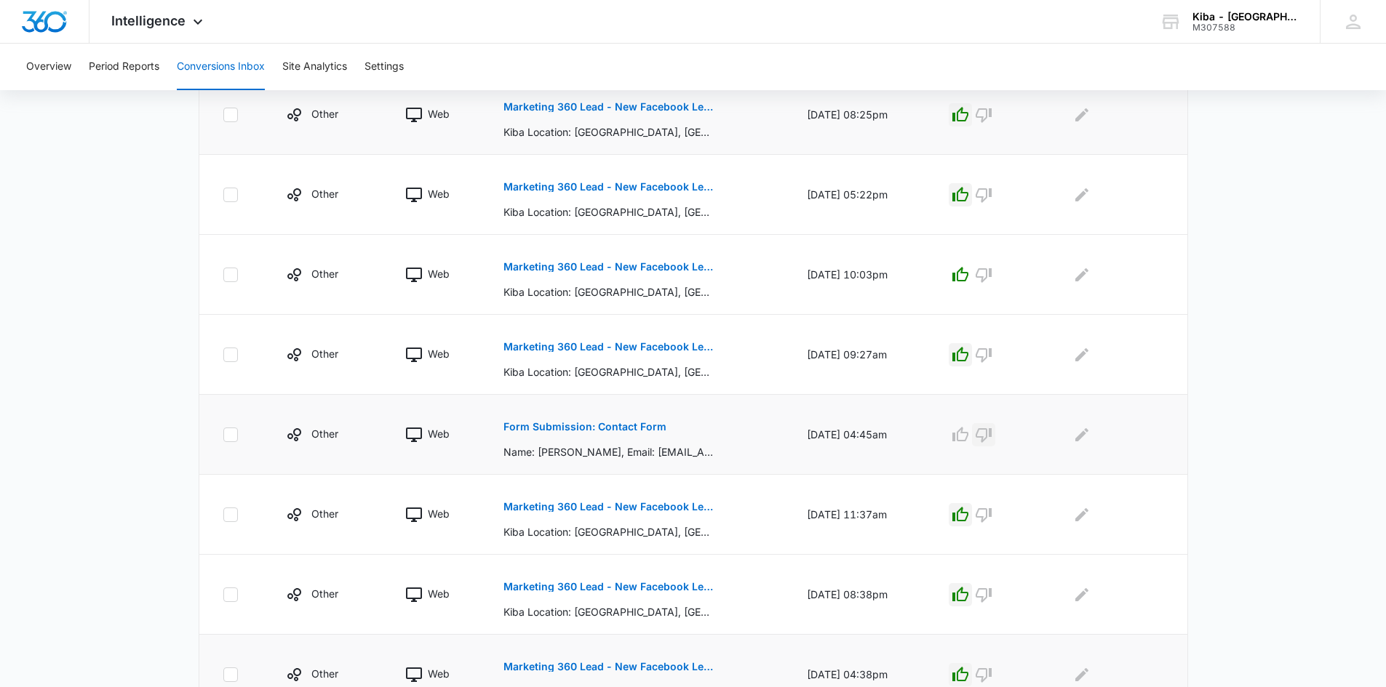
click at [988, 437] on icon "button" at bounding box center [984, 435] width 16 height 15
click at [1224, 26] on div "M307588" at bounding box center [1245, 28] width 106 height 10
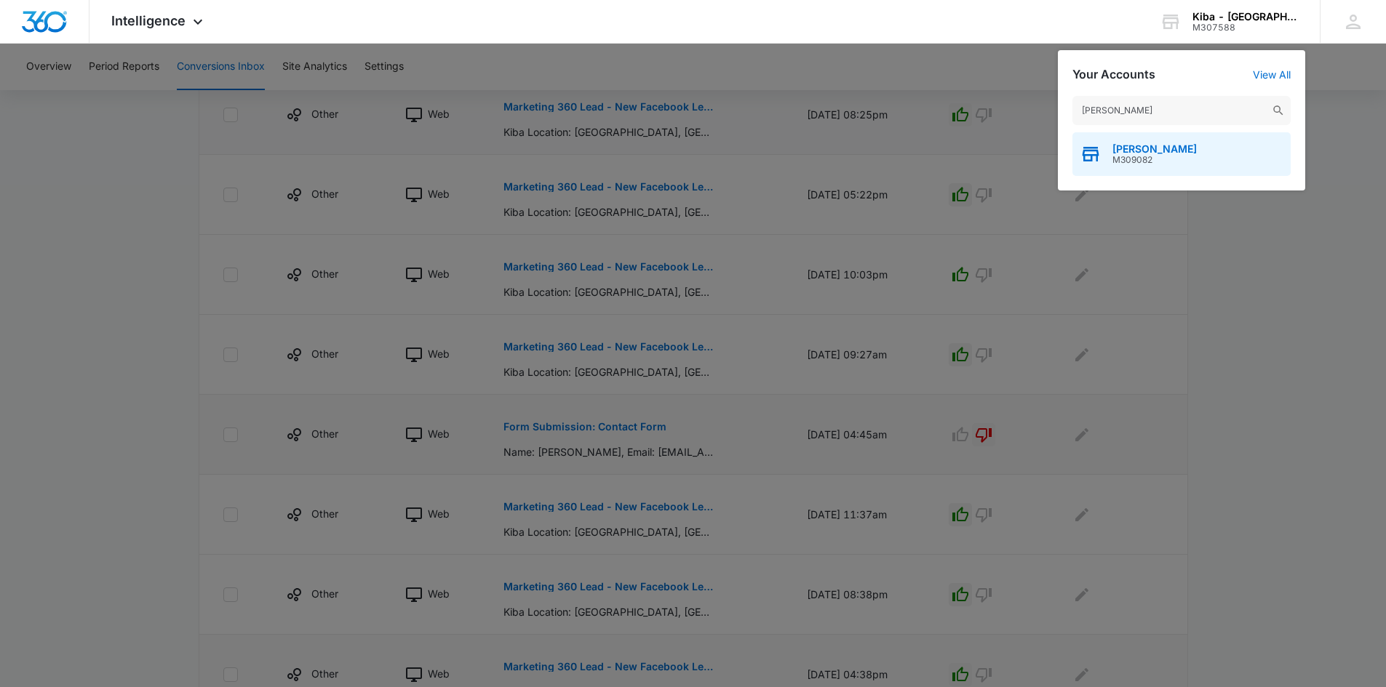
type input "[PERSON_NAME]"
click at [1141, 162] on span "M309082" at bounding box center [1154, 160] width 84 height 10
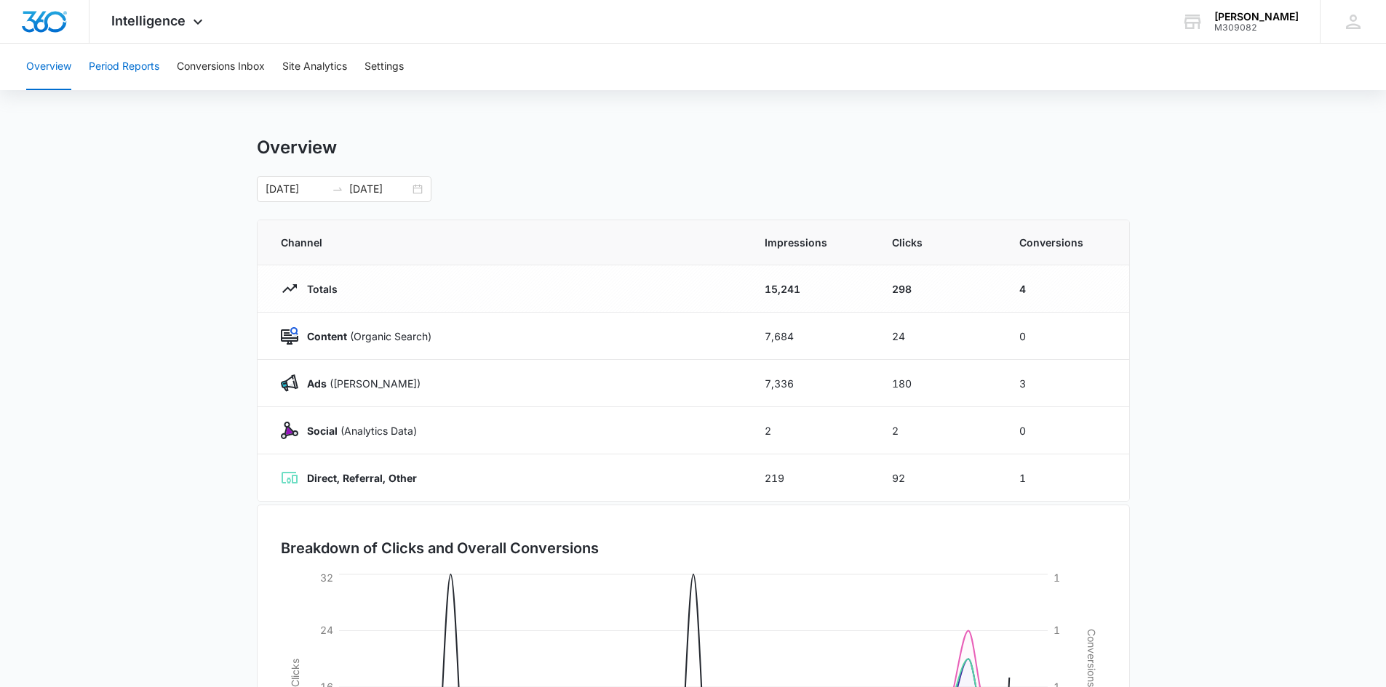
drag, startPoint x: 127, startPoint y: 63, endPoint x: 214, endPoint y: 72, distance: 87.7
click at [124, 62] on button "Period Reports" at bounding box center [124, 67] width 71 height 47
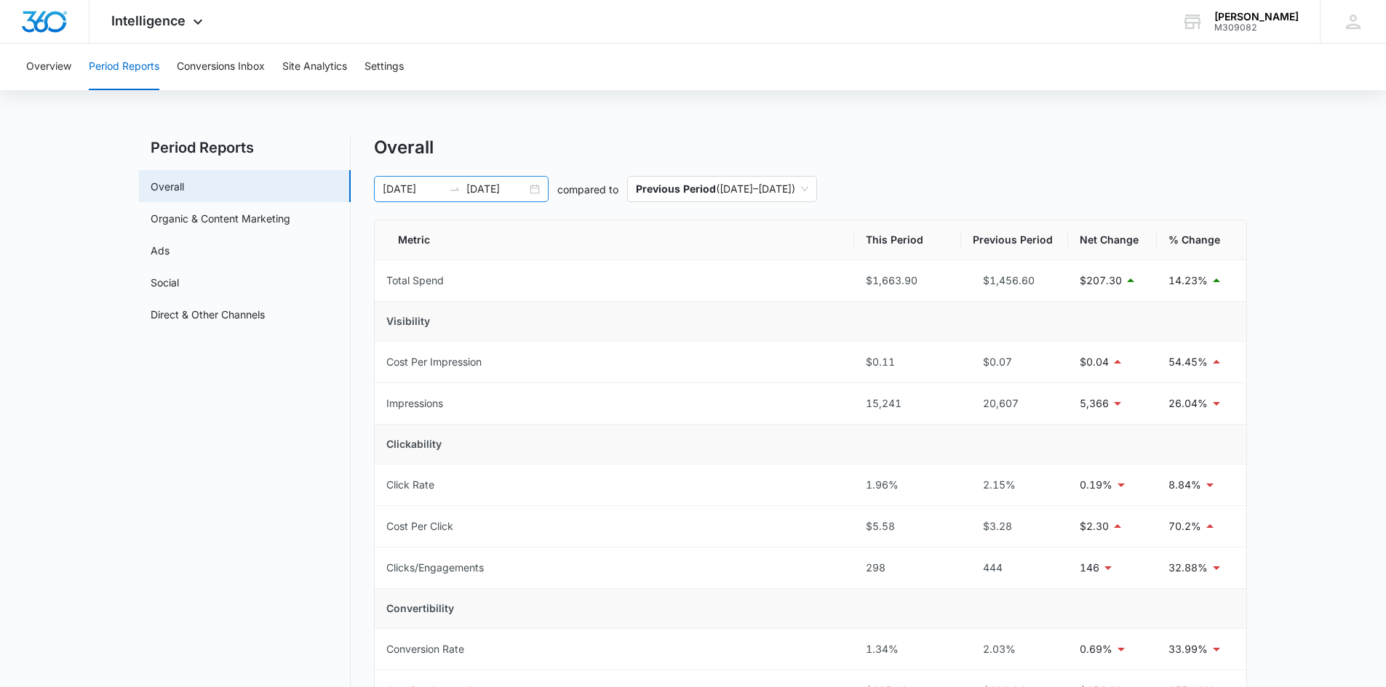
click at [537, 184] on div "[DATE] [DATE]" at bounding box center [461, 189] width 175 height 26
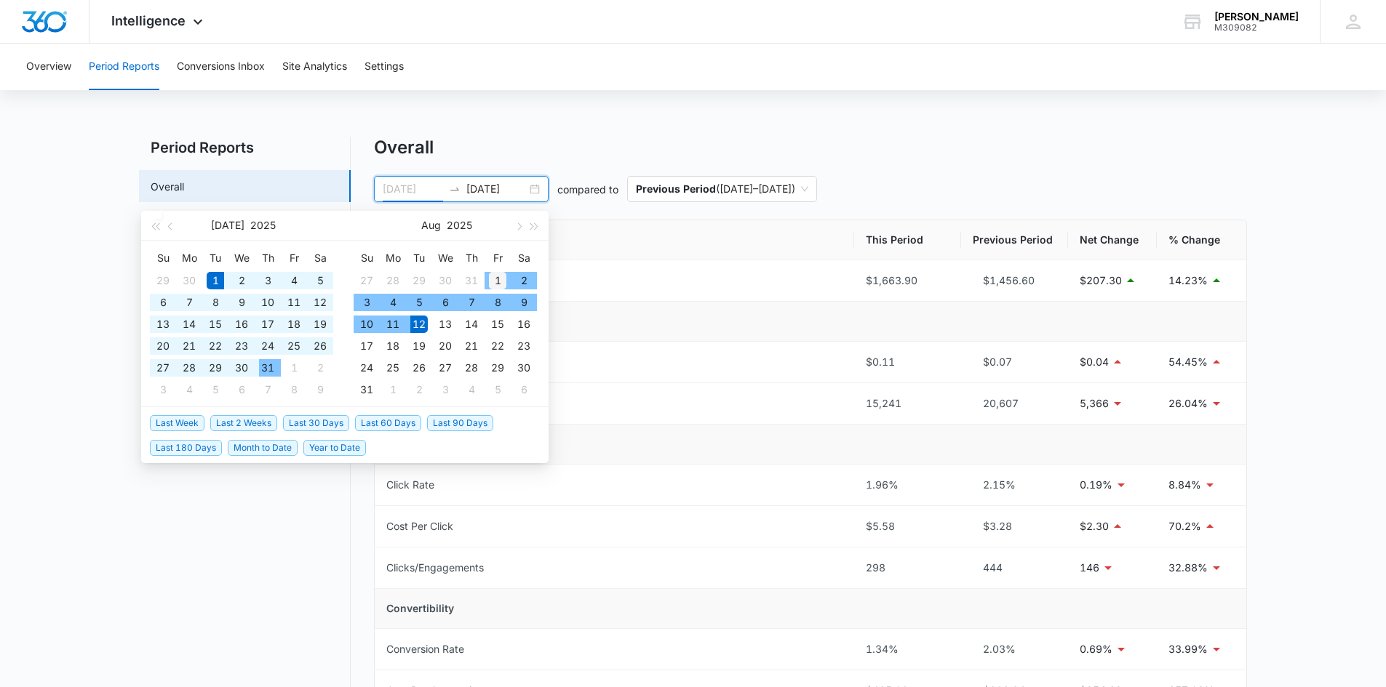
type input "[DATE]"
click at [497, 277] on div "1" at bounding box center [497, 280] width 17 height 17
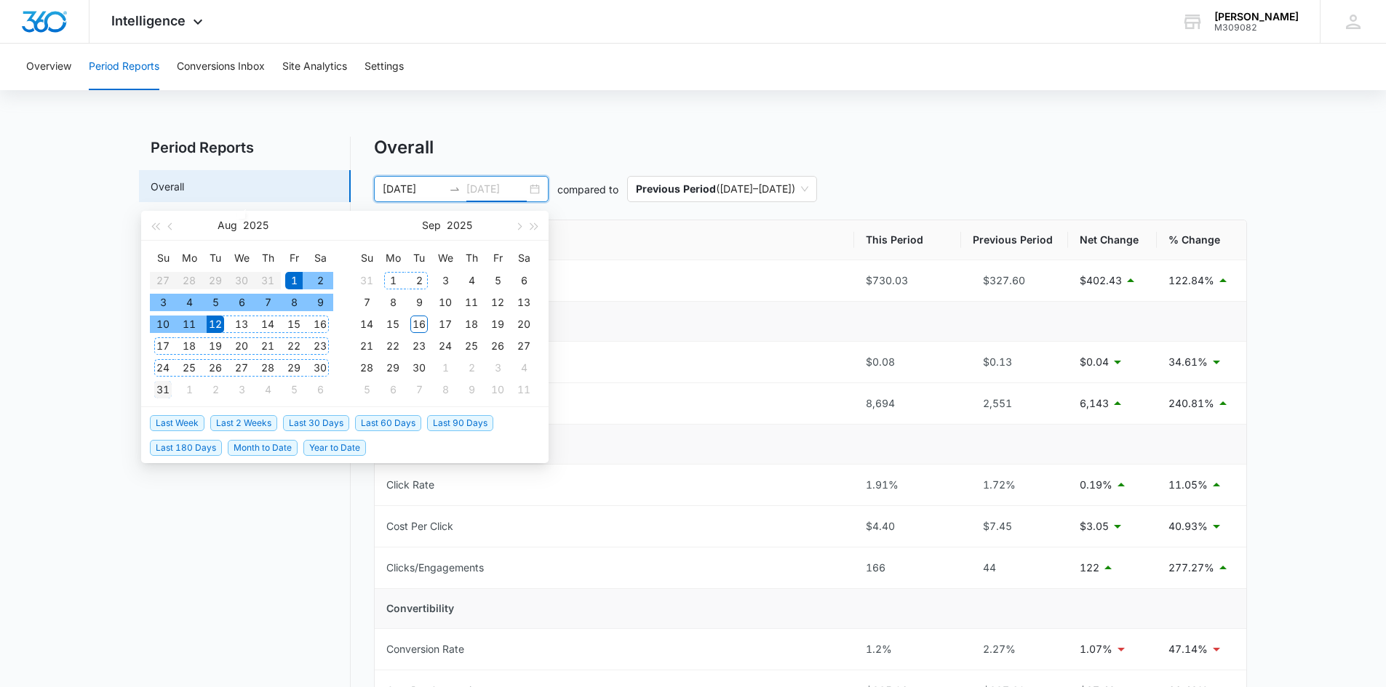
type input "[DATE]"
click at [164, 391] on div "31" at bounding box center [162, 389] width 17 height 17
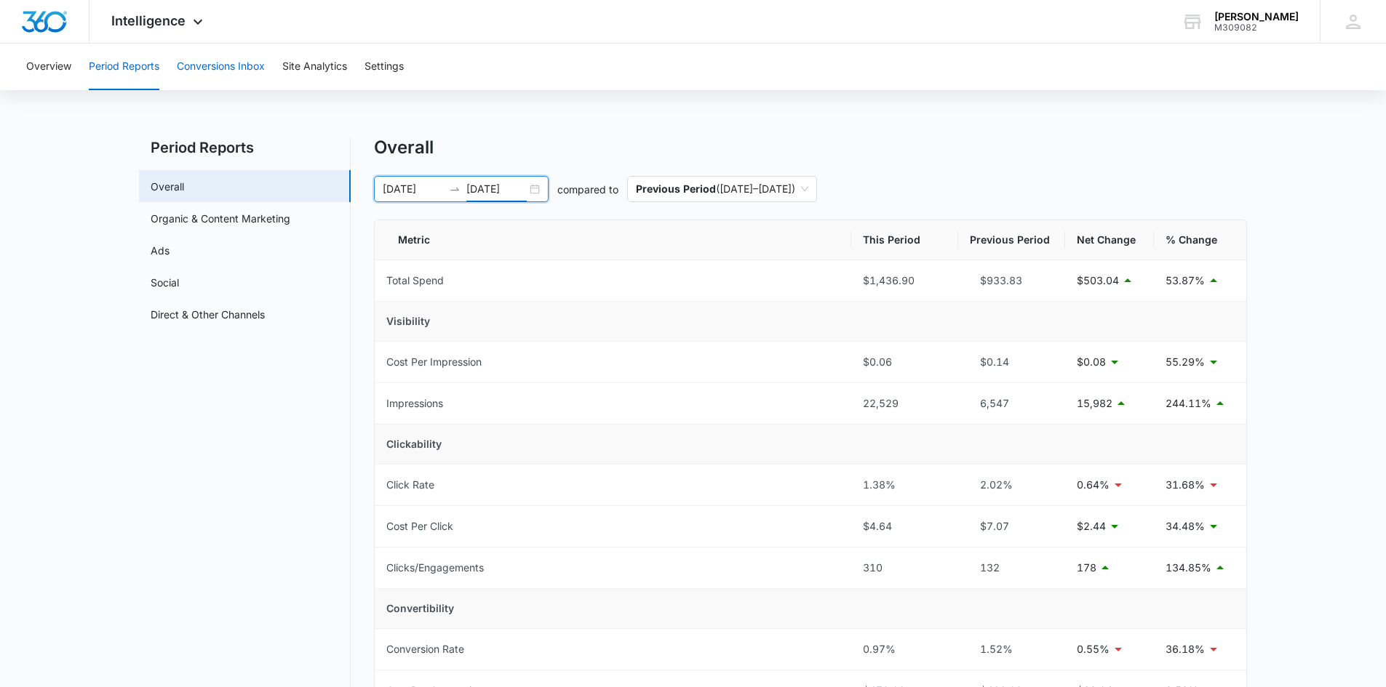
click at [215, 63] on button "Conversions Inbox" at bounding box center [221, 67] width 88 height 47
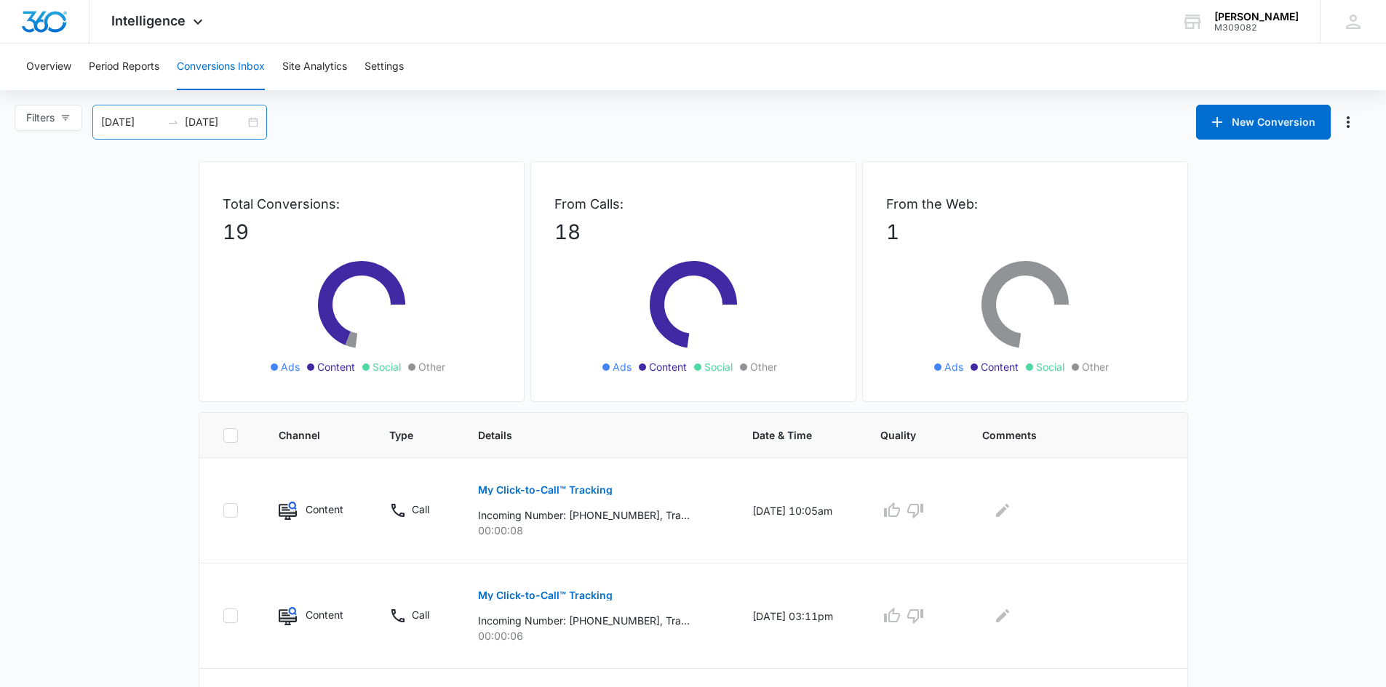
click at [250, 124] on div "[DATE] [DATE]" at bounding box center [179, 122] width 175 height 35
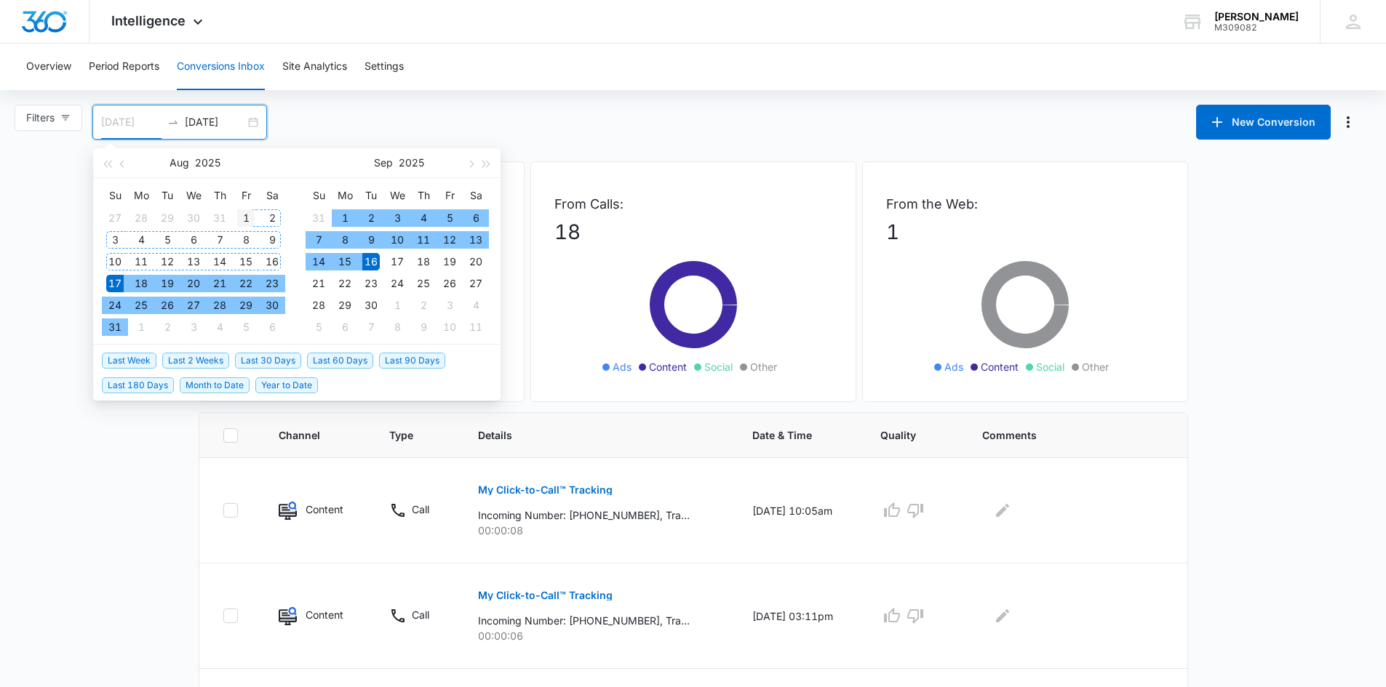
type input "[DATE]"
click at [246, 216] on div "1" at bounding box center [245, 218] width 17 height 17
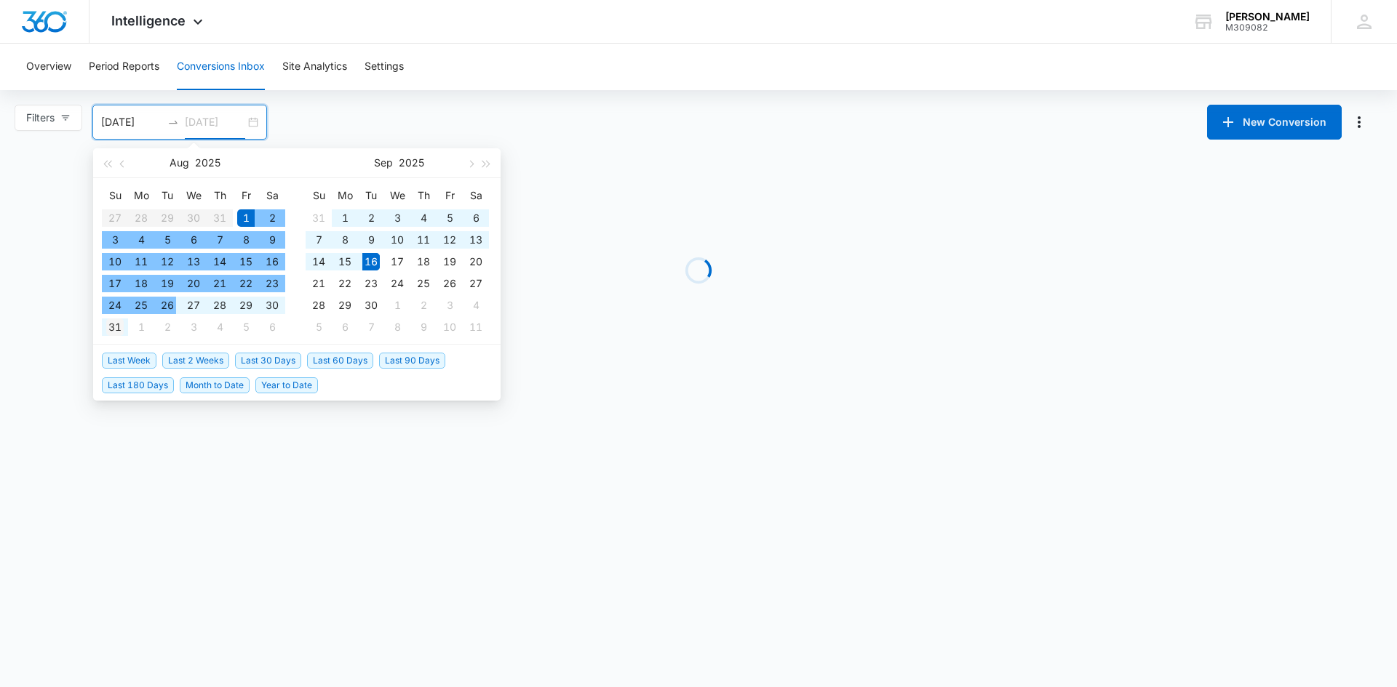
type input "[DATE]"
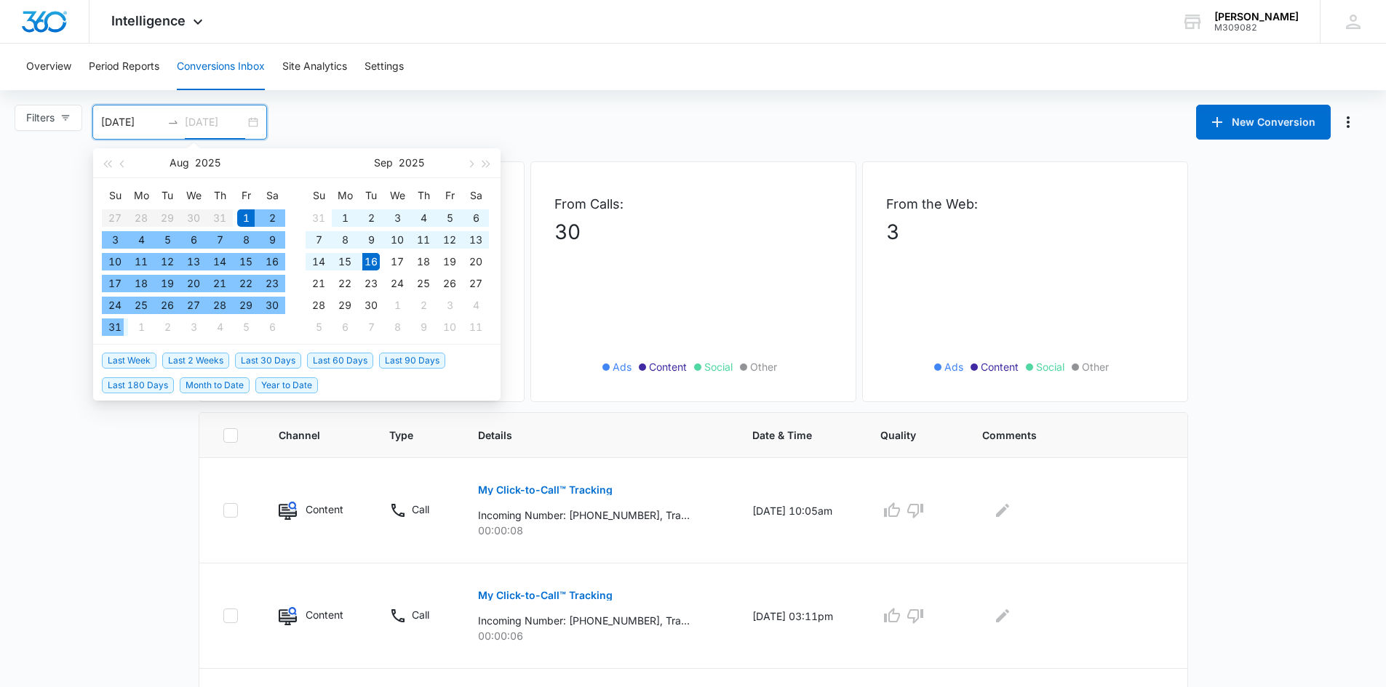
click at [115, 327] on div "31" at bounding box center [114, 327] width 17 height 17
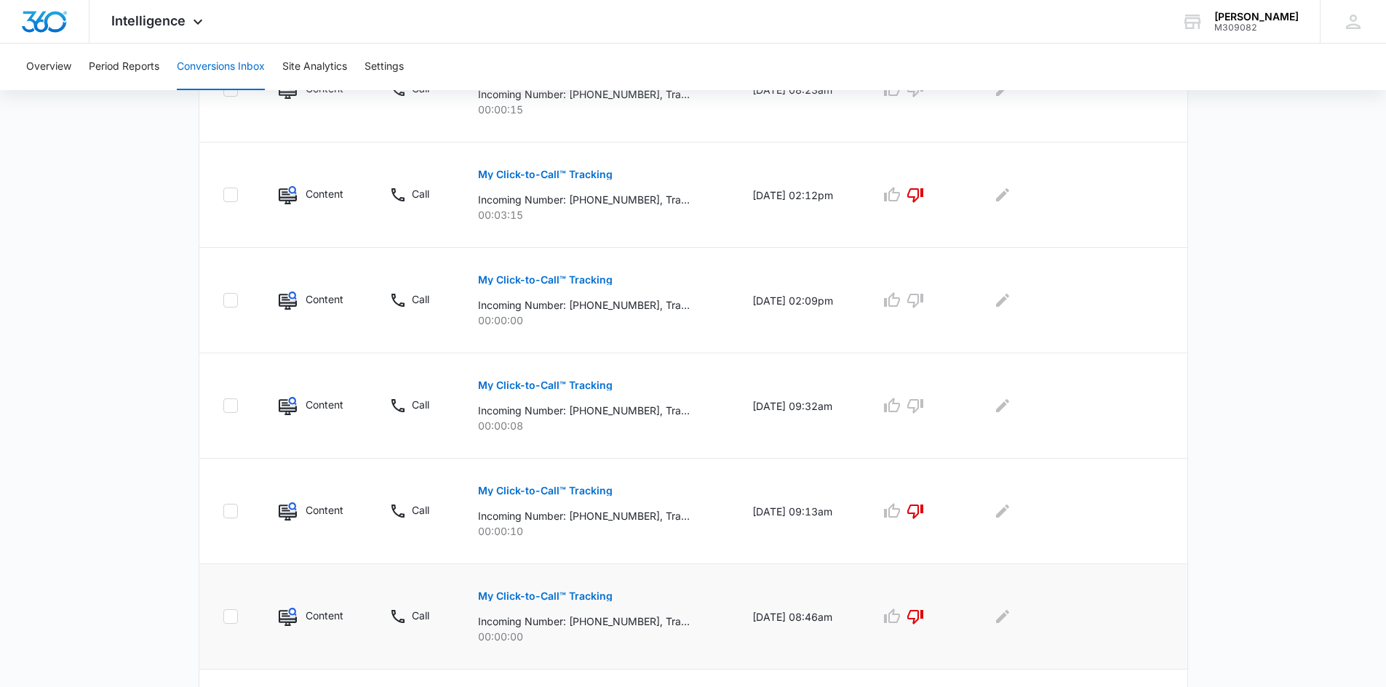
scroll to position [845, 0]
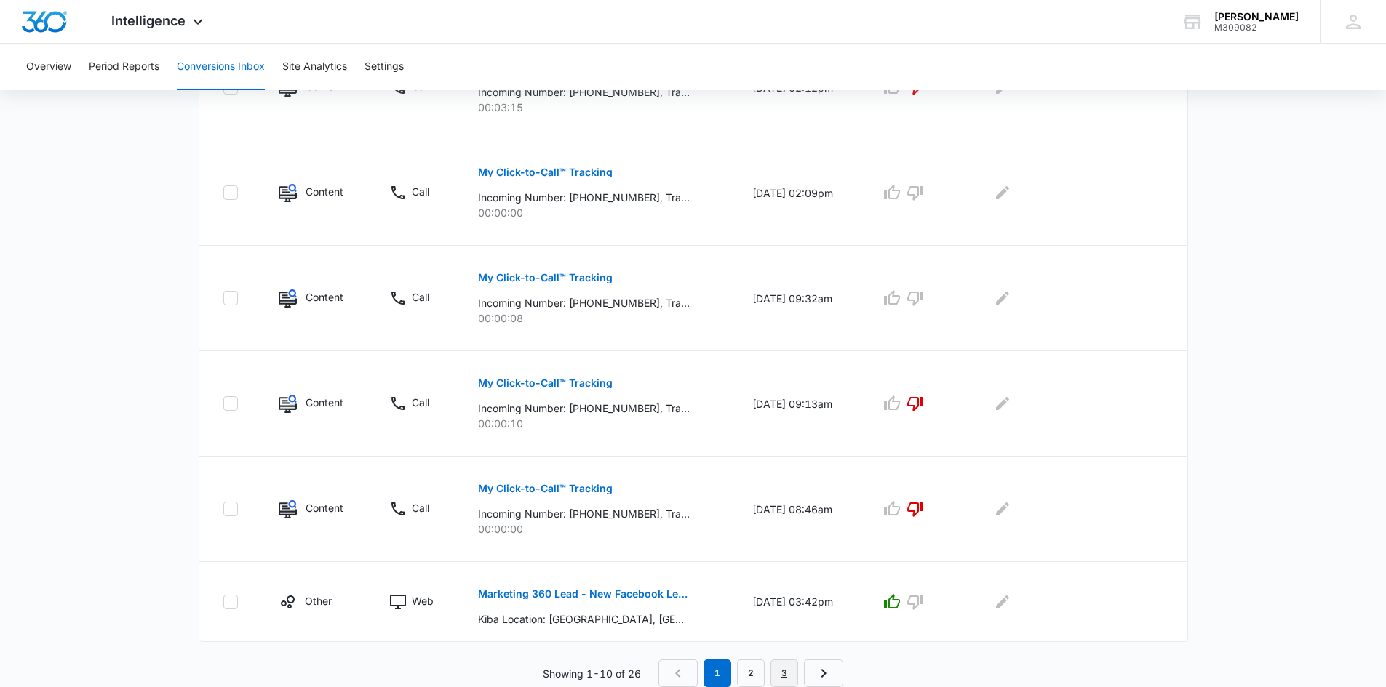
click at [791, 674] on link "3" at bounding box center [784, 674] width 28 height 28
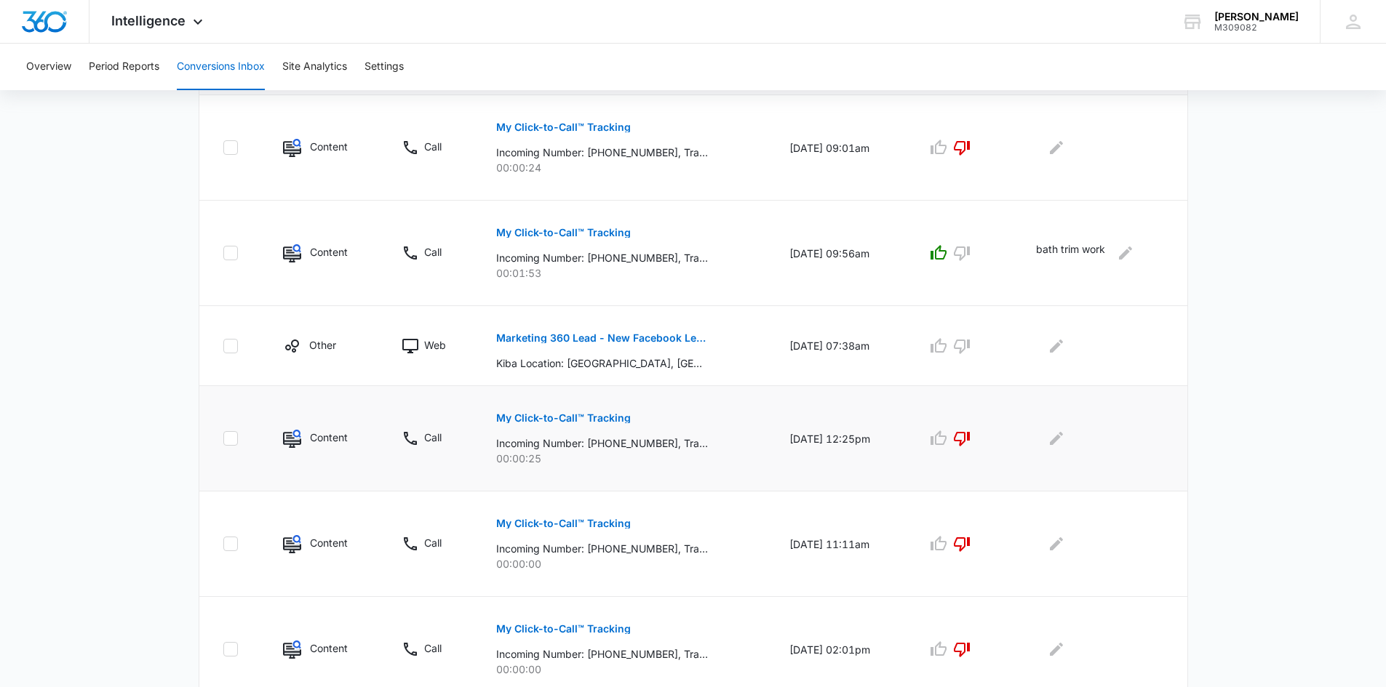
scroll to position [423, 0]
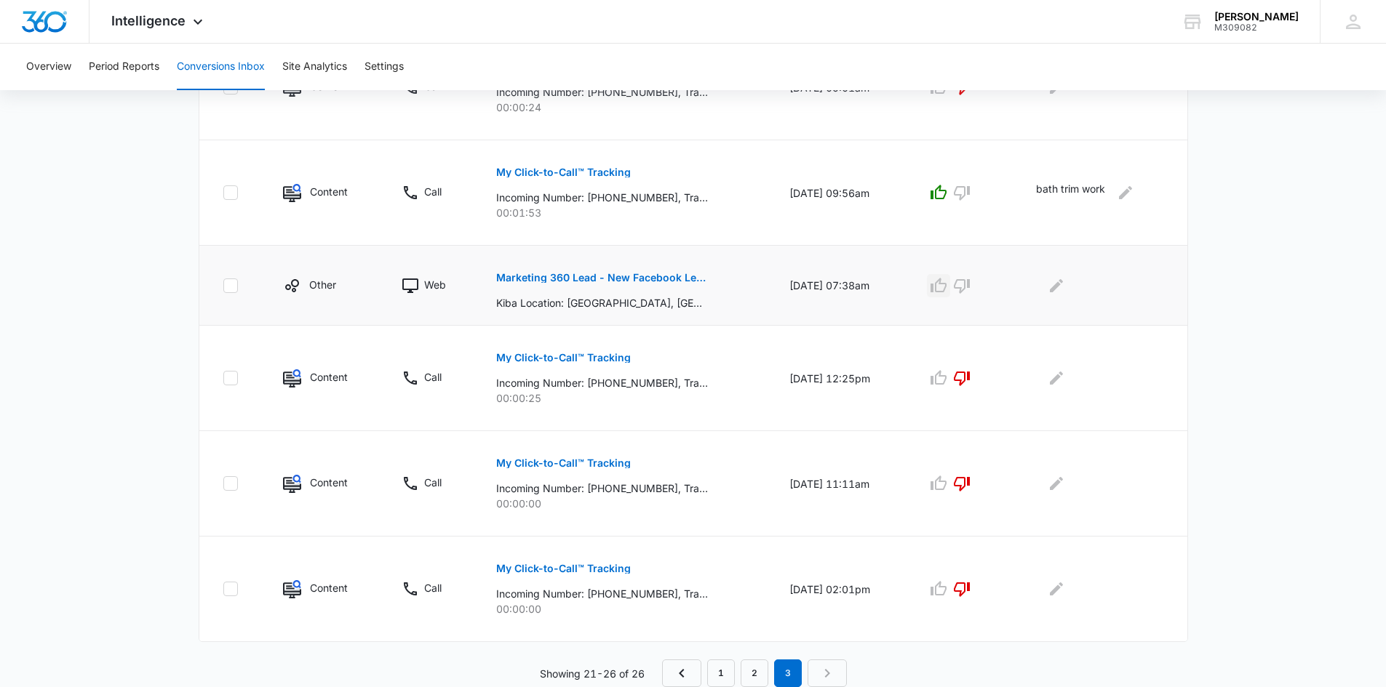
click at [947, 289] on icon "button" at bounding box center [938, 285] width 17 height 17
click at [749, 675] on link "2" at bounding box center [755, 674] width 28 height 28
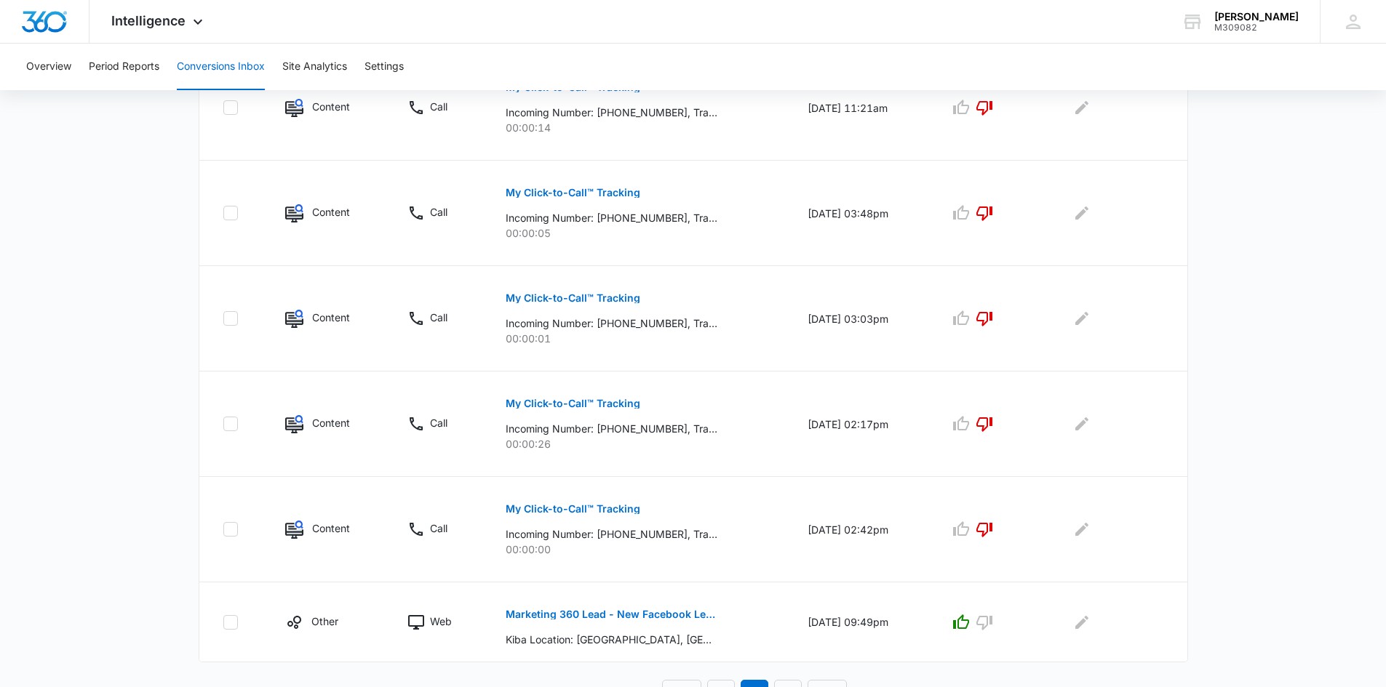
scroll to position [845, 0]
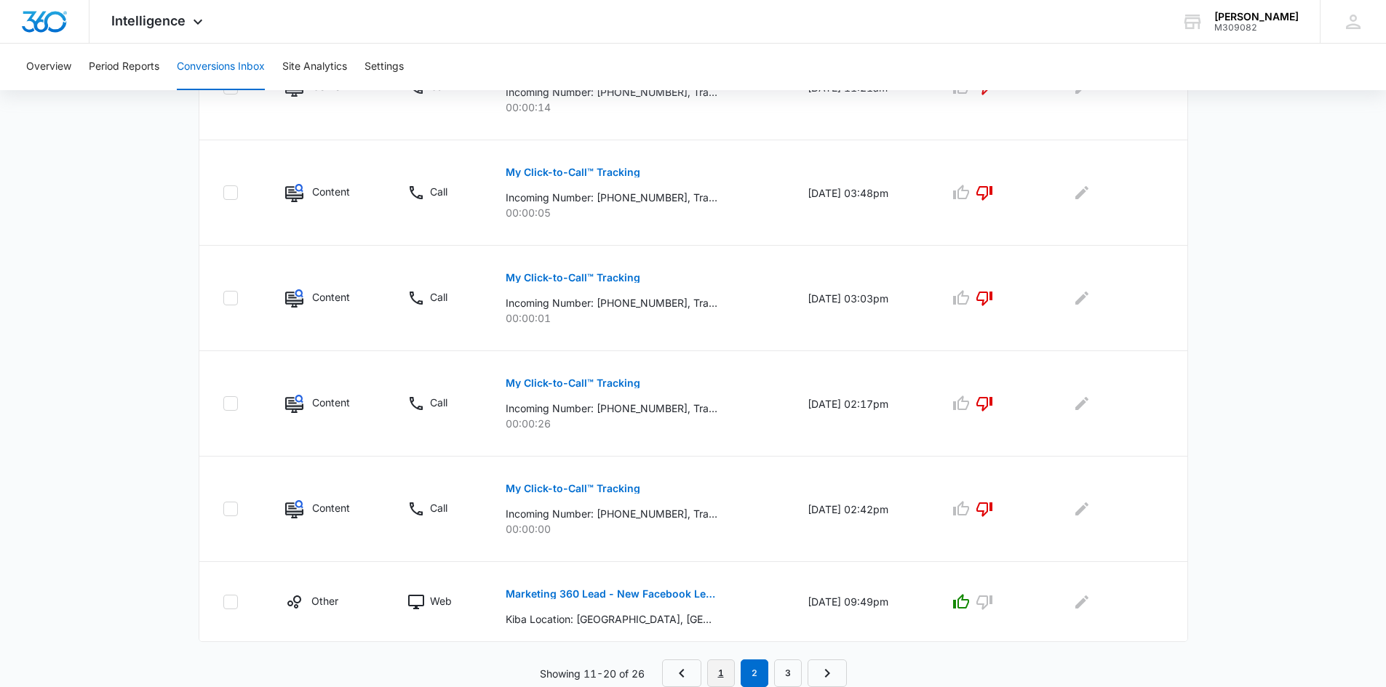
click at [714, 669] on link "1" at bounding box center [721, 674] width 28 height 28
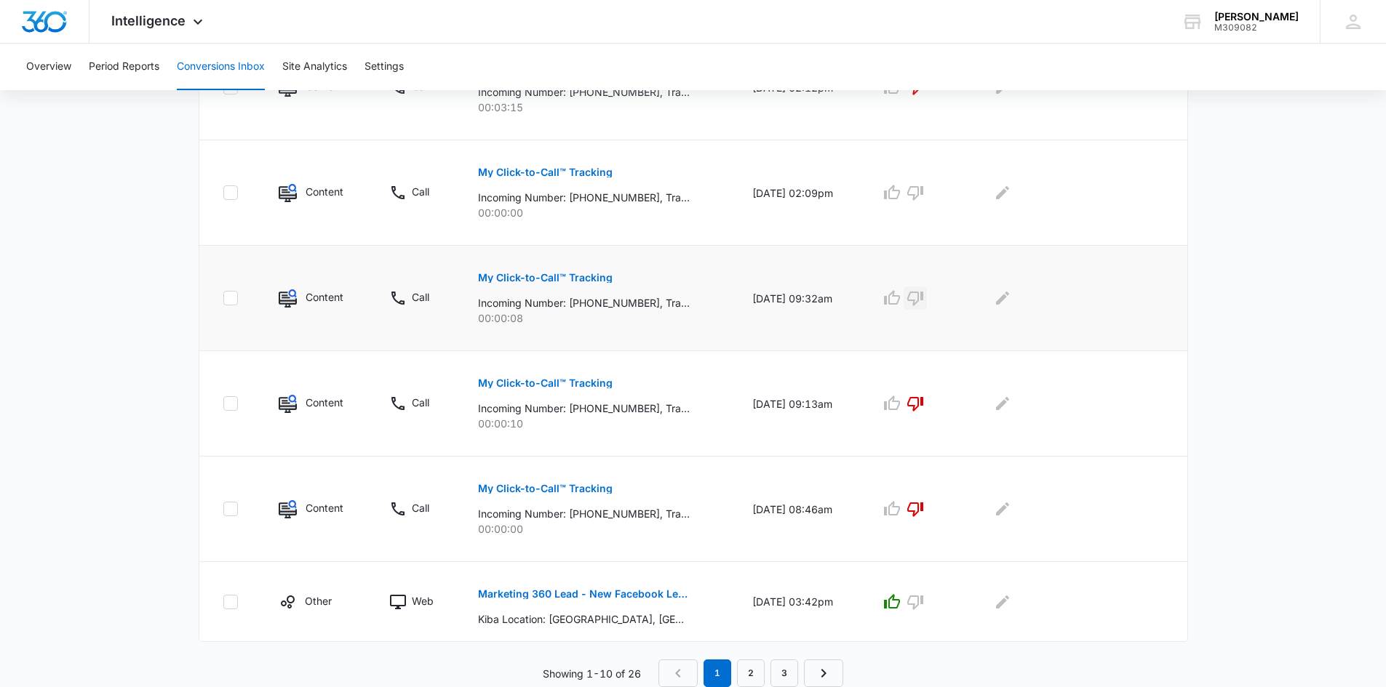
click at [921, 295] on icon "button" at bounding box center [914, 298] width 17 height 17
click at [917, 188] on icon "button" at bounding box center [914, 192] width 17 height 17
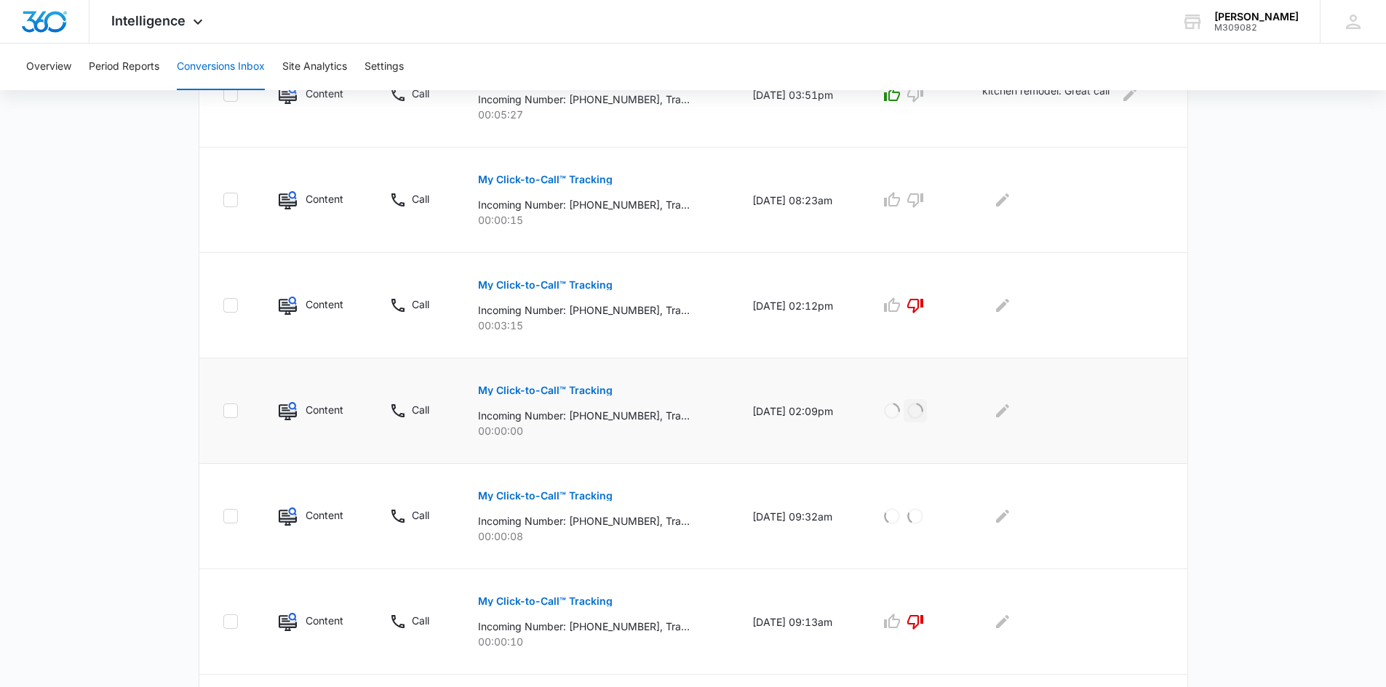
scroll to position [554, 0]
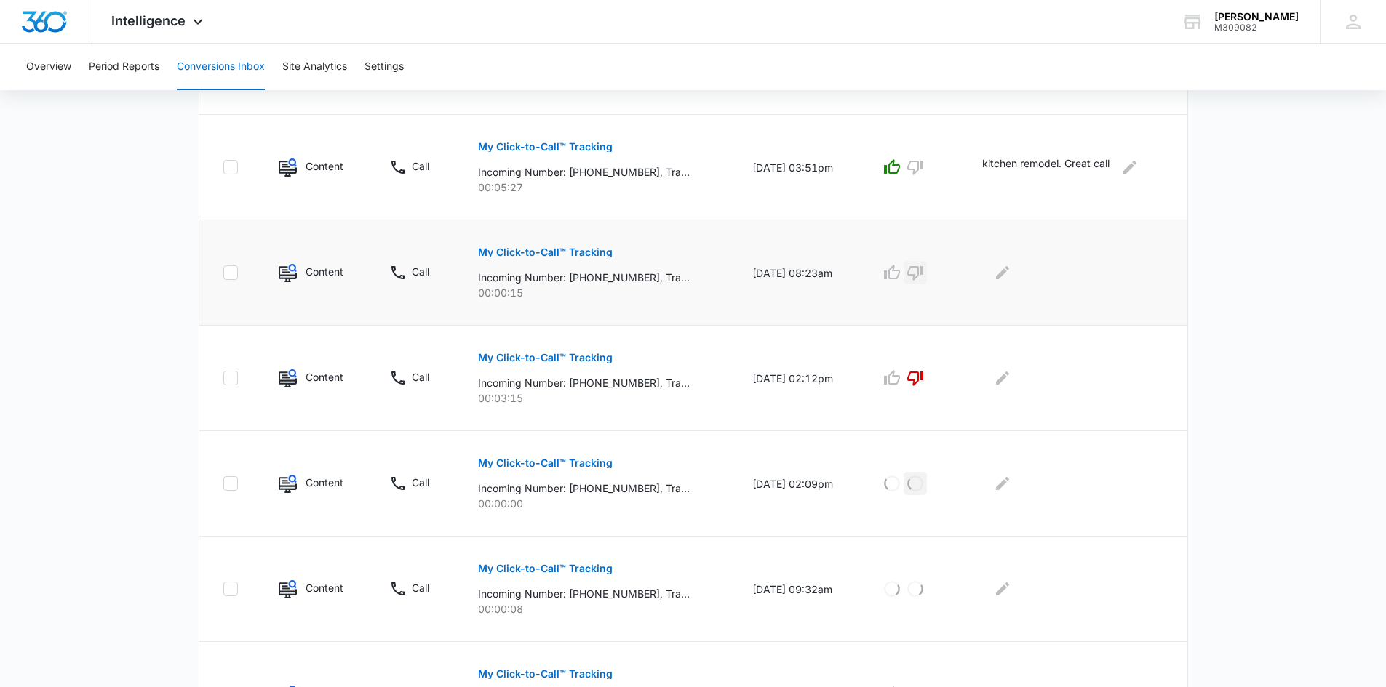
click at [920, 274] on icon "button" at bounding box center [915, 273] width 16 height 15
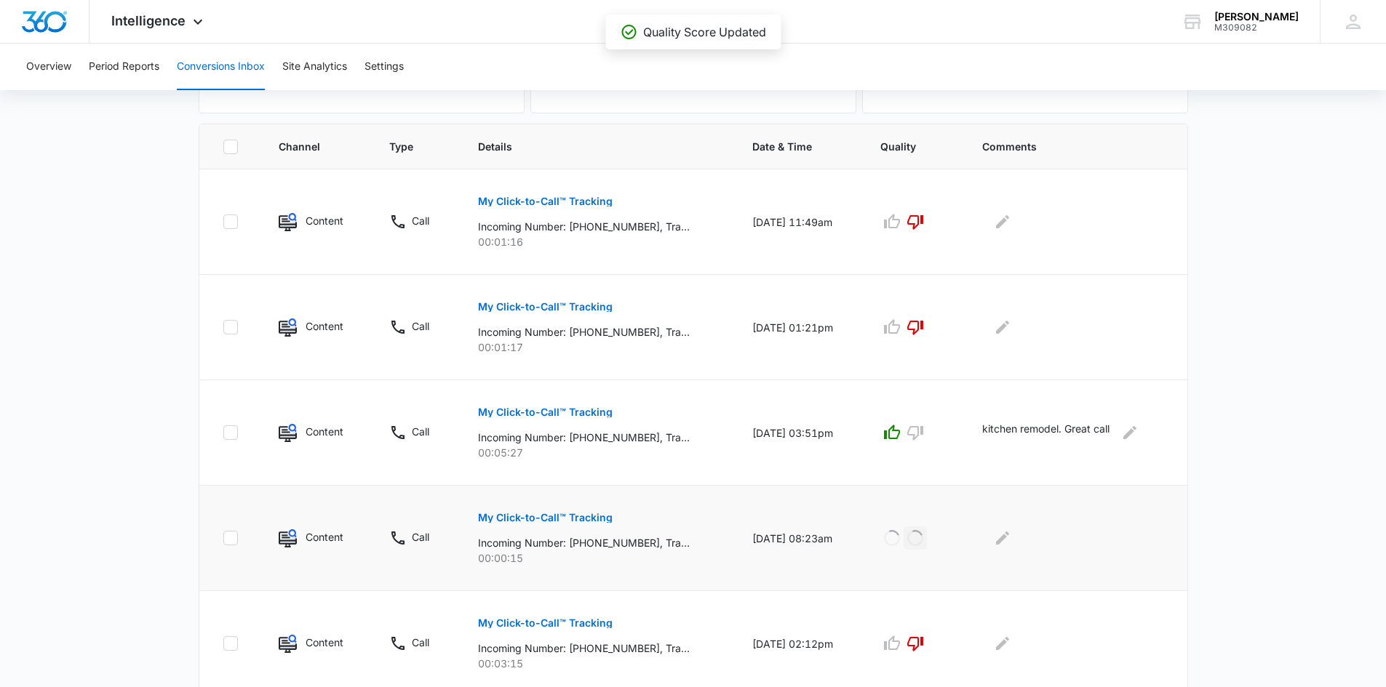
scroll to position [263, 0]
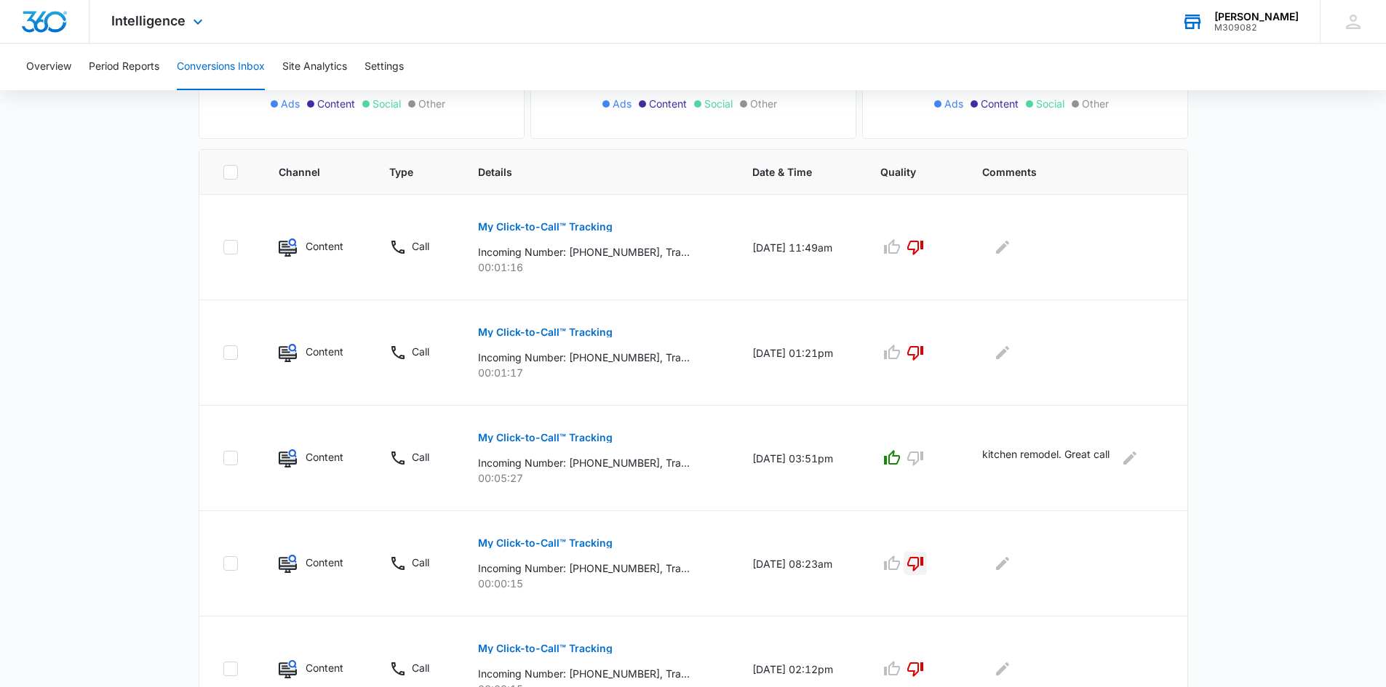
click at [1241, 14] on div "[PERSON_NAME]" at bounding box center [1256, 17] width 84 height 12
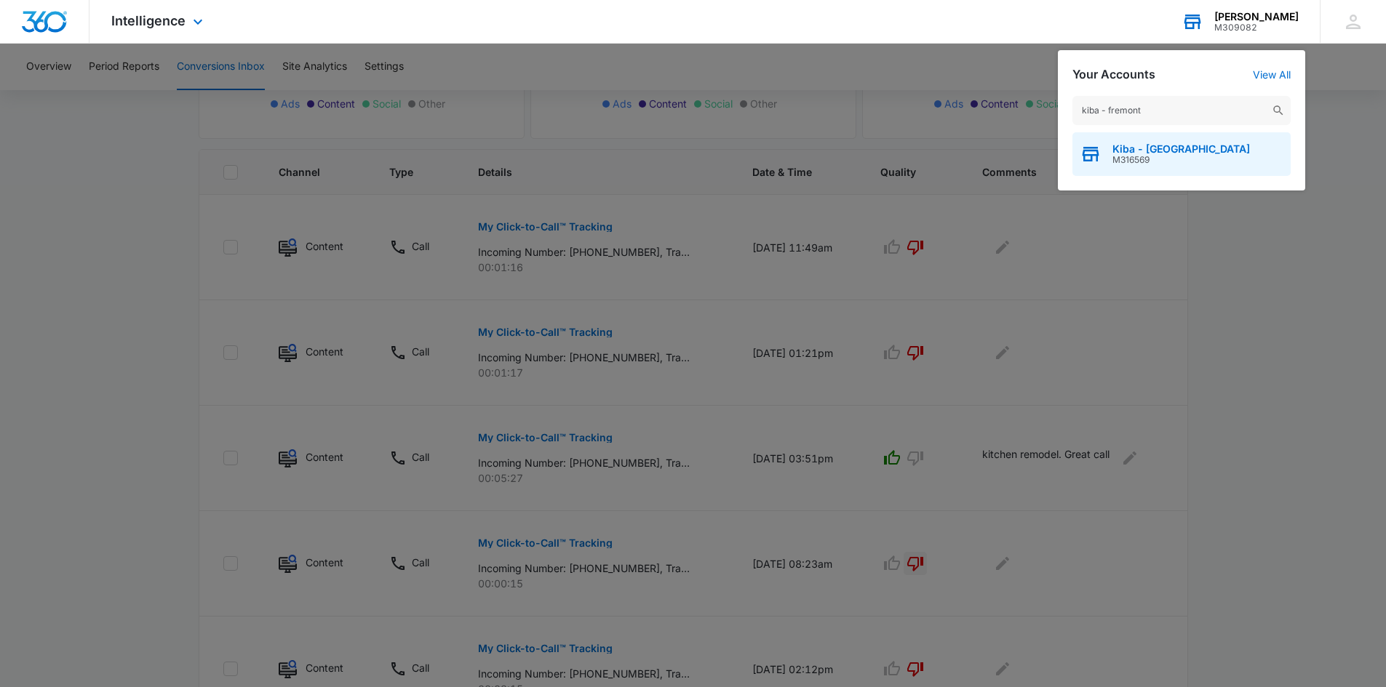
type input "kiba - fremont"
click at [1120, 153] on span "Kiba - [GEOGRAPHIC_DATA]" at bounding box center [1180, 149] width 137 height 12
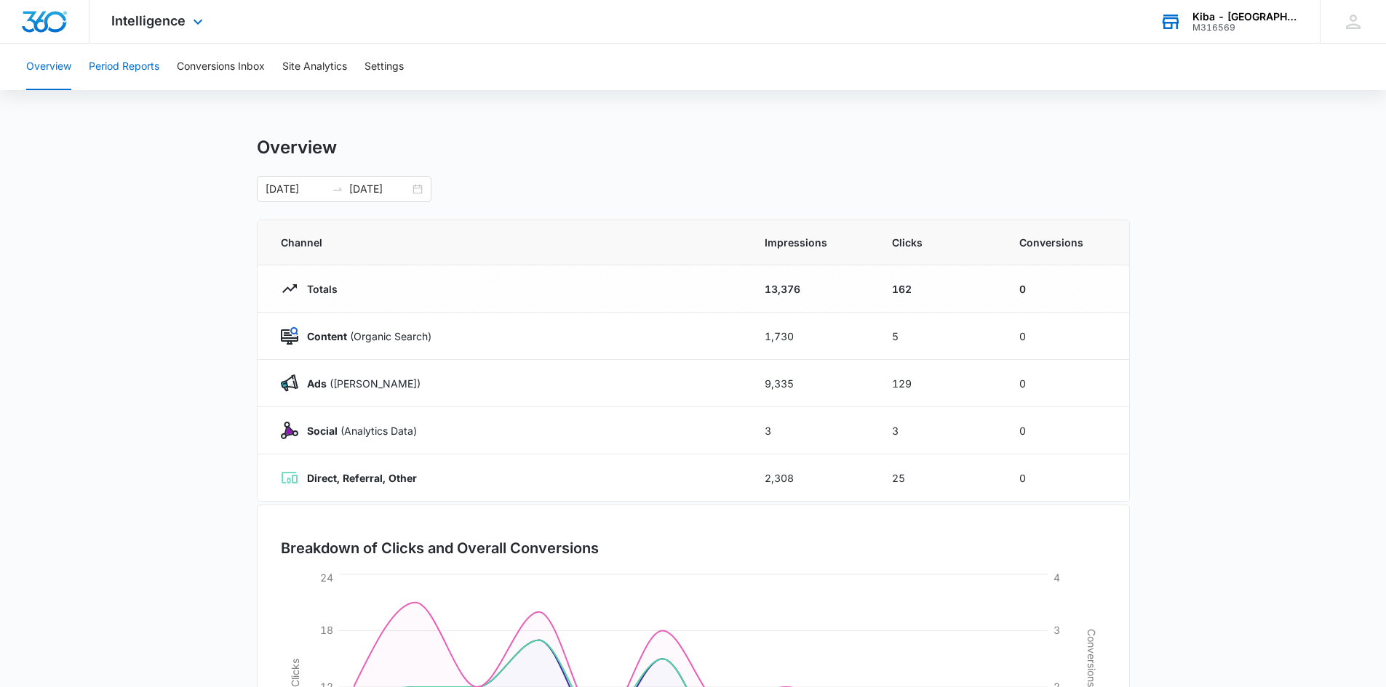
click at [140, 65] on button "Period Reports" at bounding box center [124, 67] width 71 height 47
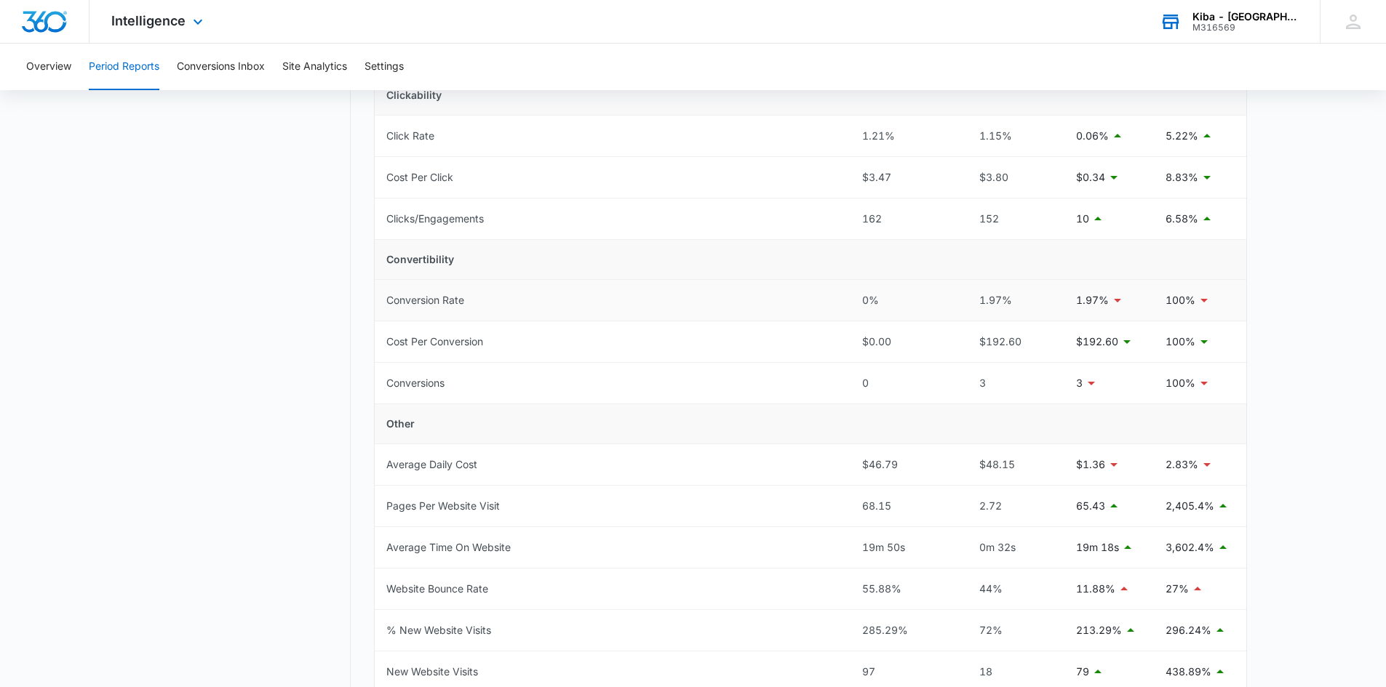
scroll to position [364, 0]
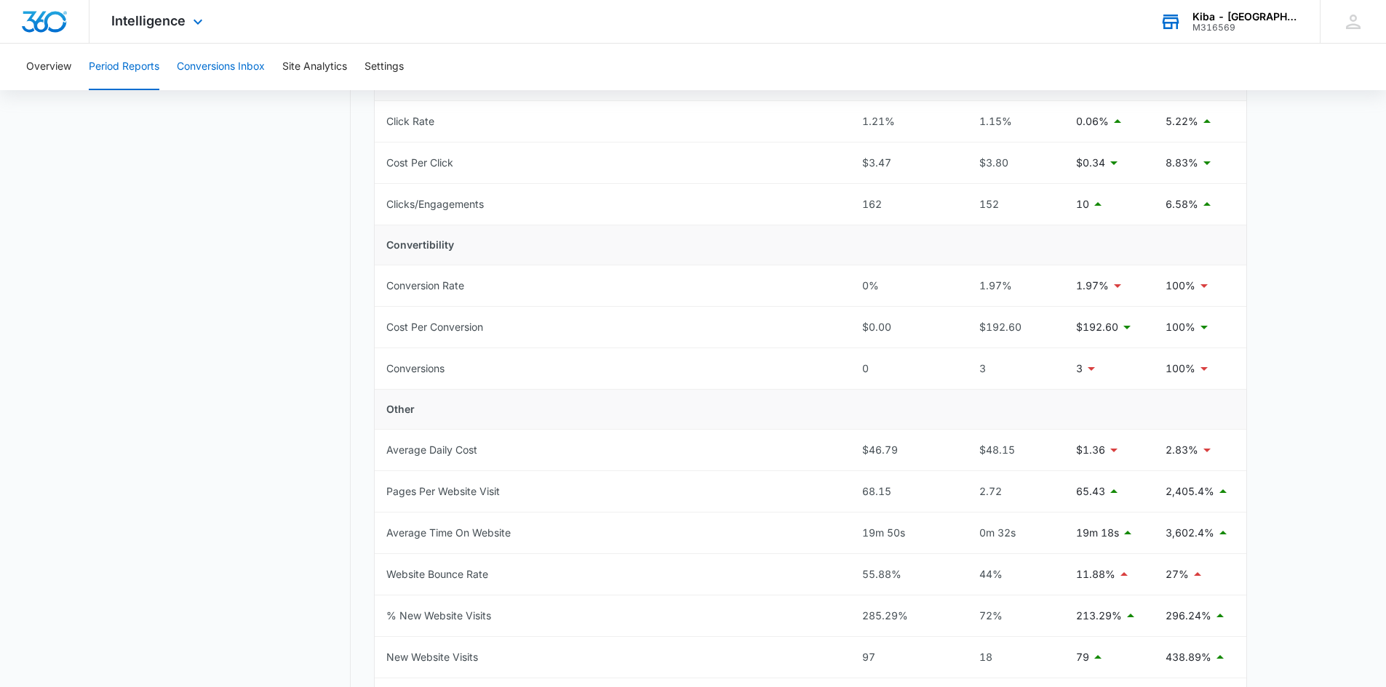
click at [232, 66] on button "Conversions Inbox" at bounding box center [221, 67] width 88 height 47
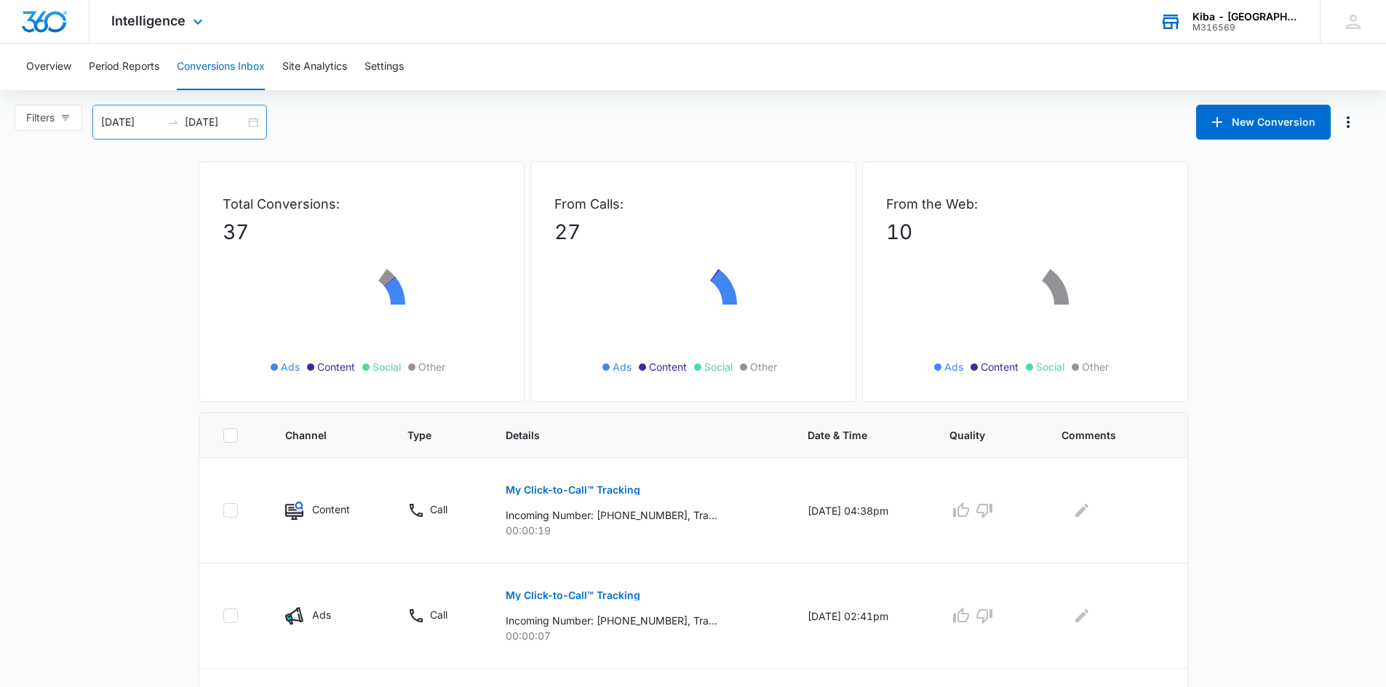
click at [256, 124] on div "[DATE] [DATE]" at bounding box center [179, 122] width 175 height 35
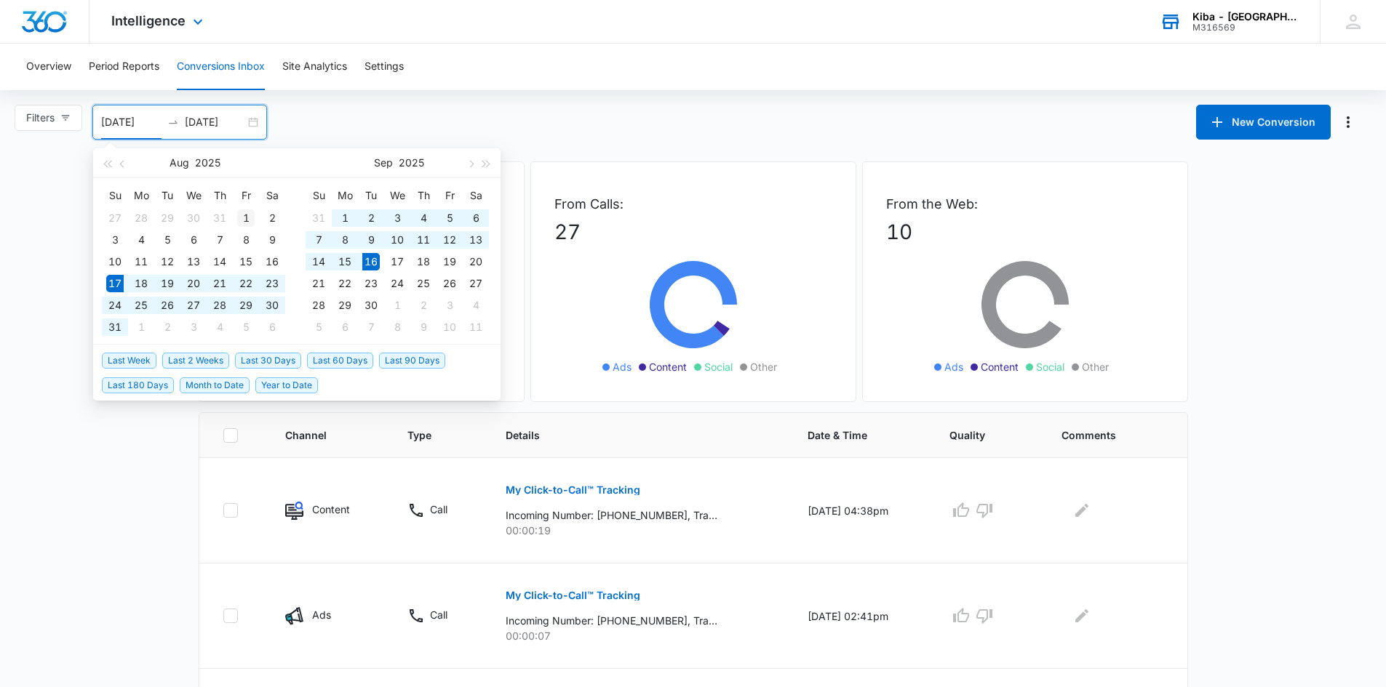
type input "[DATE]"
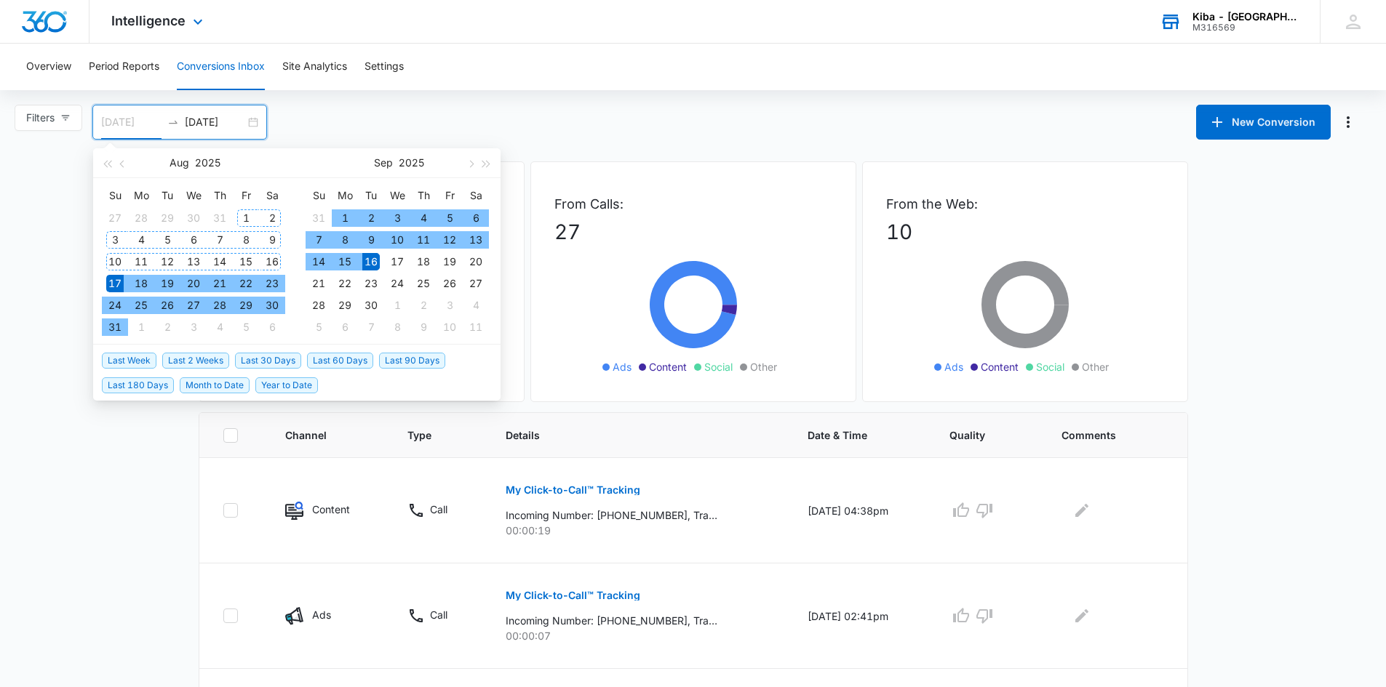
click at [239, 212] on div "1" at bounding box center [245, 218] width 17 height 17
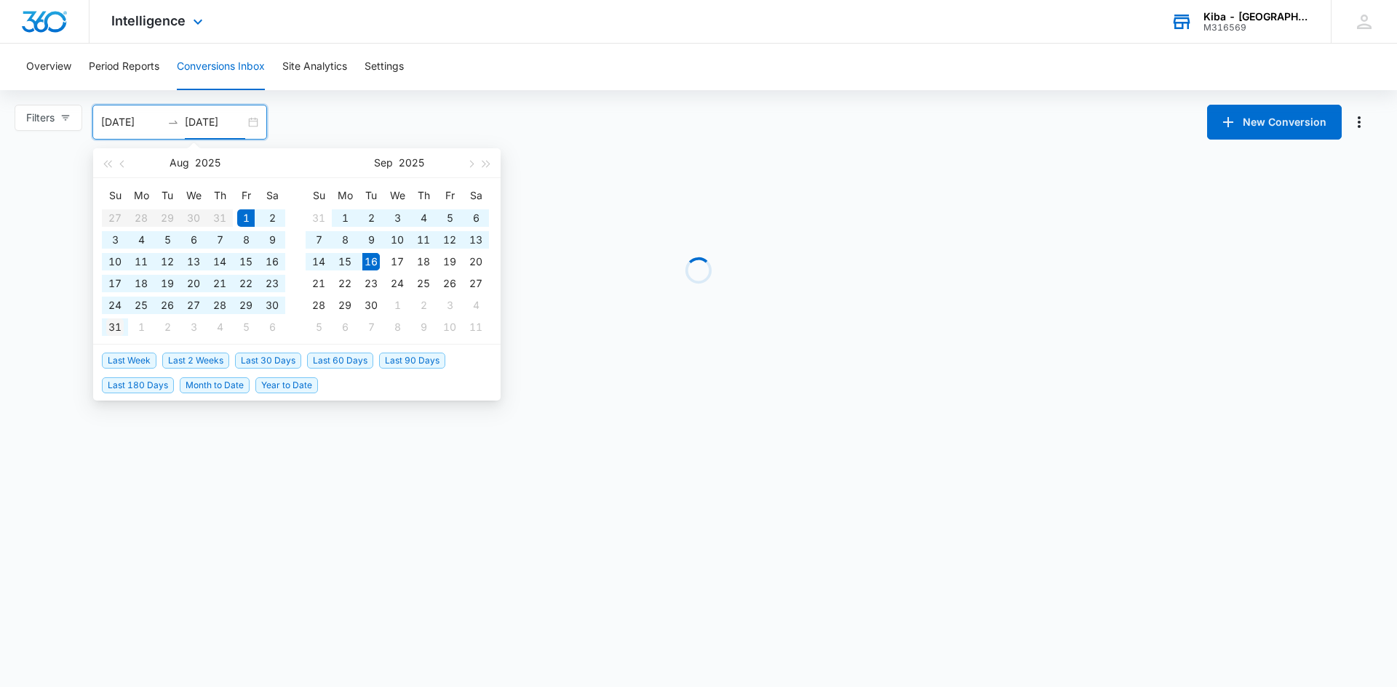
type input "[DATE]"
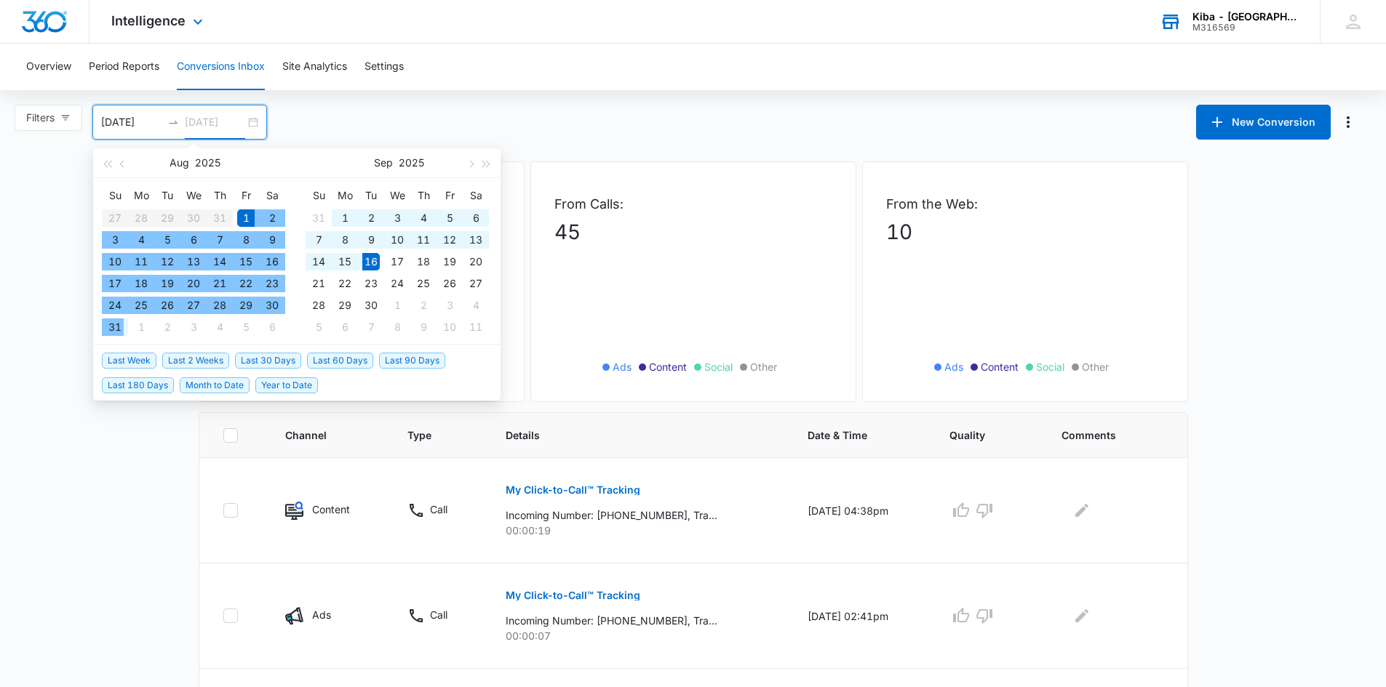
click at [119, 327] on div "31" at bounding box center [114, 327] width 17 height 17
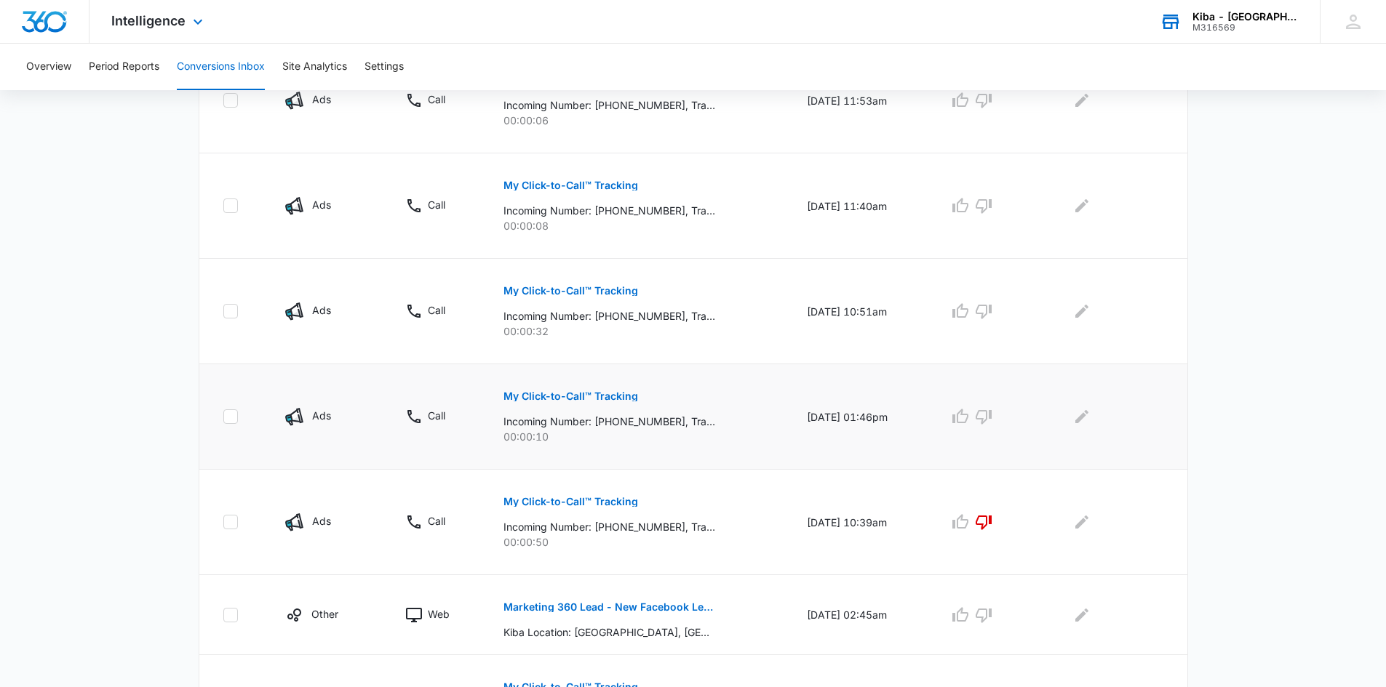
scroll to position [794, 0]
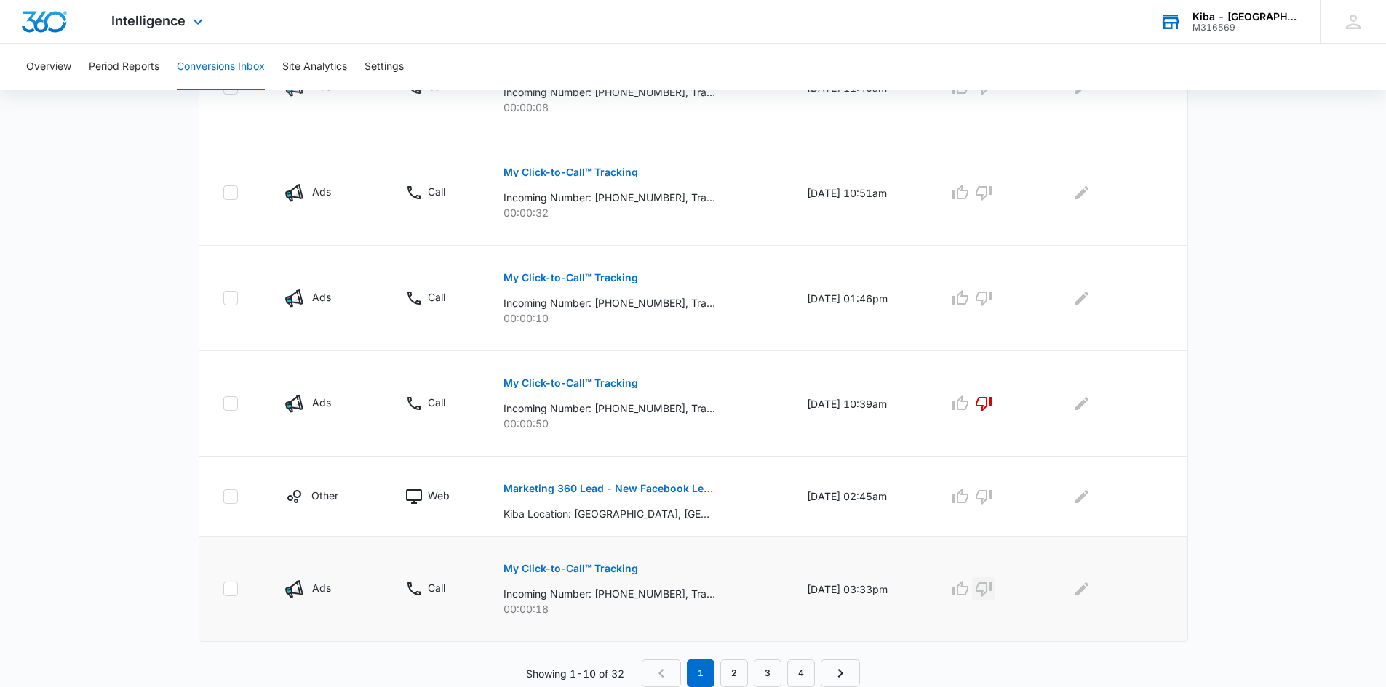
click at [991, 586] on icon "button" at bounding box center [983, 589] width 17 height 17
click at [969, 496] on icon "button" at bounding box center [960, 496] width 17 height 17
click at [992, 298] on icon "button" at bounding box center [983, 298] width 17 height 17
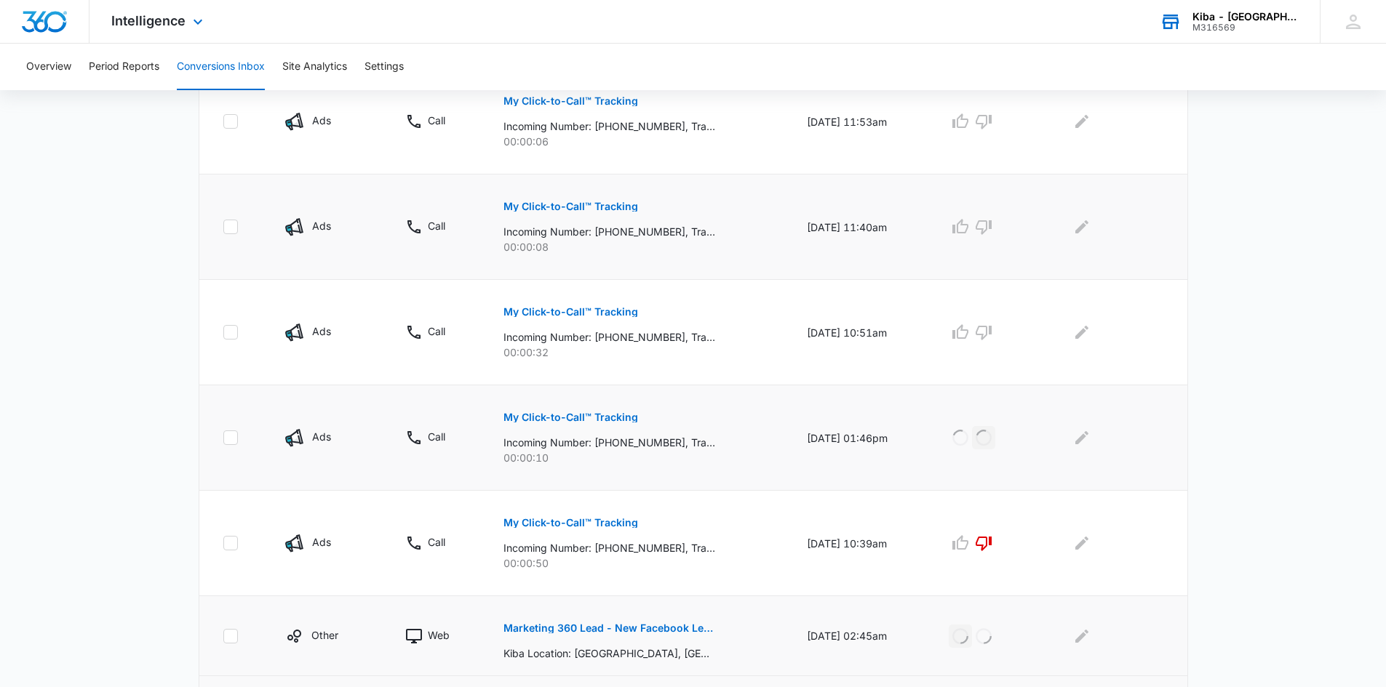
scroll to position [649, 0]
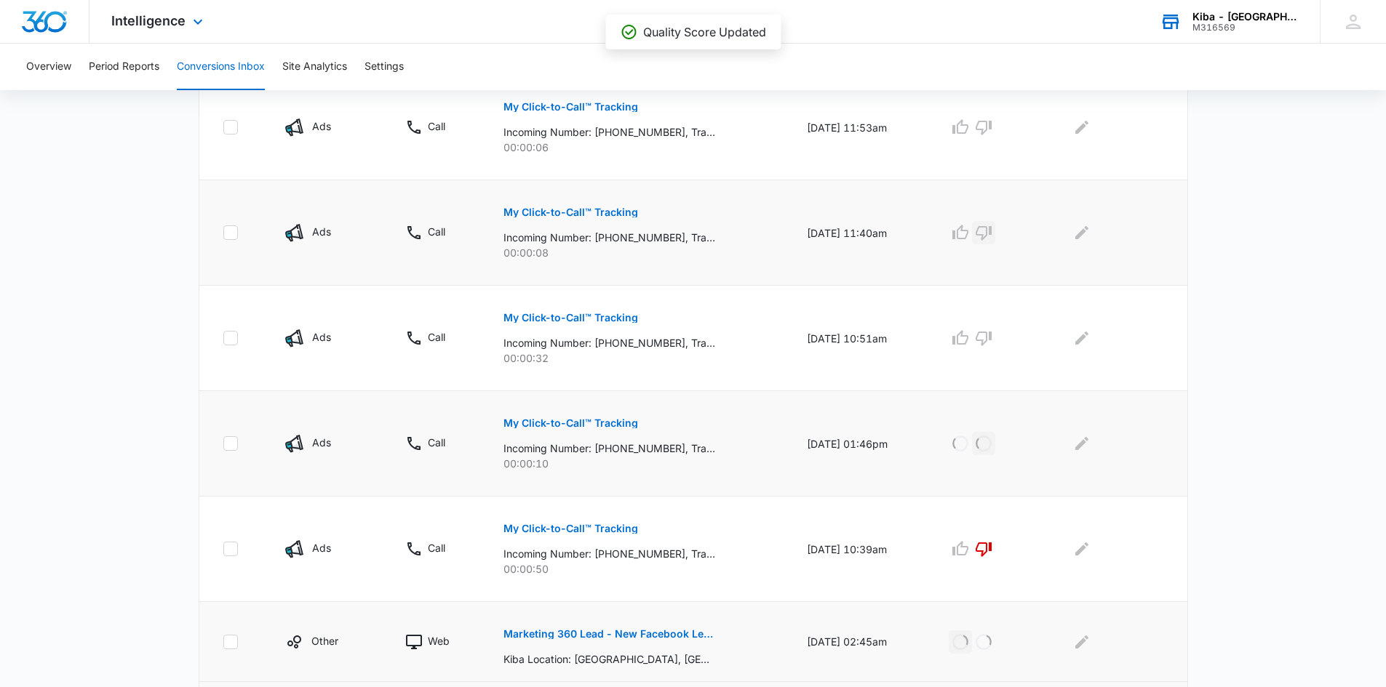
click at [986, 231] on icon "button" at bounding box center [984, 233] width 16 height 15
click at [583, 317] on p "My Click-to-Call™ Tracking" at bounding box center [570, 318] width 135 height 10
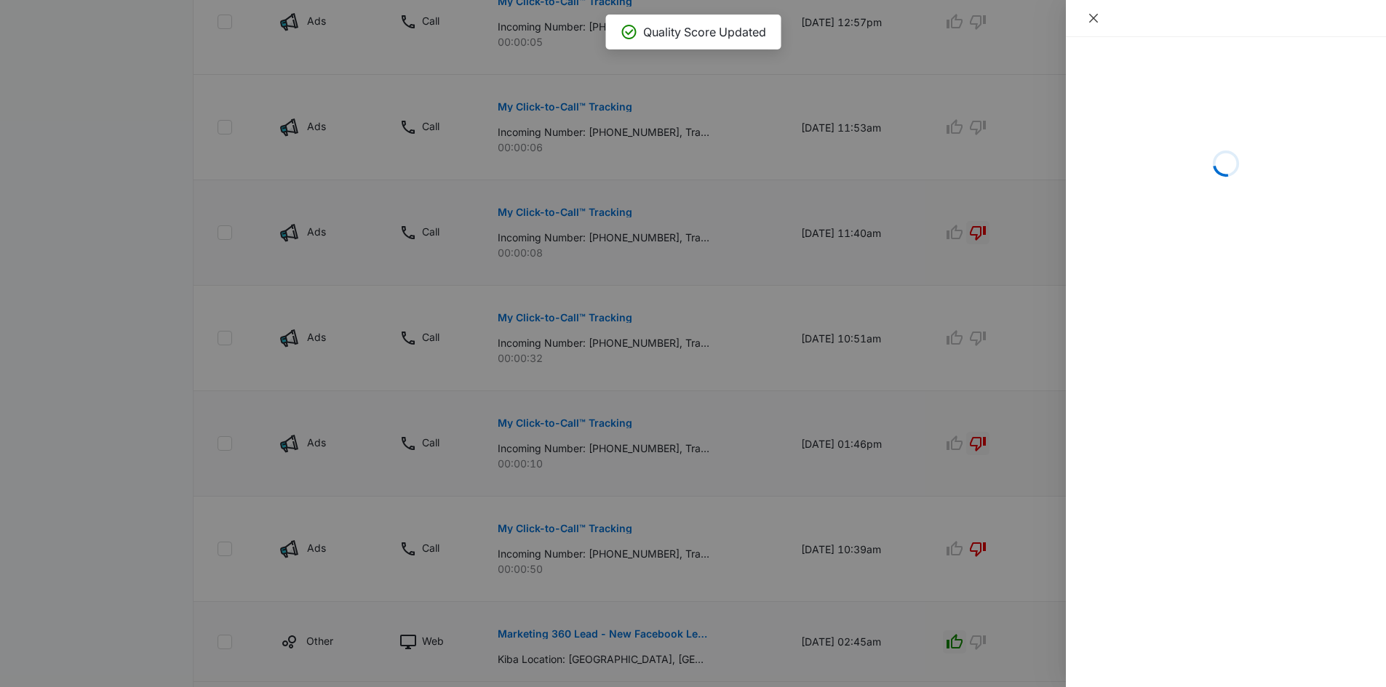
click at [1099, 13] on button "Close" at bounding box center [1093, 18] width 20 height 13
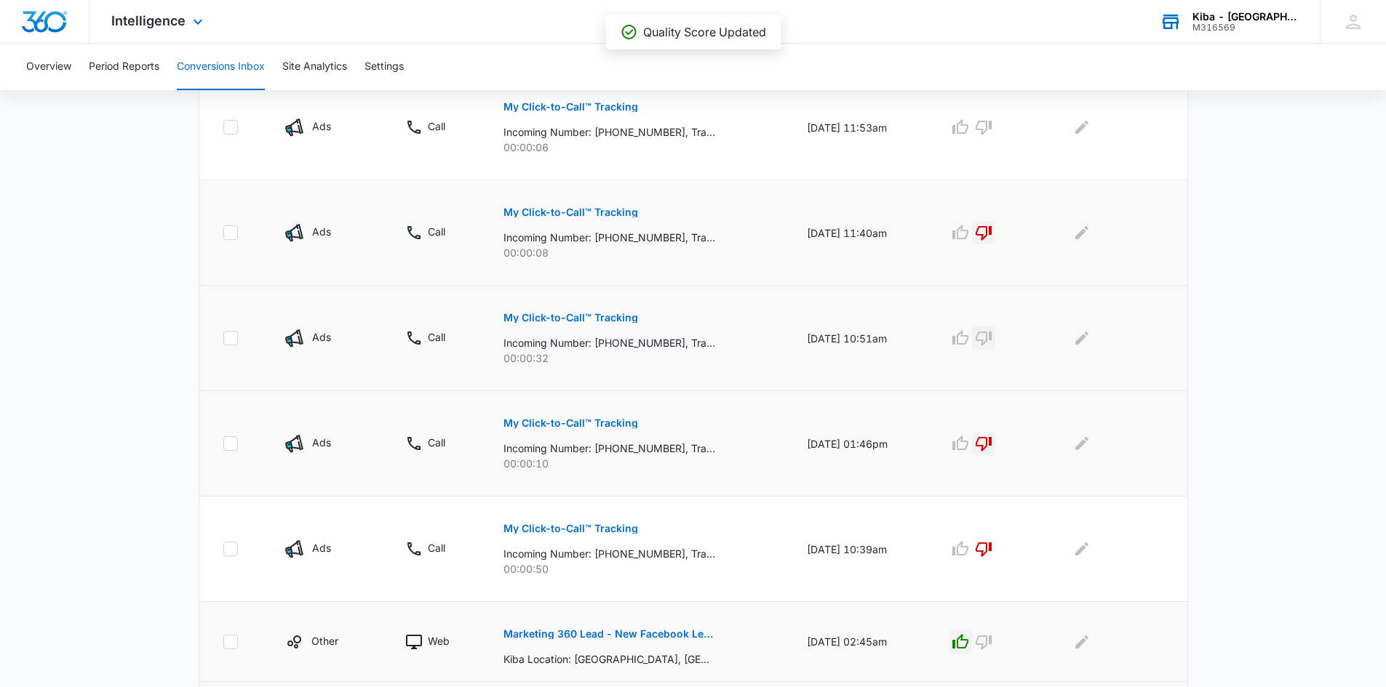
drag, startPoint x: 995, startPoint y: 335, endPoint x: 979, endPoint y: 304, distance: 35.1
click at [992, 331] on icon "button" at bounding box center [983, 338] width 17 height 17
click at [992, 129] on icon "button" at bounding box center [983, 127] width 17 height 17
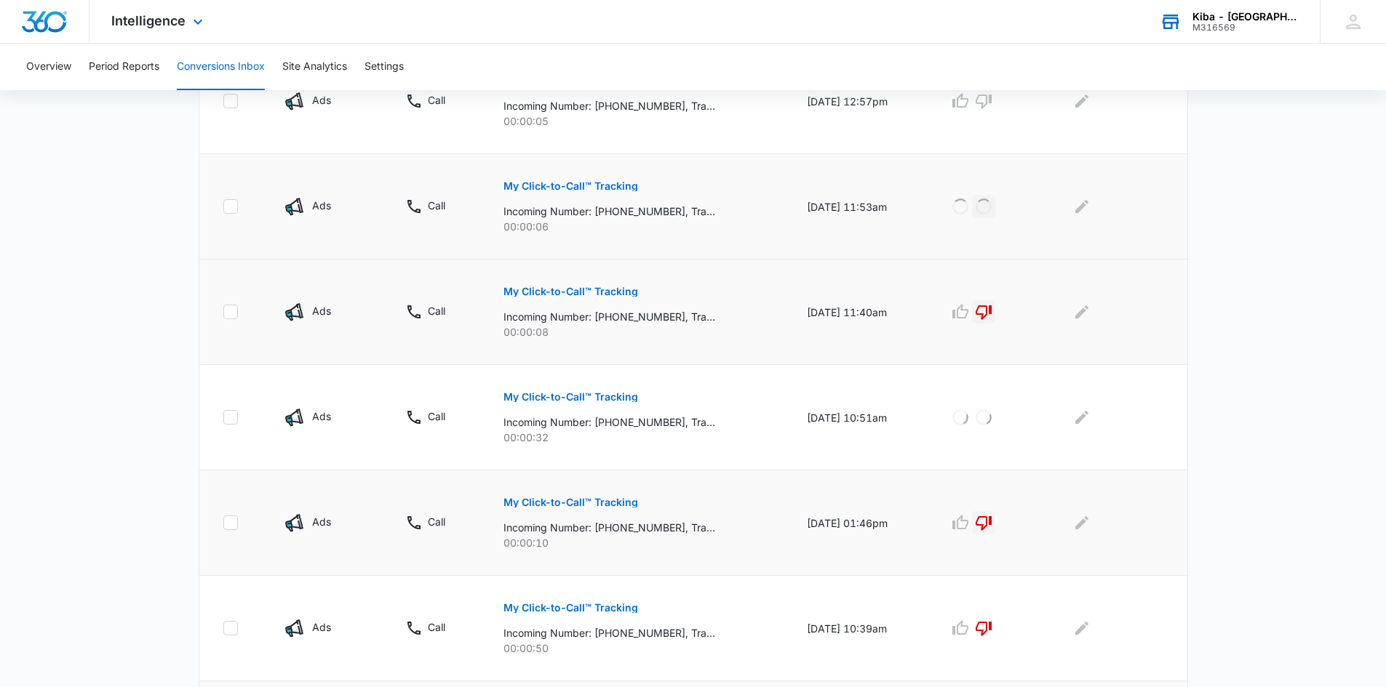
scroll to position [431, 0]
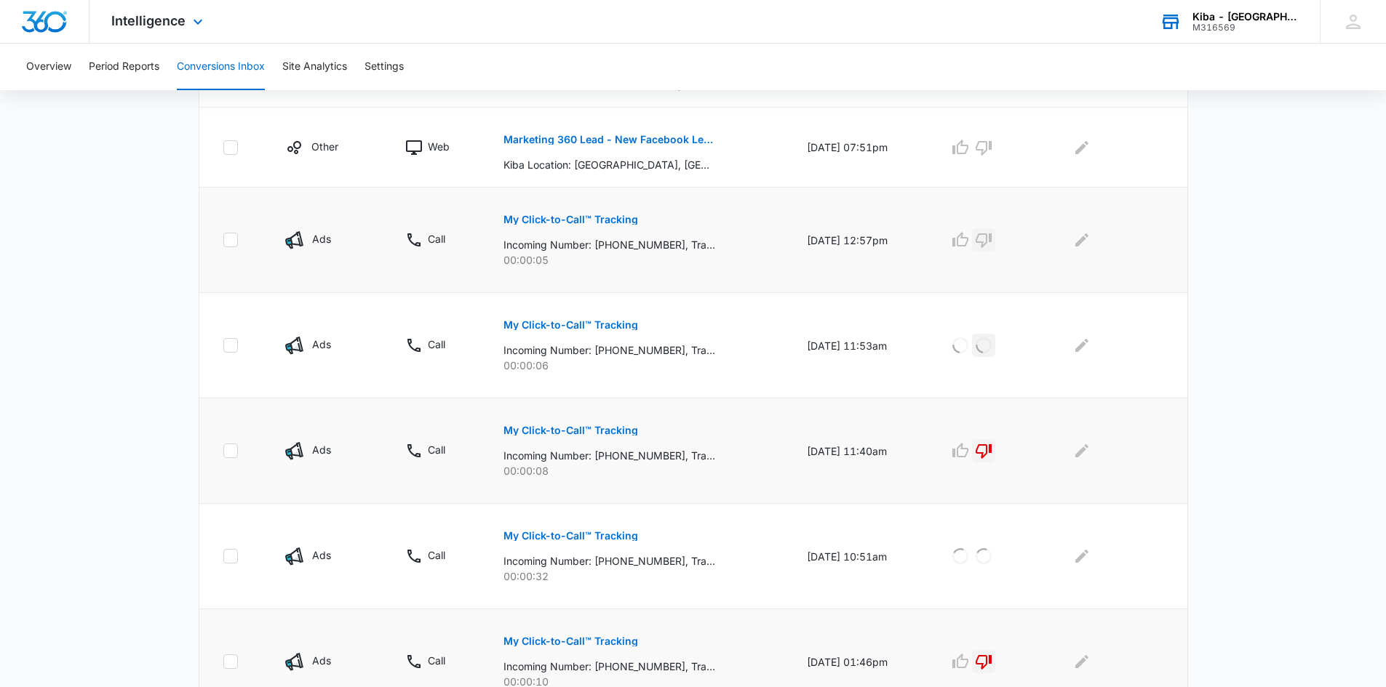
click at [992, 235] on icon "button" at bounding box center [984, 241] width 16 height 15
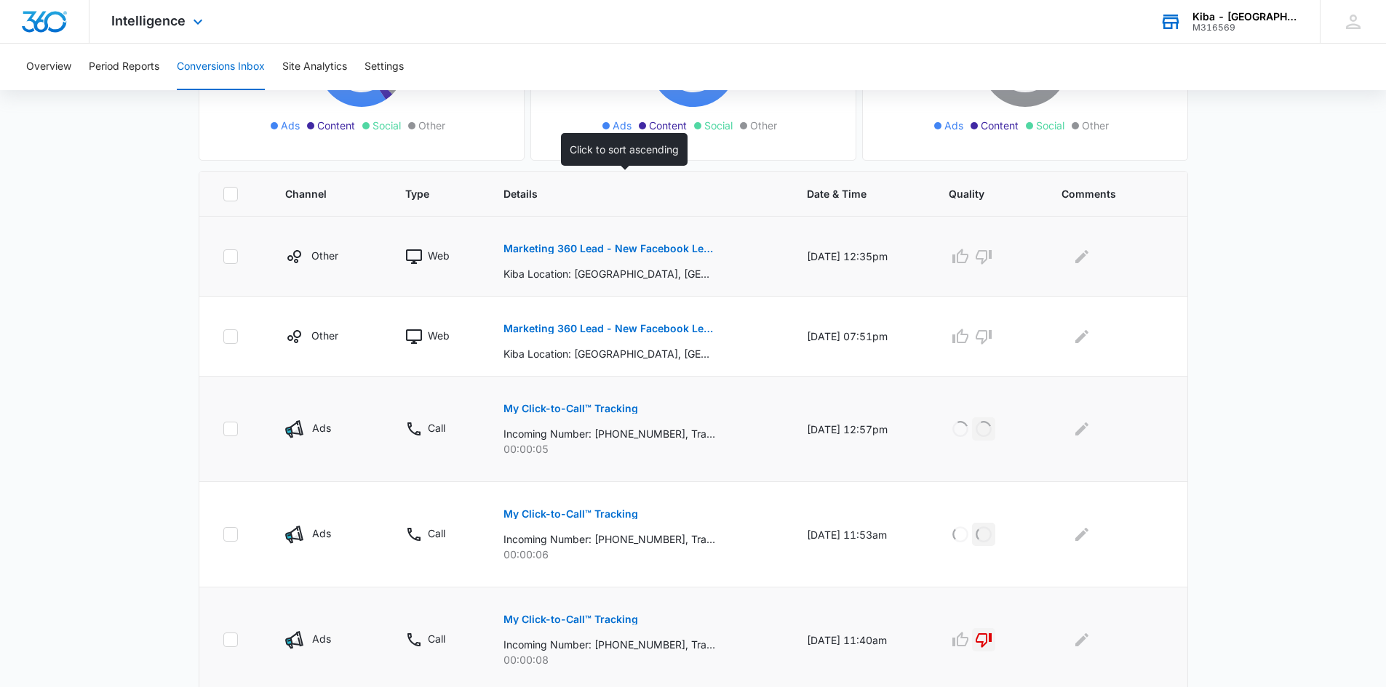
scroll to position [212, 0]
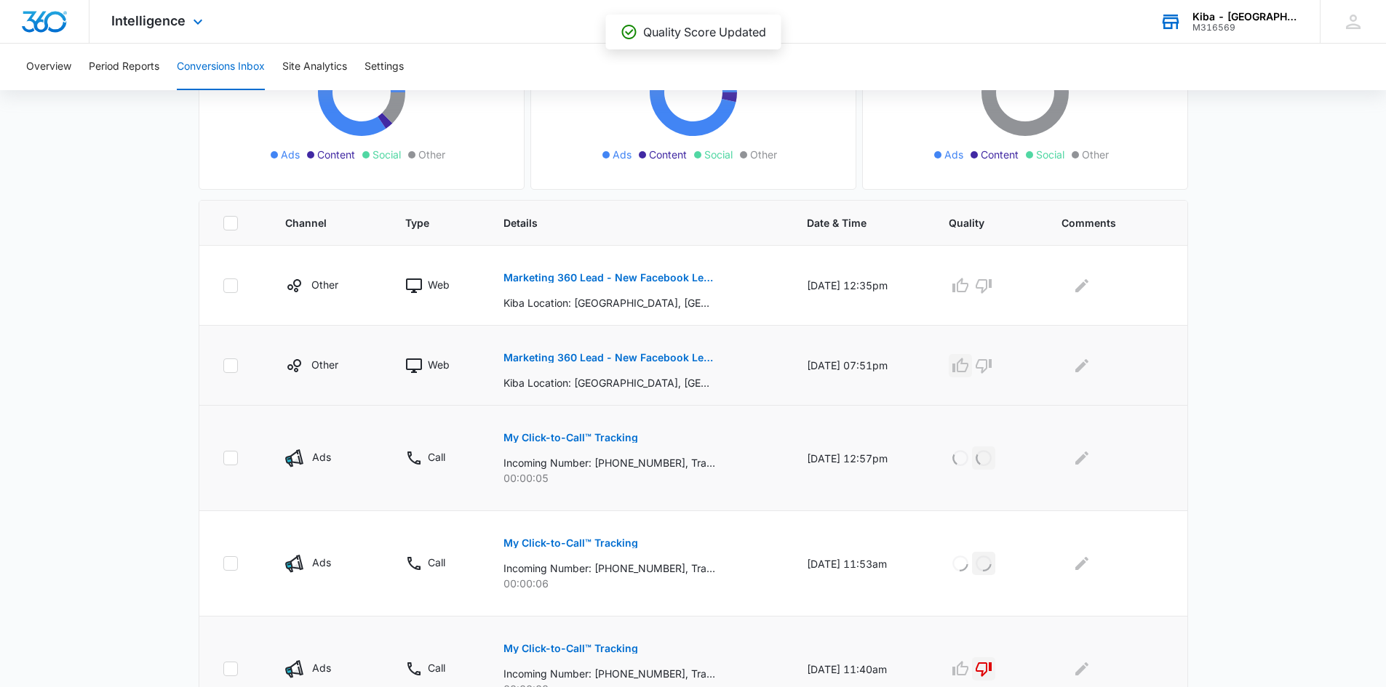
drag, startPoint x: 963, startPoint y: 365, endPoint x: 962, endPoint y: 337, distance: 28.4
click at [964, 361] on icon "button" at bounding box center [960, 365] width 17 height 17
click at [969, 282] on icon "button" at bounding box center [960, 285] width 17 height 17
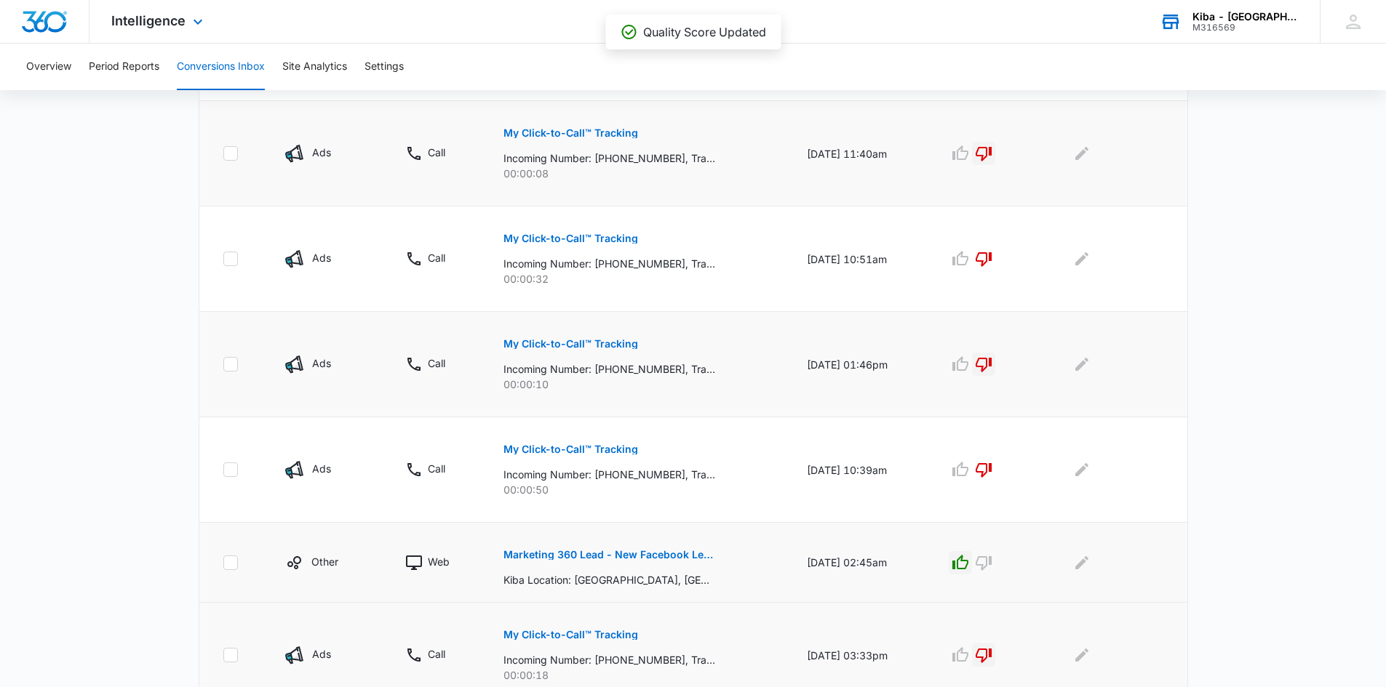
scroll to position [794, 0]
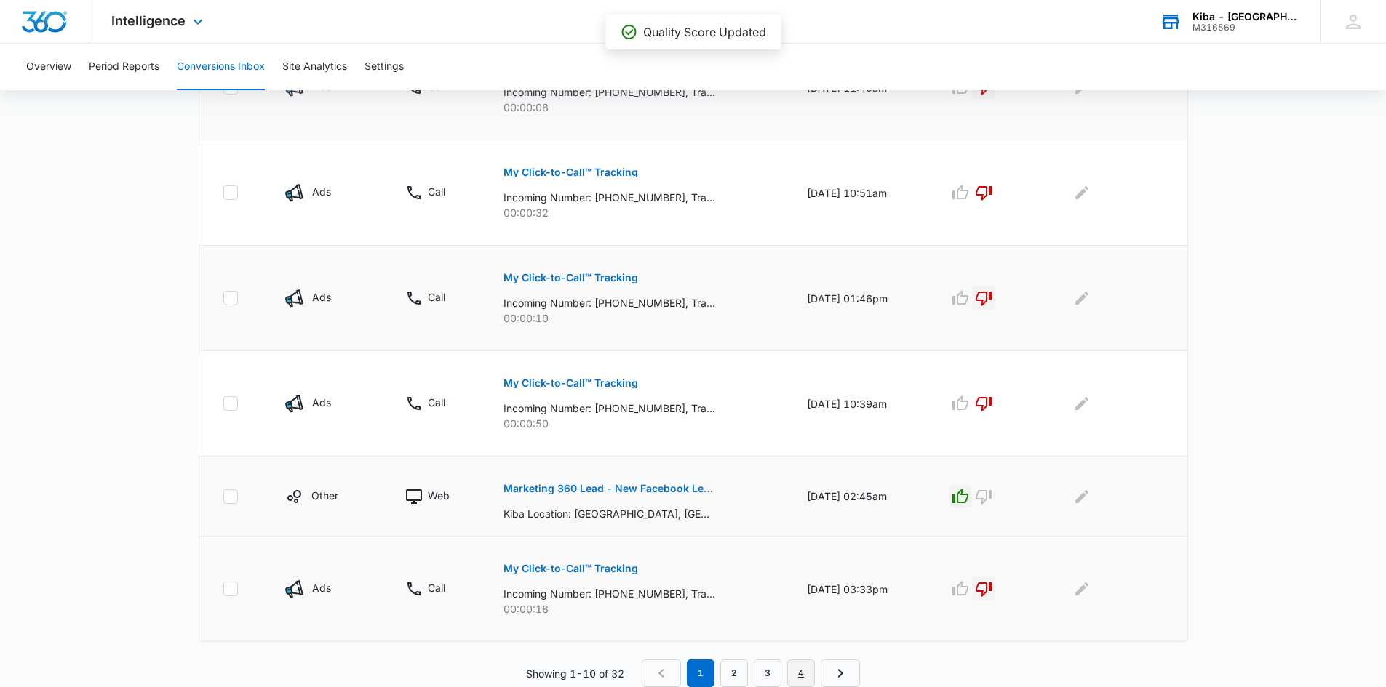
click at [799, 674] on link "4" at bounding box center [801, 674] width 28 height 28
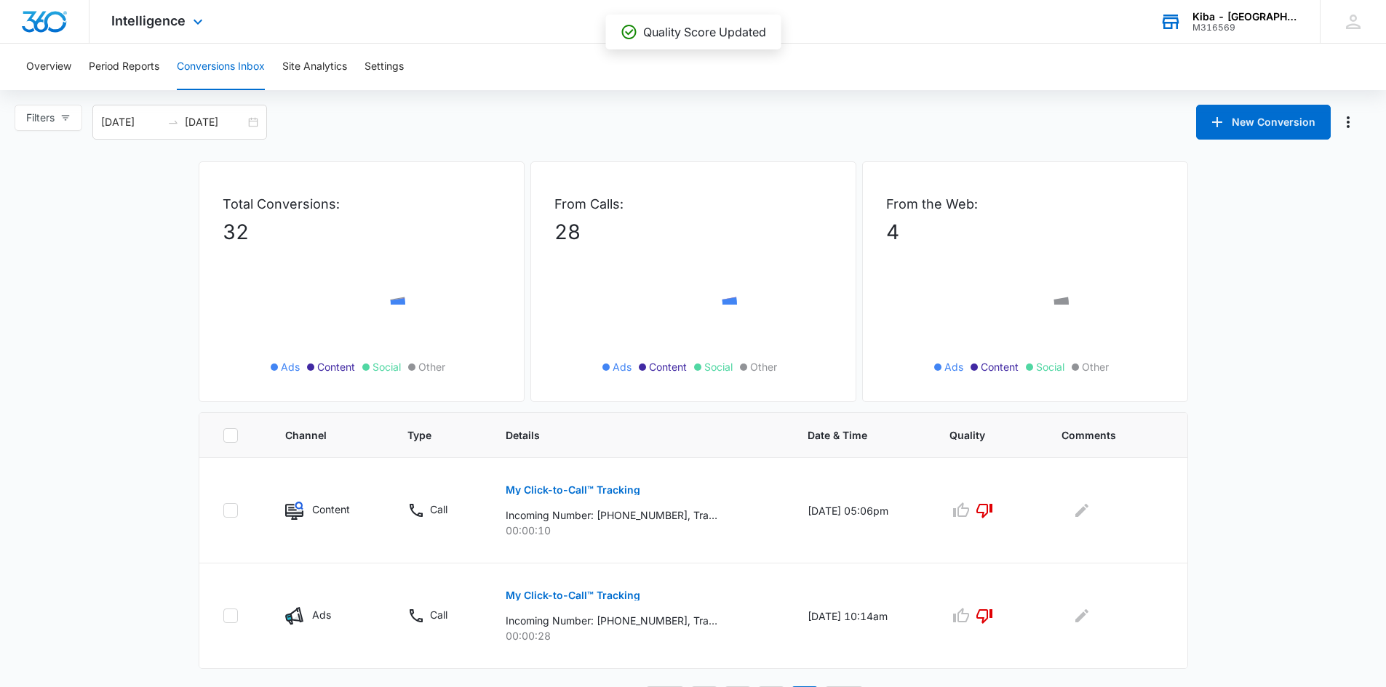
scroll to position [27, 0]
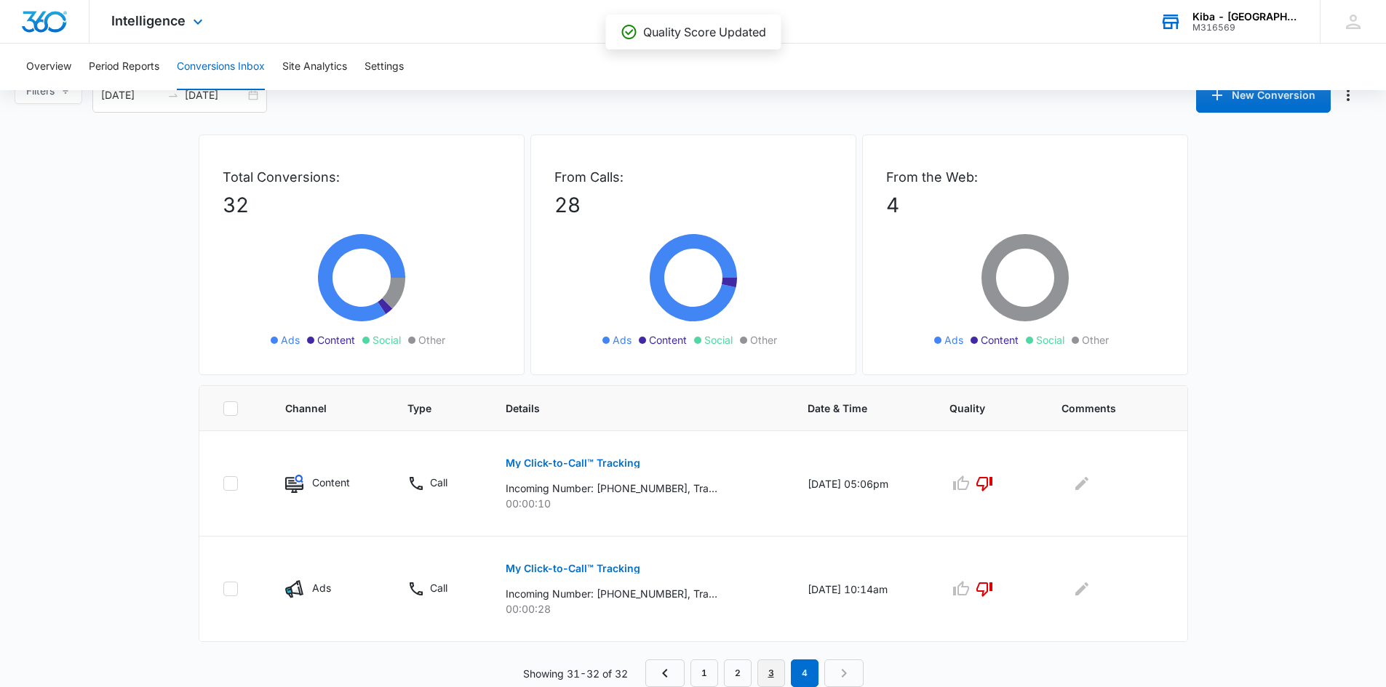
drag, startPoint x: 770, startPoint y: 675, endPoint x: 767, endPoint y: 662, distance: 13.4
click at [770, 674] on link "3" at bounding box center [771, 674] width 28 height 28
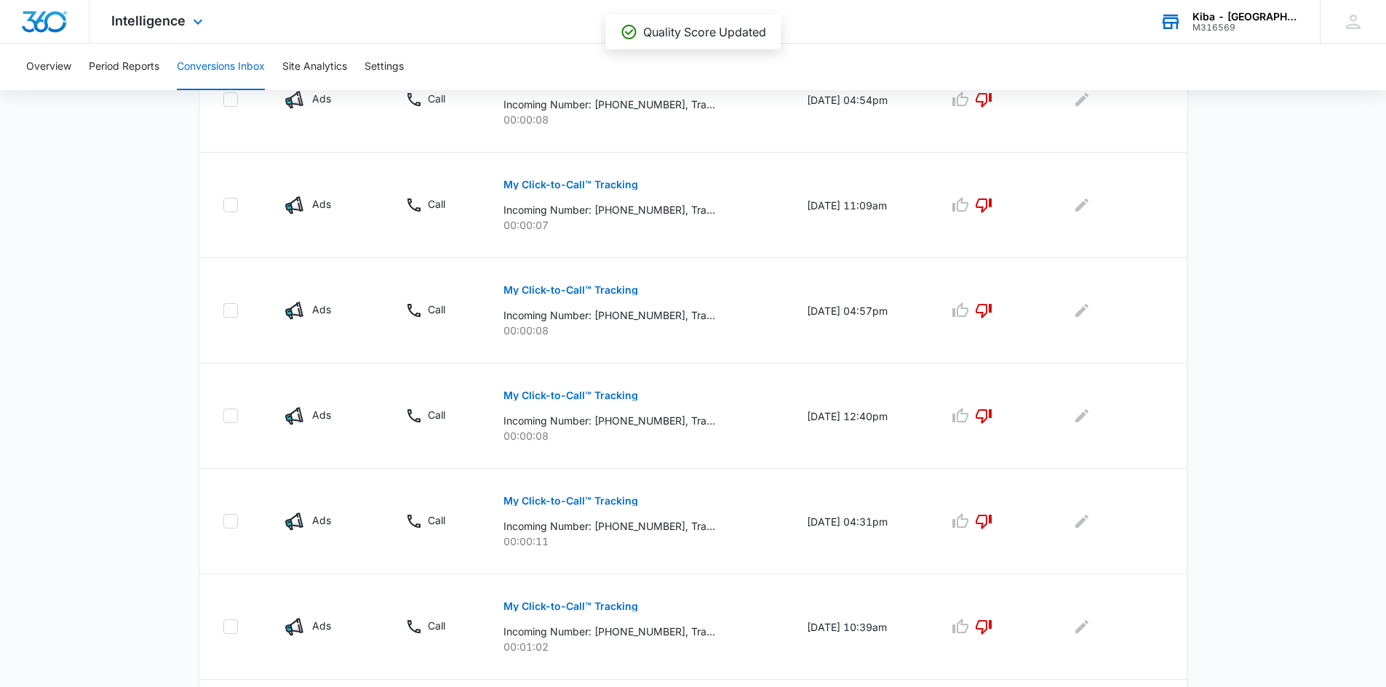
scroll to position [871, 0]
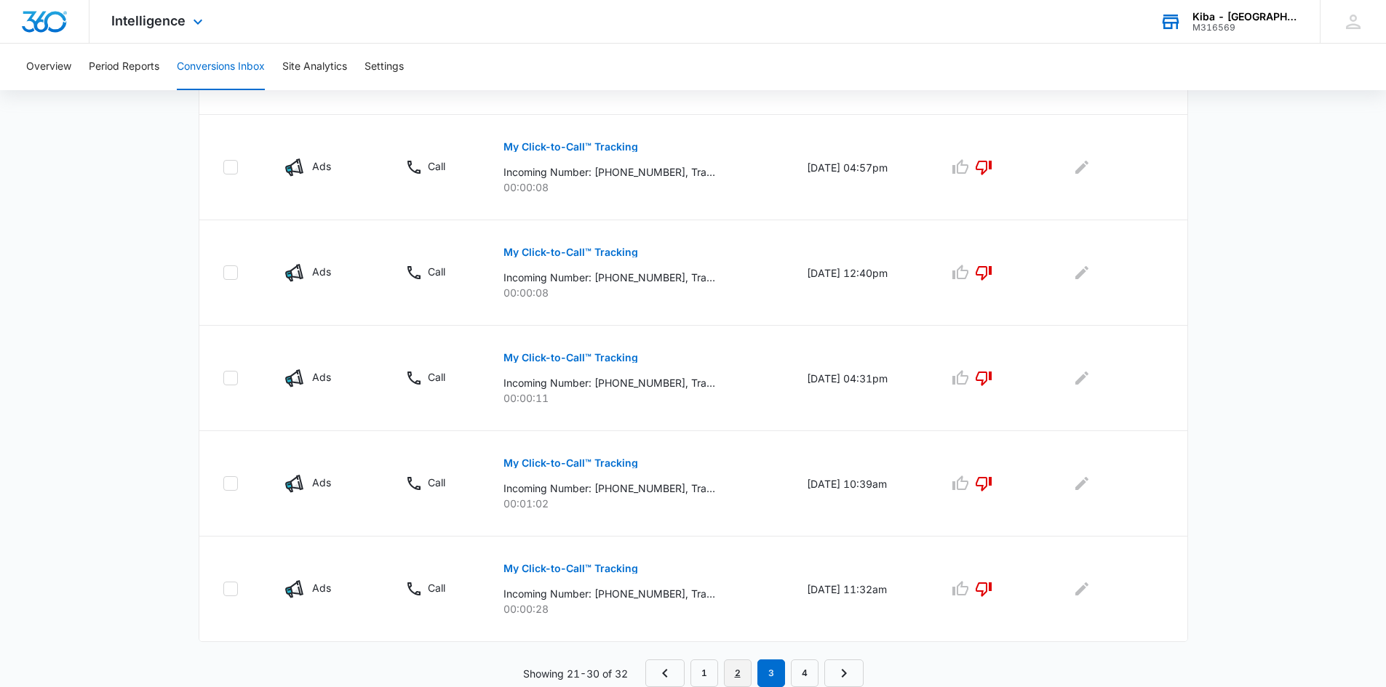
click at [736, 670] on link "2" at bounding box center [738, 674] width 28 height 28
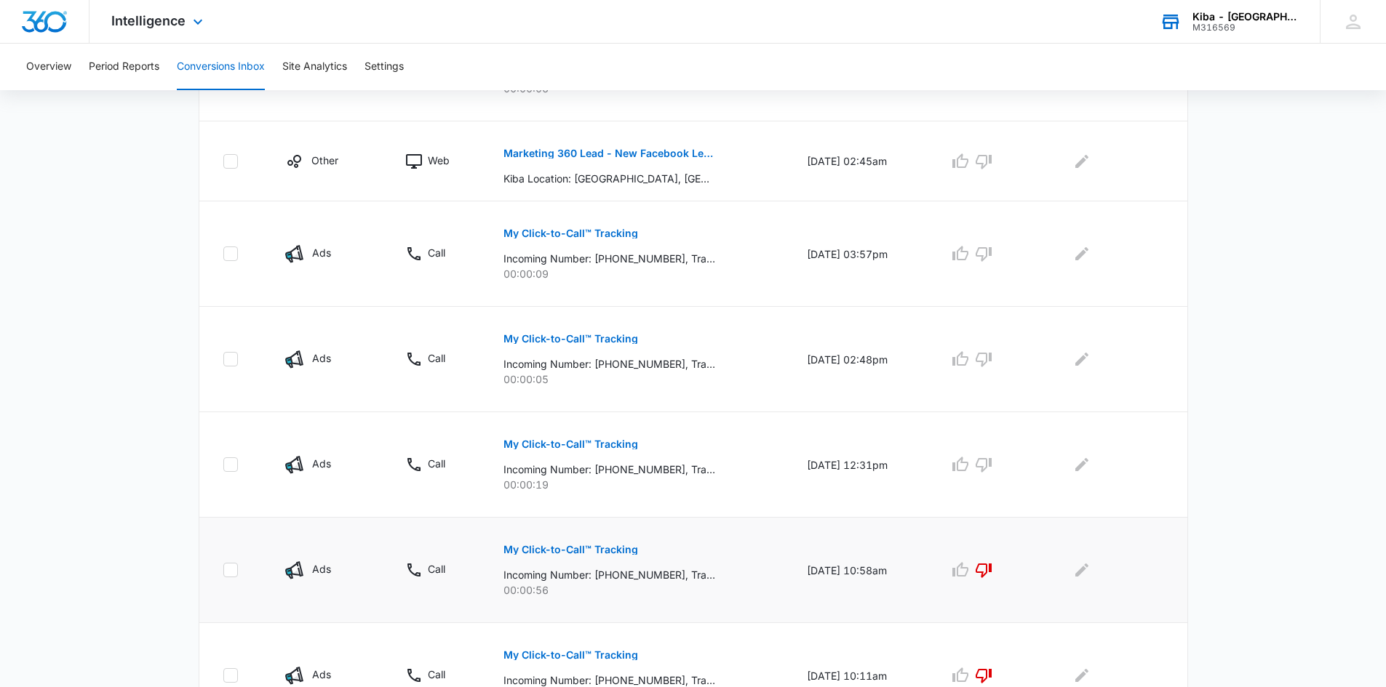
scroll to position [627, 0]
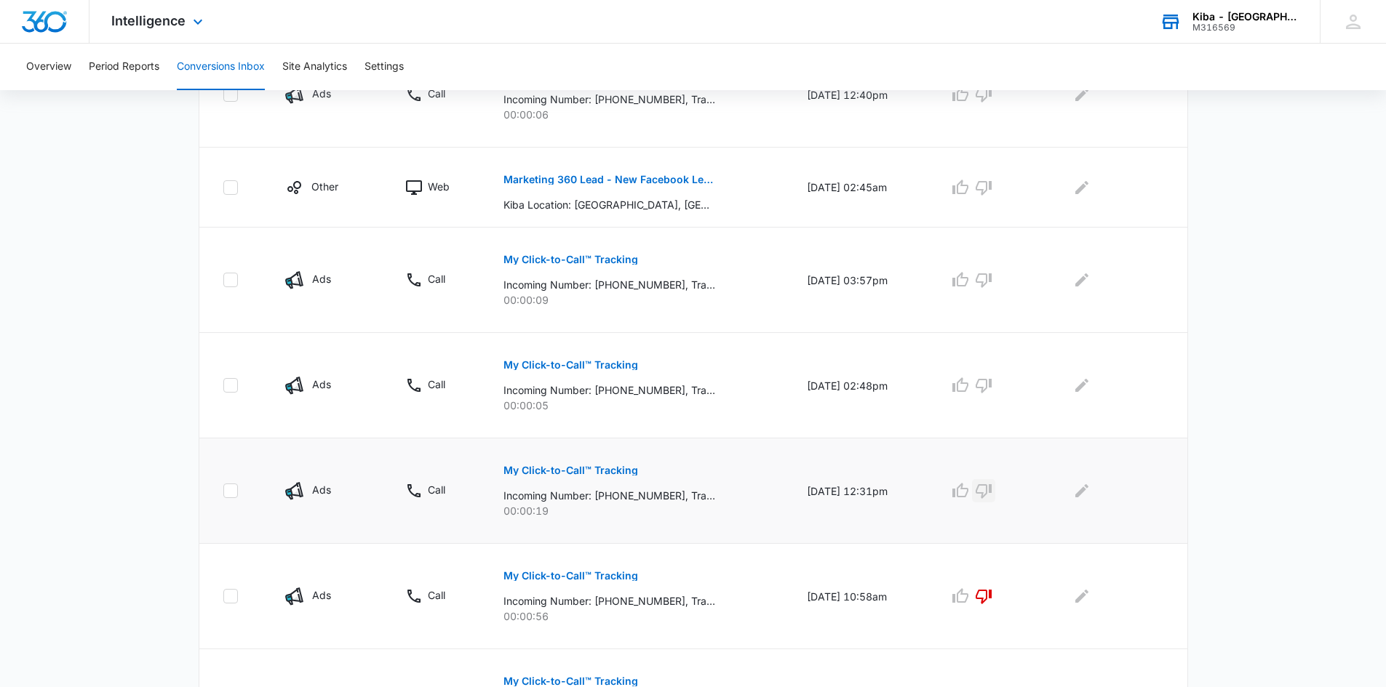
drag, startPoint x: 986, startPoint y: 489, endPoint x: 983, endPoint y: 470, distance: 19.3
click at [986, 487] on icon "button" at bounding box center [984, 491] width 16 height 15
click at [990, 383] on icon "button" at bounding box center [983, 385] width 17 height 17
click at [992, 286] on icon "button" at bounding box center [983, 279] width 17 height 17
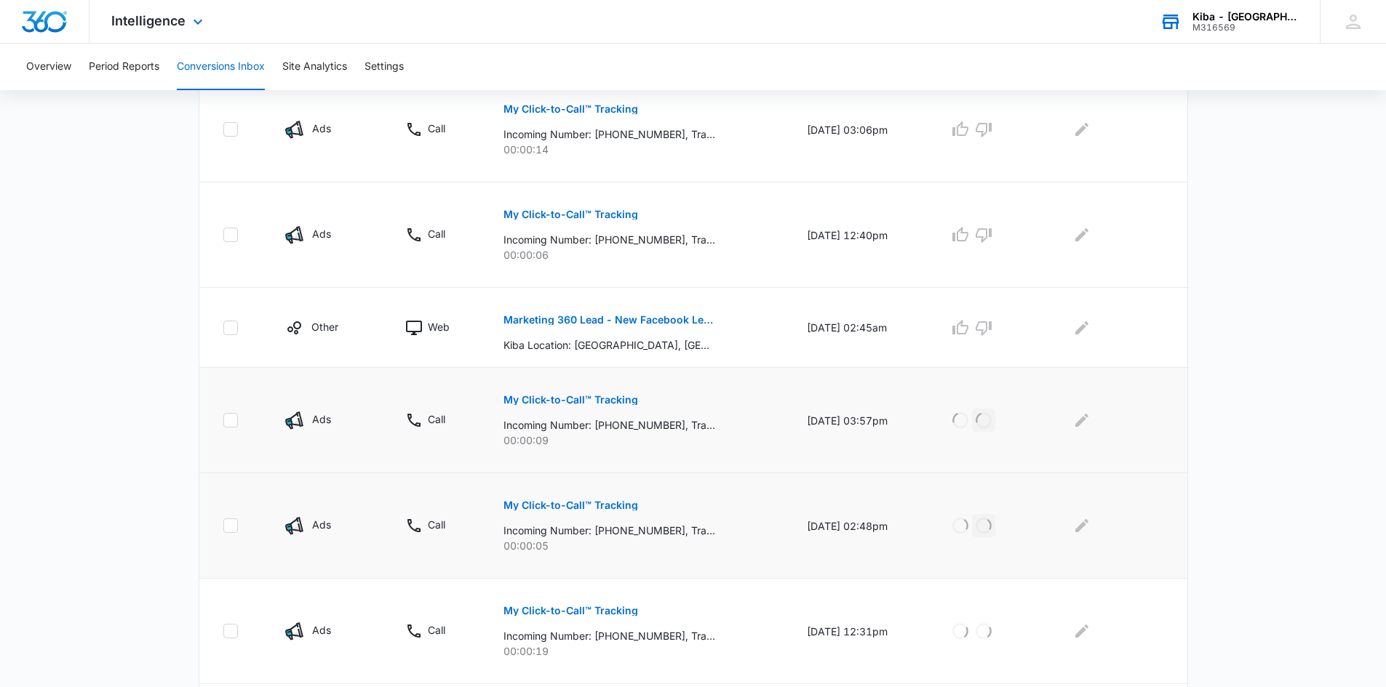
scroll to position [482, 0]
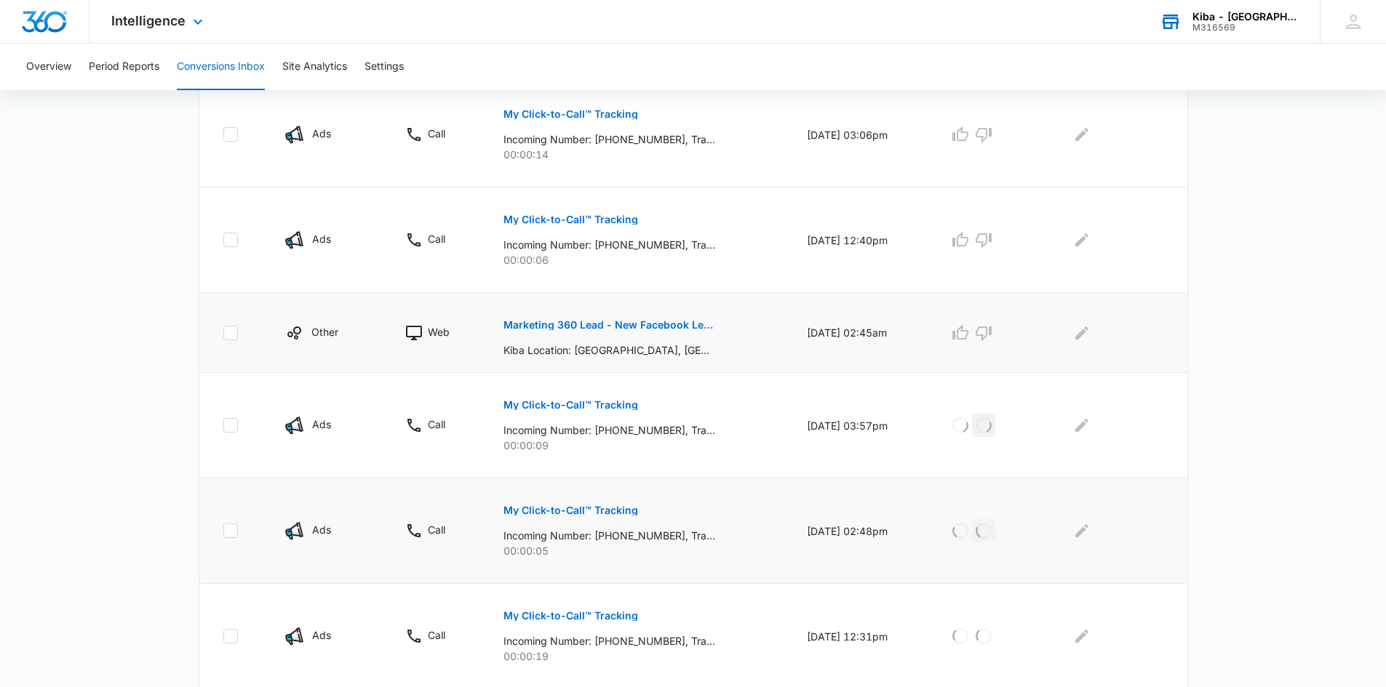
click at [617, 324] on p "Marketing 360 Lead - New Facebook Lead - [GEOGRAPHIC_DATA], [GEOGRAPHIC_DATA]" at bounding box center [609, 325] width 212 height 10
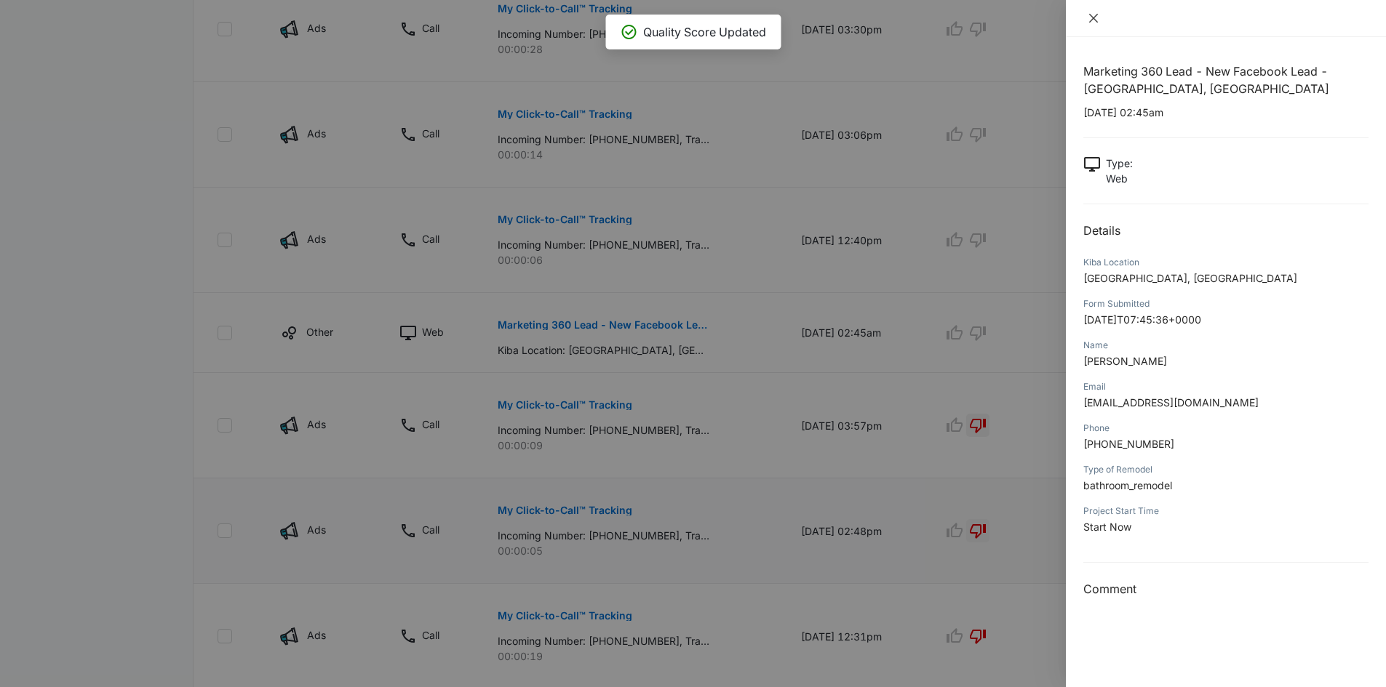
click at [1088, 13] on icon "close" at bounding box center [1094, 18] width 12 height 12
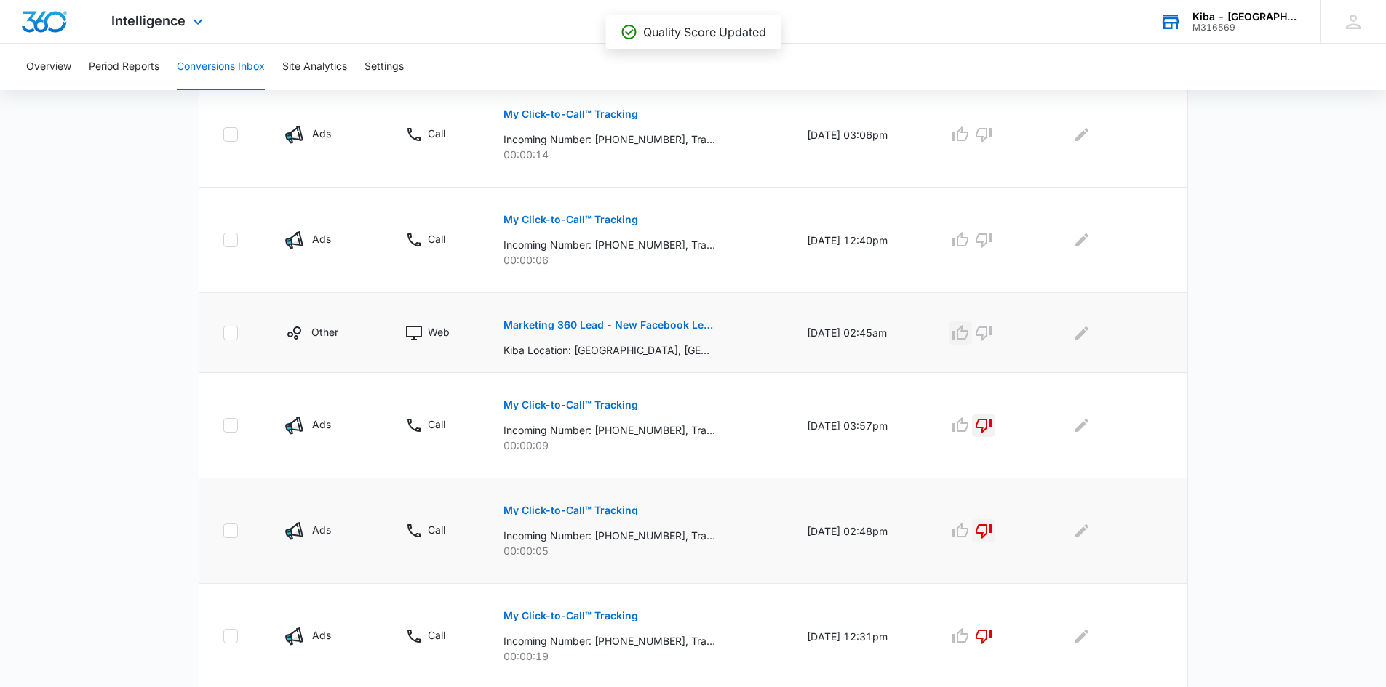
click at [968, 331] on icon "button" at bounding box center [960, 332] width 16 height 15
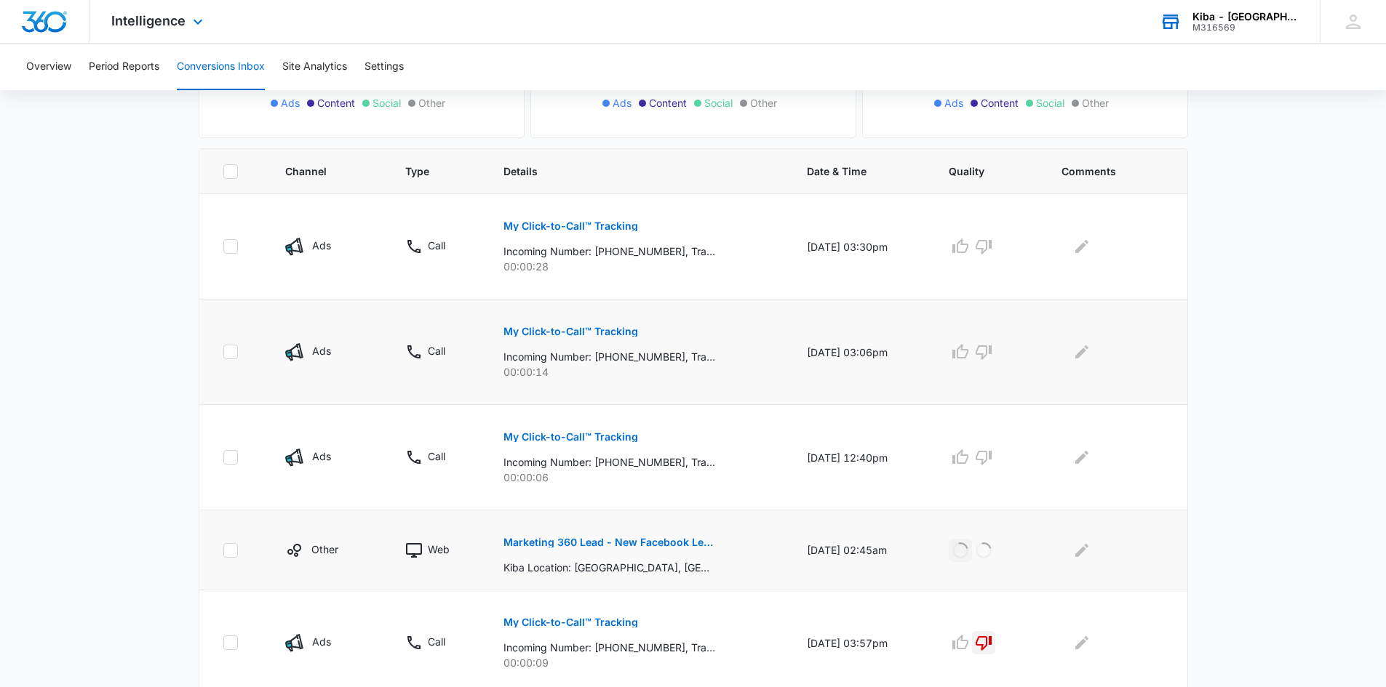
scroll to position [263, 0]
drag, startPoint x: 989, startPoint y: 456, endPoint x: 991, endPoint y: 370, distance: 86.6
click at [990, 453] on icon "button" at bounding box center [983, 458] width 17 height 17
click at [991, 346] on icon "button" at bounding box center [983, 352] width 17 height 17
click at [992, 244] on icon "button" at bounding box center [983, 247] width 17 height 17
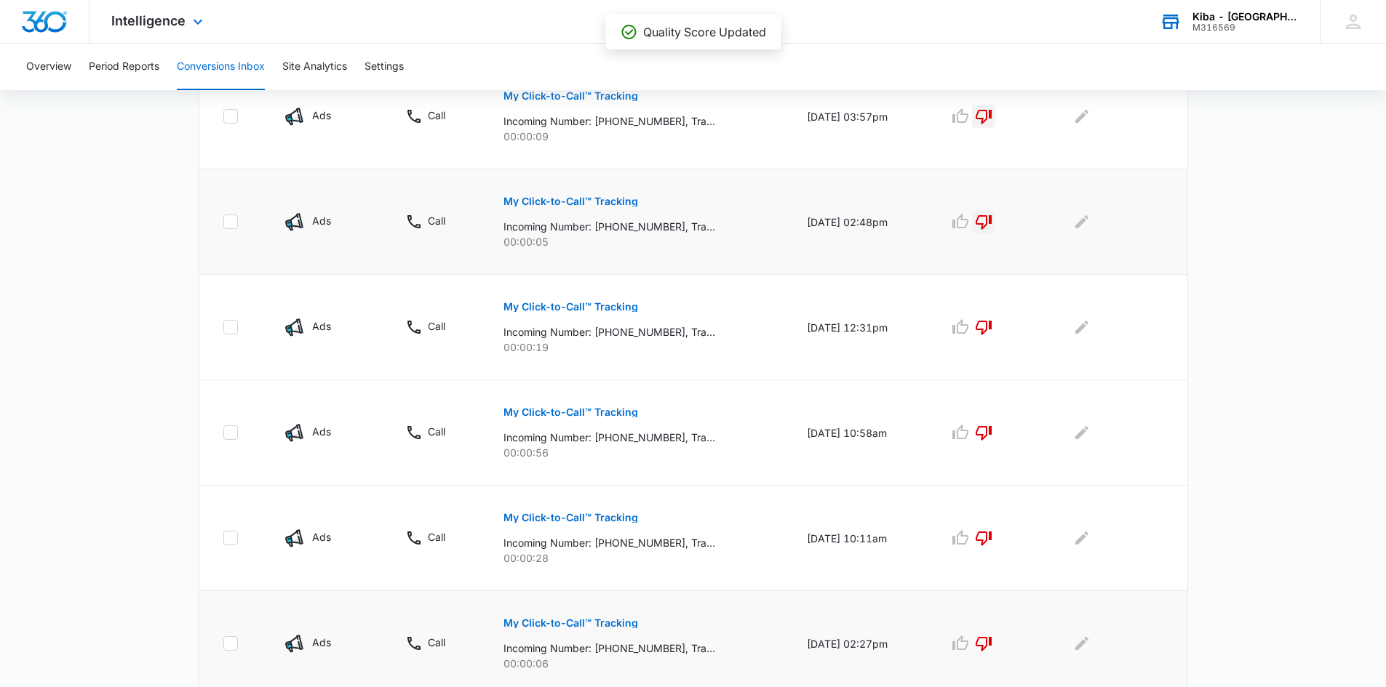
scroll to position [845, 0]
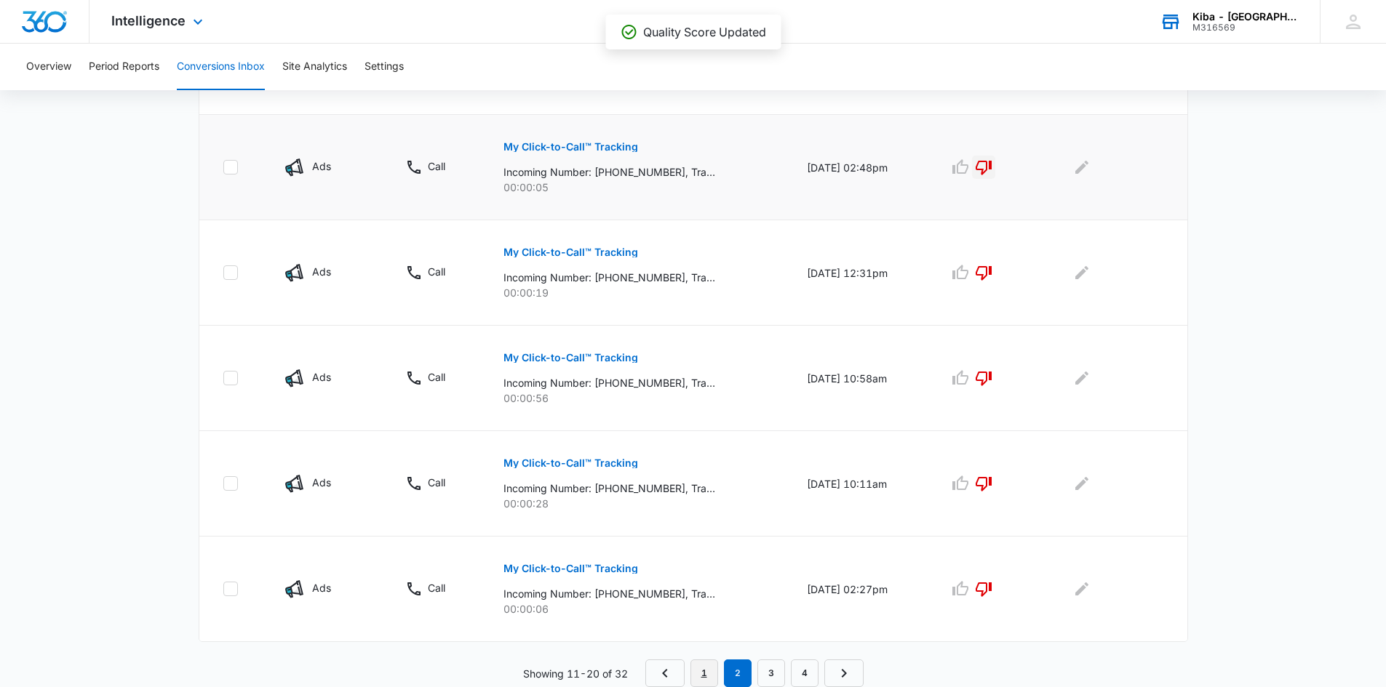
click at [706, 669] on link "1" at bounding box center [704, 674] width 28 height 28
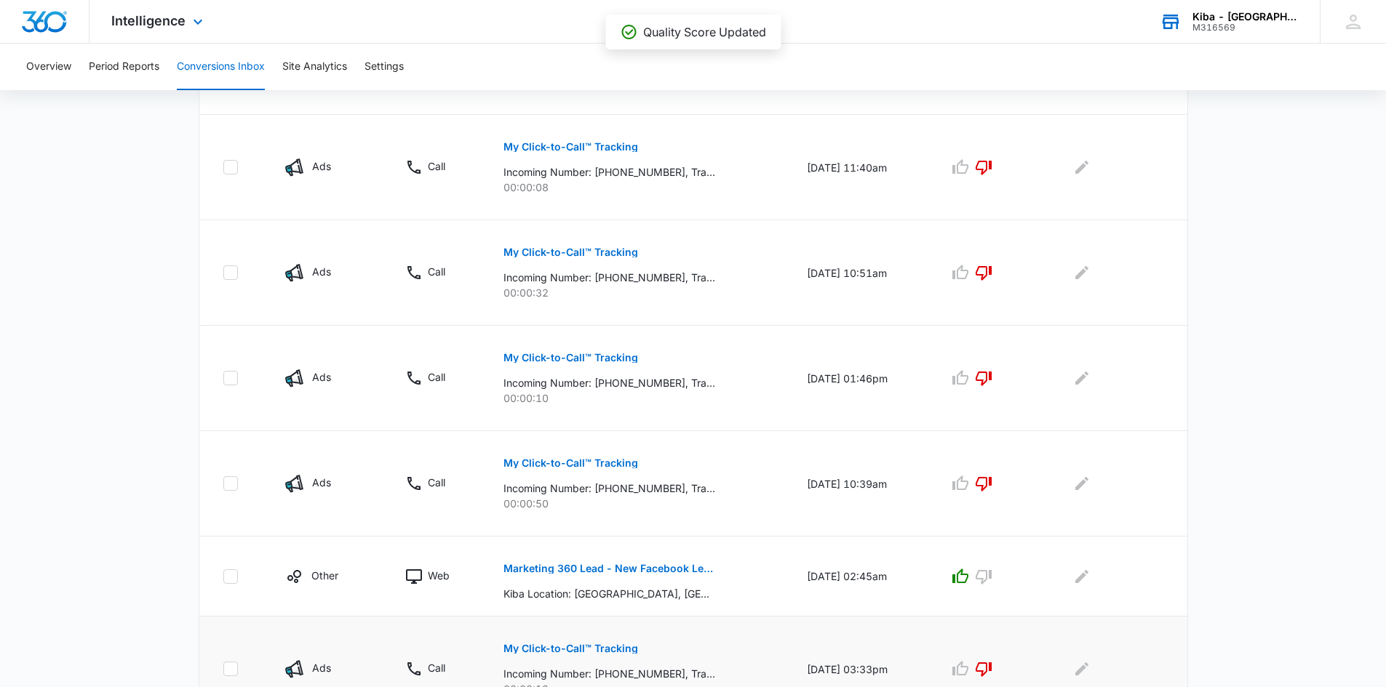
scroll to position [794, 0]
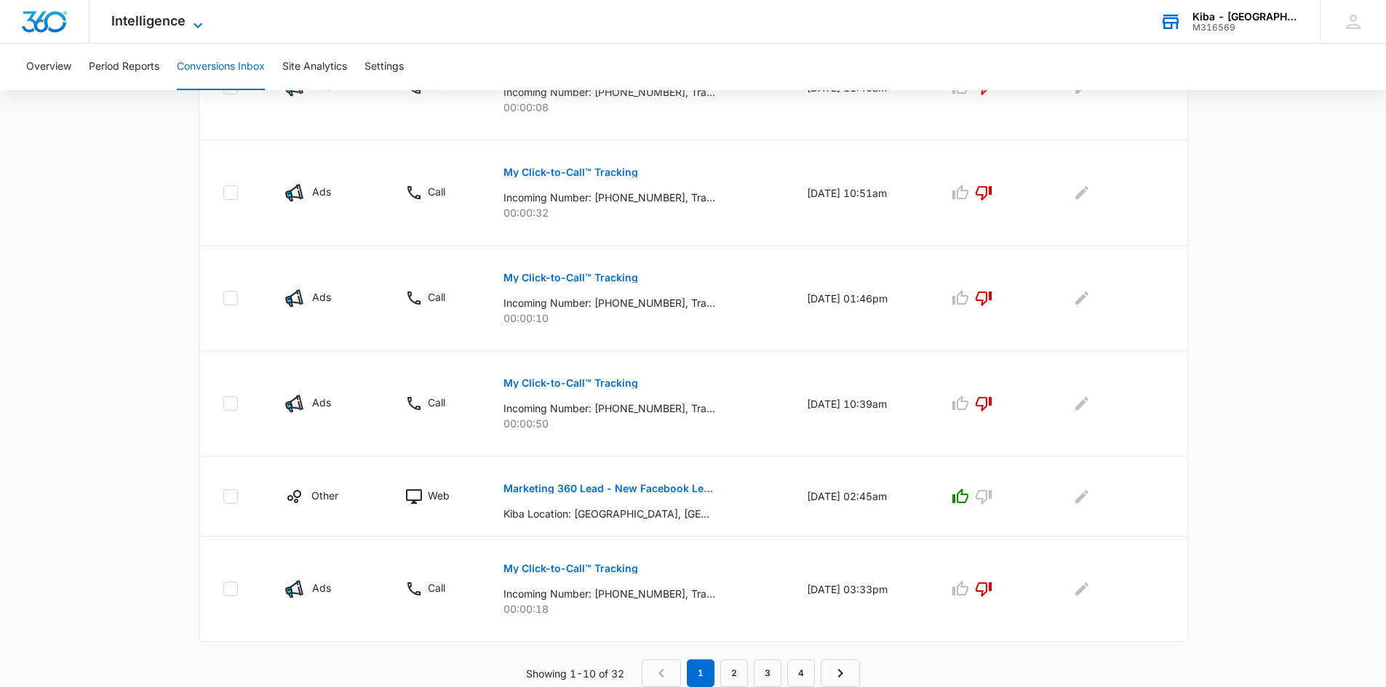
click at [198, 20] on icon at bounding box center [197, 25] width 17 height 17
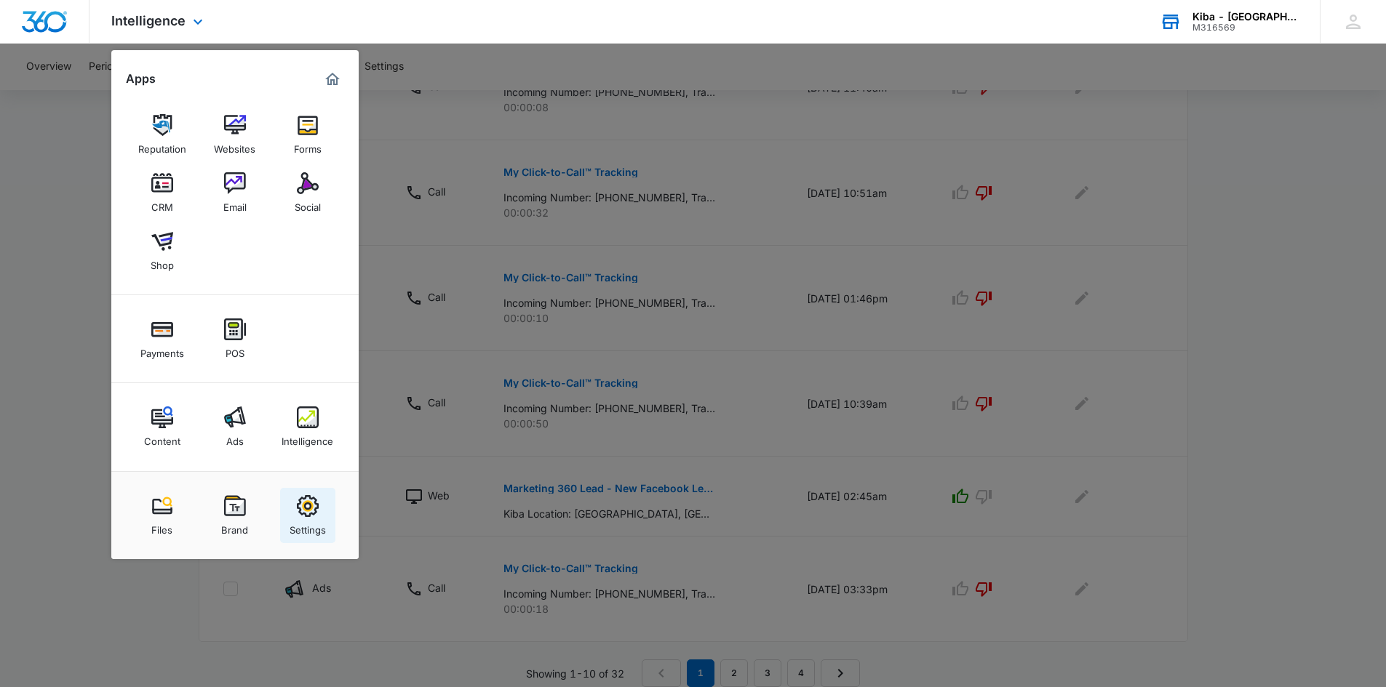
drag, startPoint x: 315, startPoint y: 506, endPoint x: 314, endPoint y: 488, distance: 17.5
click at [315, 504] on img at bounding box center [308, 506] width 22 height 22
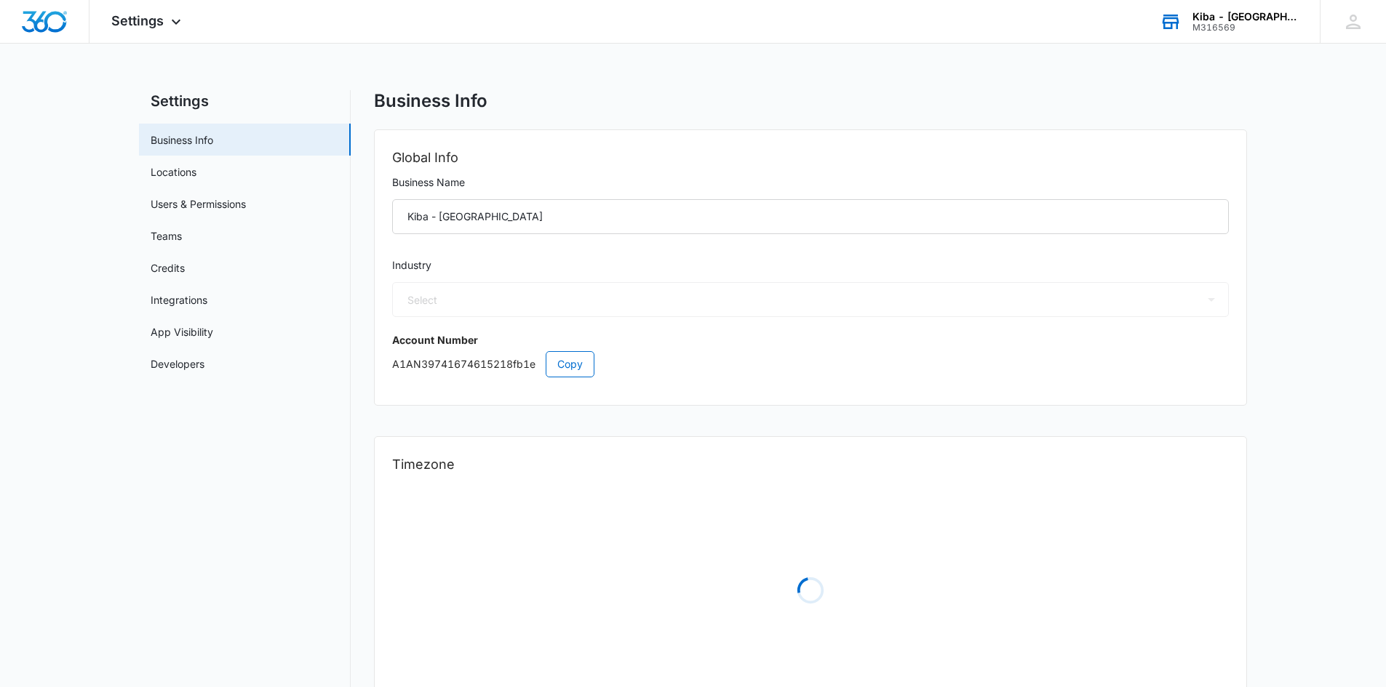
select select "12"
select select "US"
select select "America/[GEOGRAPHIC_DATA]"
click at [178, 262] on link "Credits" at bounding box center [168, 267] width 34 height 15
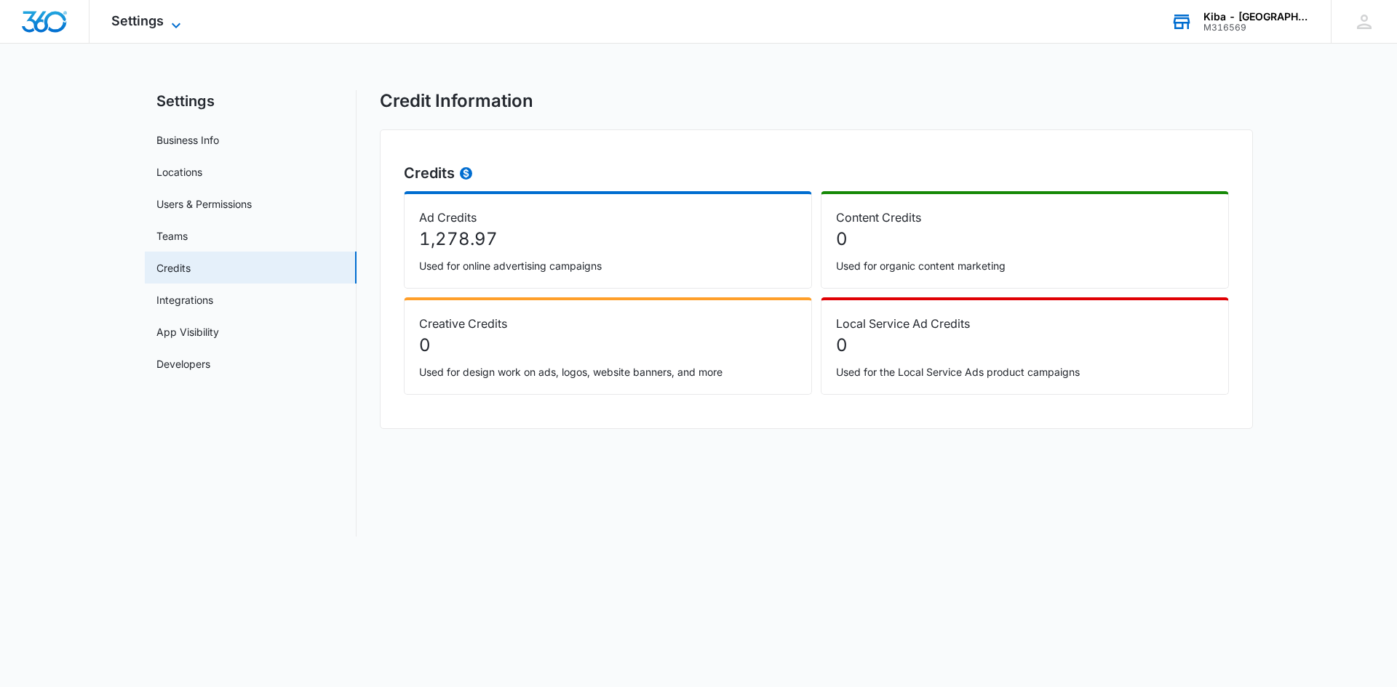
click at [172, 15] on div "Settings Apps Reputation Websites Forms CRM Email Social Shop Payments POS Cont…" at bounding box center [147, 21] width 117 height 43
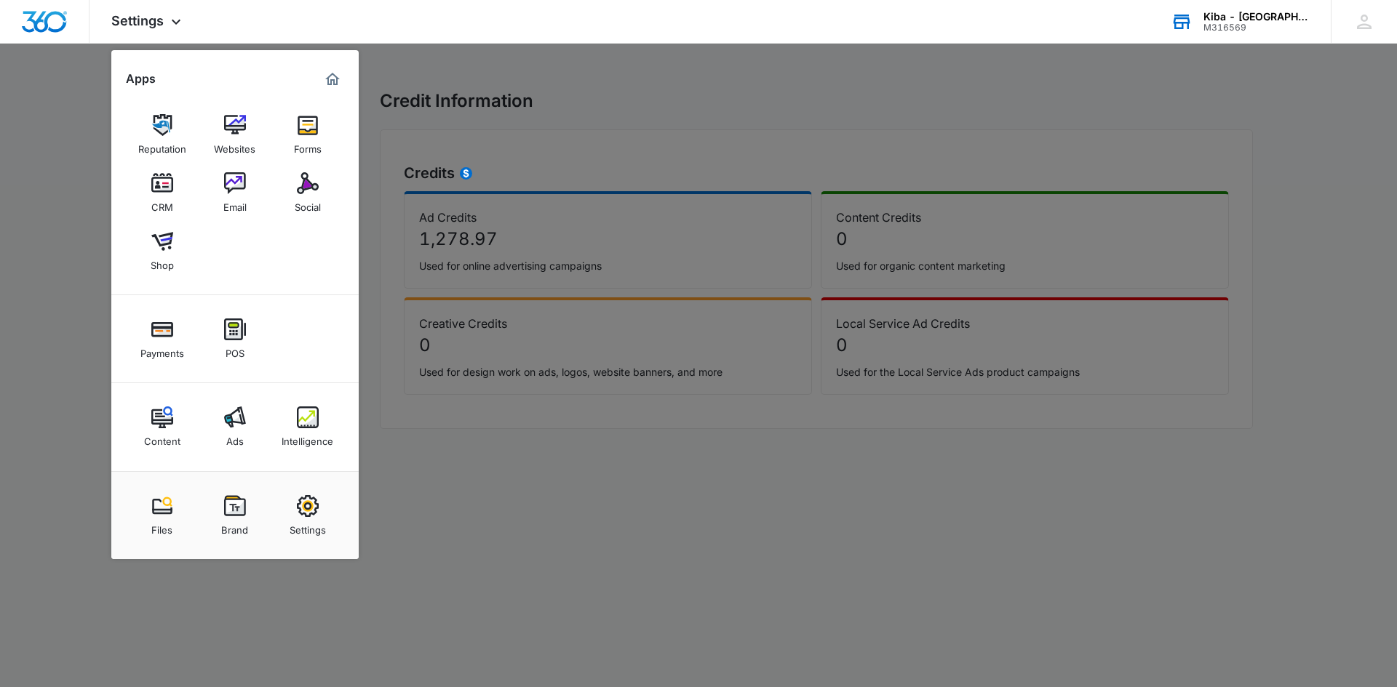
click at [244, 432] on link "Ads" at bounding box center [234, 426] width 55 height 55
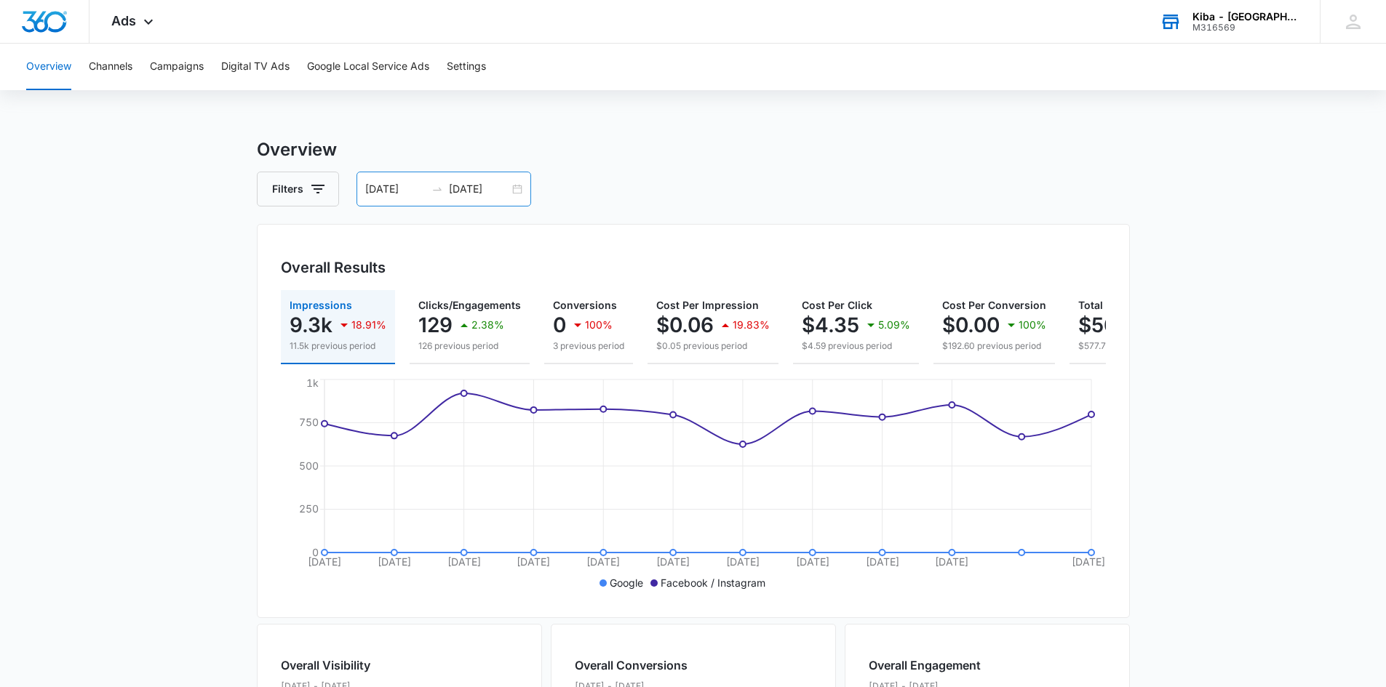
click at [517, 189] on div "[DATE] [DATE]" at bounding box center [443, 189] width 175 height 35
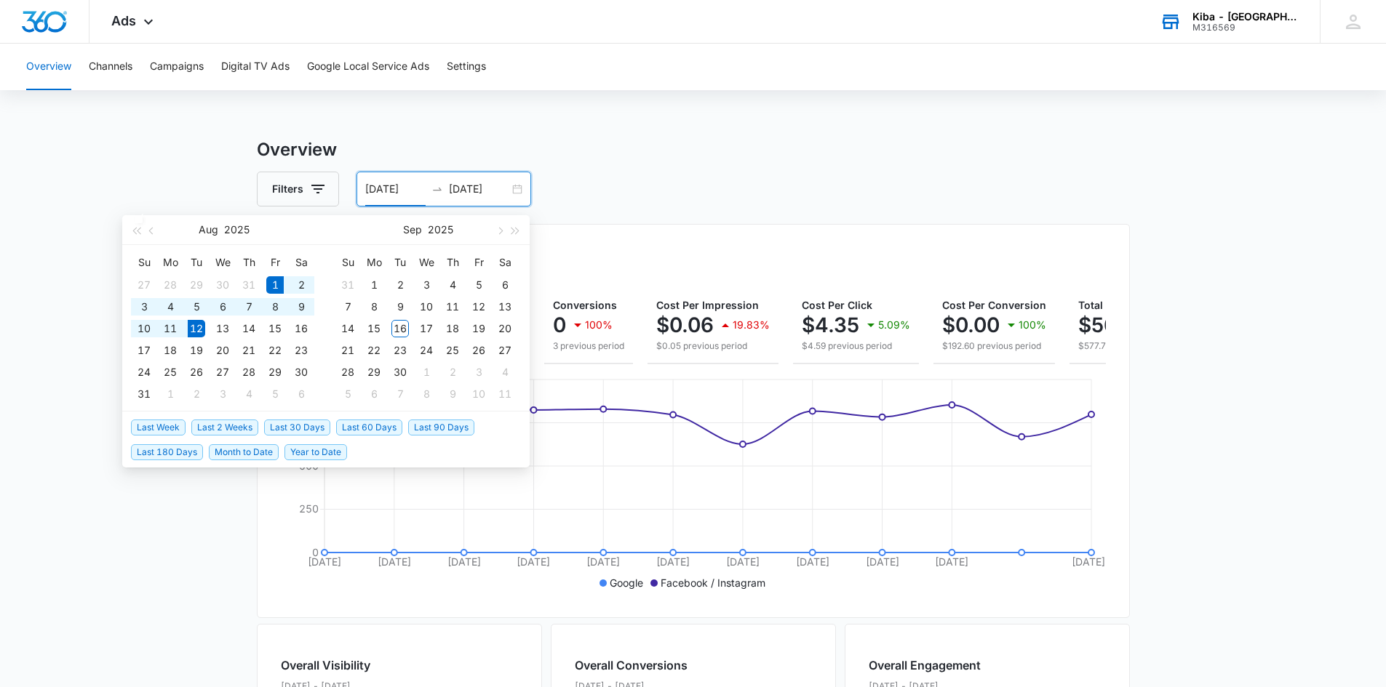
type input "[DATE]"
click at [274, 282] on div "1" at bounding box center [274, 284] width 17 height 17
type input "[DATE]"
click at [141, 395] on div "31" at bounding box center [143, 394] width 17 height 17
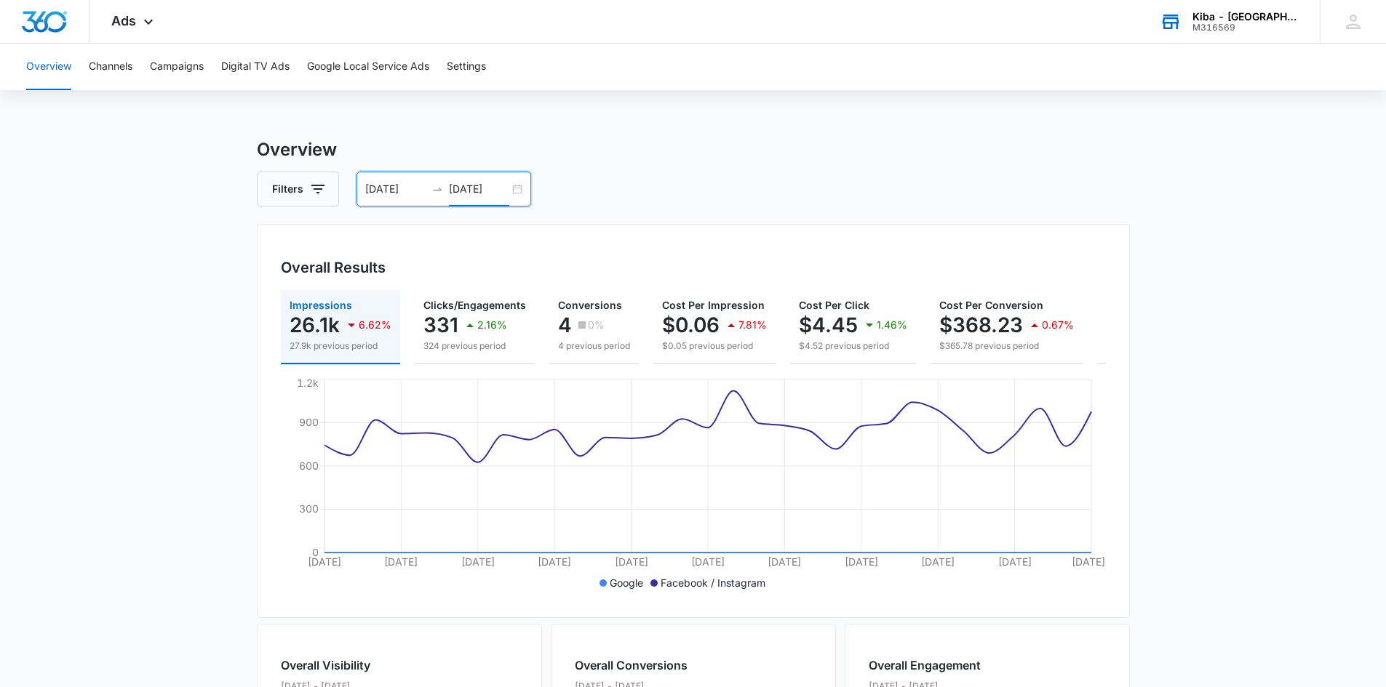
click at [515, 190] on div "[DATE] [DATE]" at bounding box center [443, 189] width 175 height 35
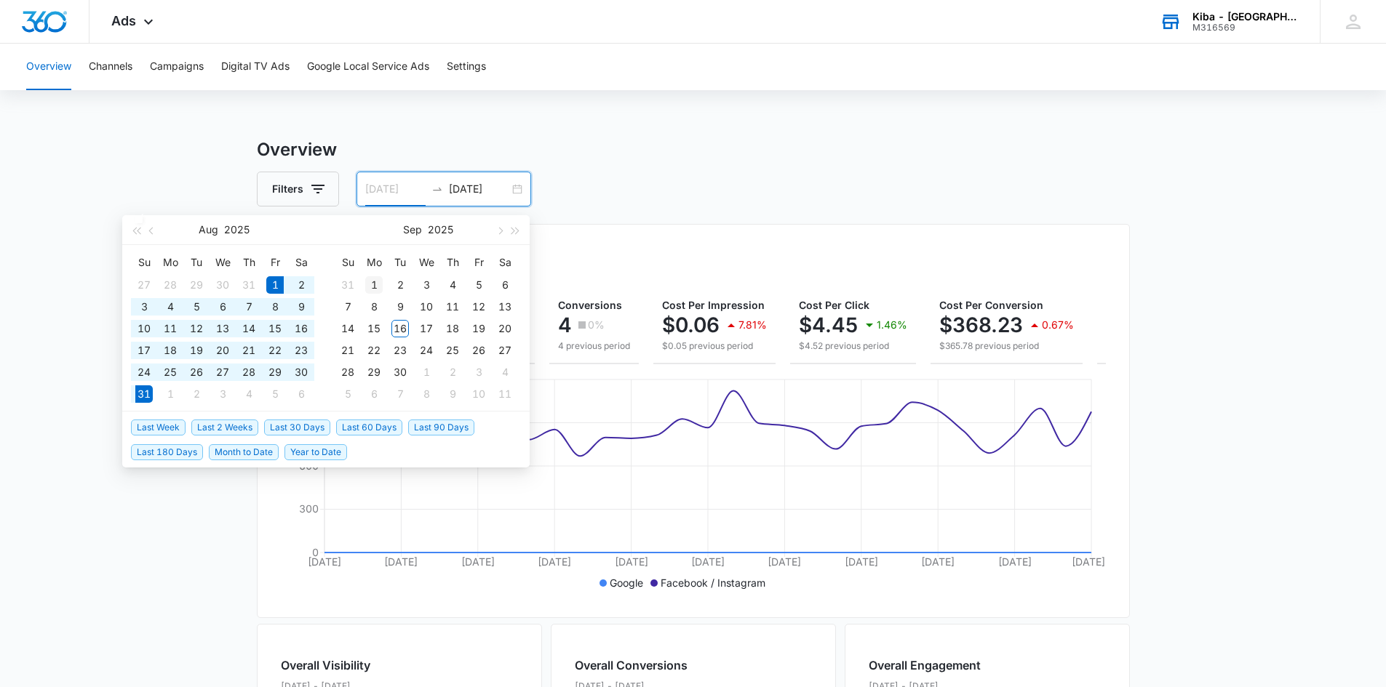
type input "[DATE]"
click at [375, 282] on div "1" at bounding box center [373, 284] width 17 height 17
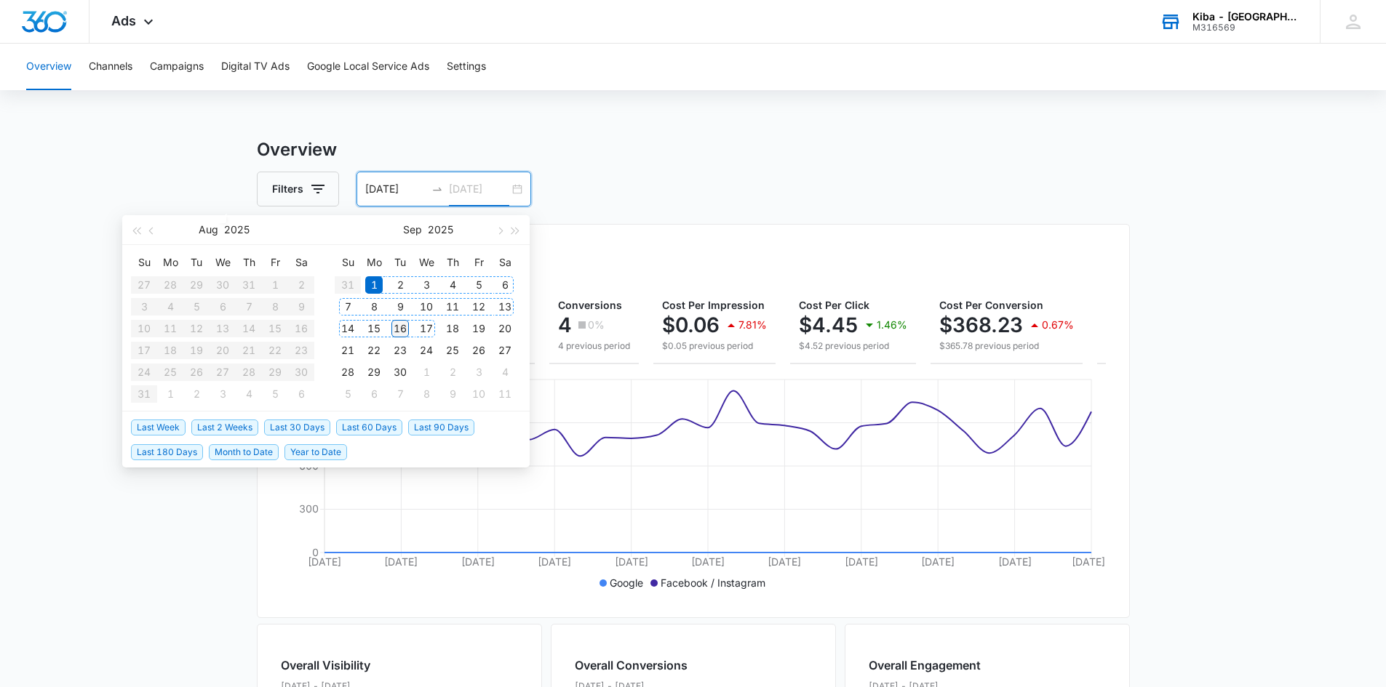
type input "[DATE]"
click at [399, 330] on div "16" at bounding box center [399, 328] width 17 height 17
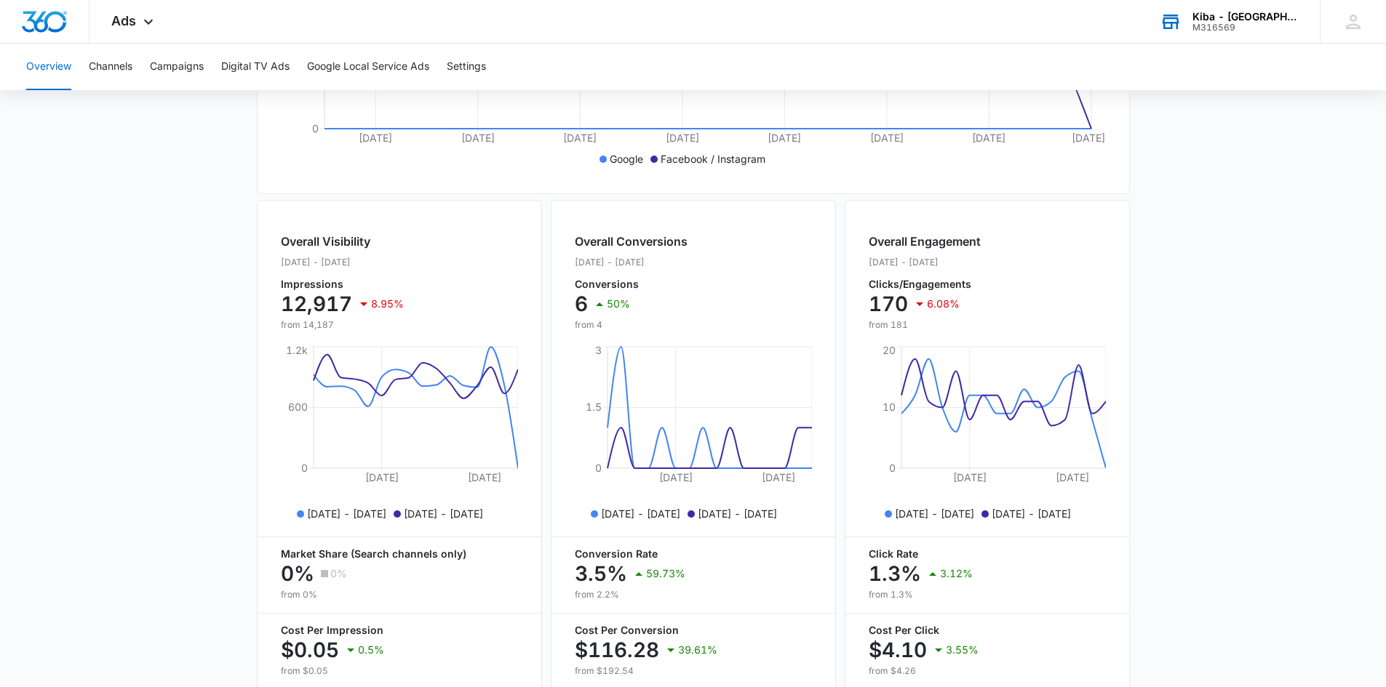
scroll to position [436, 0]
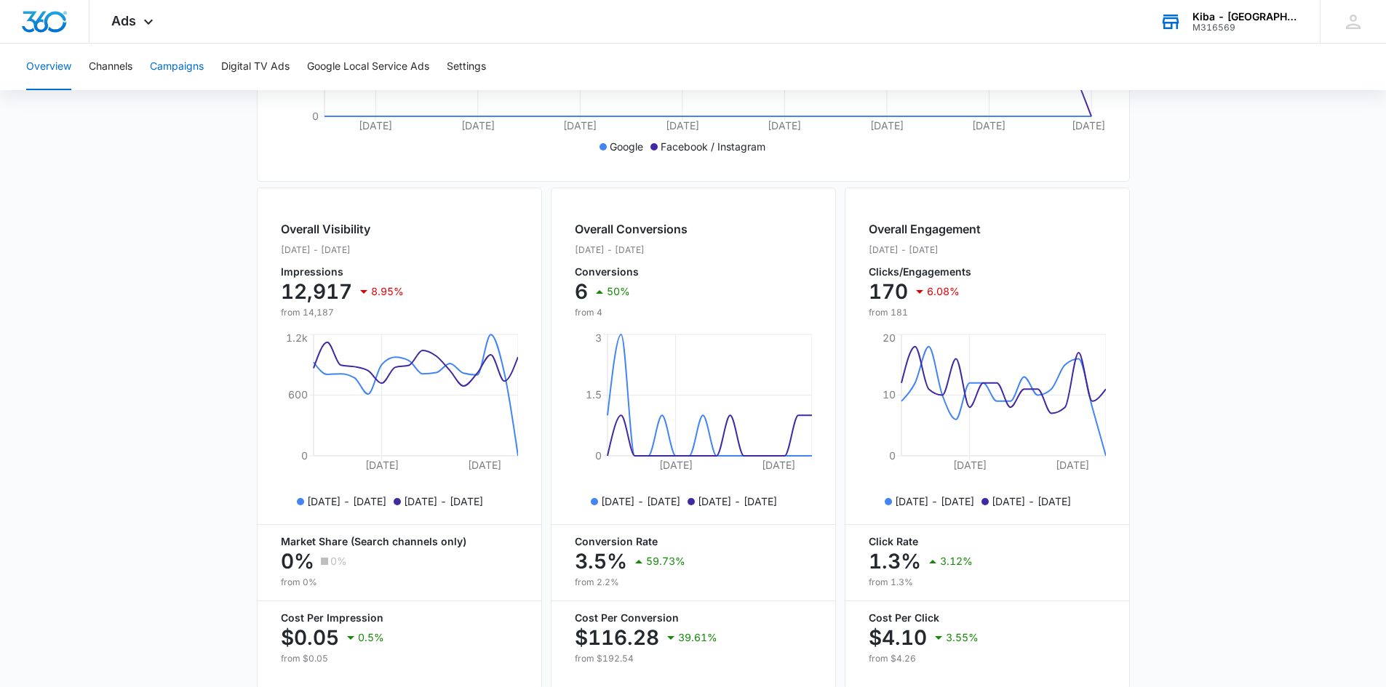
click at [198, 69] on button "Campaigns" at bounding box center [177, 67] width 54 height 47
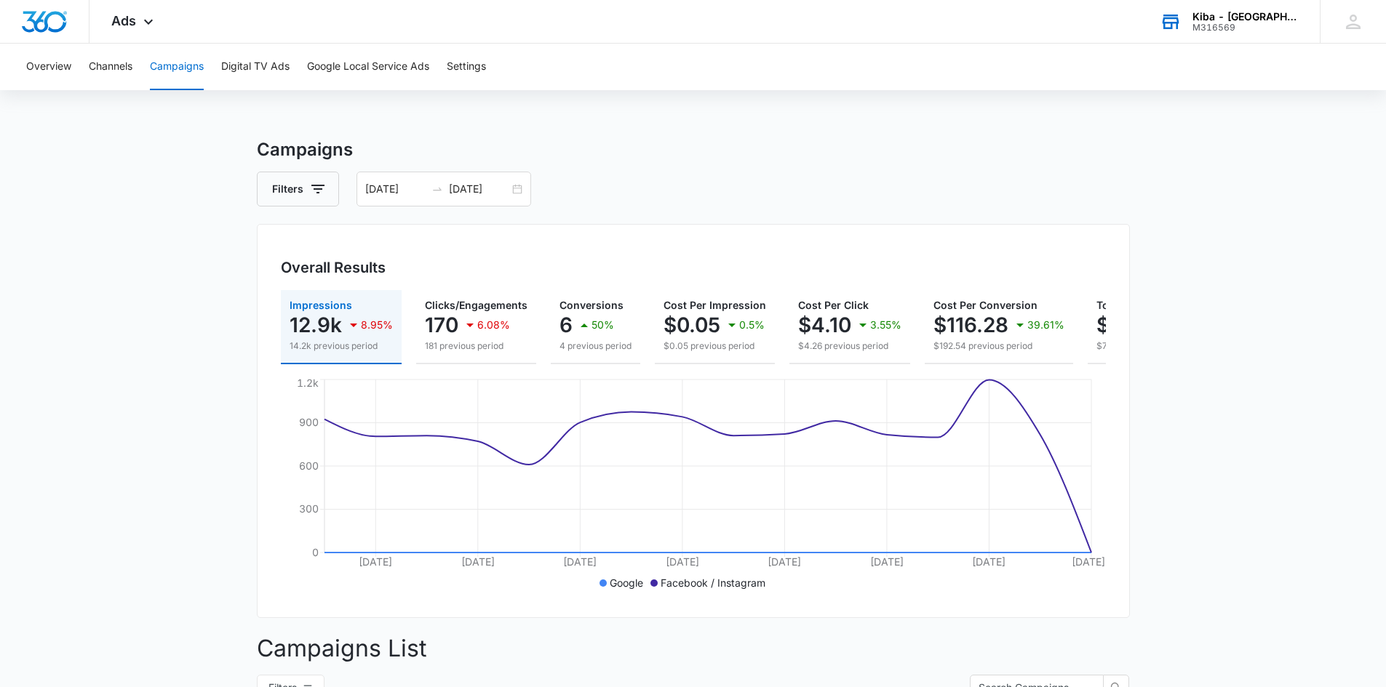
click at [1267, 18] on div "Kiba - [GEOGRAPHIC_DATA]" at bounding box center [1245, 17] width 106 height 12
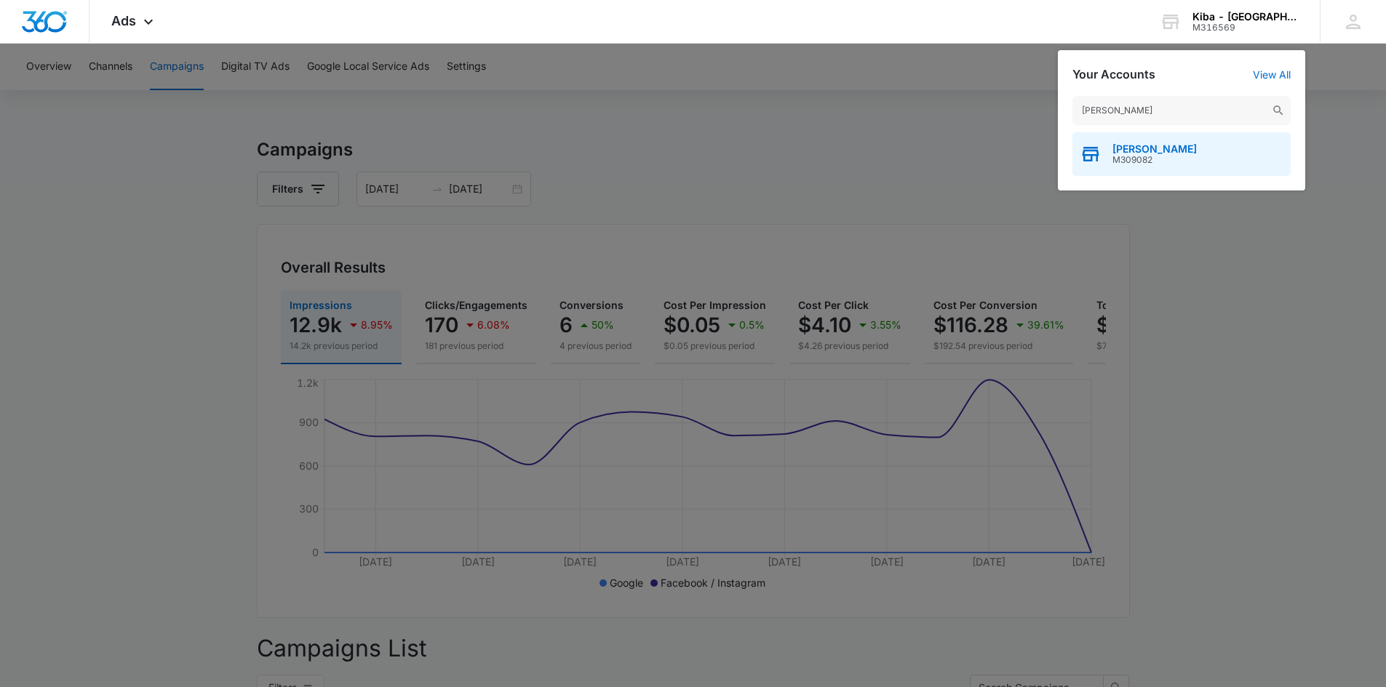
type input "[PERSON_NAME]"
click at [1143, 161] on span "M309082" at bounding box center [1154, 160] width 84 height 10
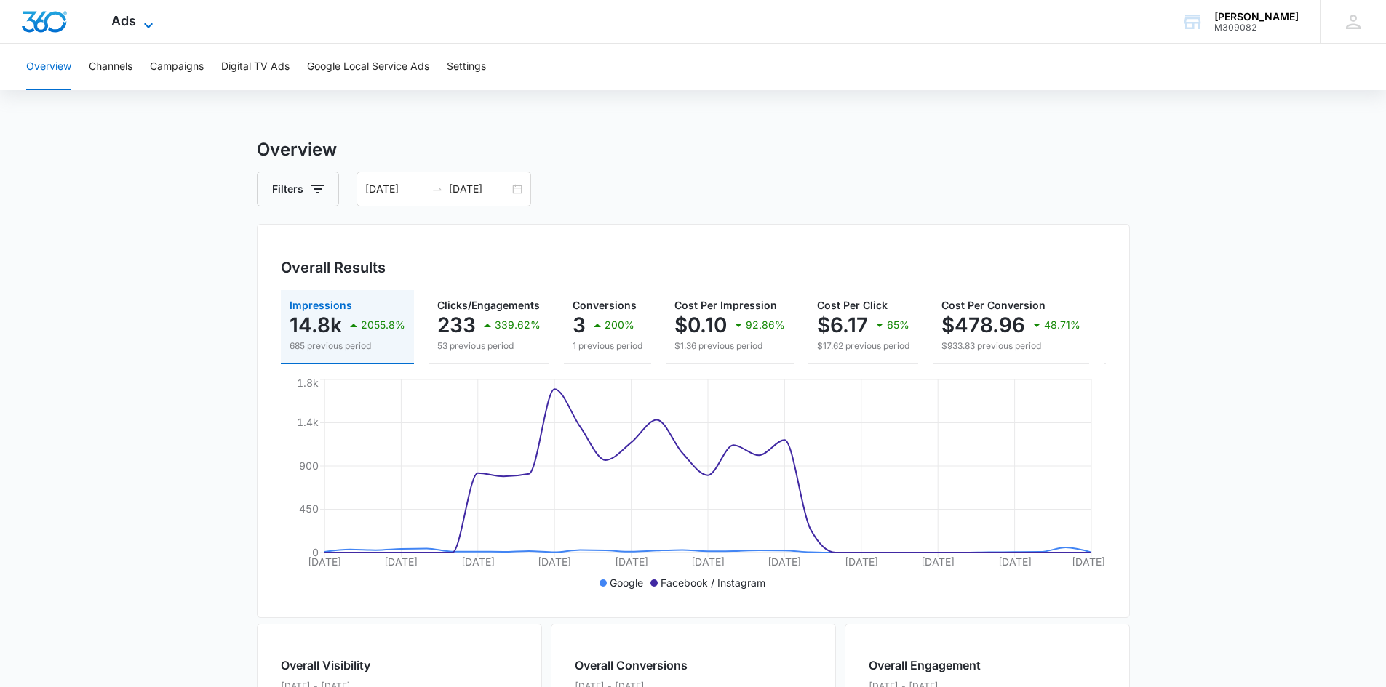
click at [148, 22] on icon at bounding box center [148, 25] width 17 height 17
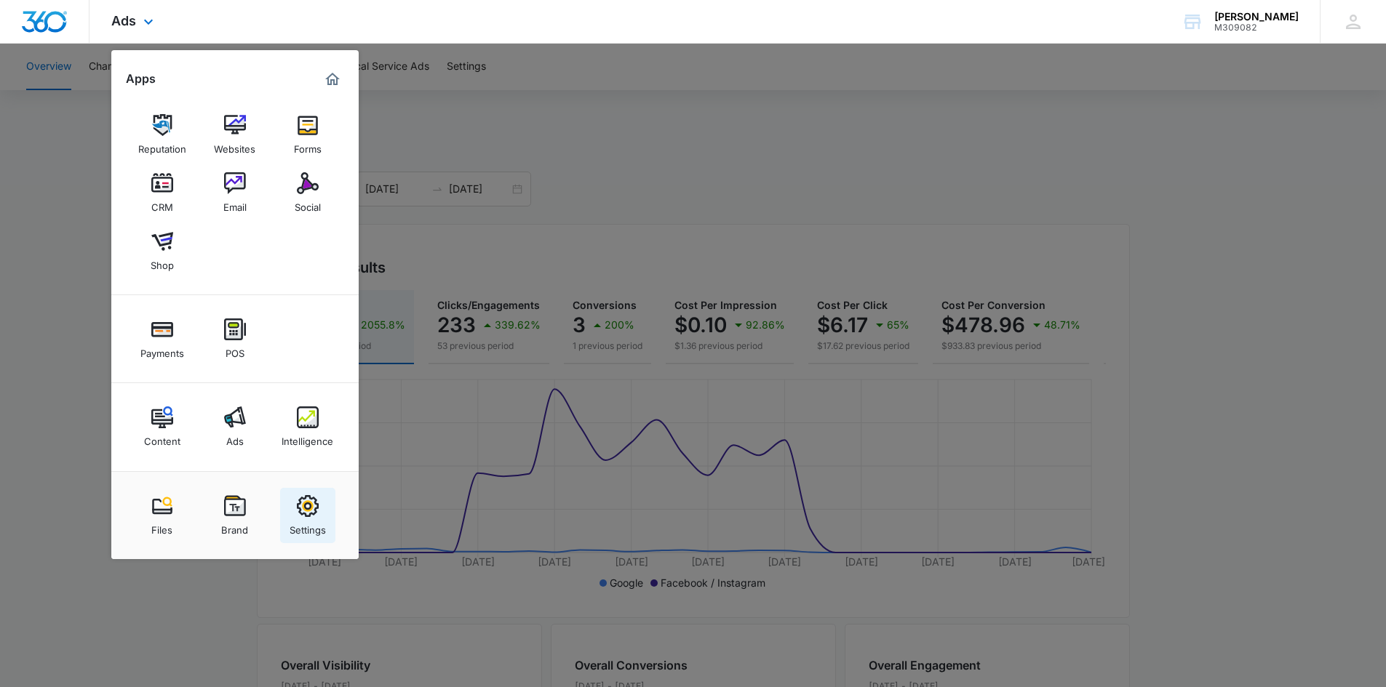
click at [303, 506] on img at bounding box center [308, 506] width 22 height 22
select select "12"
select select "US"
select select "America/[GEOGRAPHIC_DATA]"
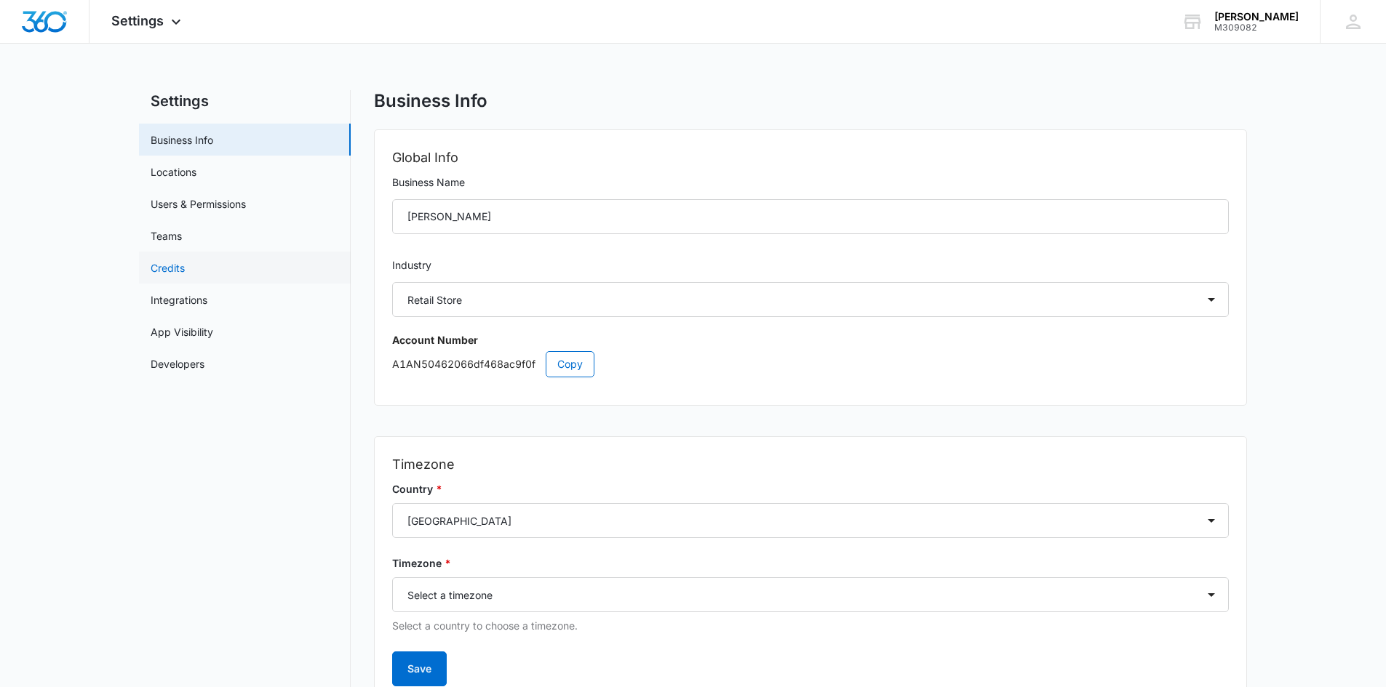
click at [173, 268] on link "Credits" at bounding box center [168, 267] width 34 height 15
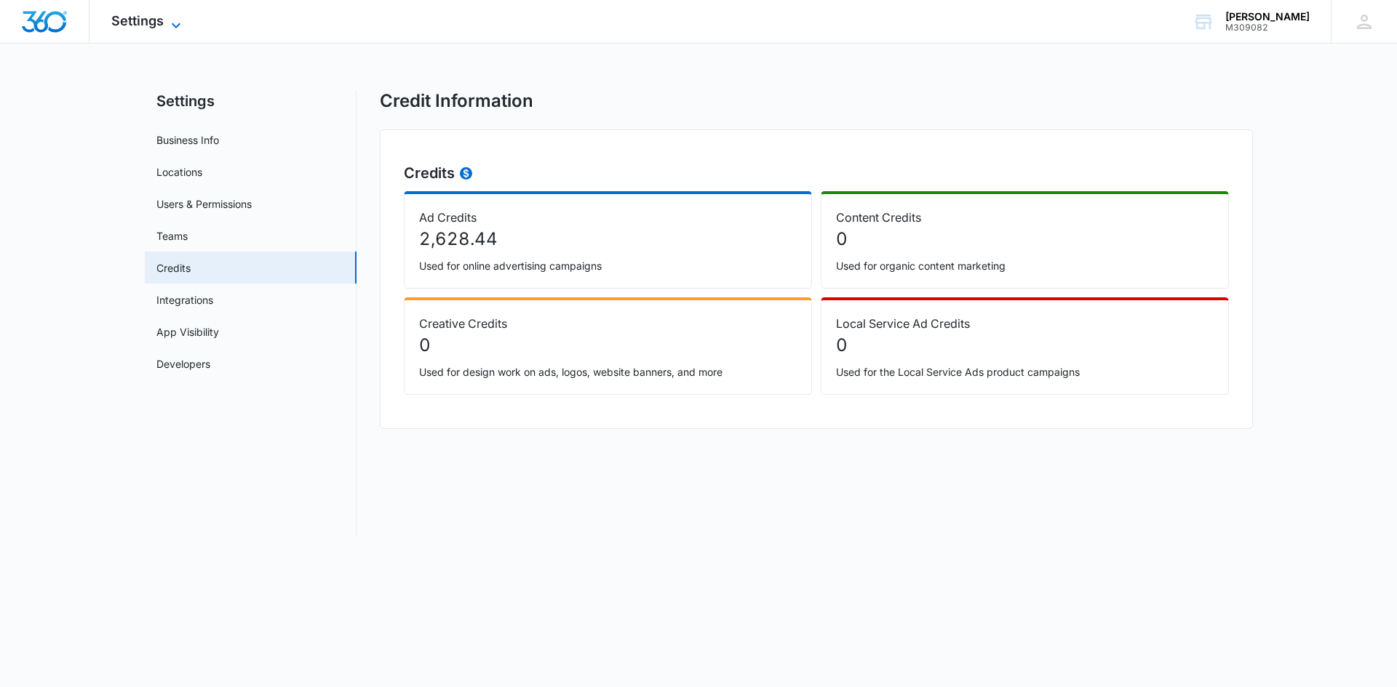
click at [175, 21] on icon at bounding box center [175, 25] width 17 height 17
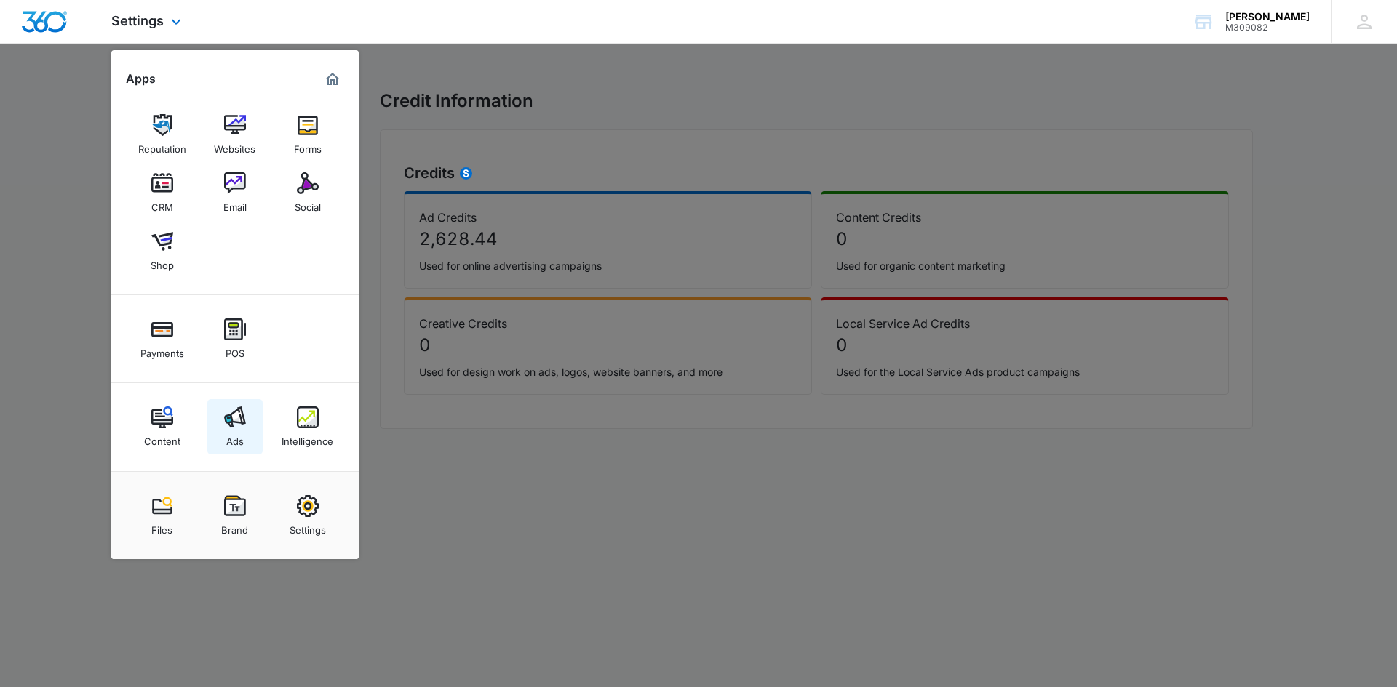
click at [222, 420] on link "Ads" at bounding box center [234, 426] width 55 height 55
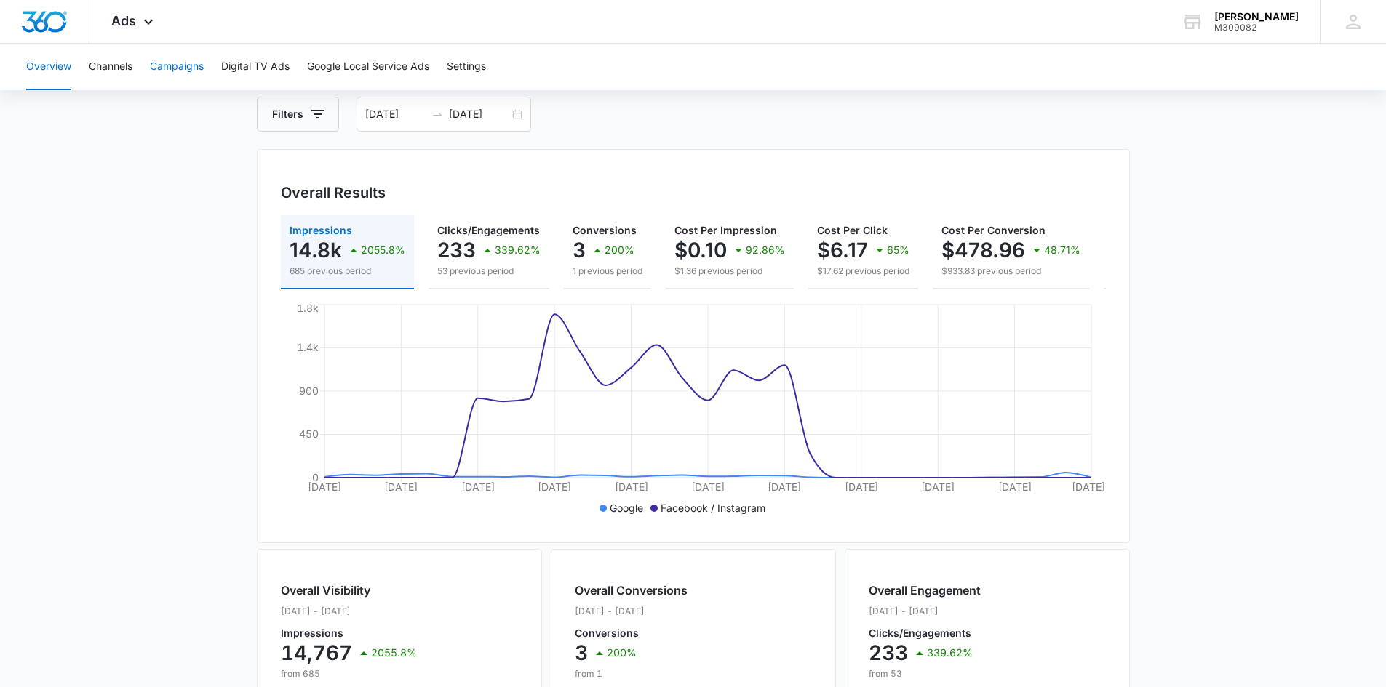
scroll to position [73, 0]
click at [180, 69] on button "Campaigns" at bounding box center [177, 67] width 54 height 47
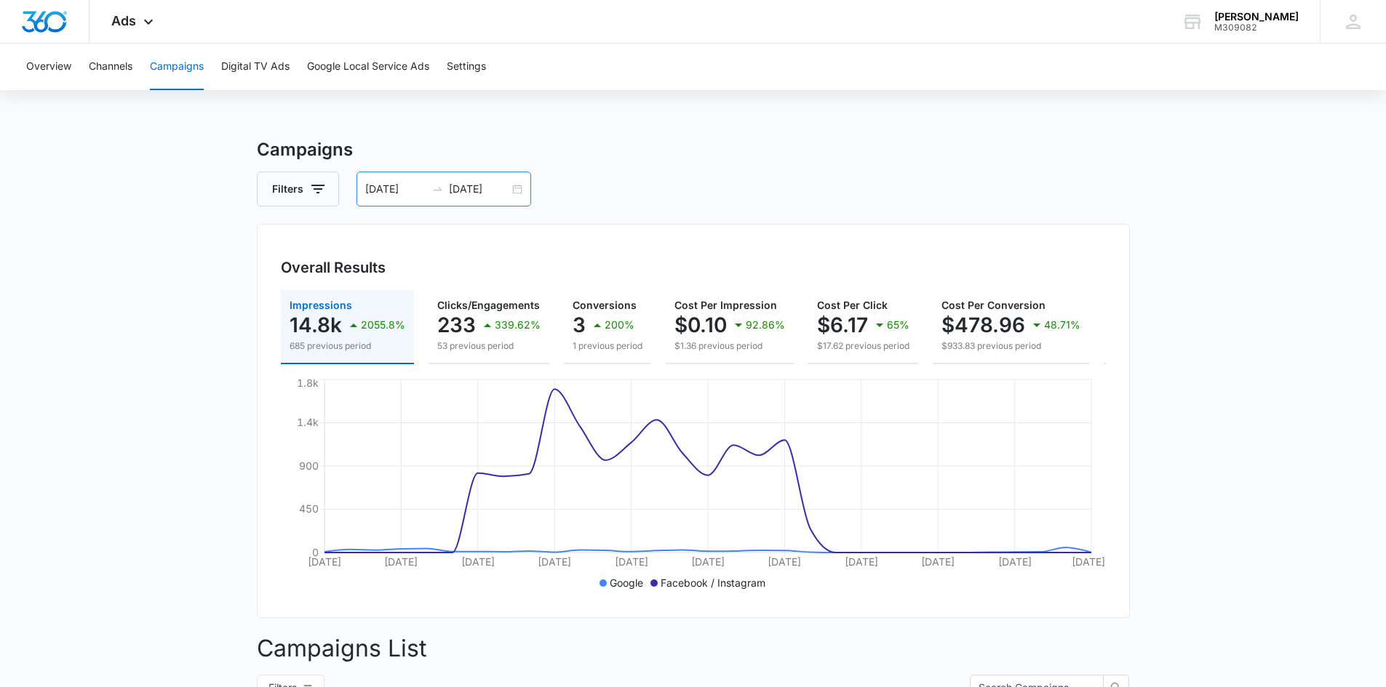
click at [515, 187] on div "[DATE] [DATE]" at bounding box center [443, 189] width 175 height 35
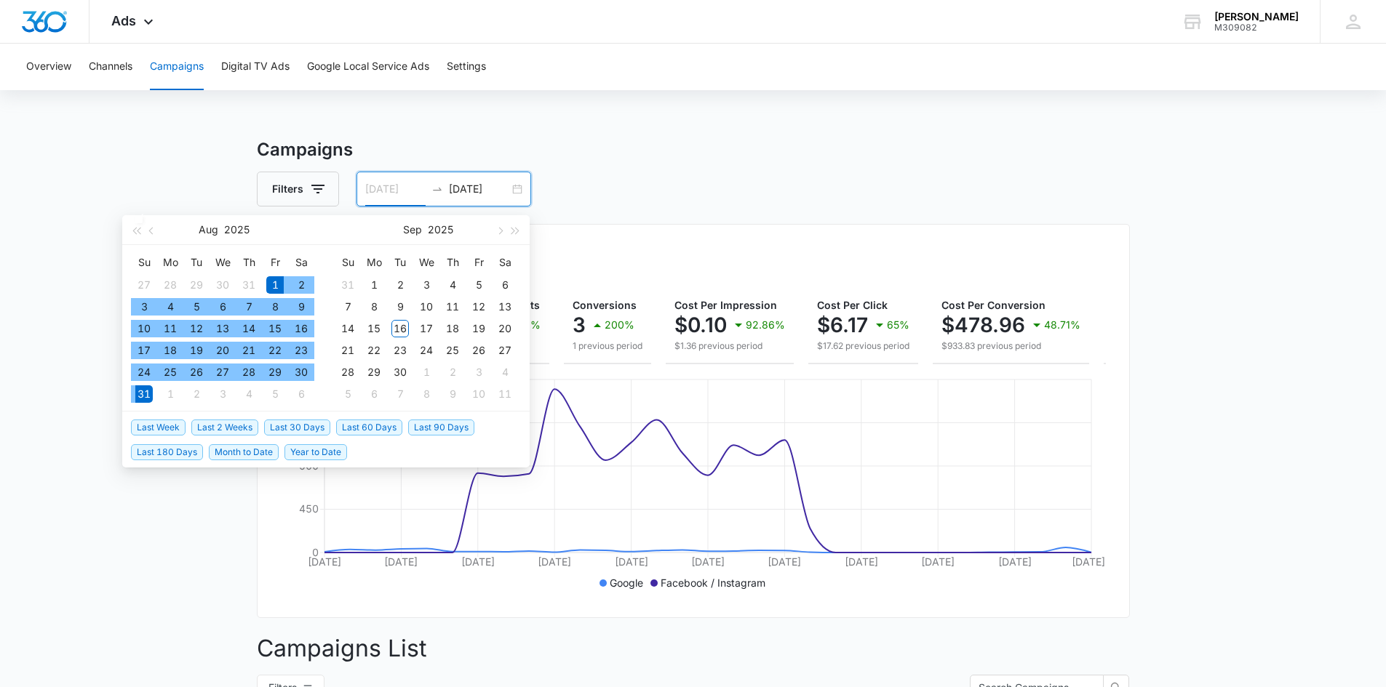
type input "[DATE]"
click at [275, 281] on div "1" at bounding box center [274, 284] width 17 height 17
click at [402, 329] on div "16" at bounding box center [399, 328] width 17 height 17
type input "[DATE]"
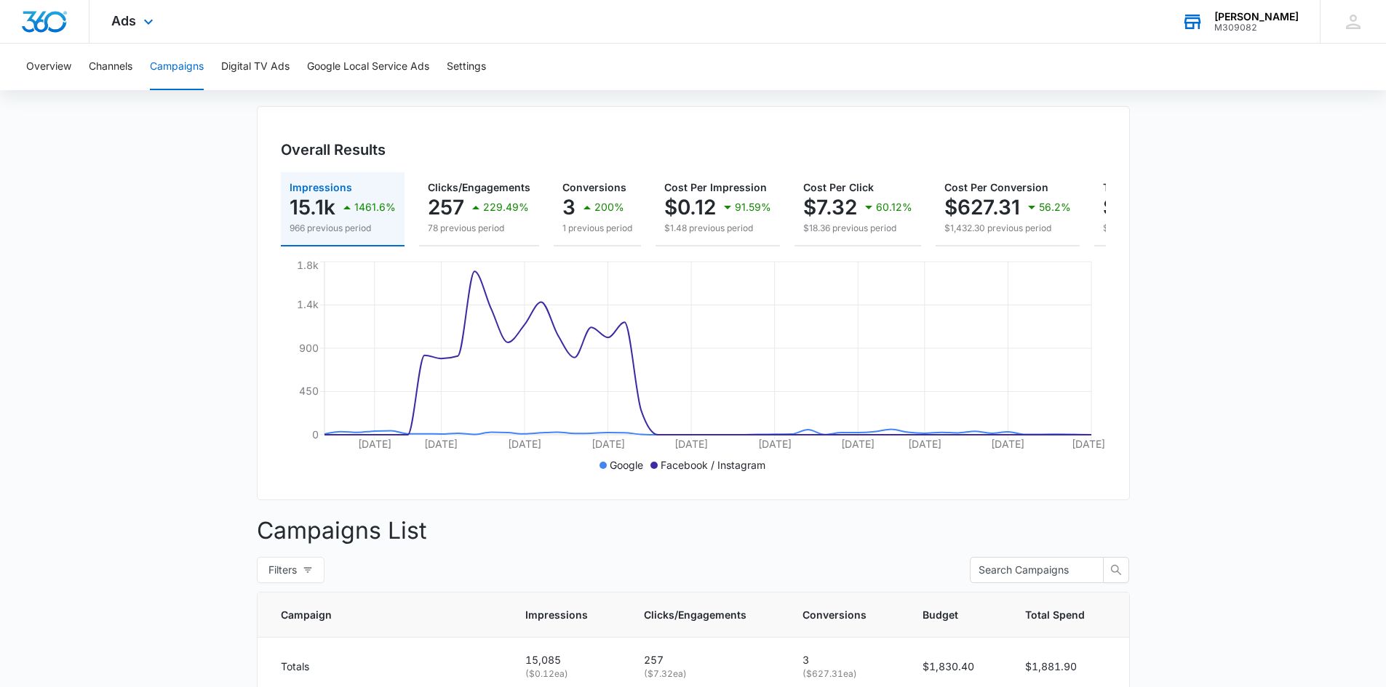
click at [1246, 18] on div "[PERSON_NAME]" at bounding box center [1256, 17] width 84 height 12
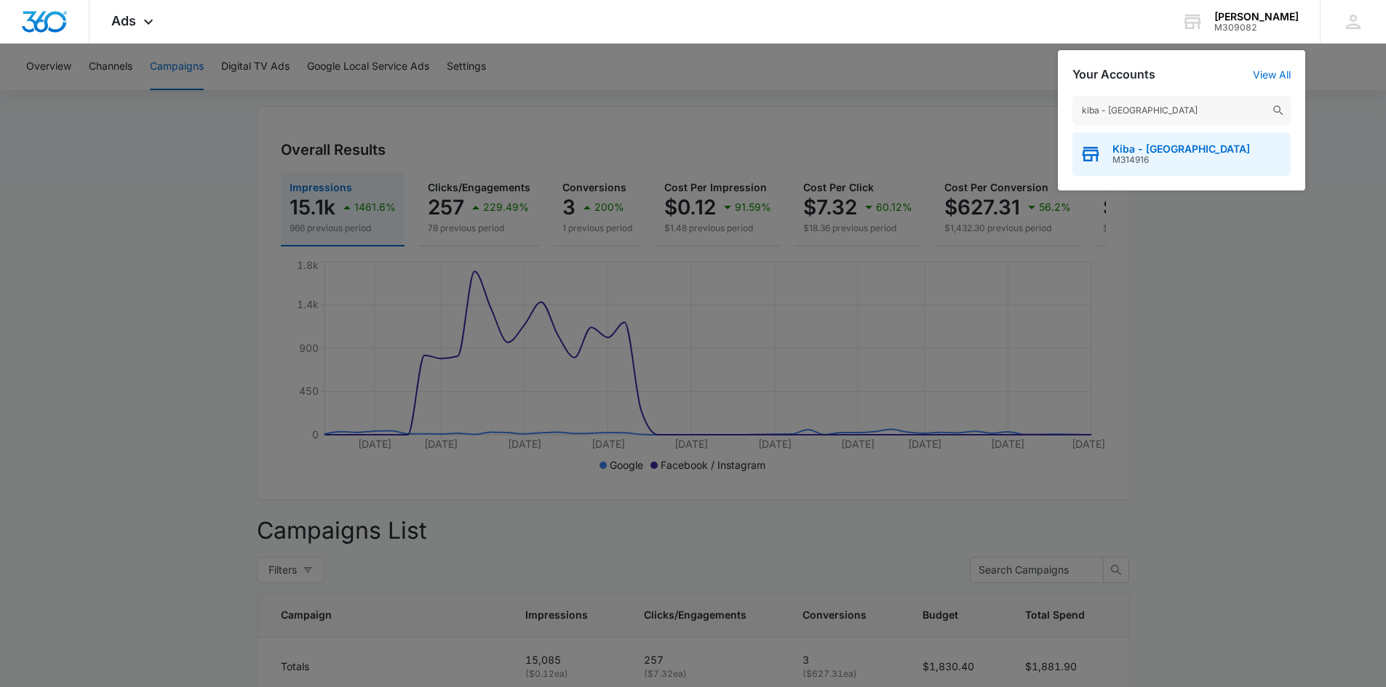
type input "kiba - [GEOGRAPHIC_DATA]"
click at [1116, 160] on span "M314916" at bounding box center [1180, 160] width 137 height 10
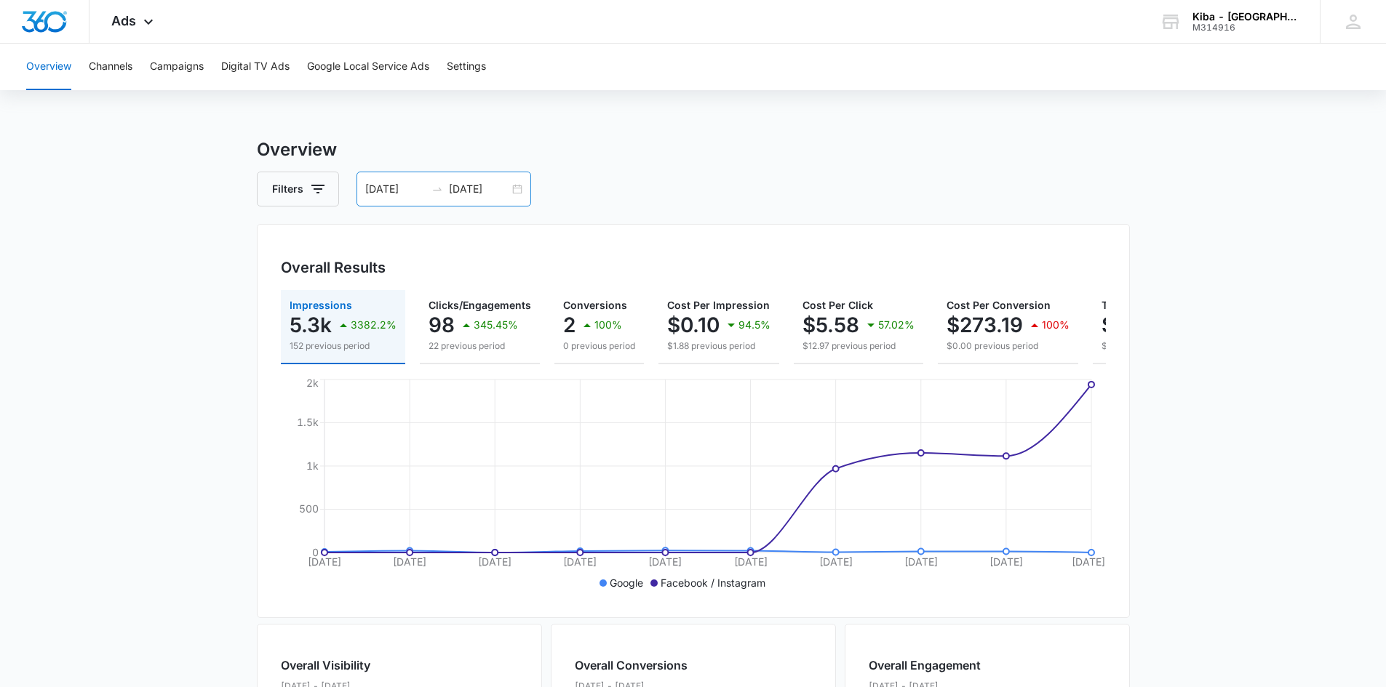
click at [513, 191] on div "[DATE] [DATE]" at bounding box center [443, 189] width 175 height 35
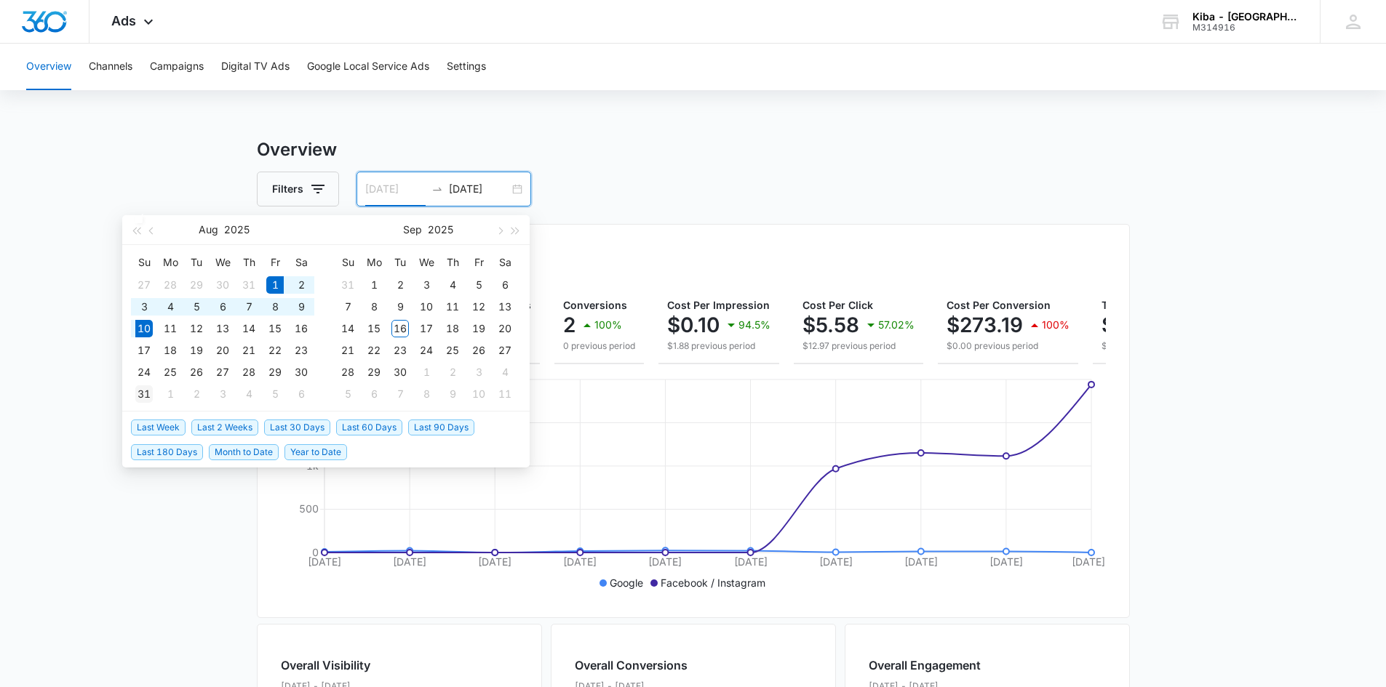
type input "[DATE]"
click at [145, 390] on div "31" at bounding box center [143, 394] width 17 height 17
type input "[DATE]"
click at [375, 183] on input "[DATE]" at bounding box center [395, 189] width 60 height 16
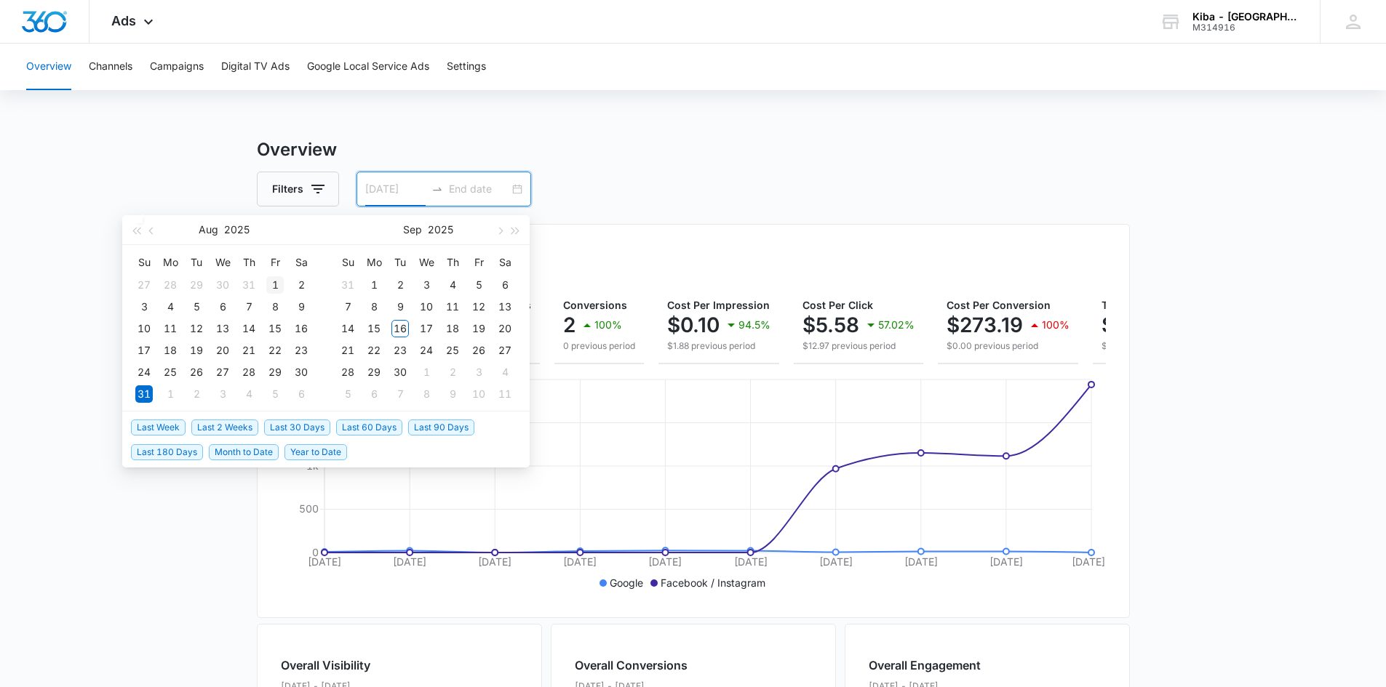
type input "[DATE]"
click at [272, 282] on div "1" at bounding box center [274, 284] width 17 height 17
type input "[DATE]"
click at [141, 390] on div "31" at bounding box center [143, 394] width 17 height 17
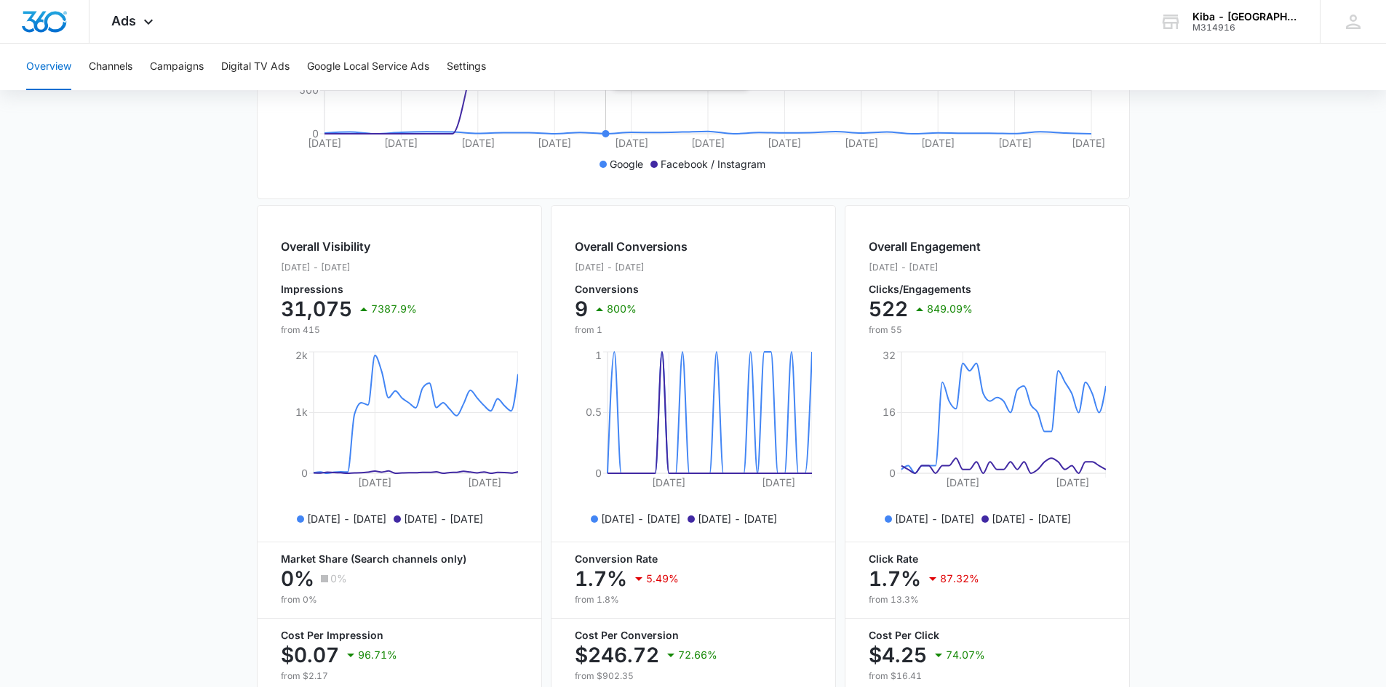
scroll to position [505, 0]
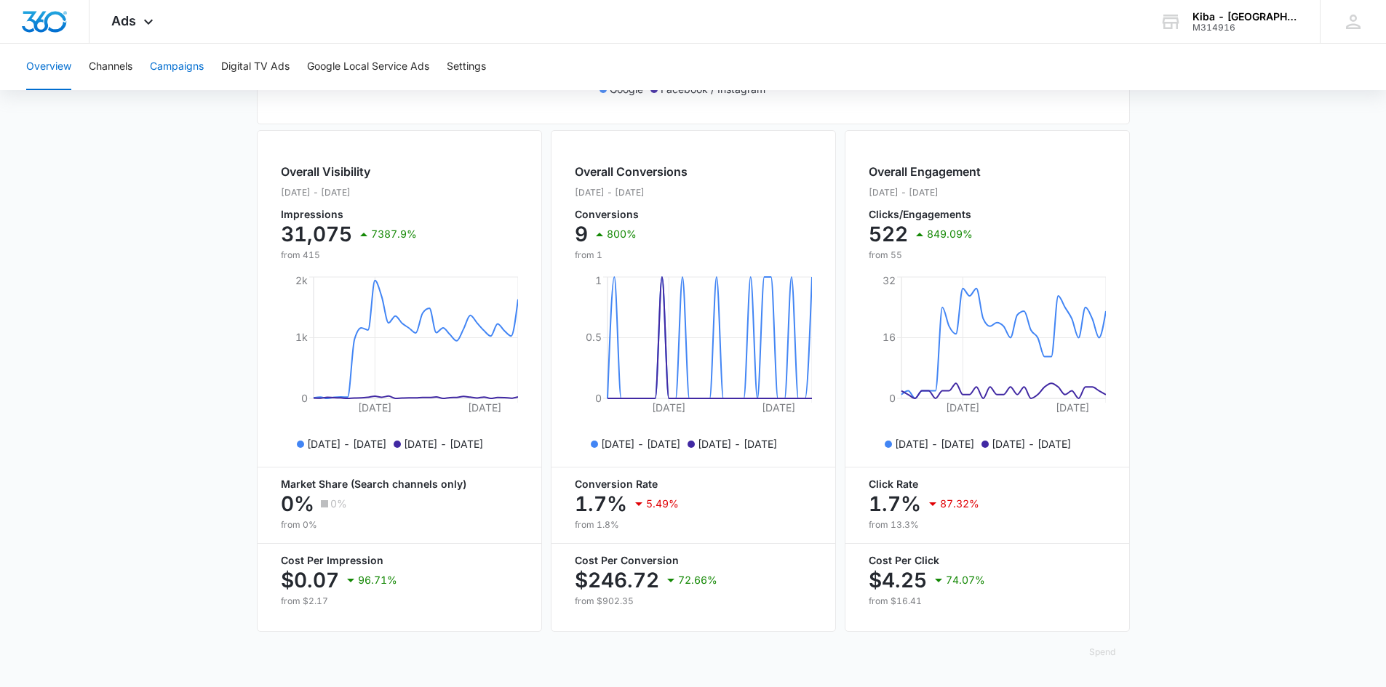
click at [196, 70] on button "Campaigns" at bounding box center [177, 67] width 54 height 47
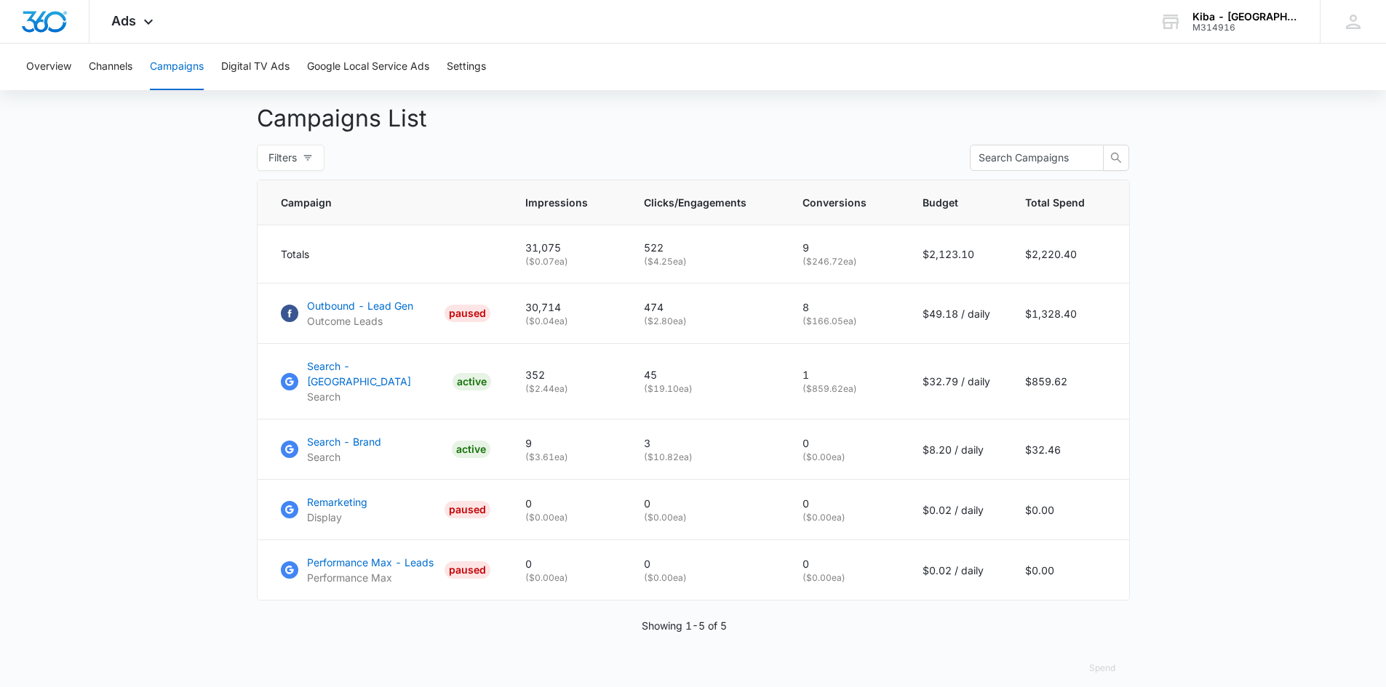
scroll to position [542, 0]
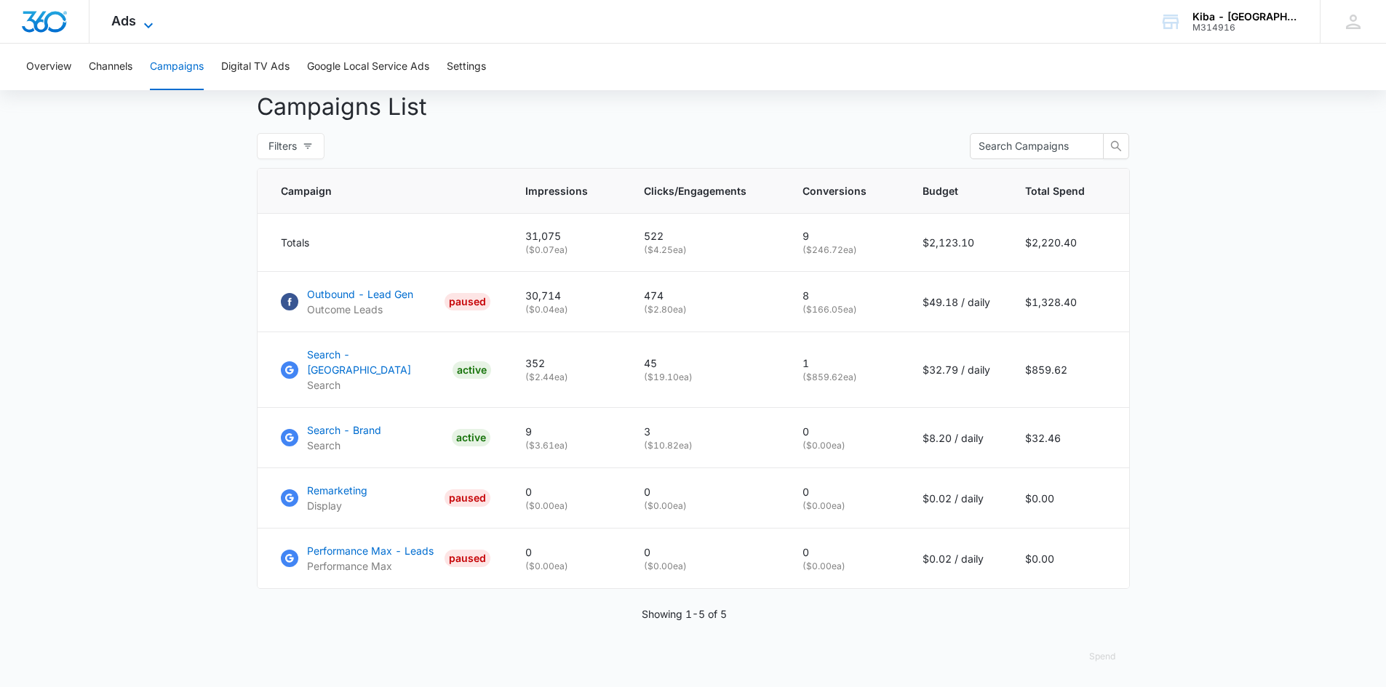
click at [144, 23] on icon at bounding box center [148, 25] width 17 height 17
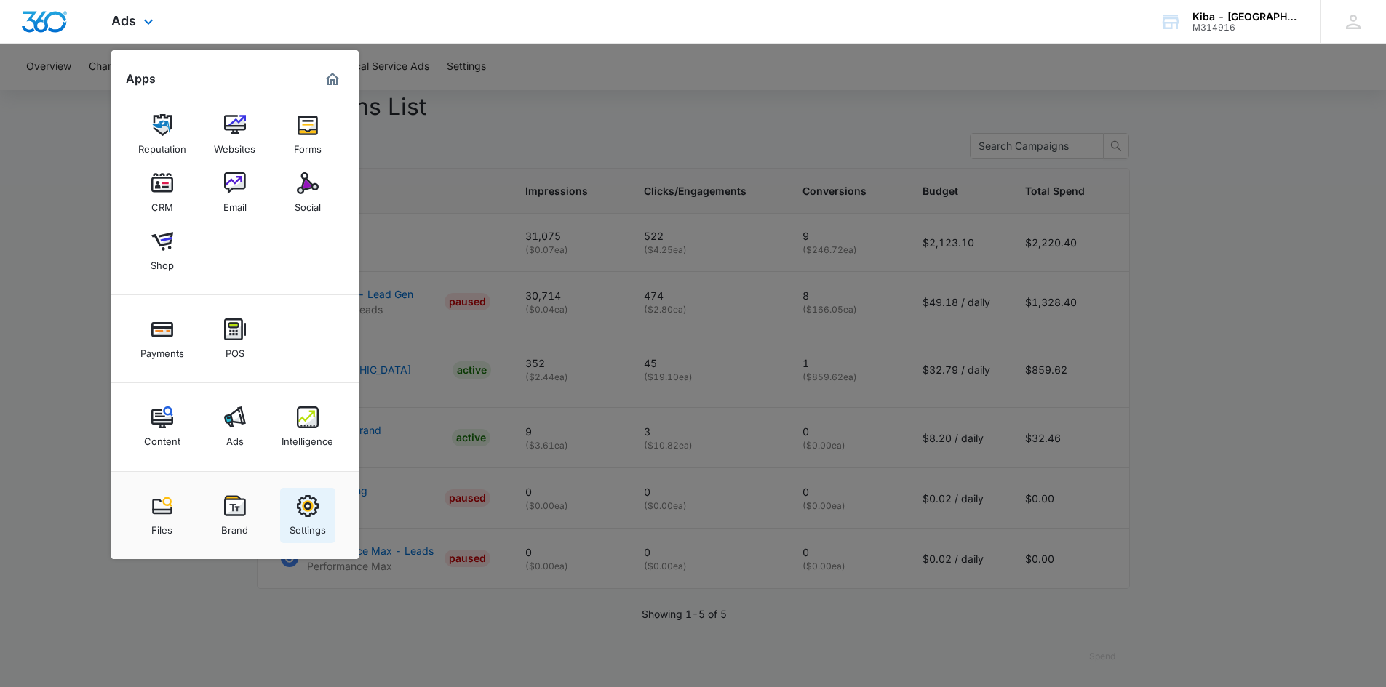
click at [317, 510] on img at bounding box center [308, 506] width 22 height 22
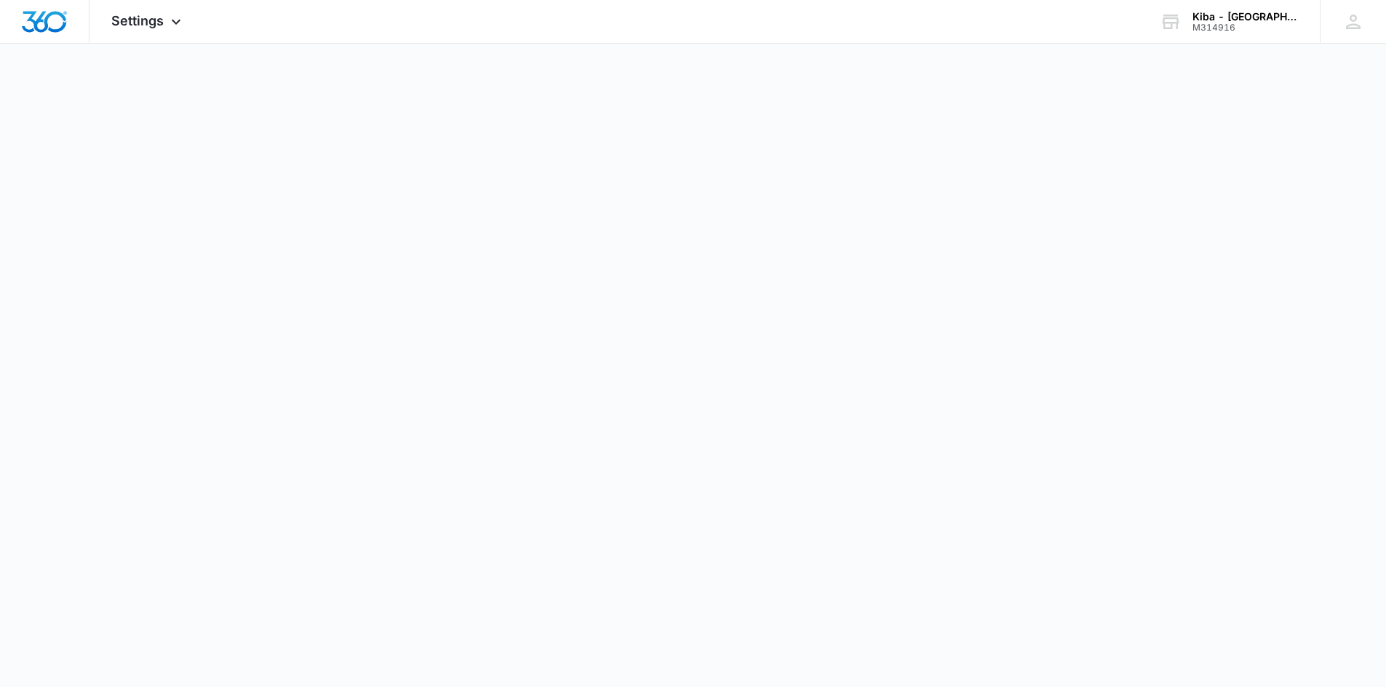
select select "12"
select select "US"
select select "America/[GEOGRAPHIC_DATA]"
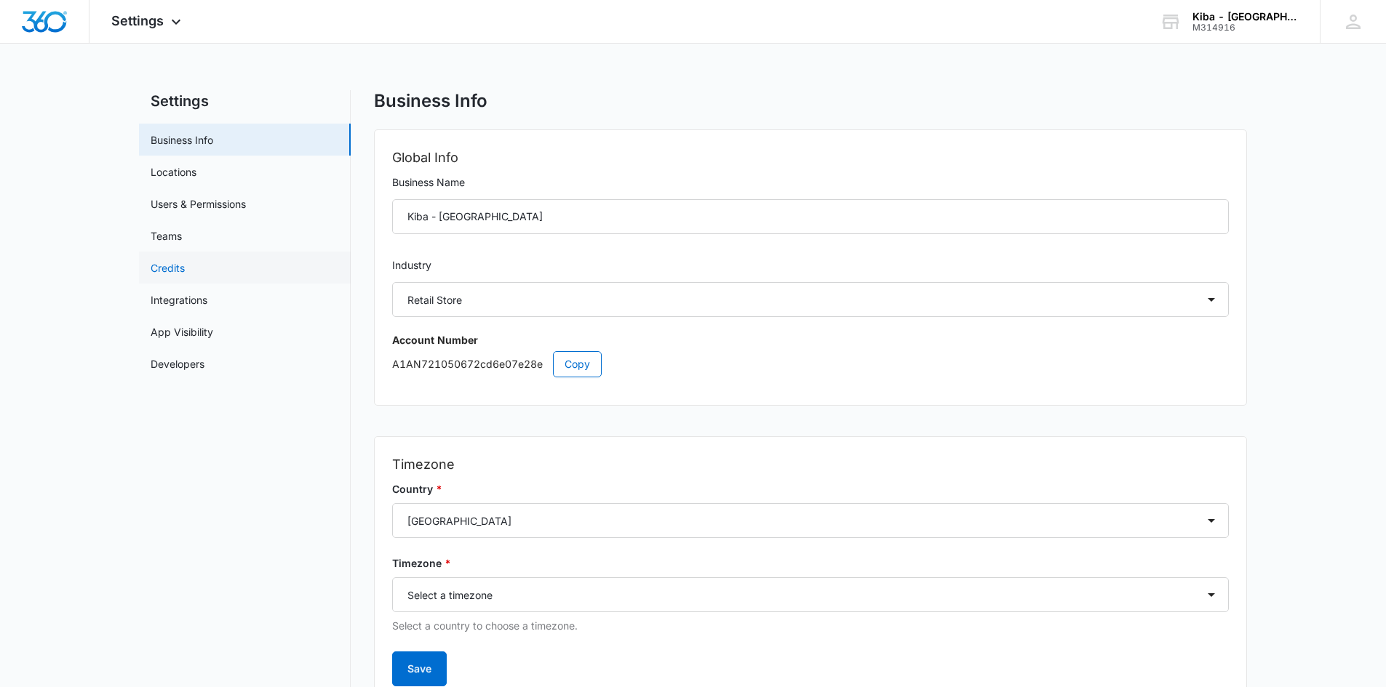
click at [158, 271] on link "Credits" at bounding box center [168, 267] width 34 height 15
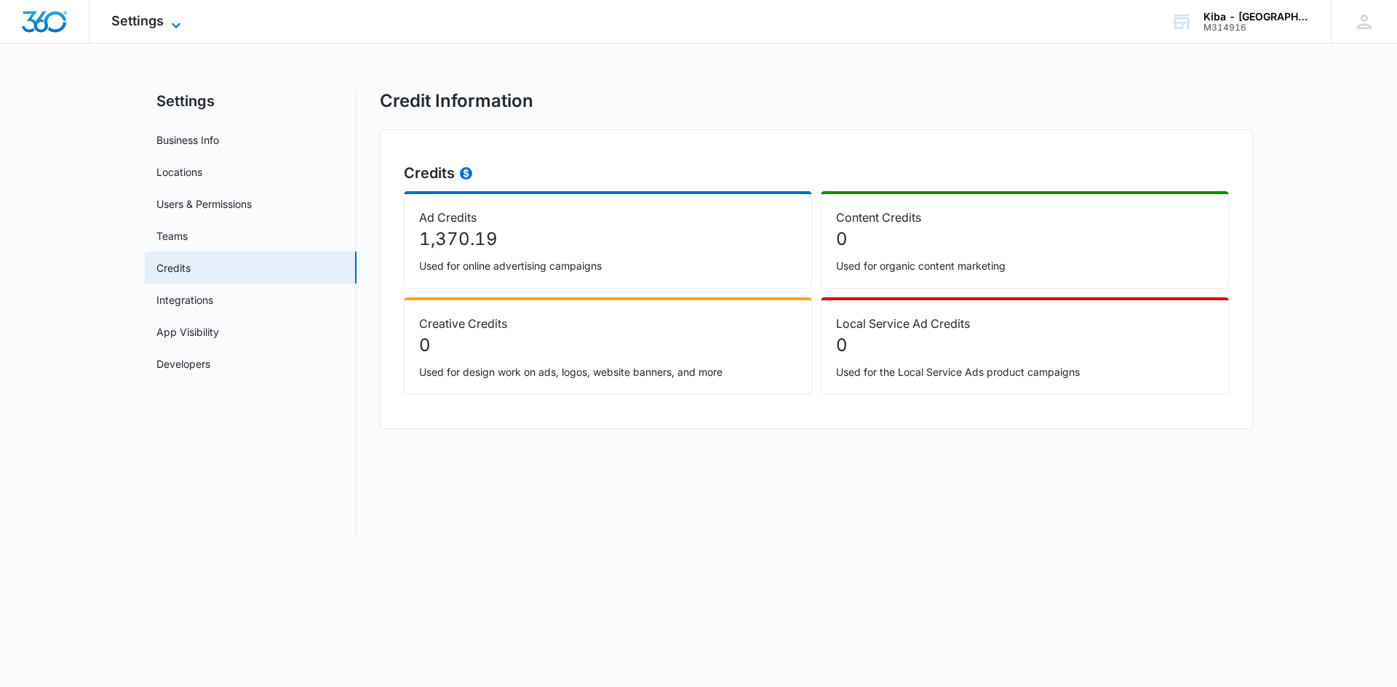
click at [182, 28] on icon at bounding box center [175, 25] width 17 height 17
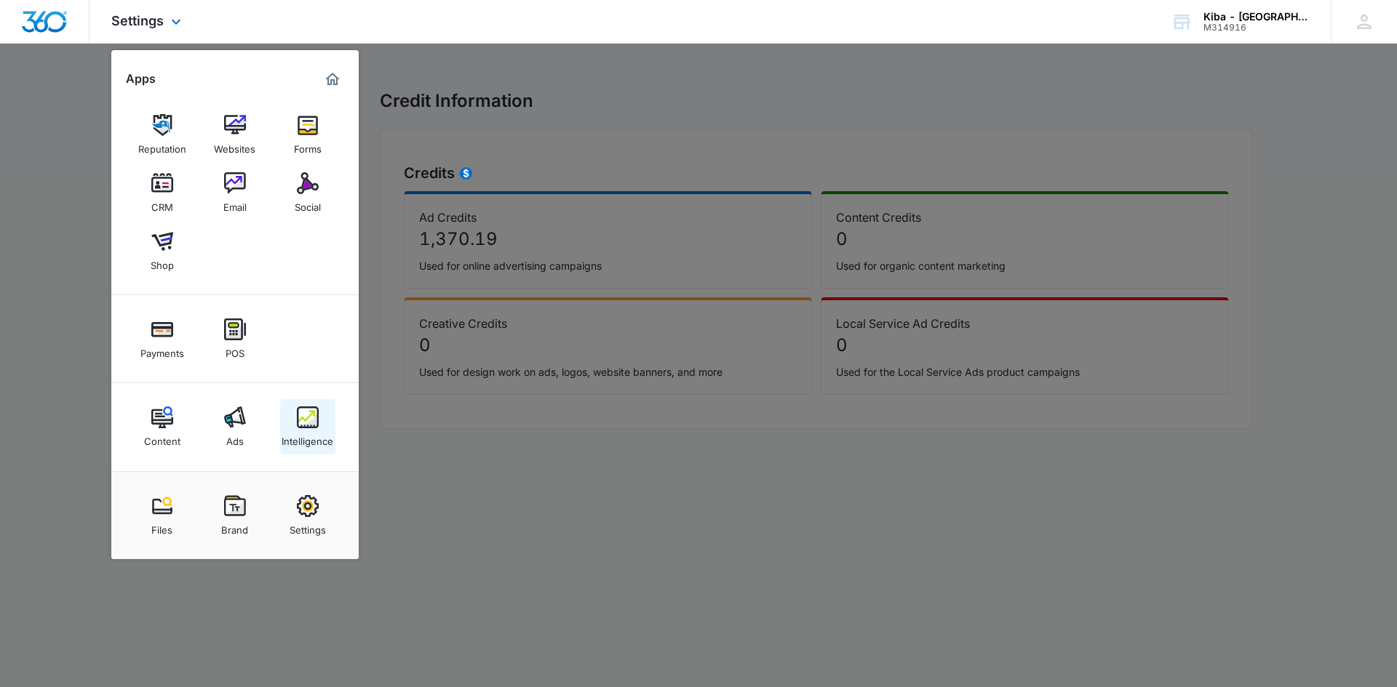
click at [300, 431] on div "Intelligence" at bounding box center [308, 437] width 52 height 19
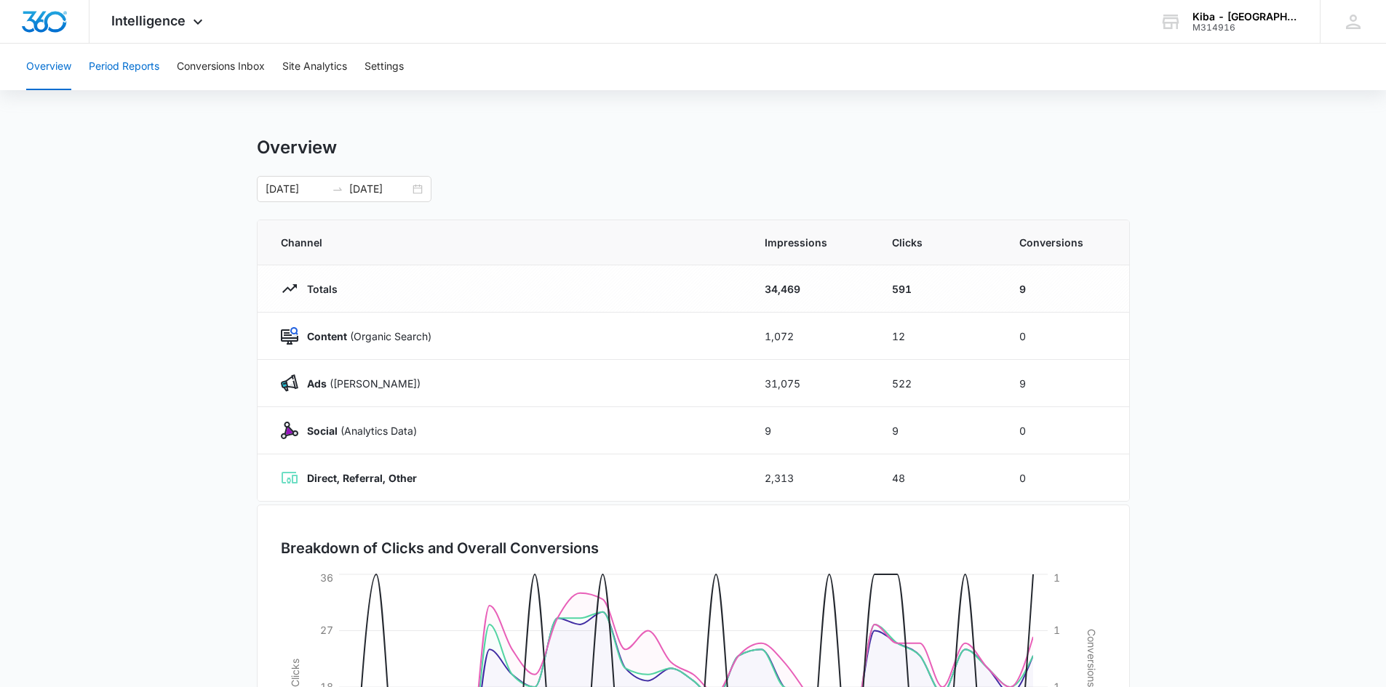
click at [138, 64] on button "Period Reports" at bounding box center [124, 67] width 71 height 47
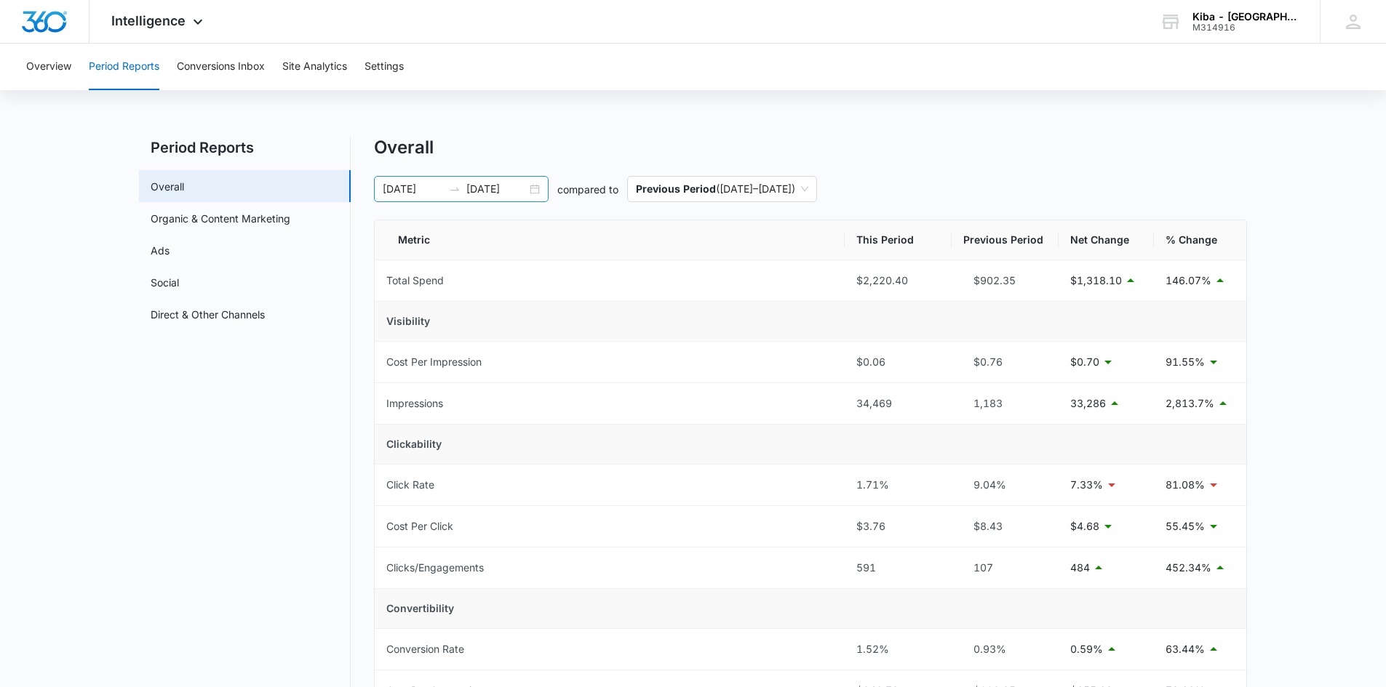
click at [537, 188] on div "[DATE] [DATE]" at bounding box center [461, 189] width 175 height 26
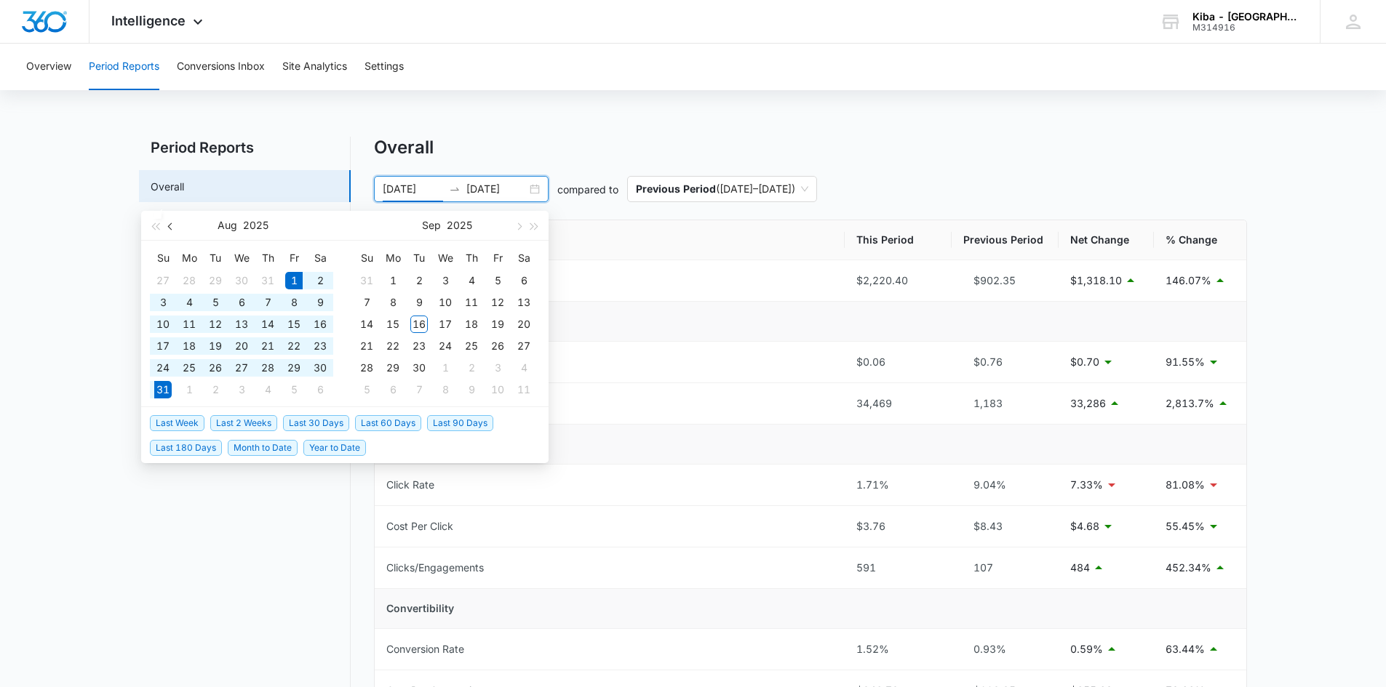
click at [168, 226] on span "button" at bounding box center [171, 226] width 7 height 7
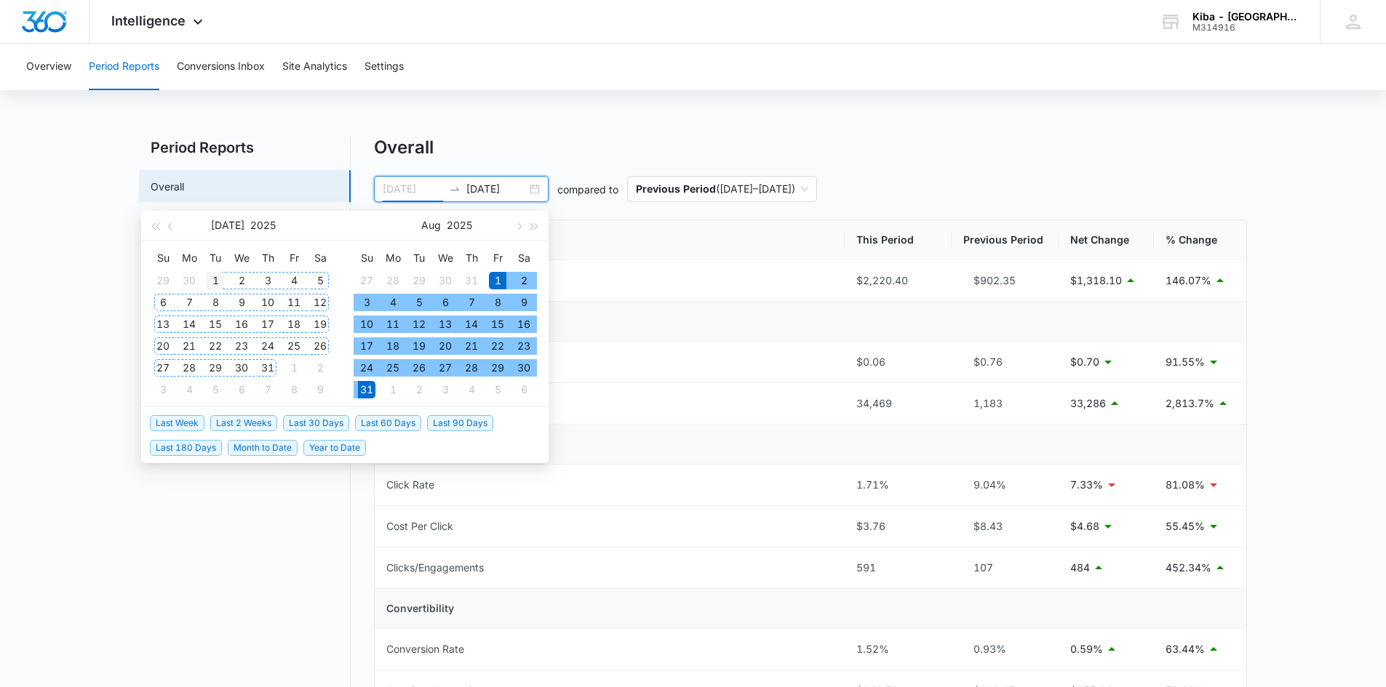
type input "[DATE]"
click at [214, 278] on div "1" at bounding box center [215, 280] width 17 height 17
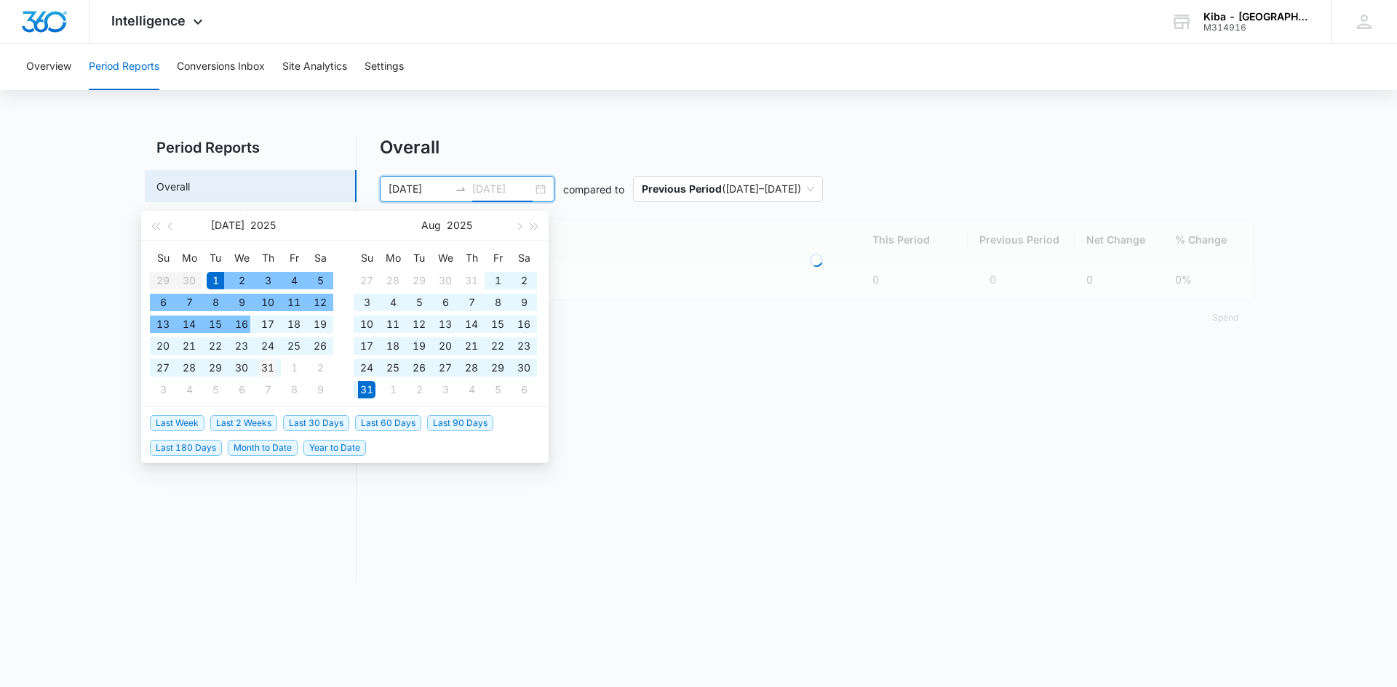
type input "[DATE]"
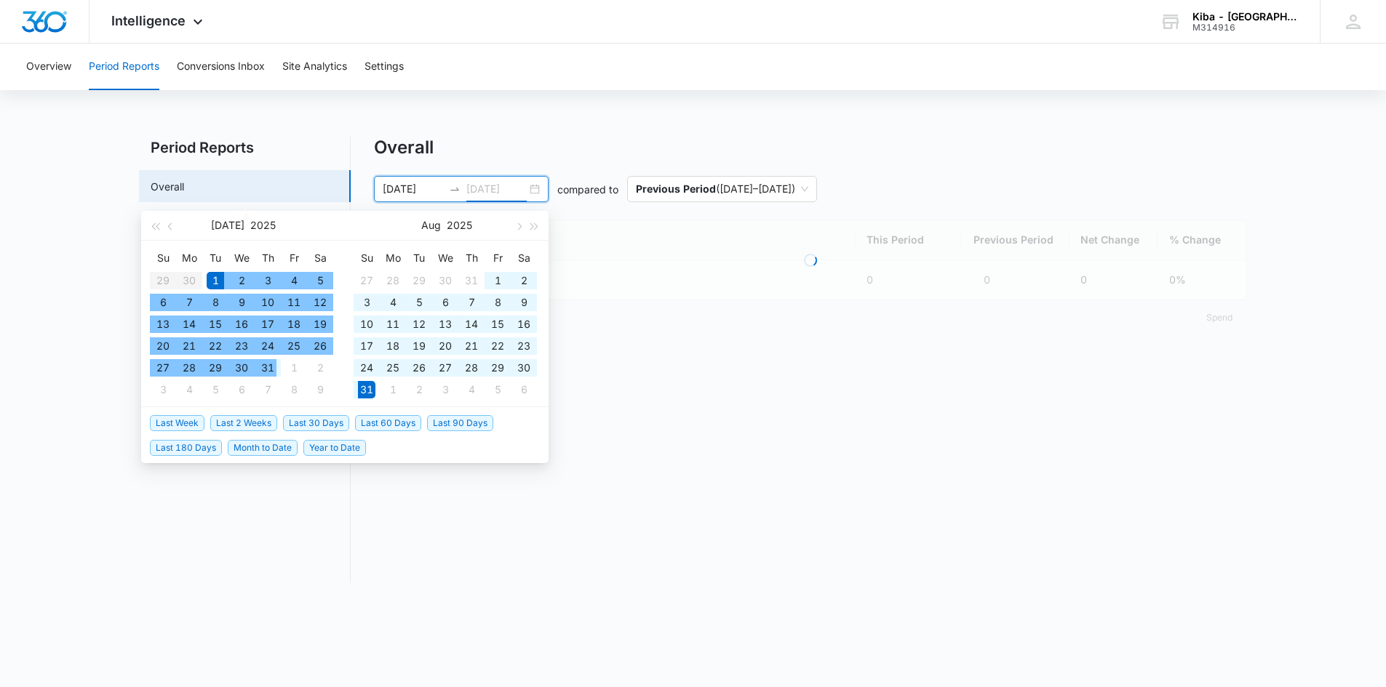
click at [268, 371] on div "31" at bounding box center [267, 367] width 17 height 17
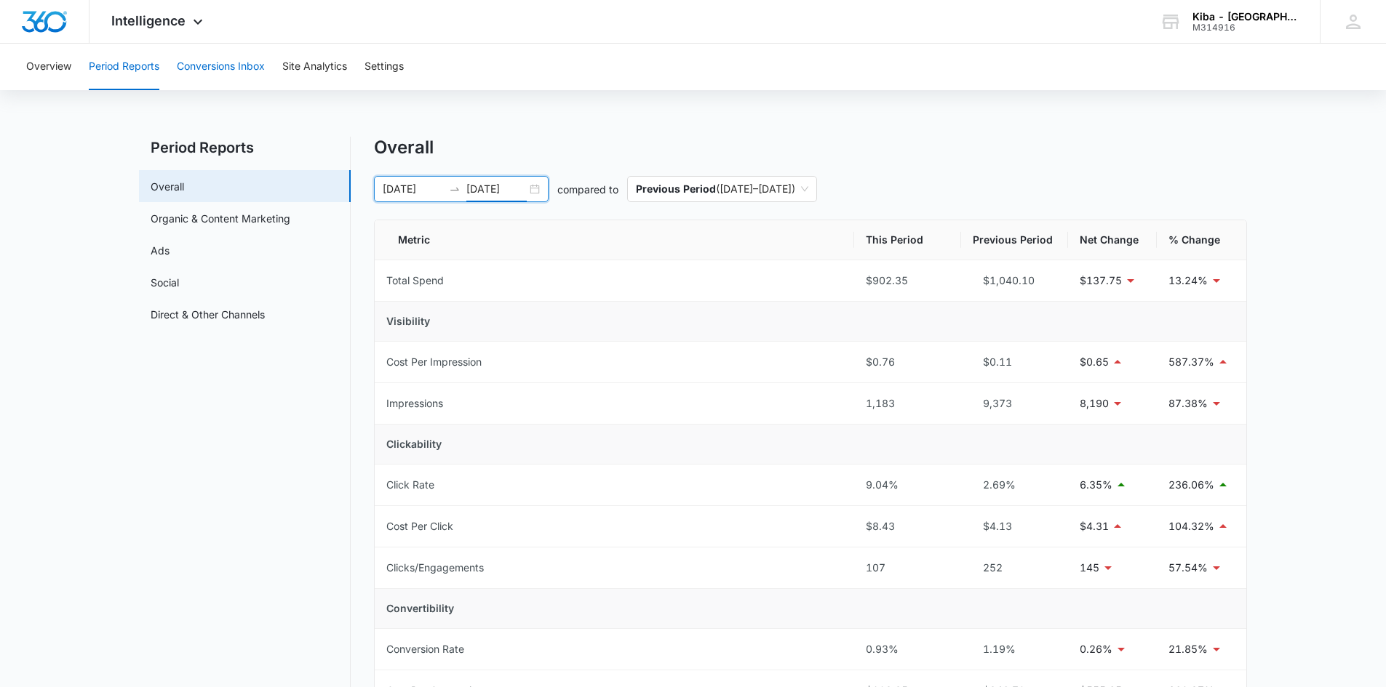
click at [229, 65] on button "Conversions Inbox" at bounding box center [221, 67] width 88 height 47
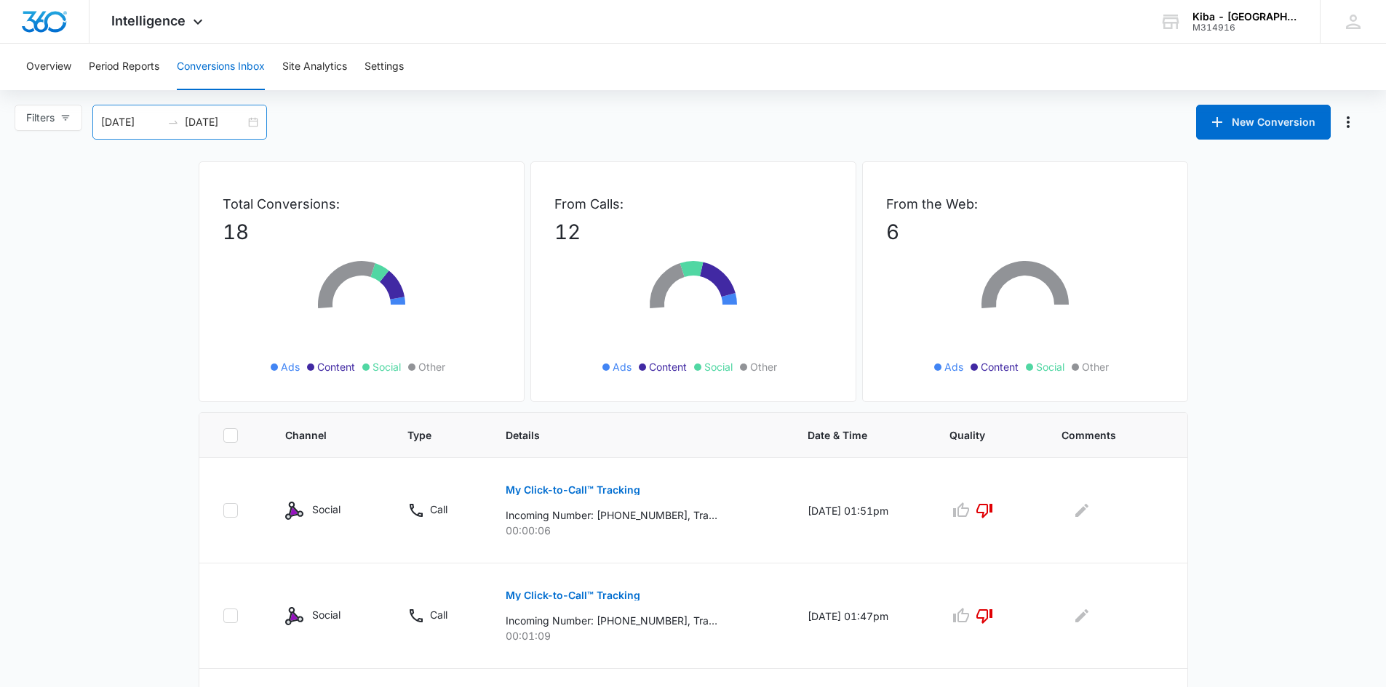
click at [256, 124] on div "[DATE] [DATE]" at bounding box center [179, 122] width 175 height 35
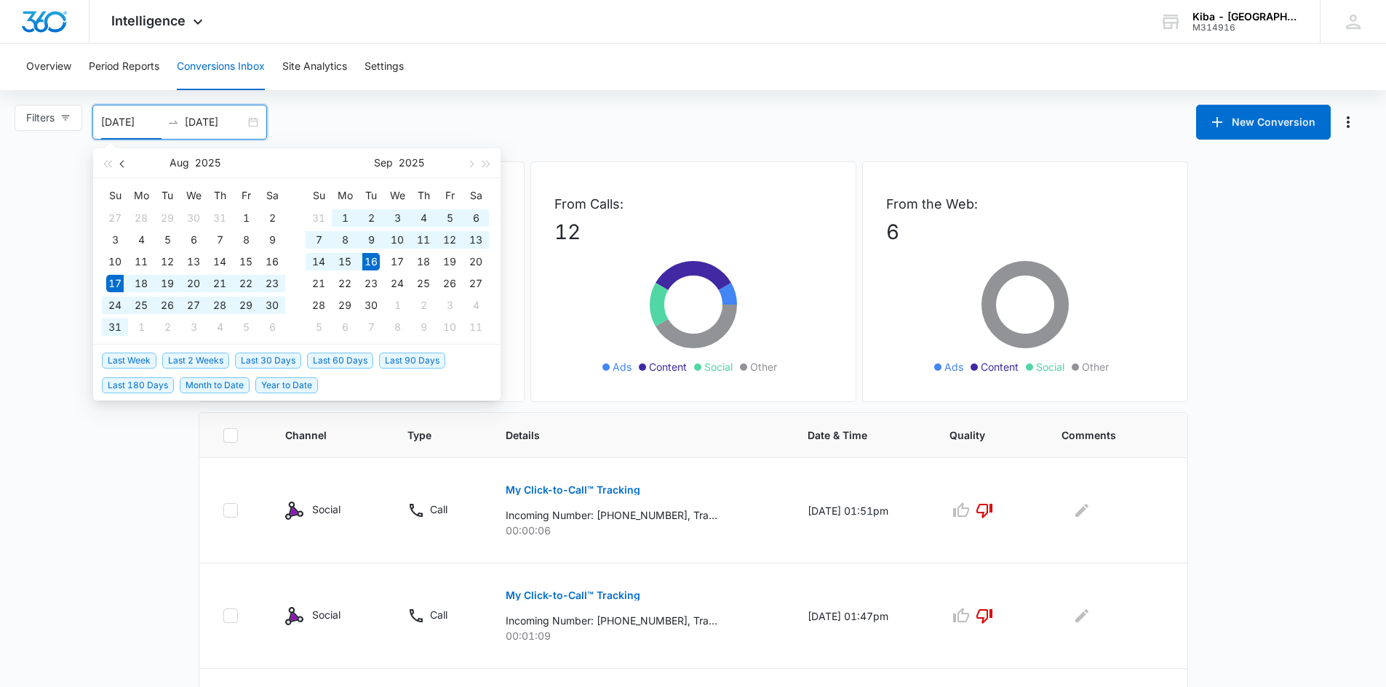
click at [123, 162] on span "button" at bounding box center [123, 163] width 7 height 7
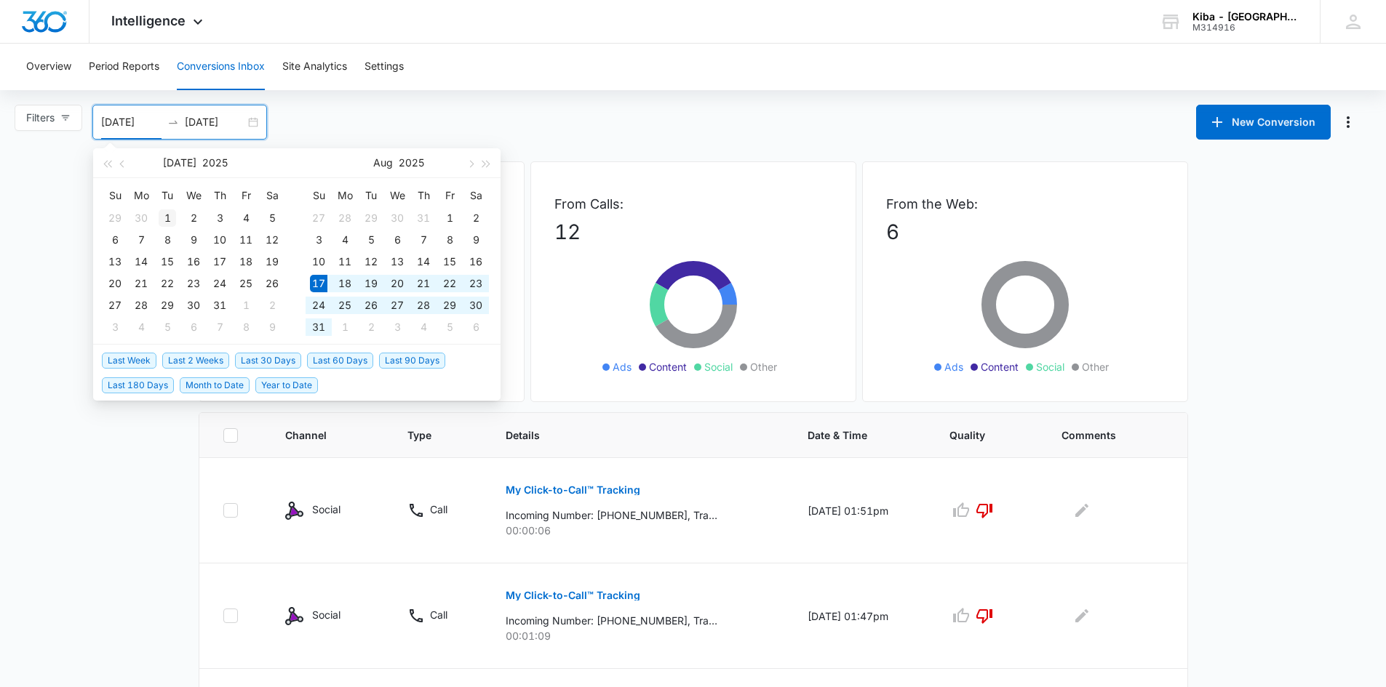
type input "[DATE]"
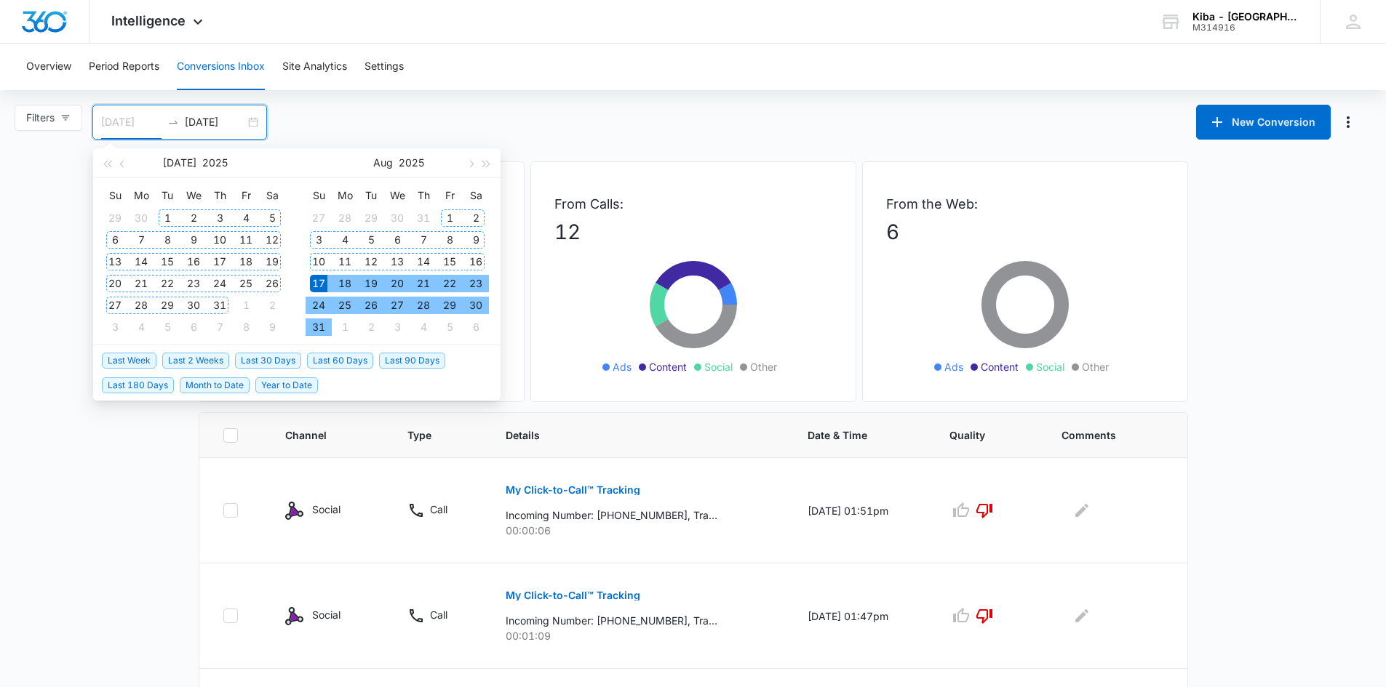
click at [170, 223] on div "1" at bounding box center [167, 218] width 17 height 17
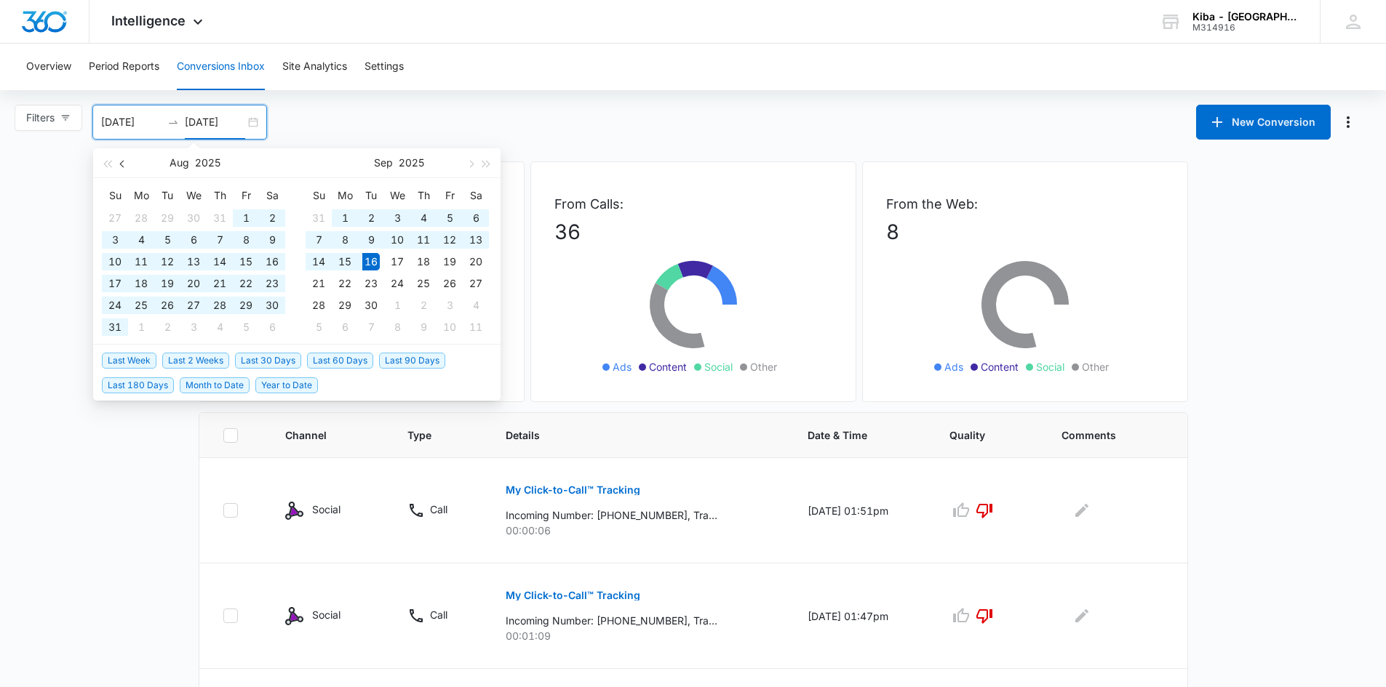
click at [125, 164] on span "button" at bounding box center [123, 163] width 7 height 7
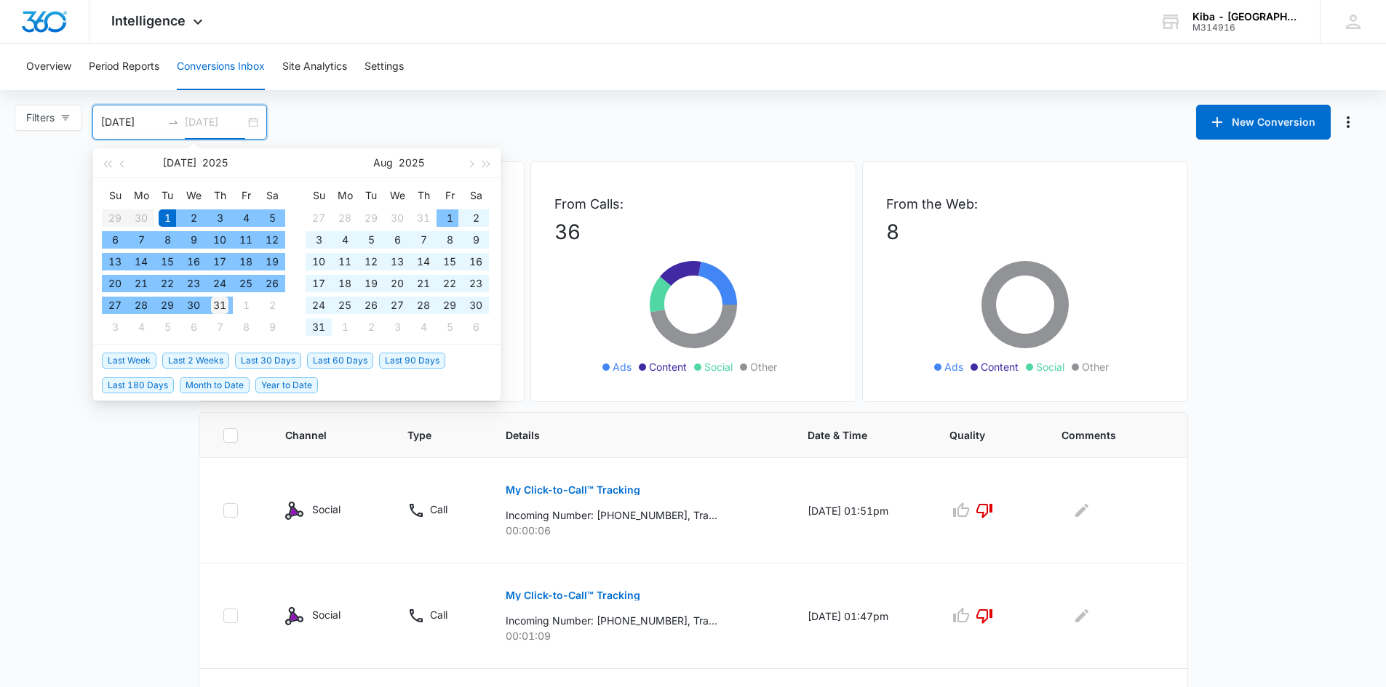
type input "[DATE]"
click at [222, 306] on div "31" at bounding box center [219, 305] width 17 height 17
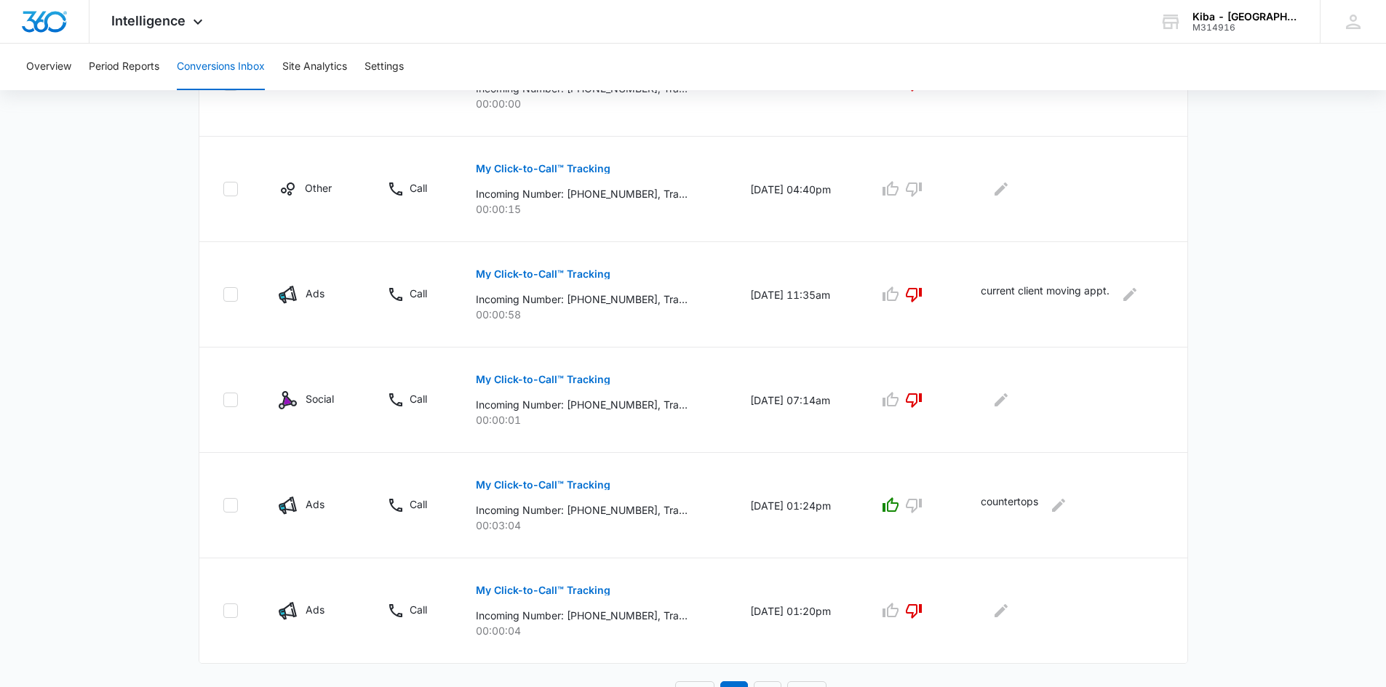
scroll to position [871, 0]
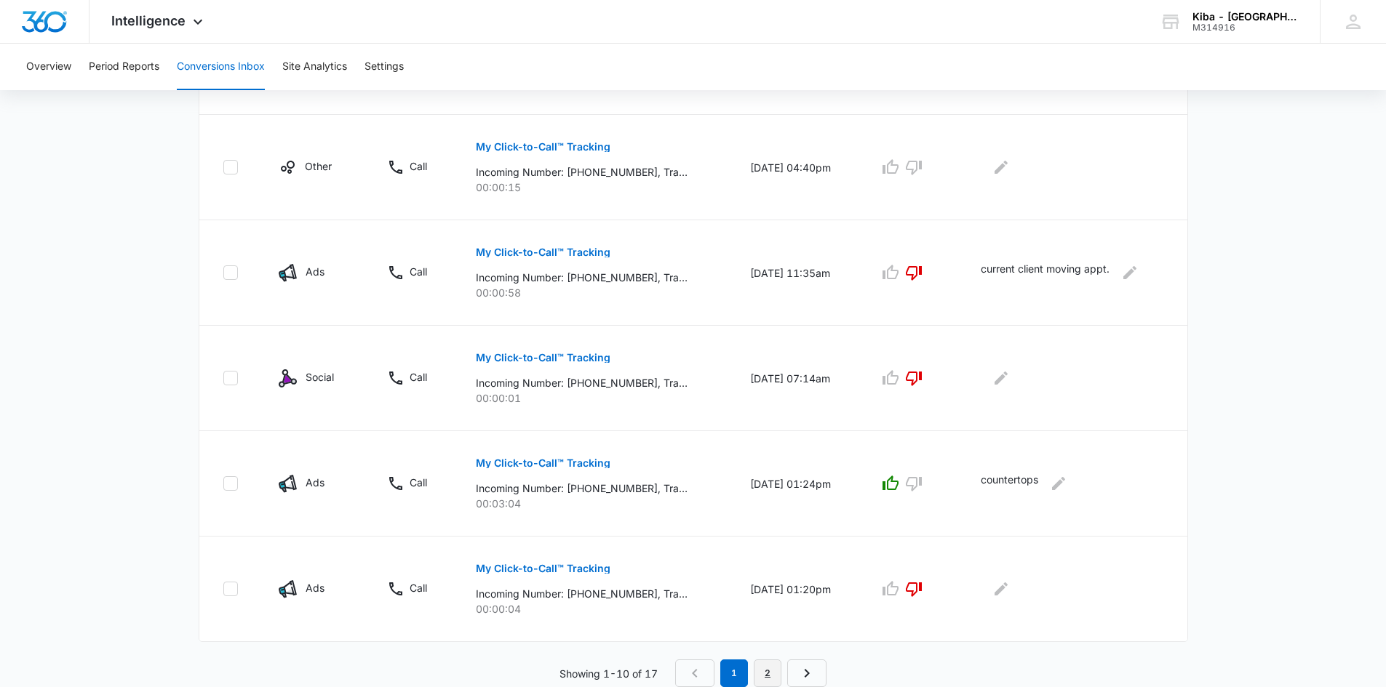
click at [774, 669] on link "2" at bounding box center [768, 674] width 28 height 28
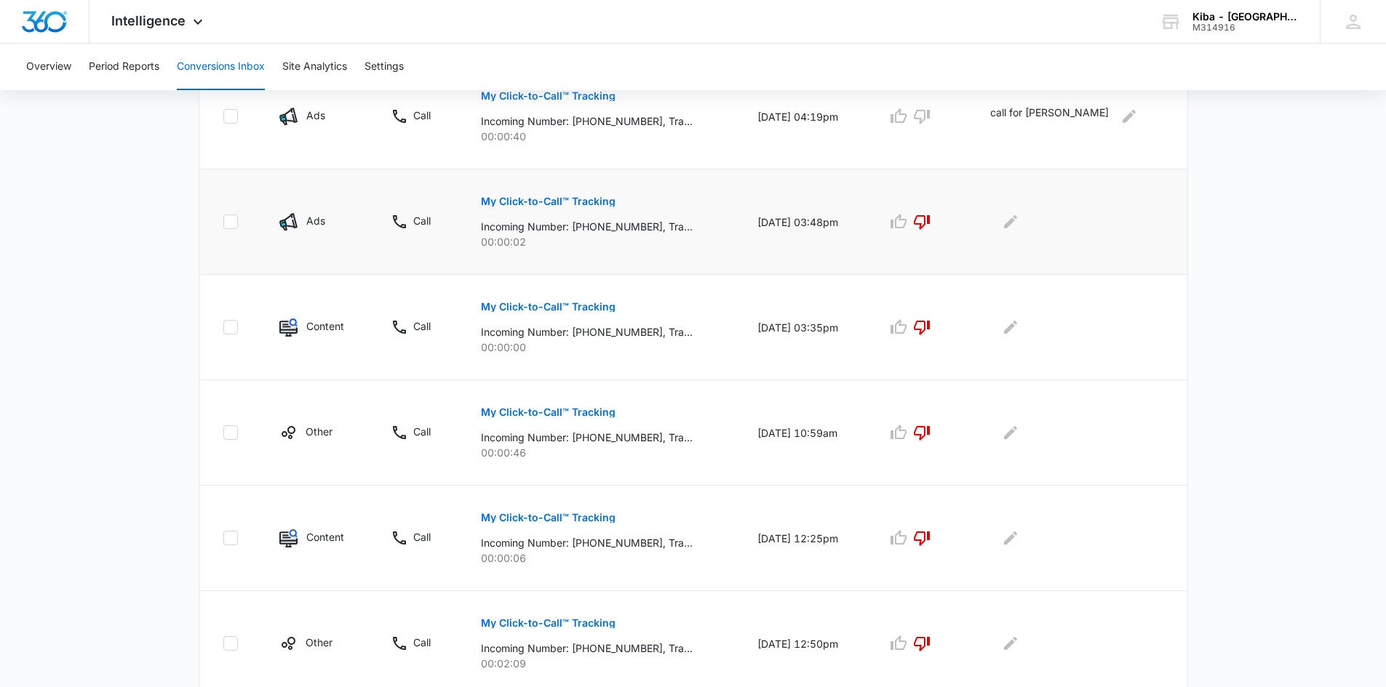
scroll to position [554, 0]
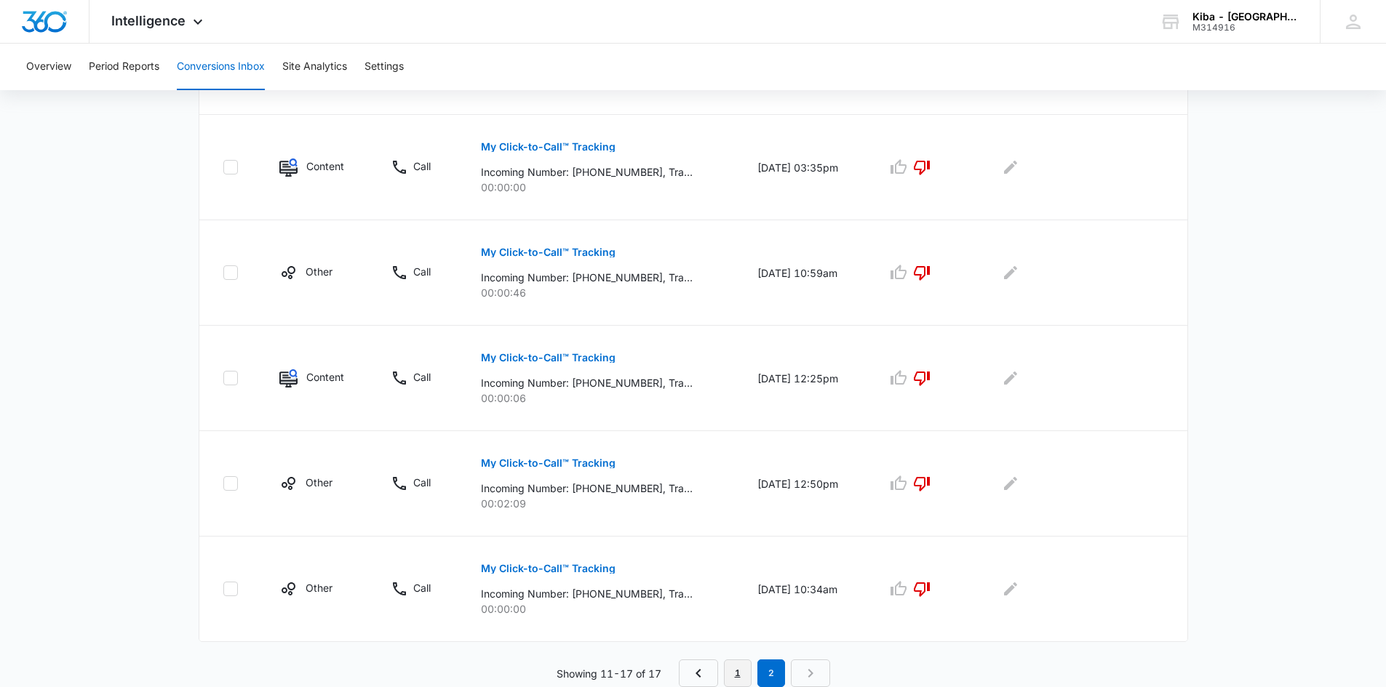
click at [735, 671] on link "1" at bounding box center [738, 674] width 28 height 28
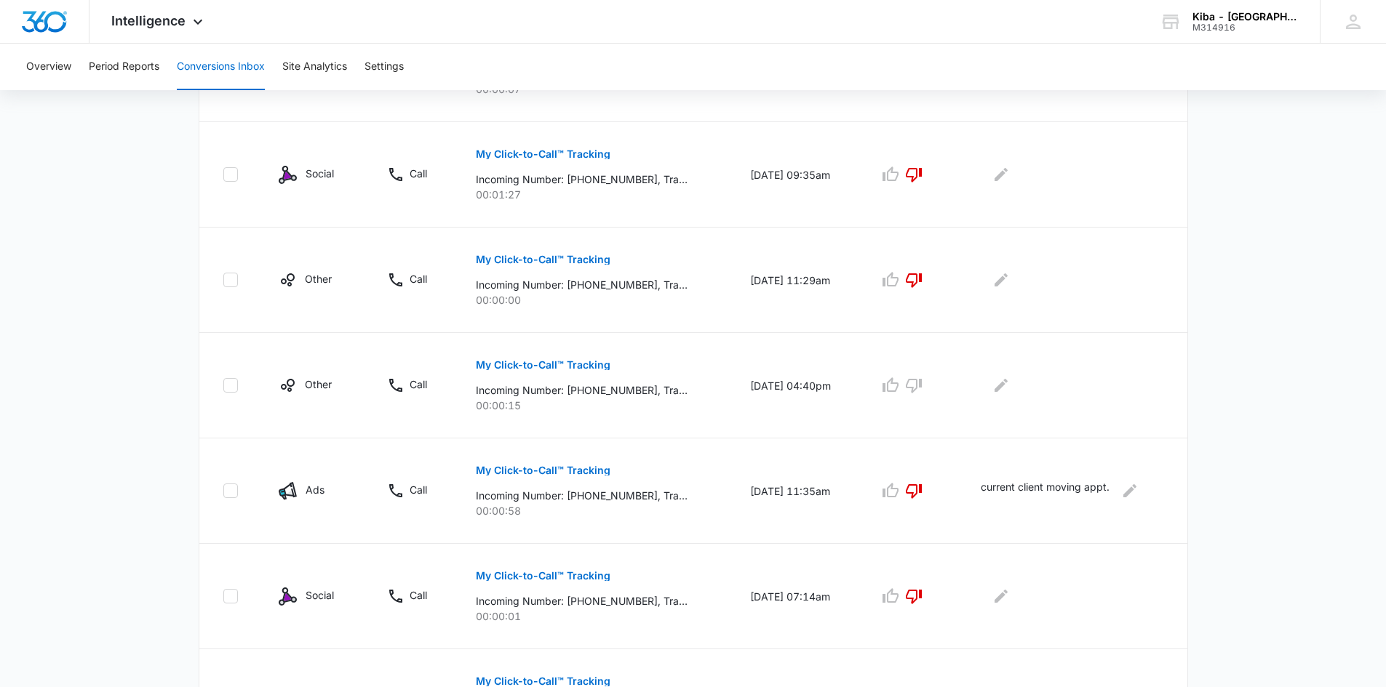
scroll to position [580, 0]
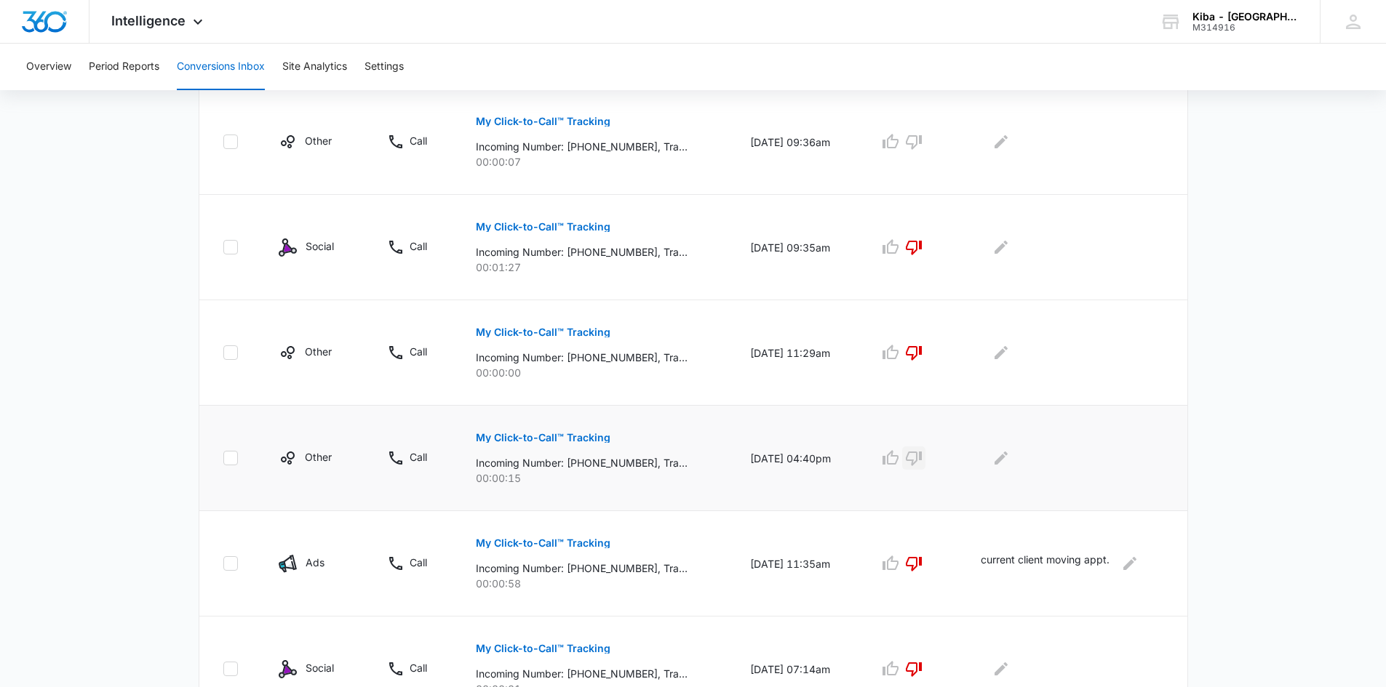
click at [922, 461] on icon "button" at bounding box center [914, 459] width 16 height 15
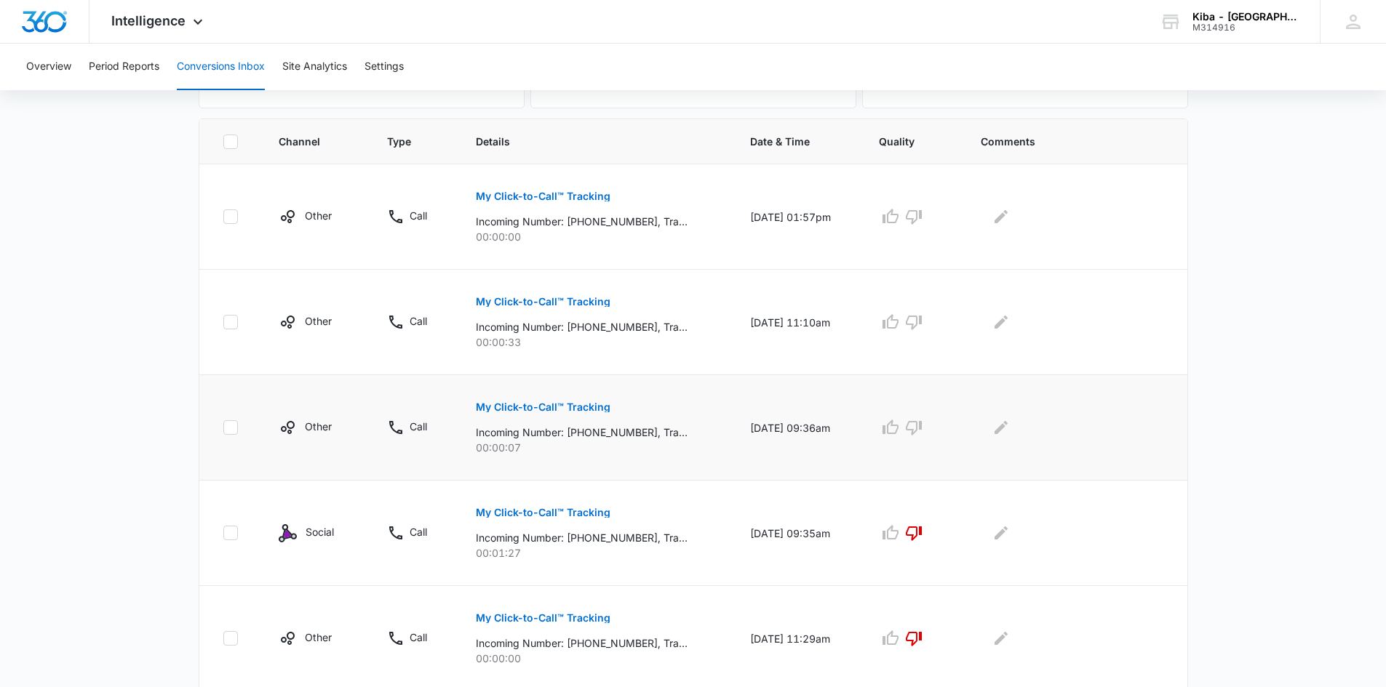
scroll to position [289, 0]
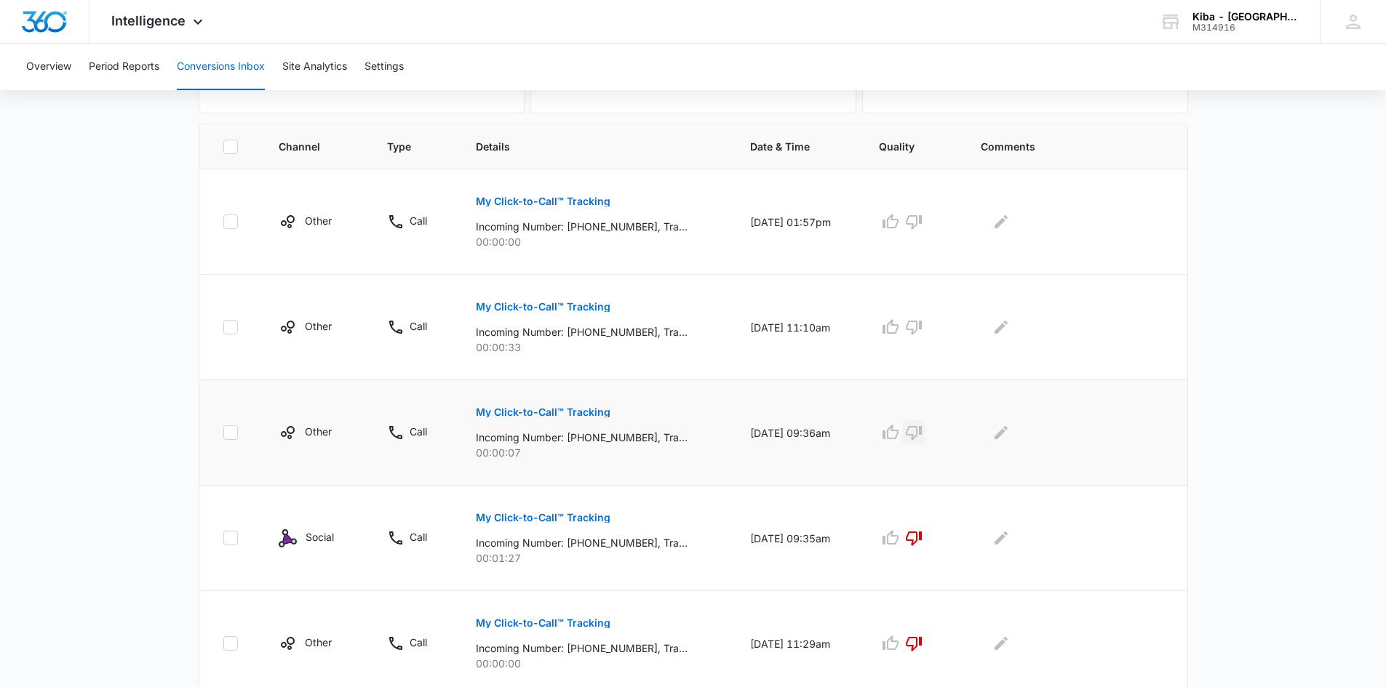
click at [922, 433] on icon "button" at bounding box center [913, 432] width 17 height 17
click at [917, 220] on icon "button" at bounding box center [913, 221] width 17 height 17
click at [921, 327] on icon "button" at bounding box center [913, 327] width 17 height 17
